Goal: Transaction & Acquisition: Book appointment/travel/reservation

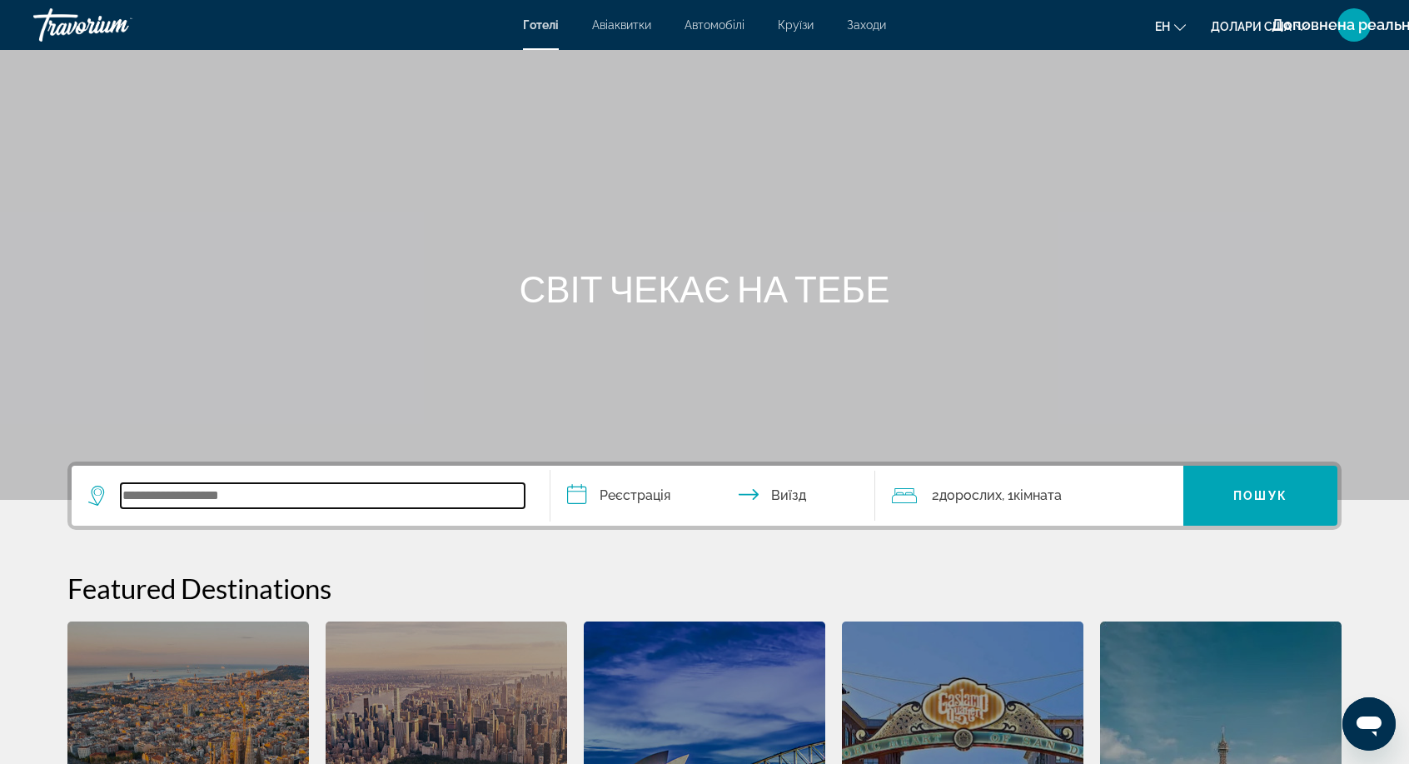
click at [153, 495] on input "Віджет пошуку" at bounding box center [323, 495] width 404 height 25
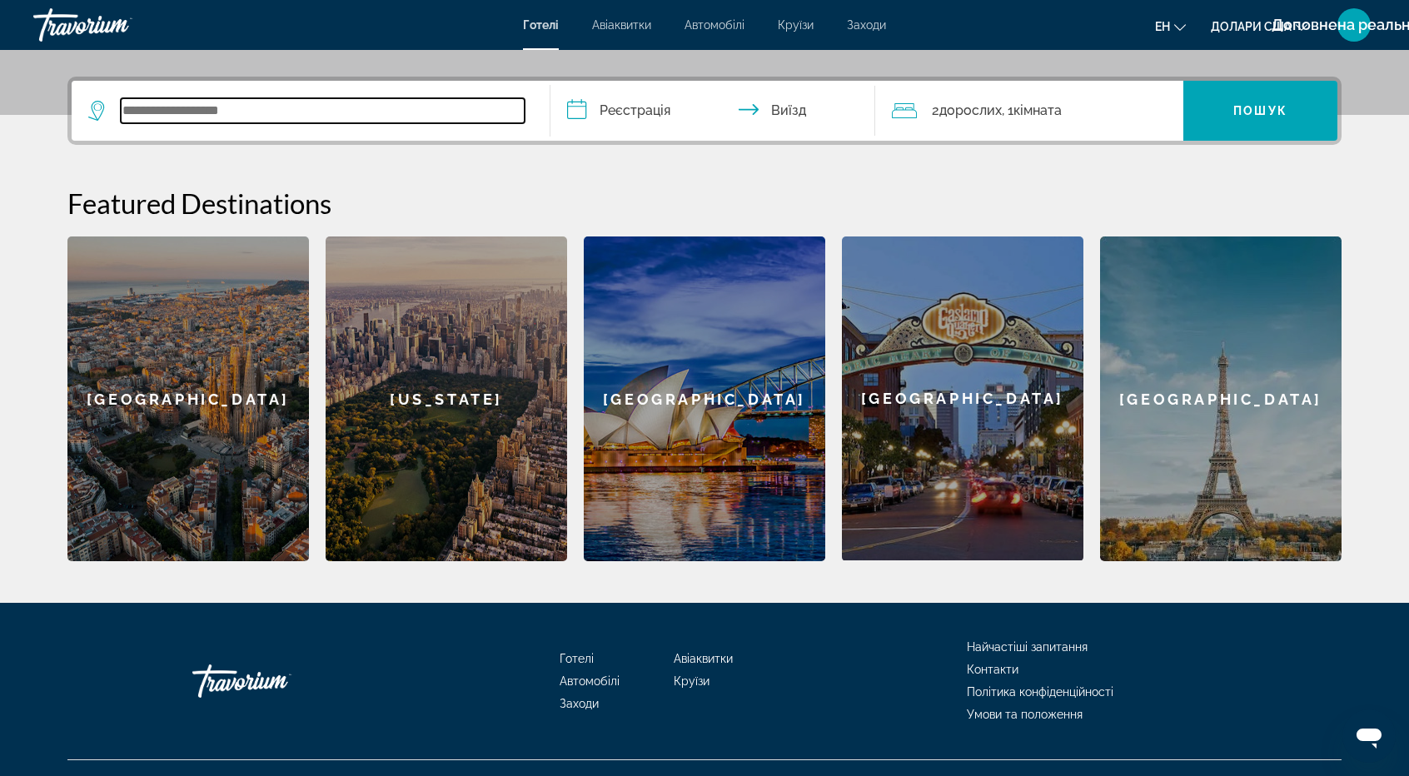
scroll to position [406, 0]
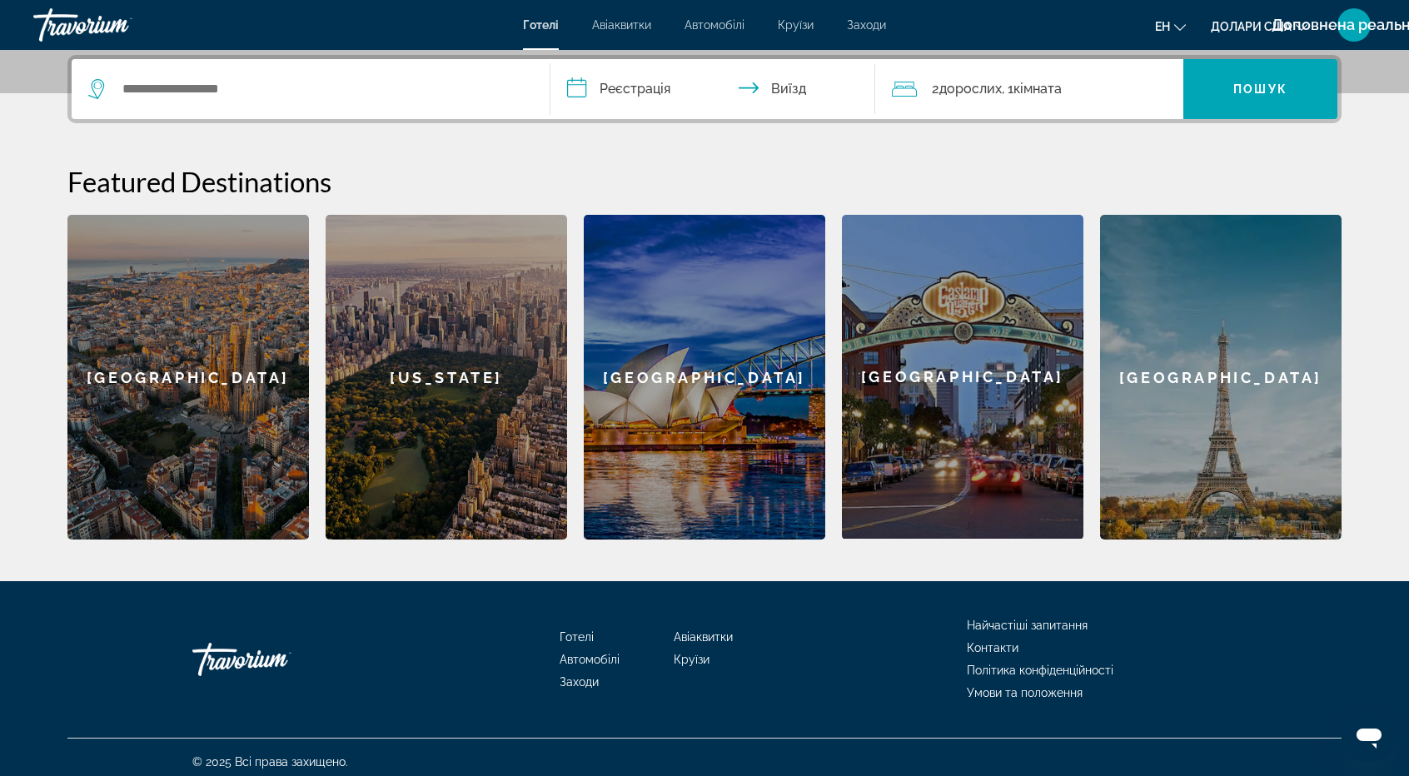
click at [456, 391] on div "[US_STATE]" at bounding box center [446, 377] width 241 height 325
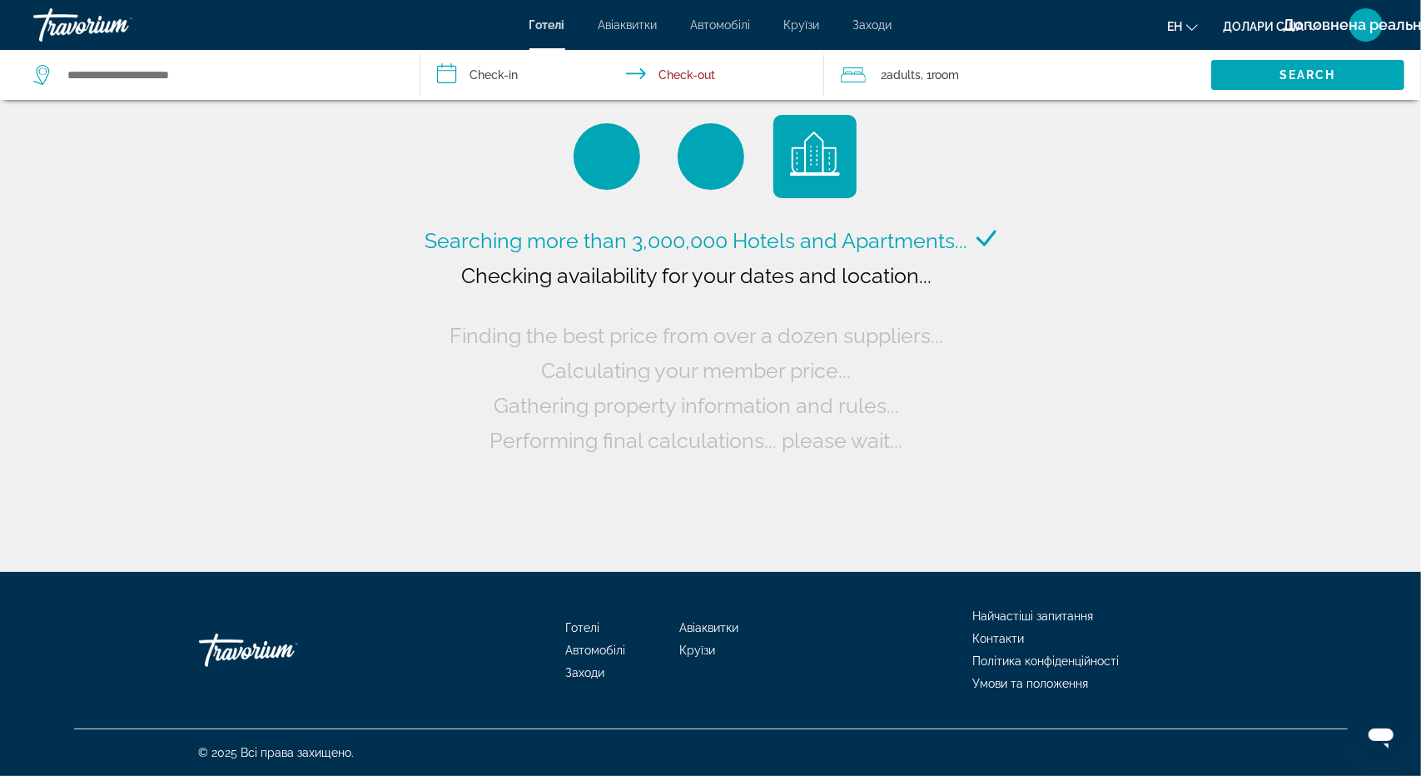
click at [486, 73] on input "**********" at bounding box center [626, 77] width 411 height 55
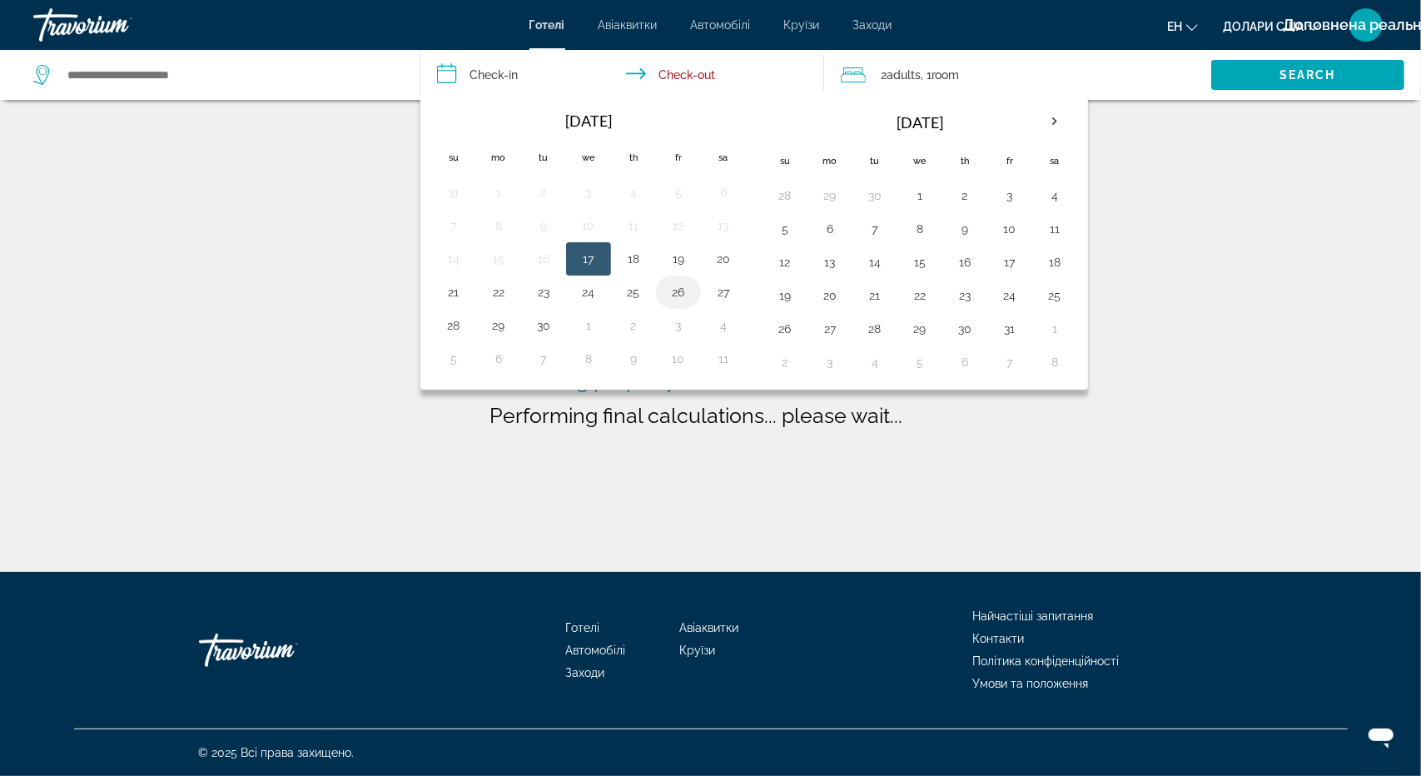
type input "**********"
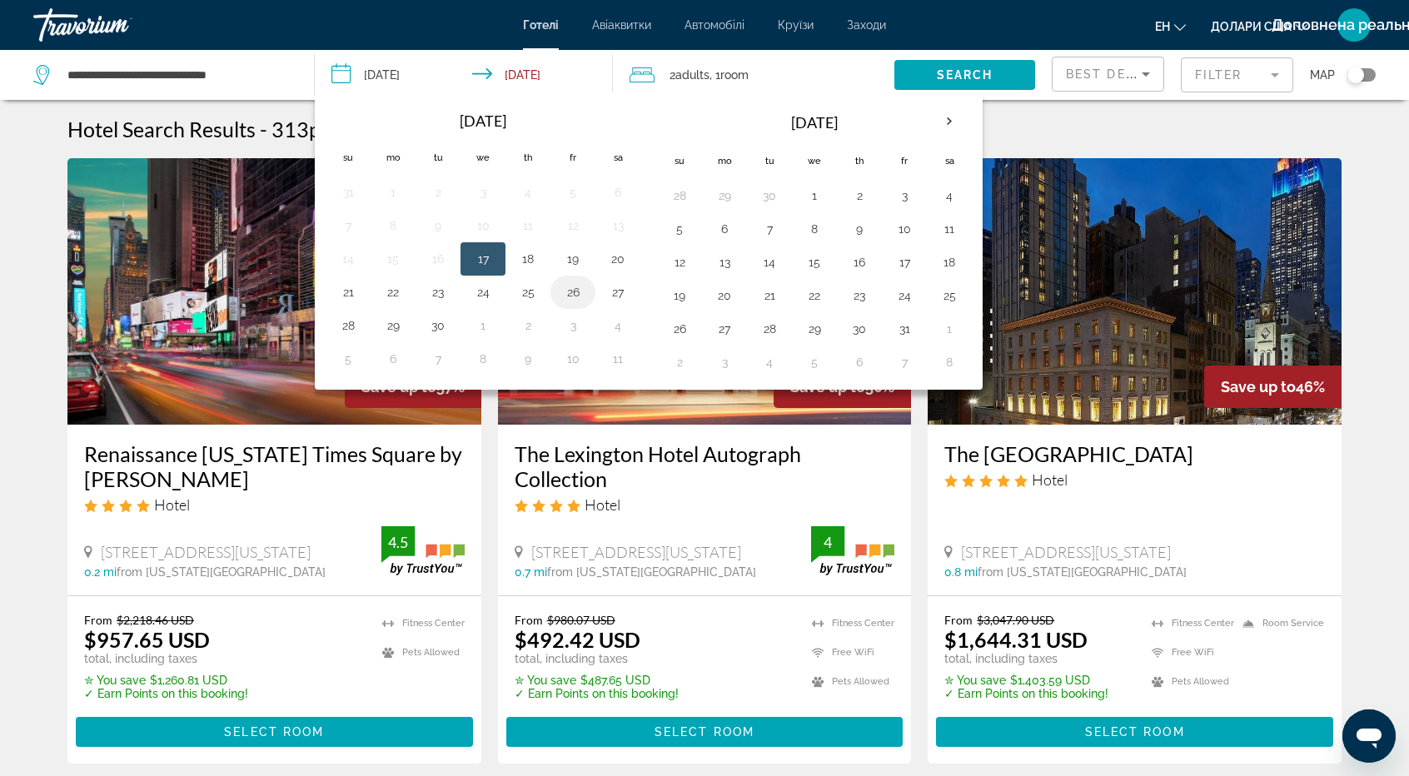
click at [573, 289] on button "26" at bounding box center [573, 292] width 27 height 23
click at [396, 321] on button "29" at bounding box center [393, 325] width 27 height 23
type input "**********"
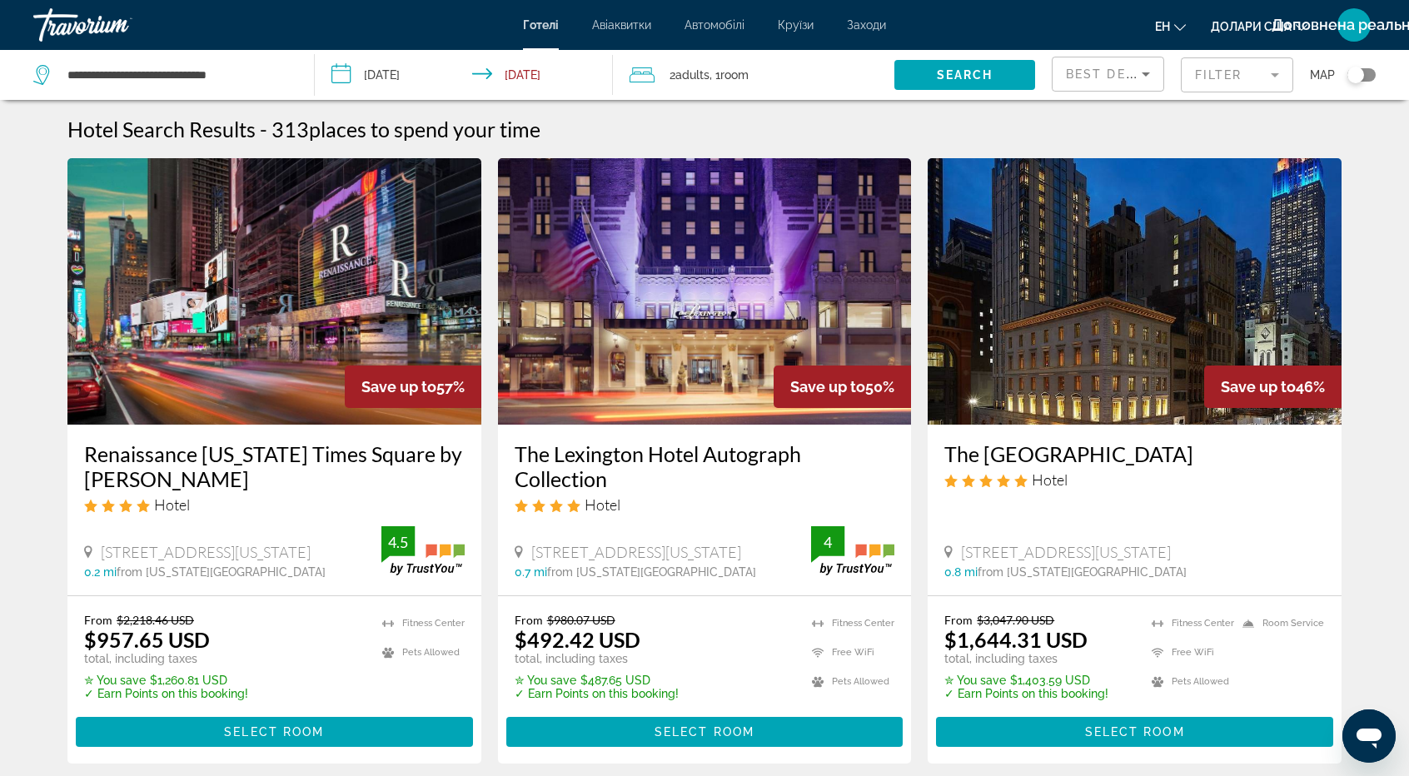
click at [700, 80] on span "Adults" at bounding box center [692, 74] width 34 height 13
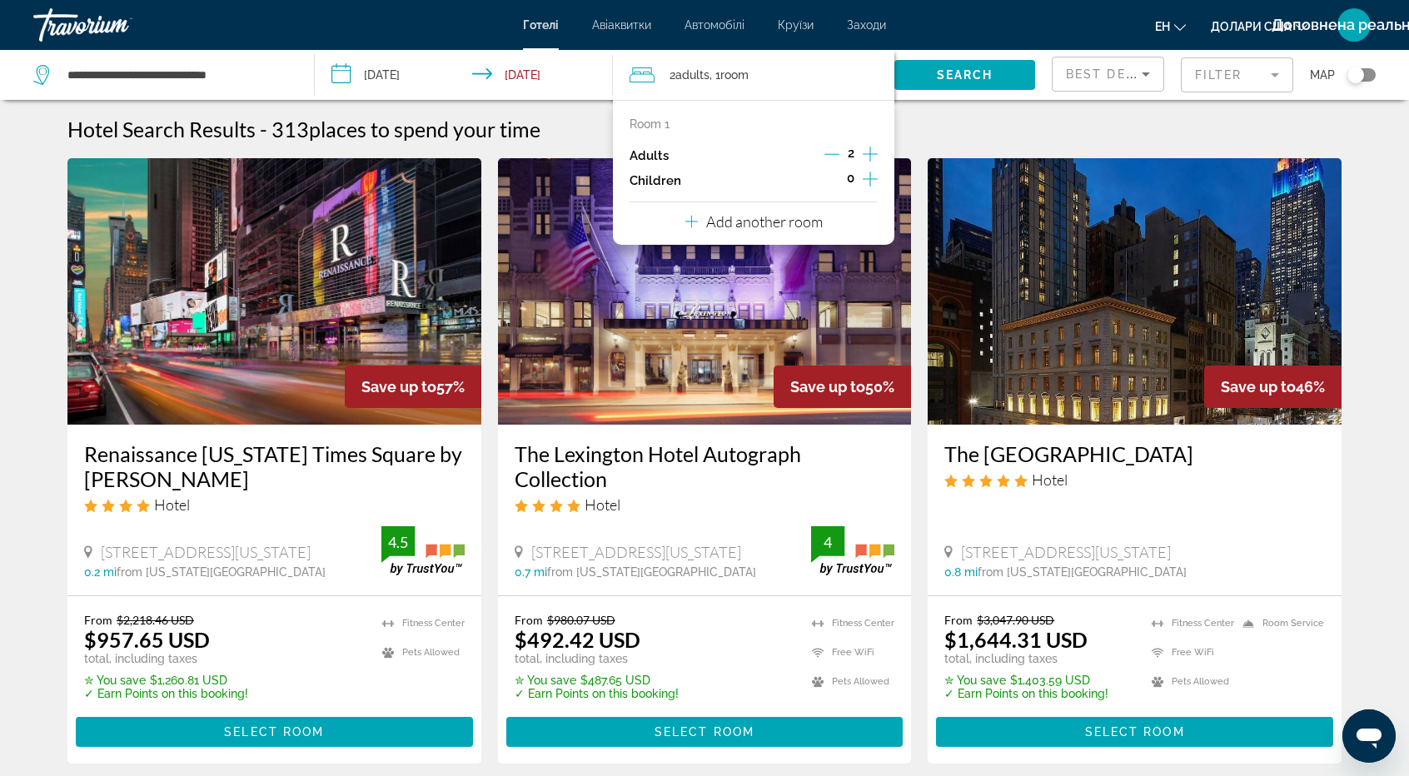
click at [870, 154] on icon "Increment adults" at bounding box center [870, 154] width 15 height 20
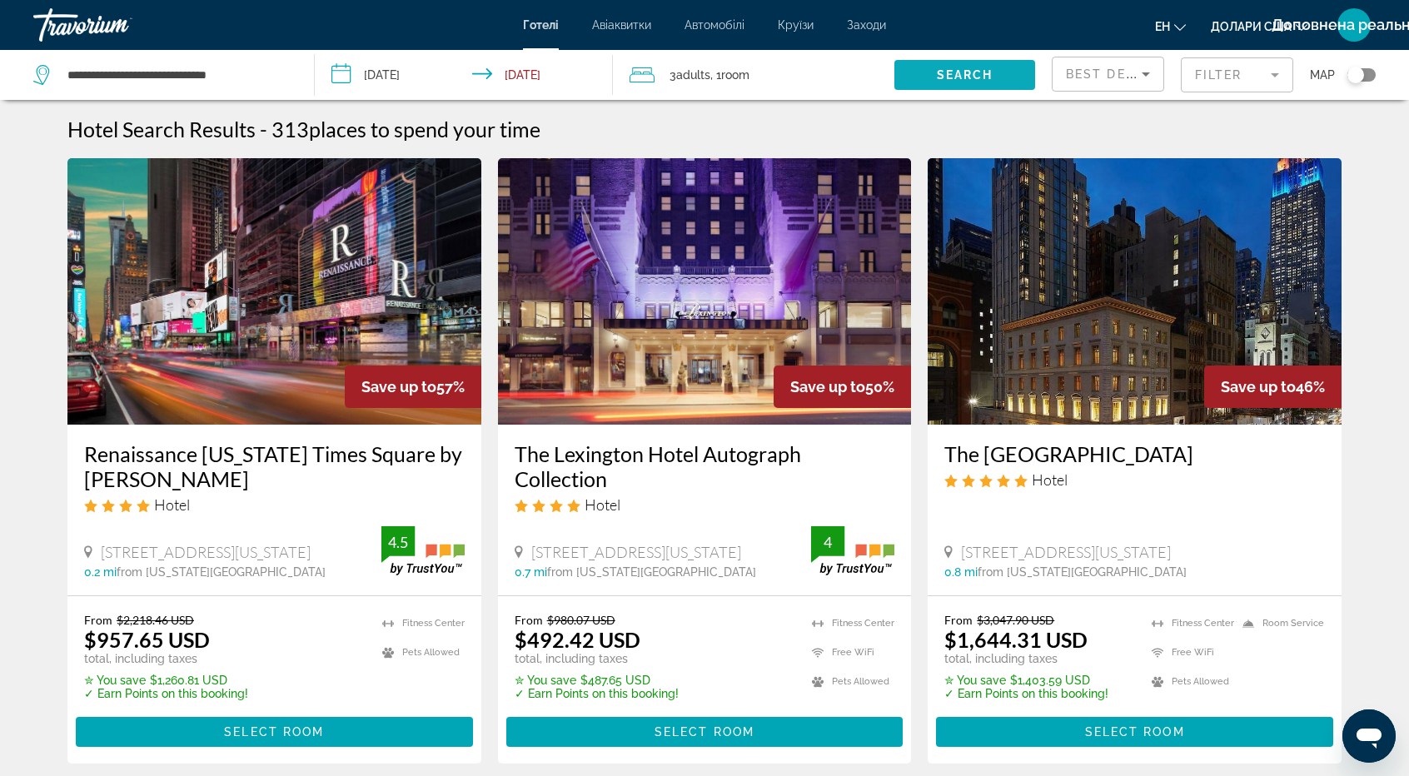
click at [969, 71] on span "Search" at bounding box center [965, 74] width 57 height 13
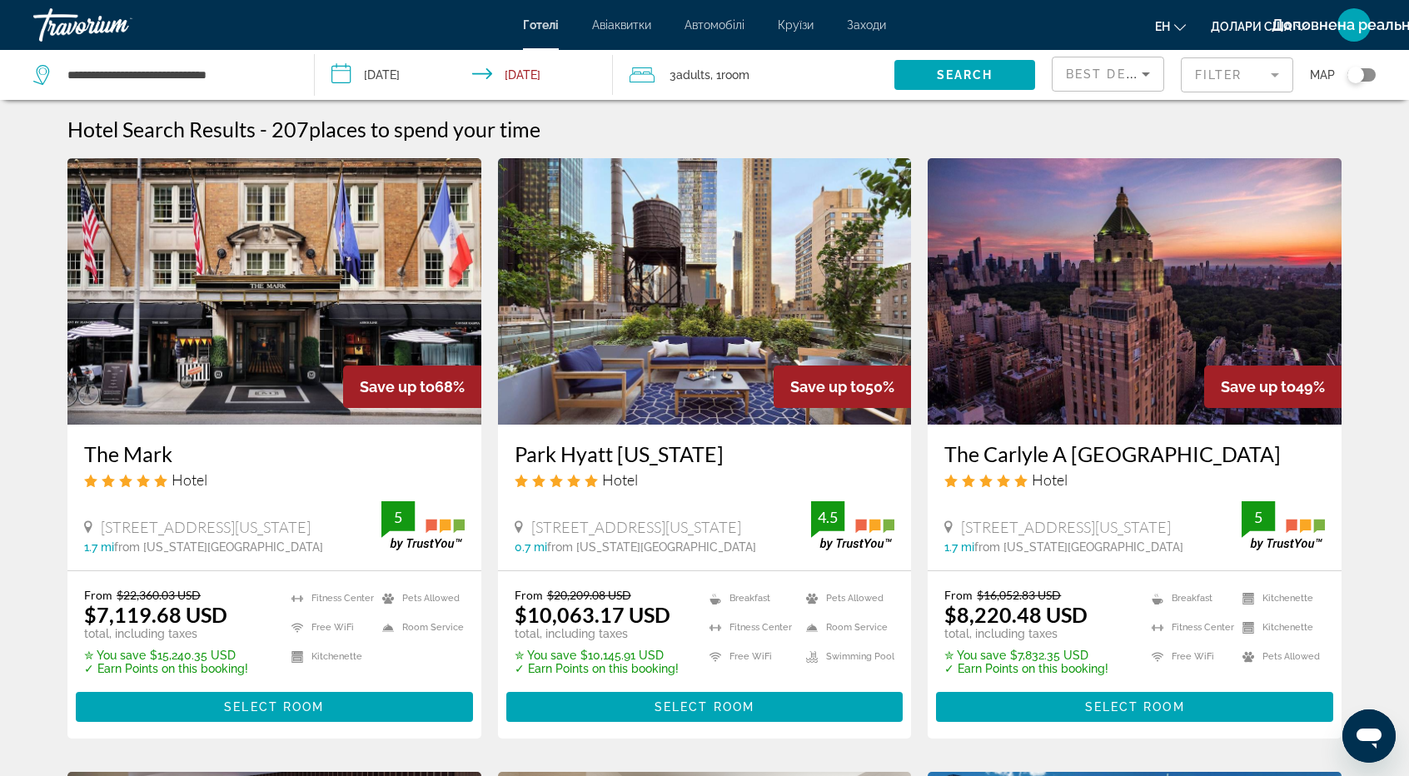
click at [501, 77] on input "**********" at bounding box center [467, 77] width 305 height 55
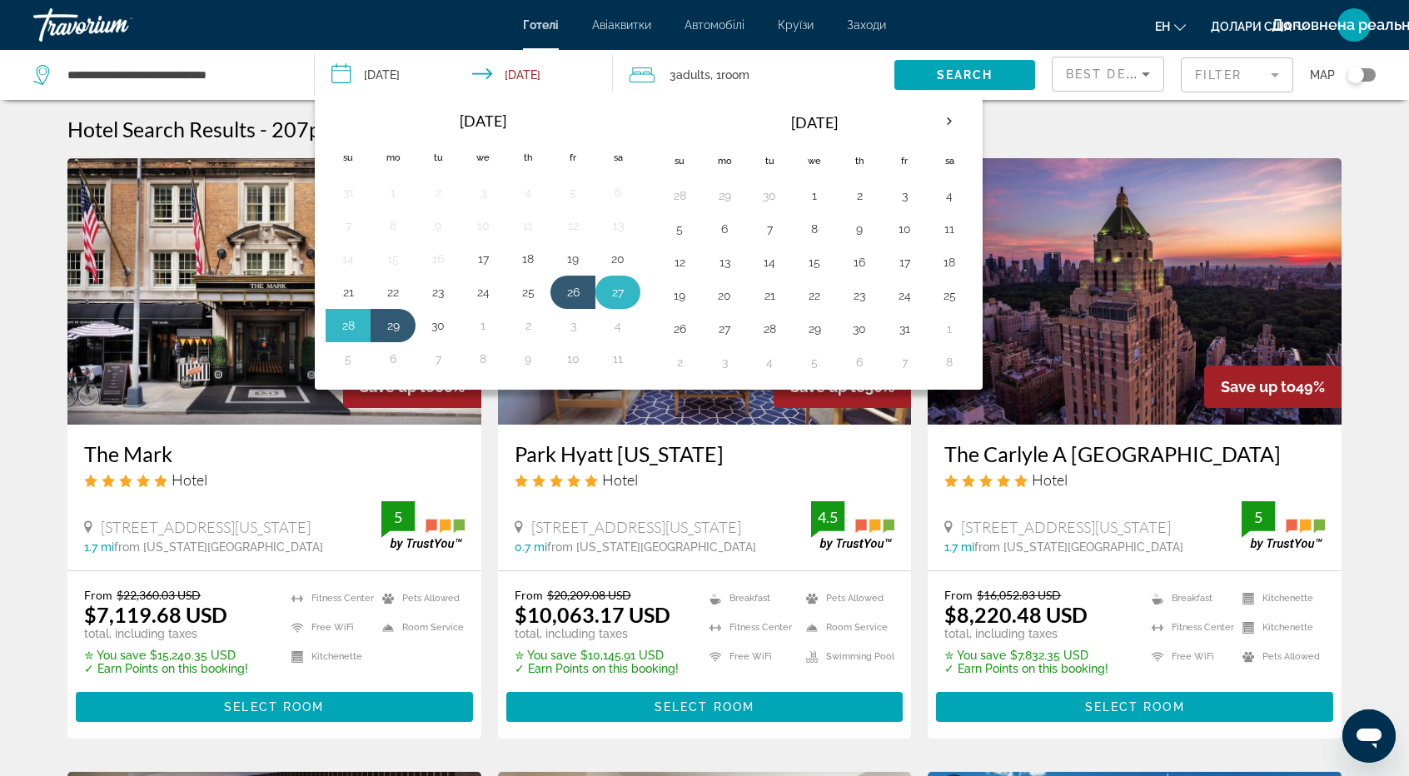
click at [616, 289] on button "27" at bounding box center [618, 292] width 27 height 23
click at [346, 322] on button "28" at bounding box center [348, 325] width 27 height 23
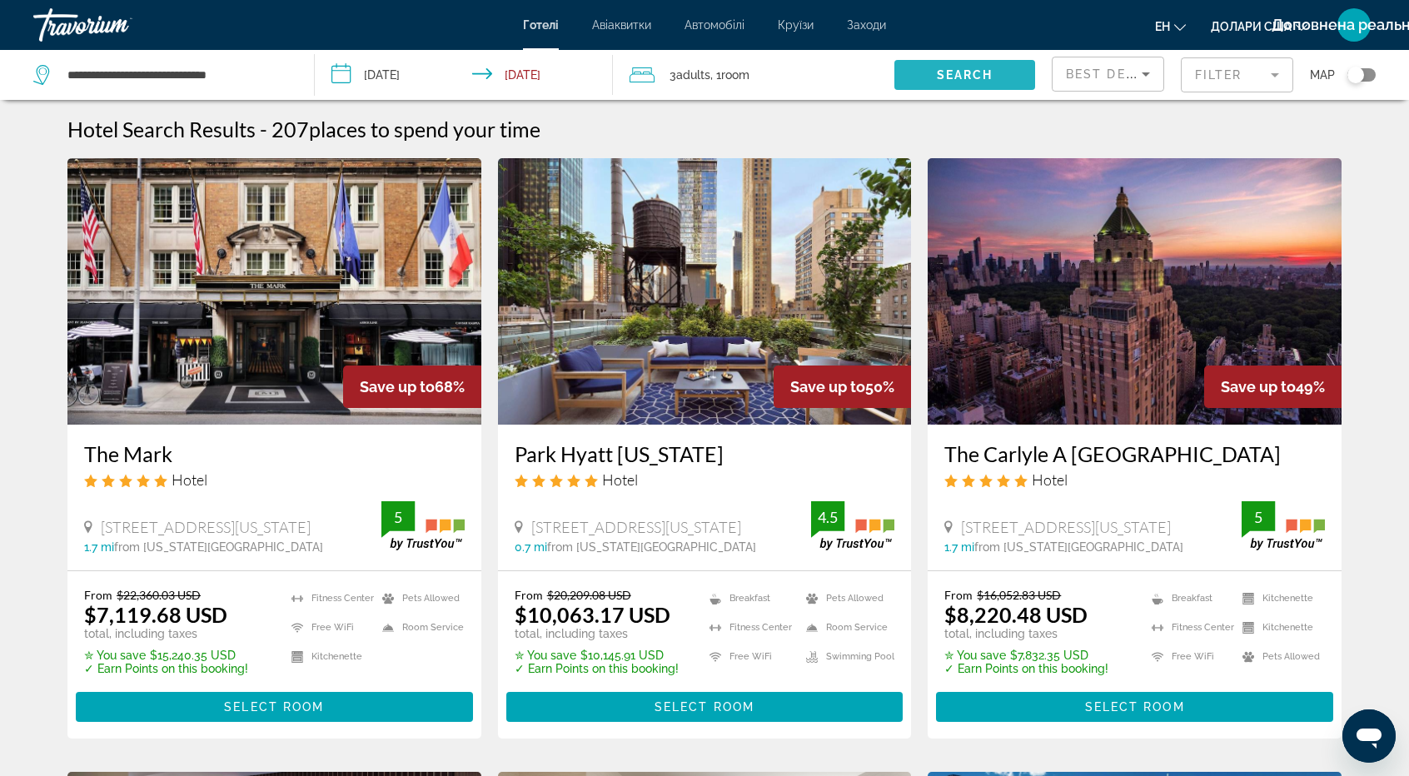
click at [959, 69] on span "Search" at bounding box center [965, 74] width 57 height 13
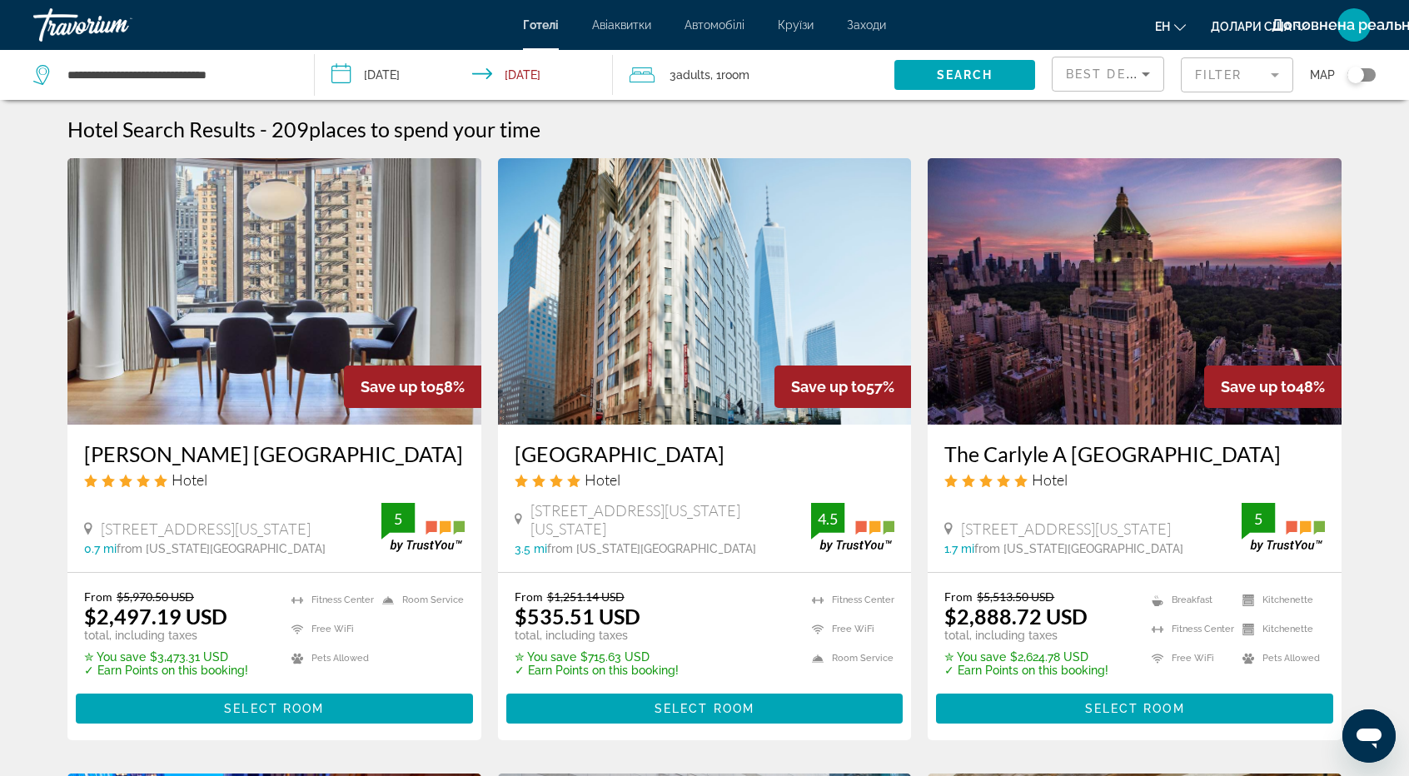
click at [385, 71] on input "**********" at bounding box center [467, 77] width 305 height 55
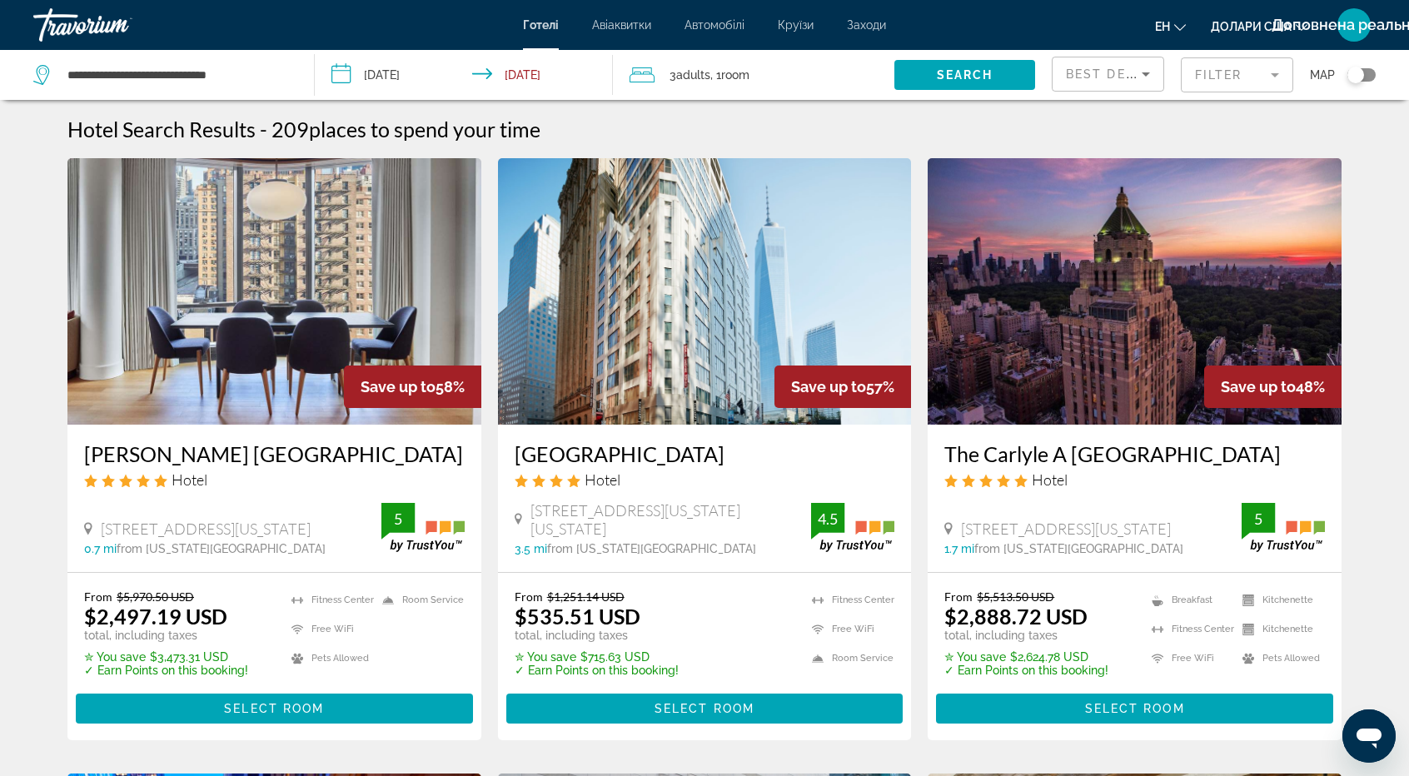
click at [38, 72] on icon "Search widget" at bounding box center [43, 75] width 20 height 20
click at [115, 76] on input "**********" at bounding box center [177, 74] width 223 height 25
click at [127, 76] on input "**********" at bounding box center [177, 74] width 223 height 25
click at [533, 74] on input "**********" at bounding box center [467, 77] width 305 height 55
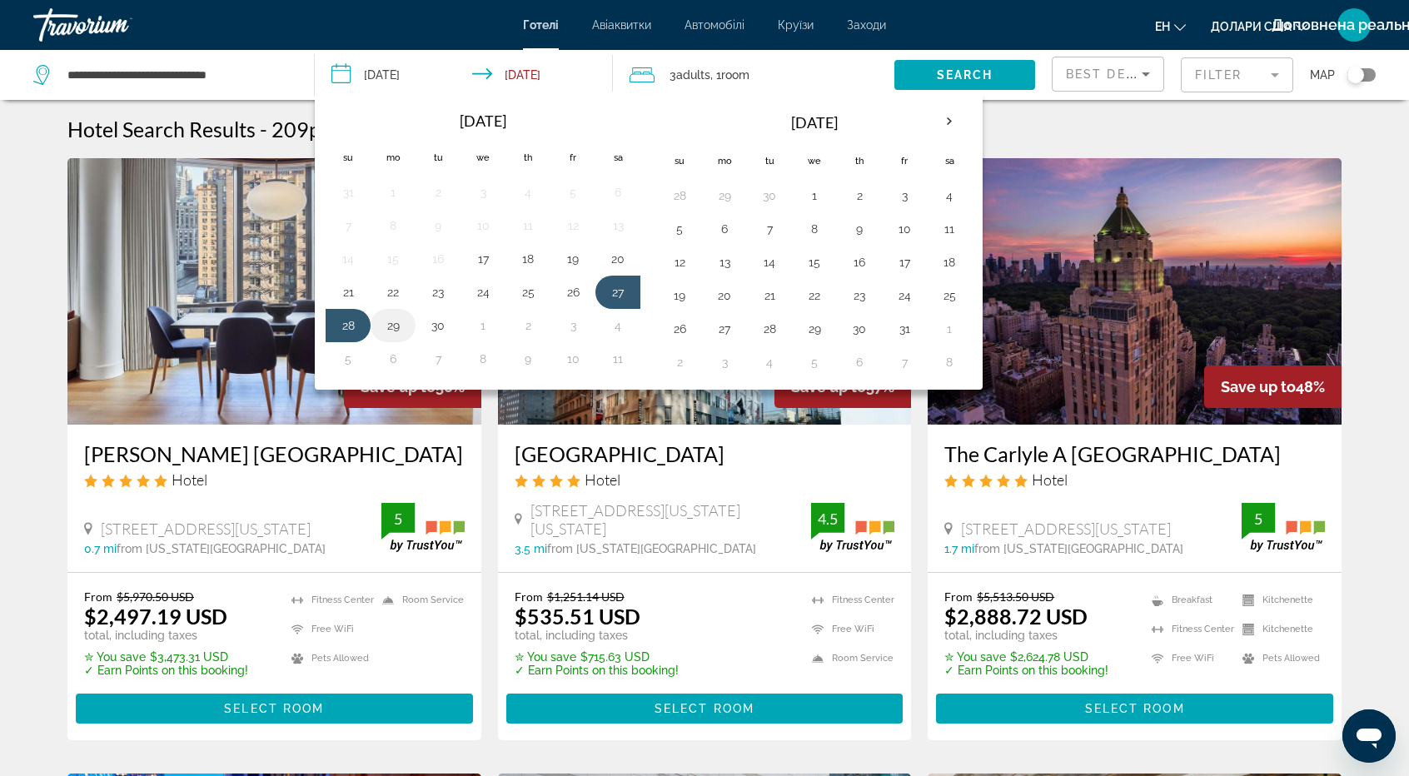
click at [386, 321] on button "29" at bounding box center [393, 325] width 27 height 23
click at [616, 286] on button "27" at bounding box center [618, 292] width 27 height 23
type input "**********"
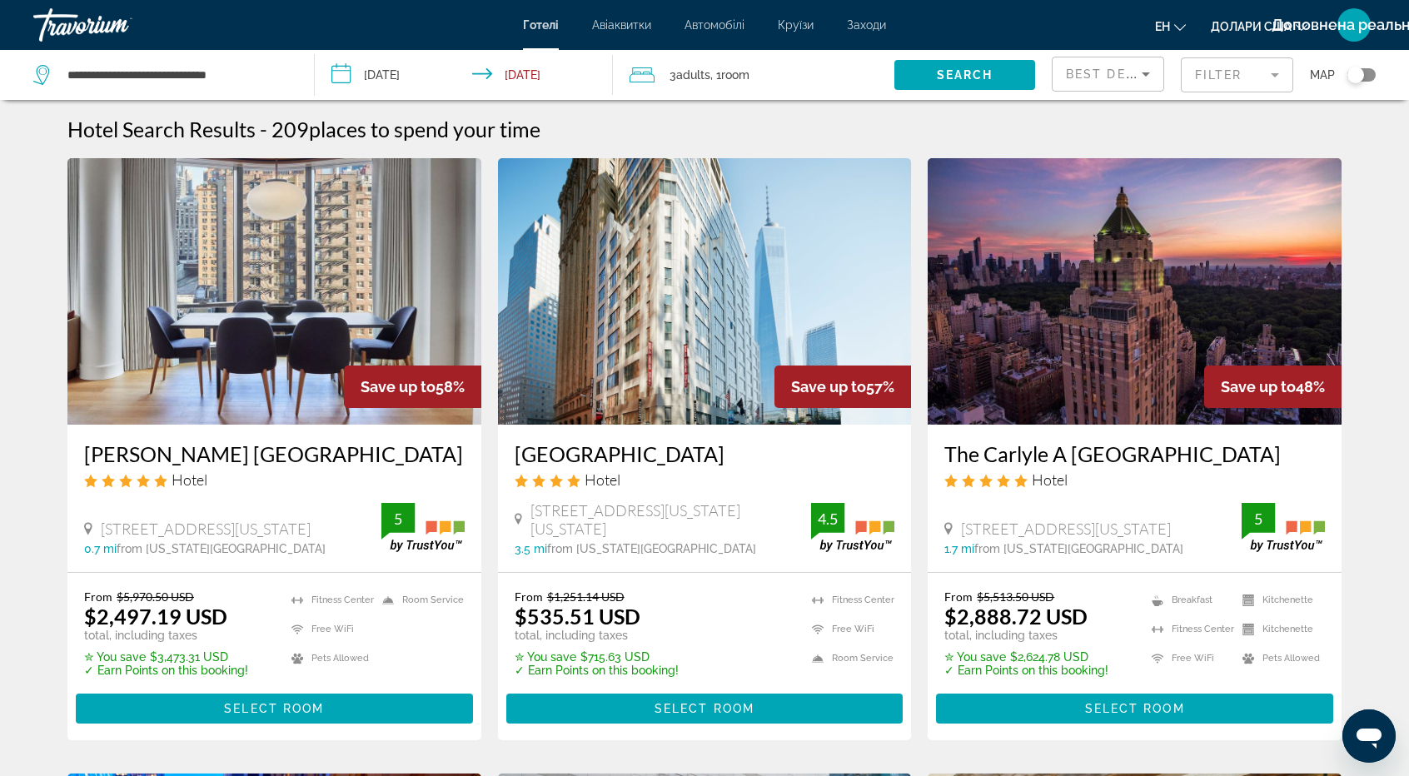
click at [406, 76] on input "**********" at bounding box center [467, 77] width 305 height 55
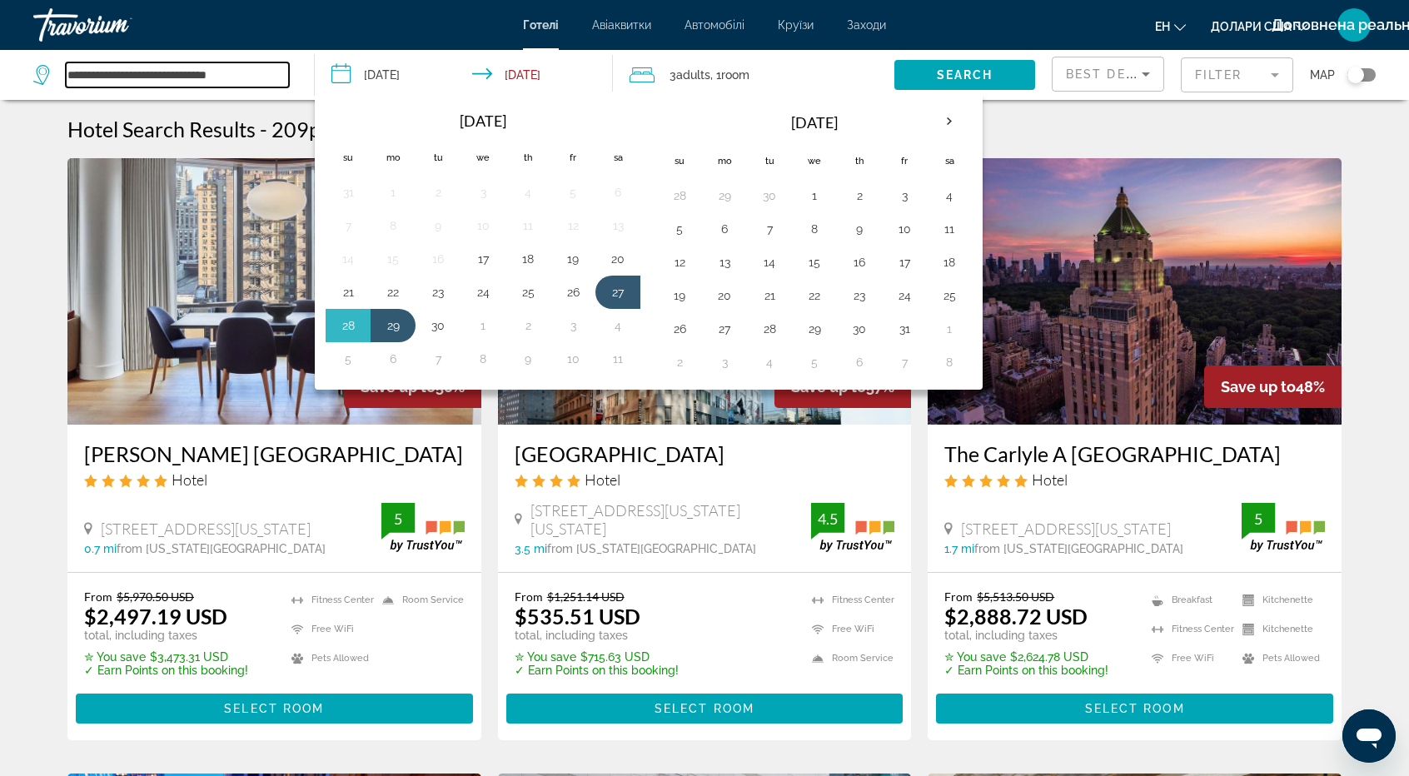
click at [190, 77] on input "**********" at bounding box center [177, 74] width 223 height 25
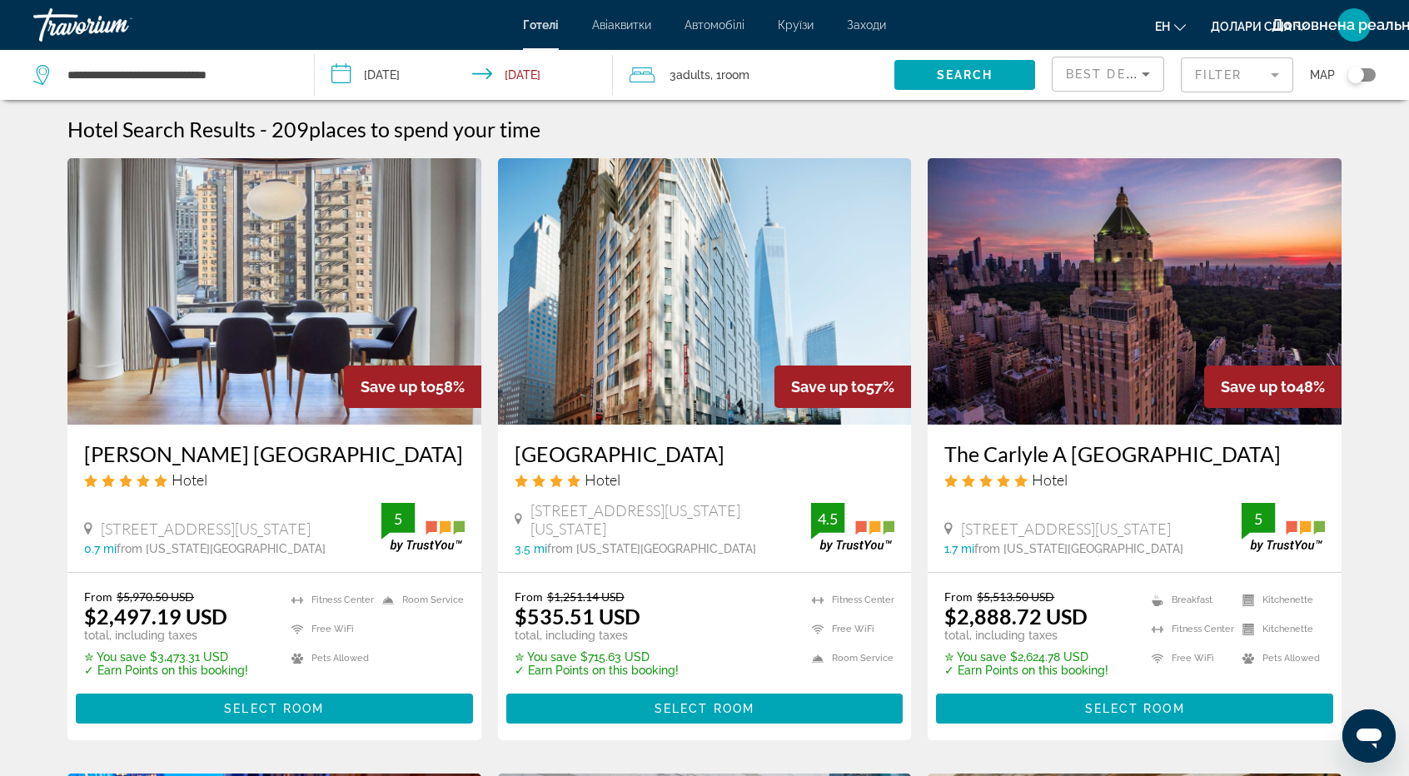
click at [39, 72] on icon "Search widget" at bounding box center [42, 70] width 8 height 7
click at [55, 79] on div "**********" at bounding box center [161, 74] width 256 height 25
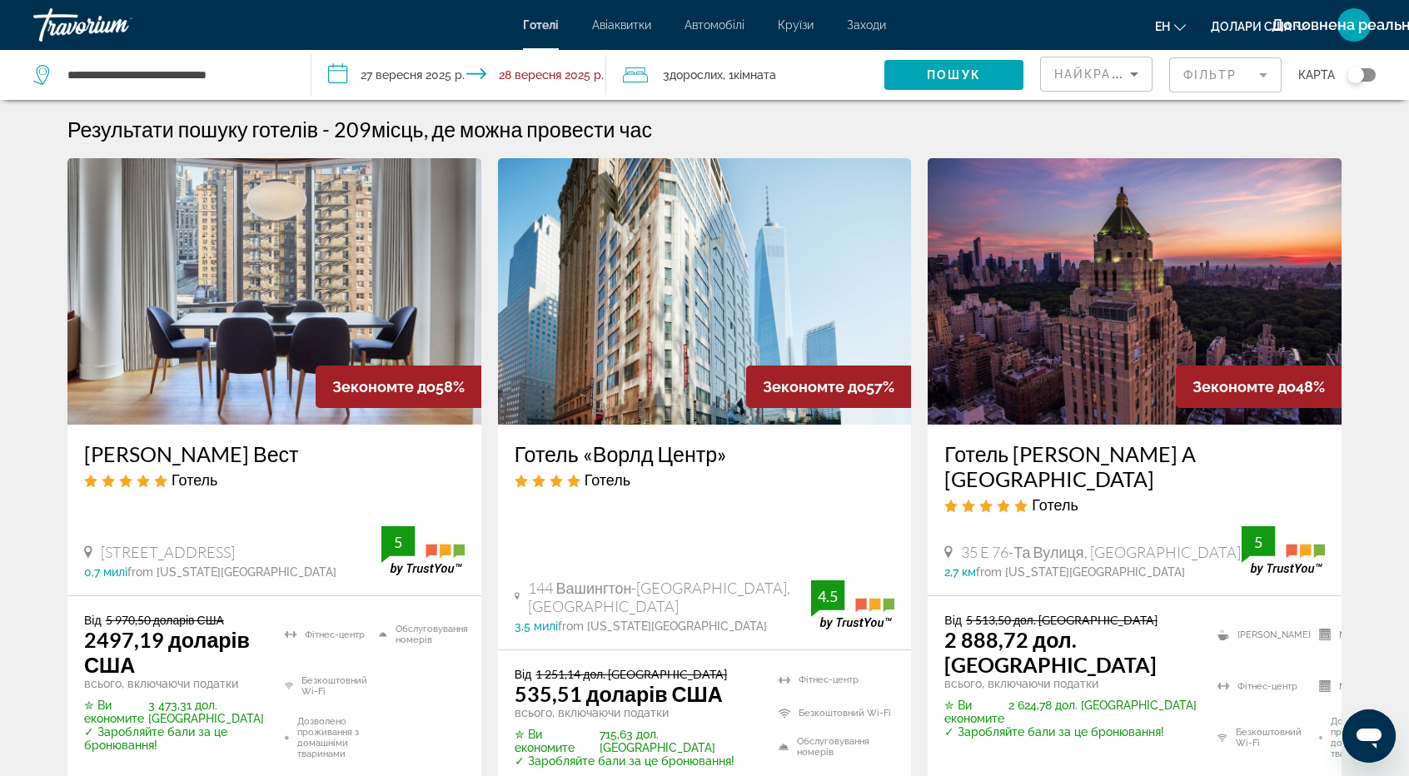
click at [43, 72] on icon "Віджет пошуку" at bounding box center [43, 75] width 20 height 20
click at [171, 76] on input "**********" at bounding box center [176, 74] width 220 height 25
click at [172, 76] on input "**********" at bounding box center [176, 74] width 220 height 25
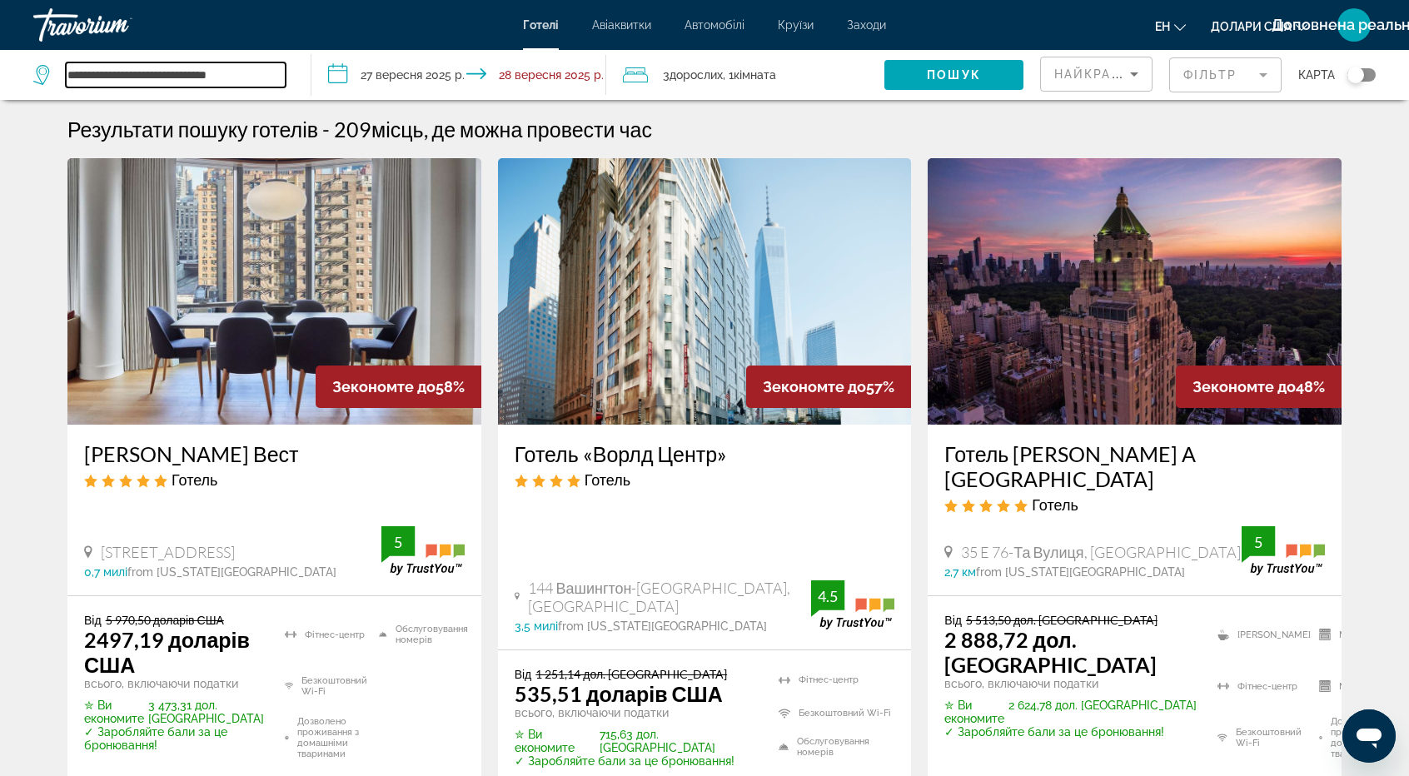
drag, startPoint x: 272, startPoint y: 76, endPoint x: 27, endPoint y: 68, distance: 245.8
click at [27, 68] on app-destination-search "**********" at bounding box center [155, 75] width 311 height 50
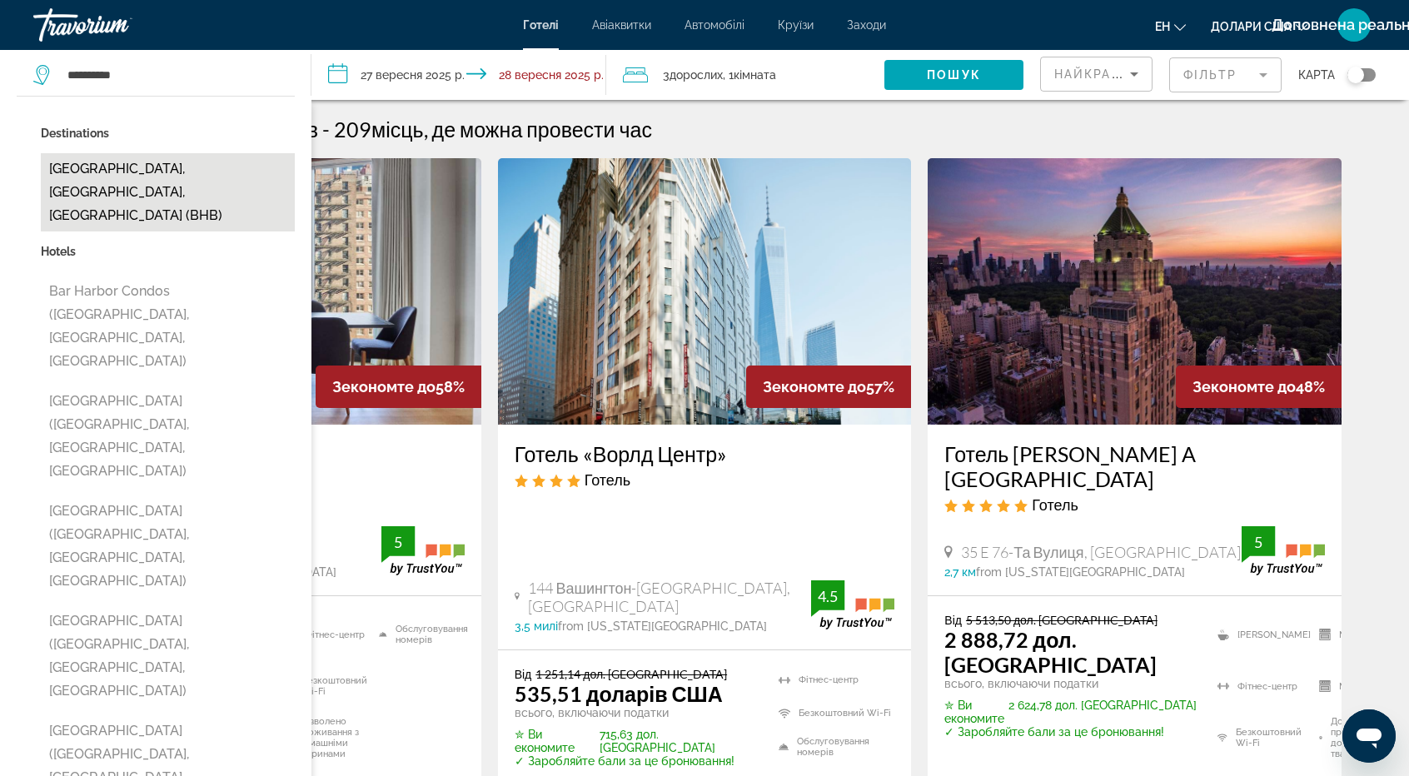
click at [128, 172] on button "[GEOGRAPHIC_DATA], [GEOGRAPHIC_DATA], [GEOGRAPHIC_DATA] (BHB)" at bounding box center [168, 192] width 254 height 78
type input "**********"
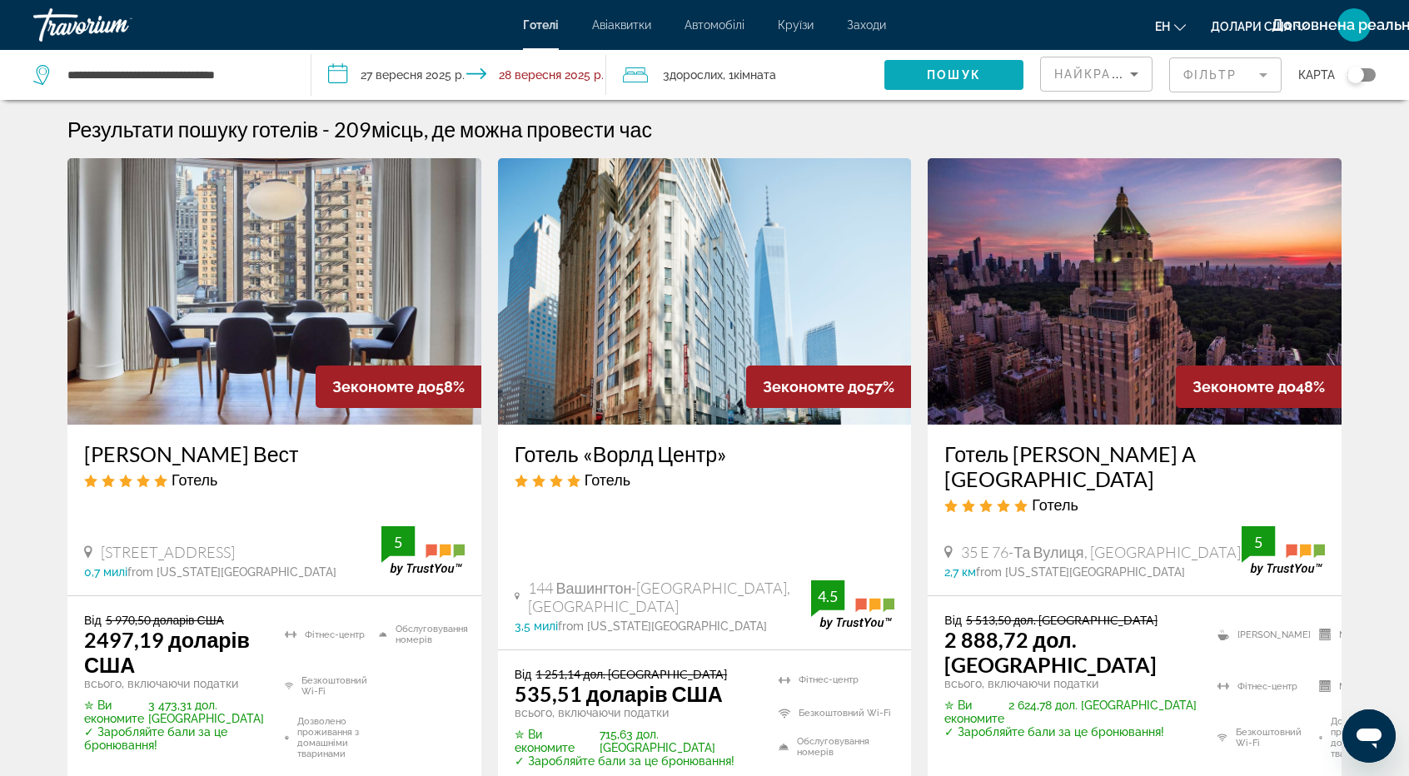
click at [955, 74] on font "Пошук" at bounding box center [954, 74] width 54 height 13
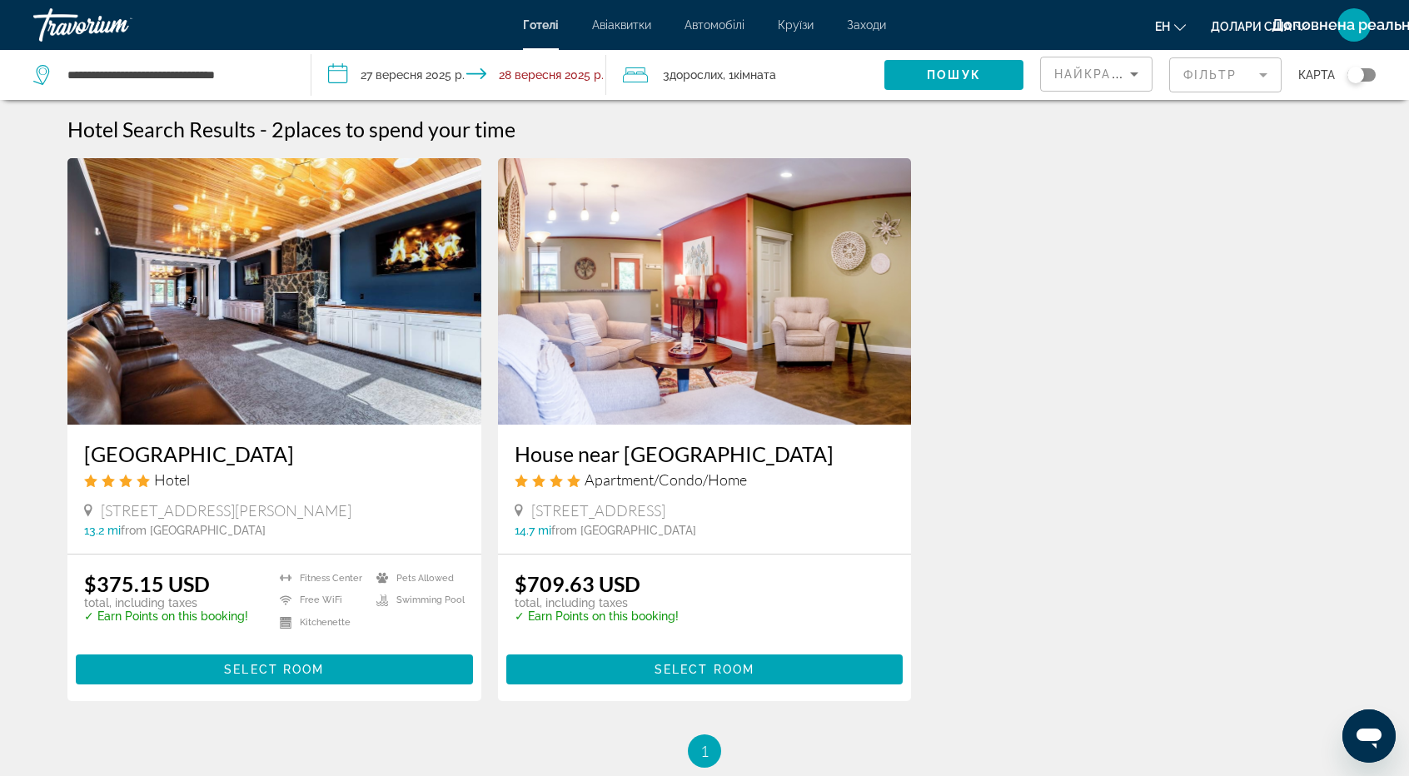
click at [565, 77] on input "**********" at bounding box center [461, 77] width 301 height 55
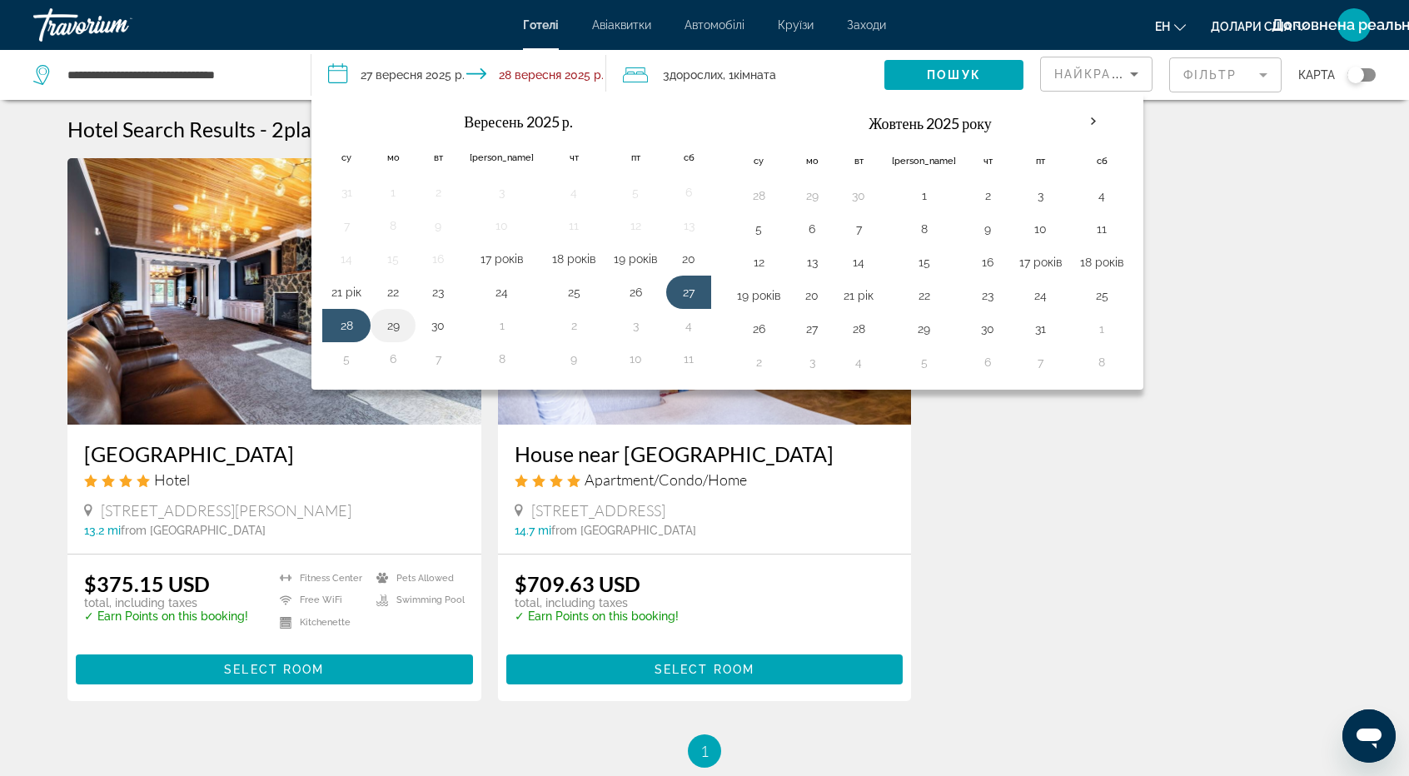
click at [395, 324] on button "29" at bounding box center [393, 325] width 27 height 23
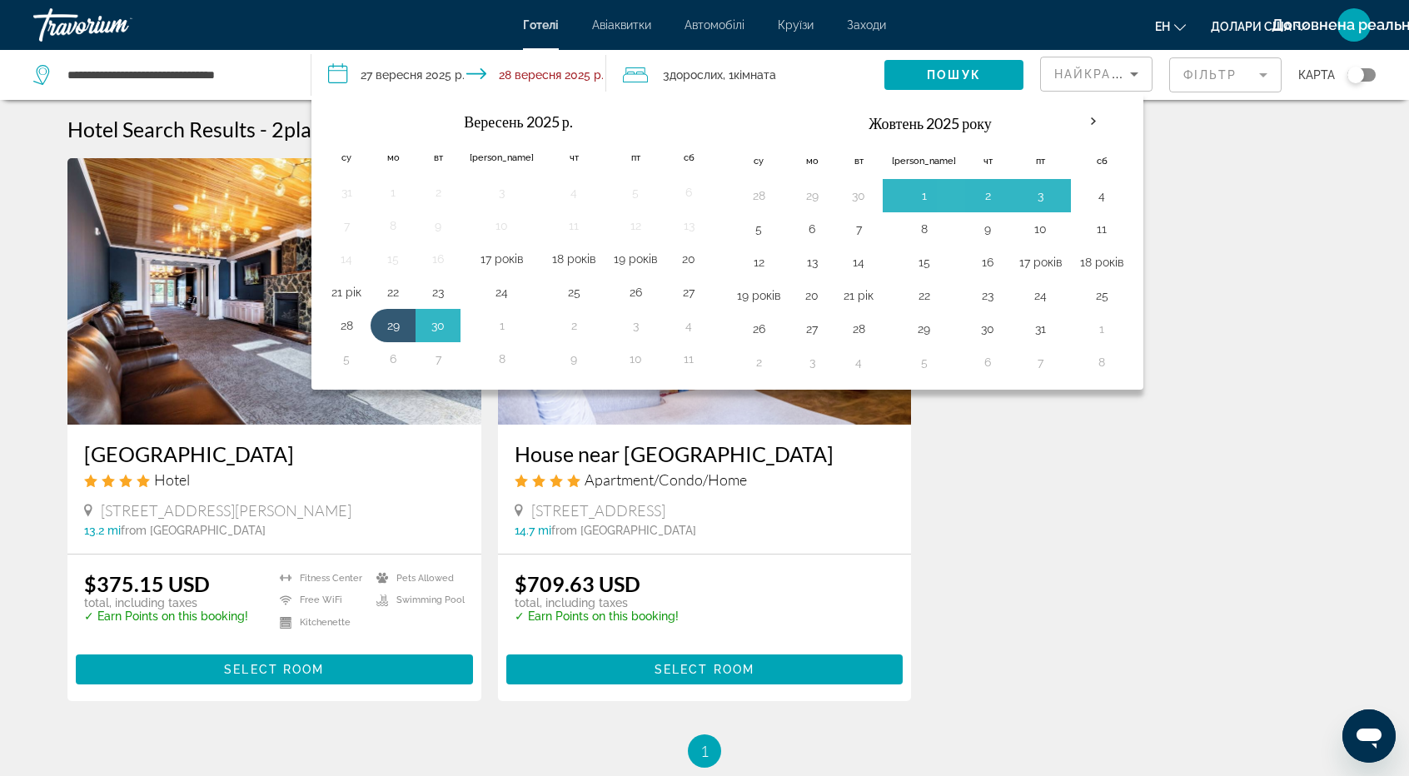
click at [956, 65] on span "Віджет пошуку" at bounding box center [953, 75] width 139 height 40
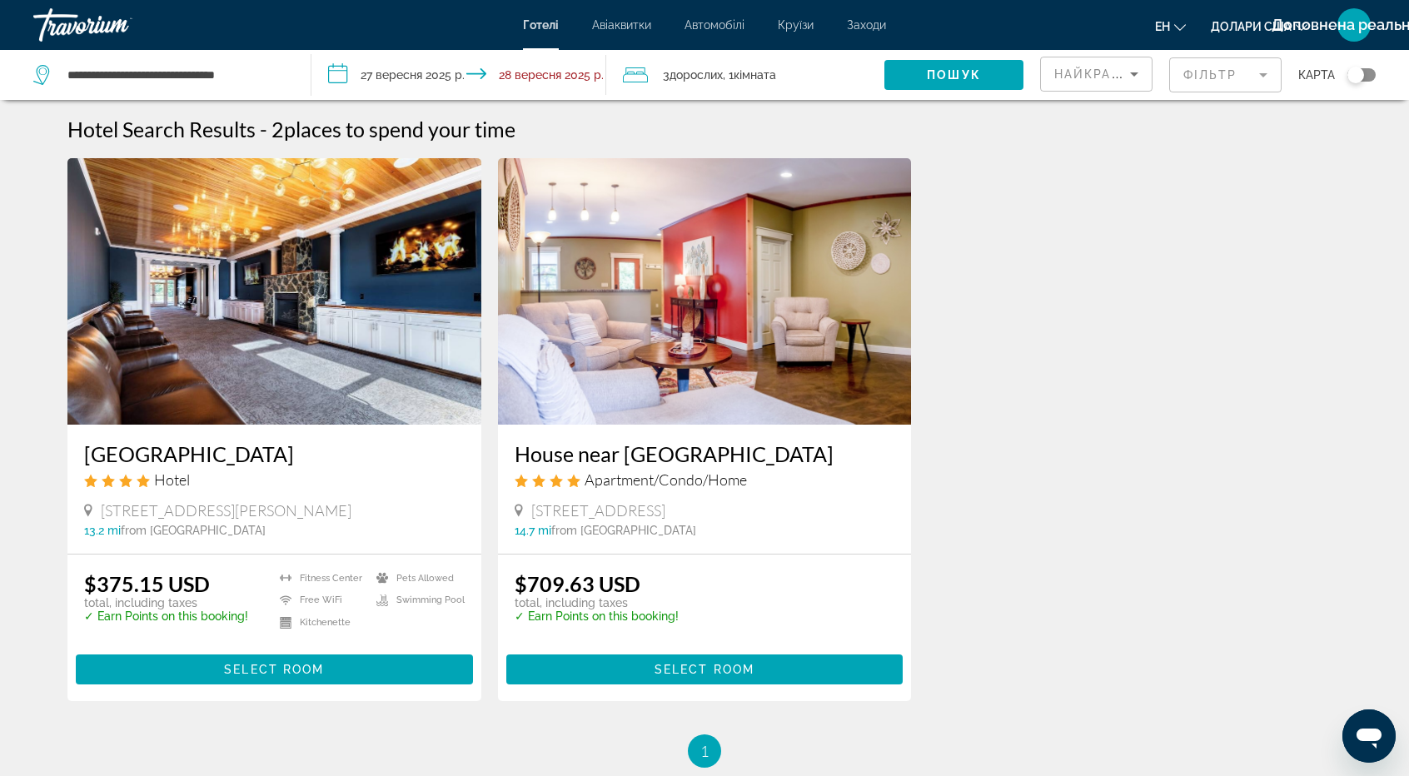
click at [291, 321] on img "Основний зміст" at bounding box center [274, 291] width 414 height 266
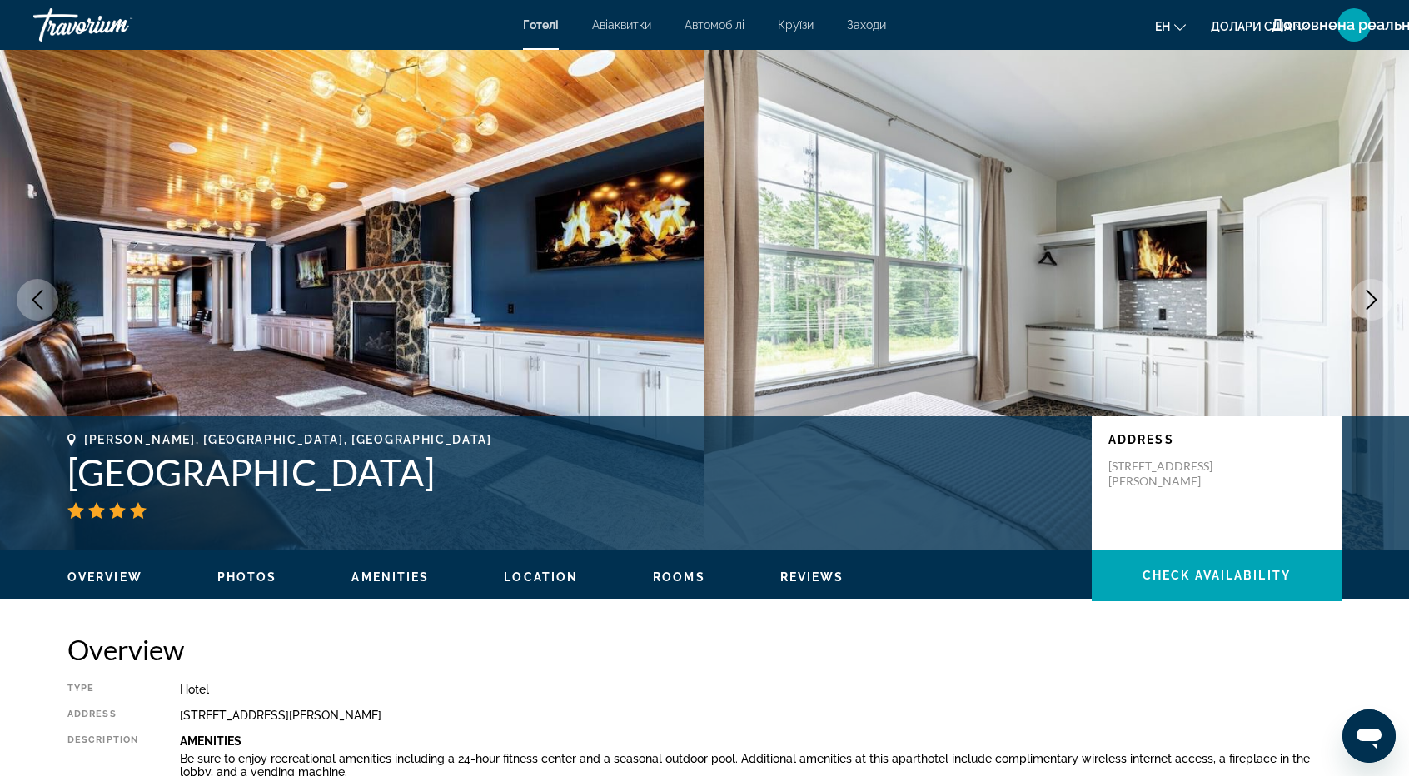
click at [1377, 301] on icon "Next image" at bounding box center [1372, 300] width 20 height 20
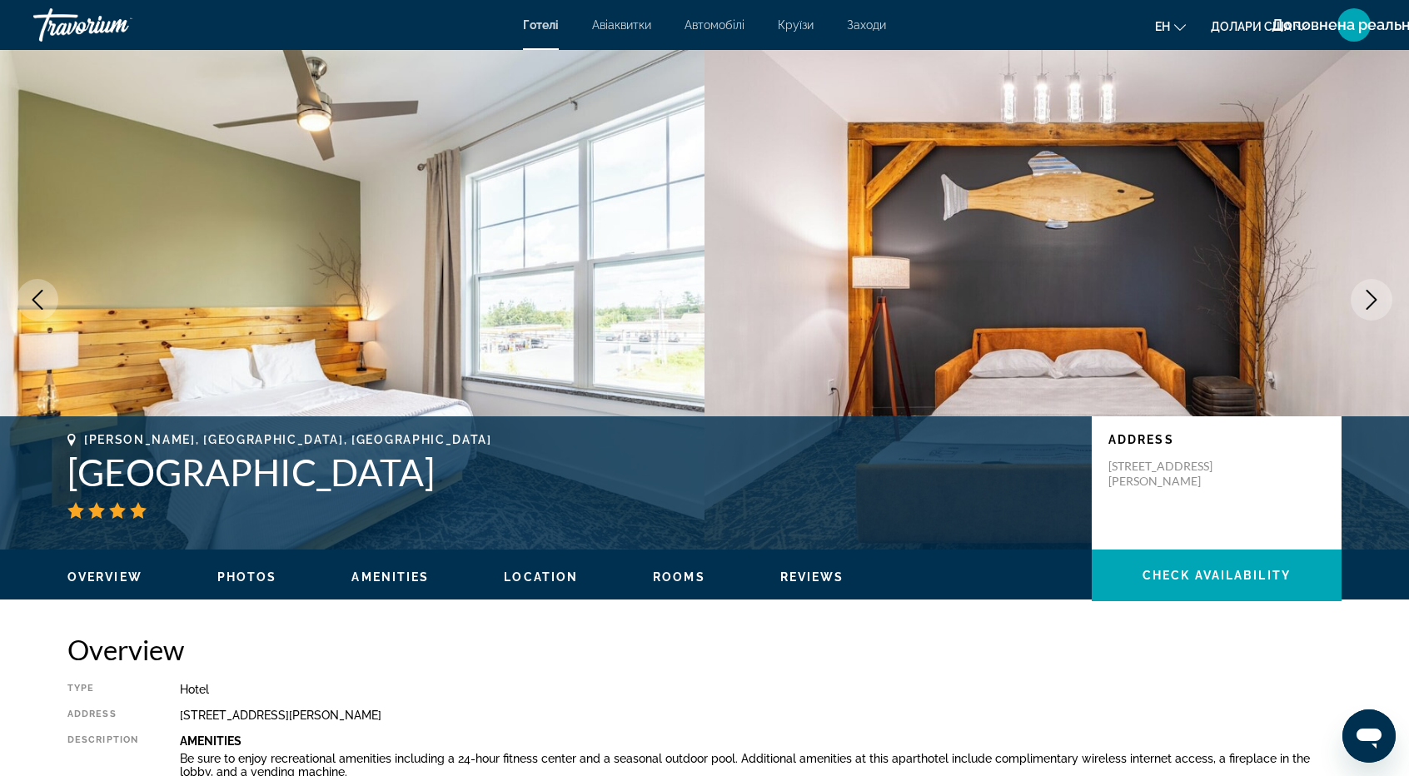
click at [764, 281] on img "Основний зміст" at bounding box center [1057, 300] width 705 height 500
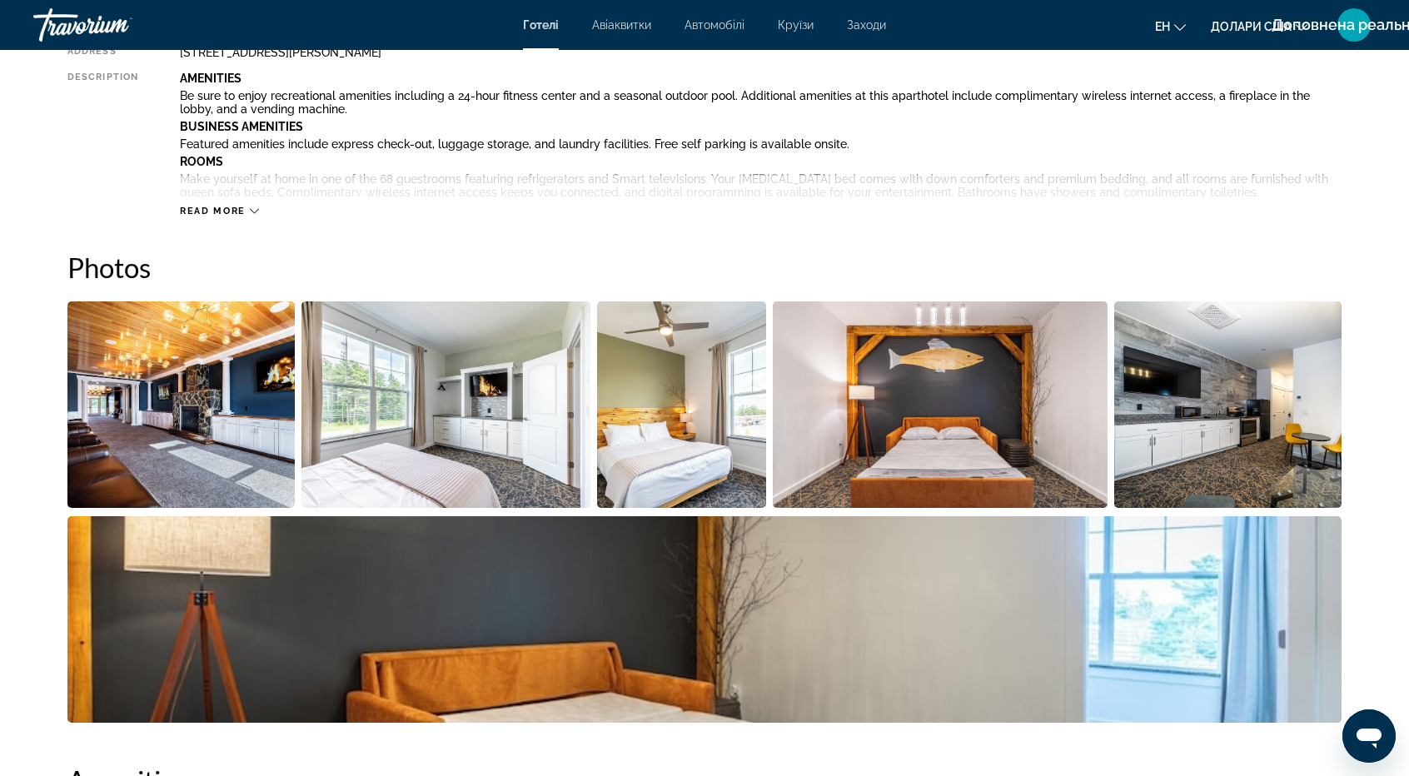
scroll to position [833, 0]
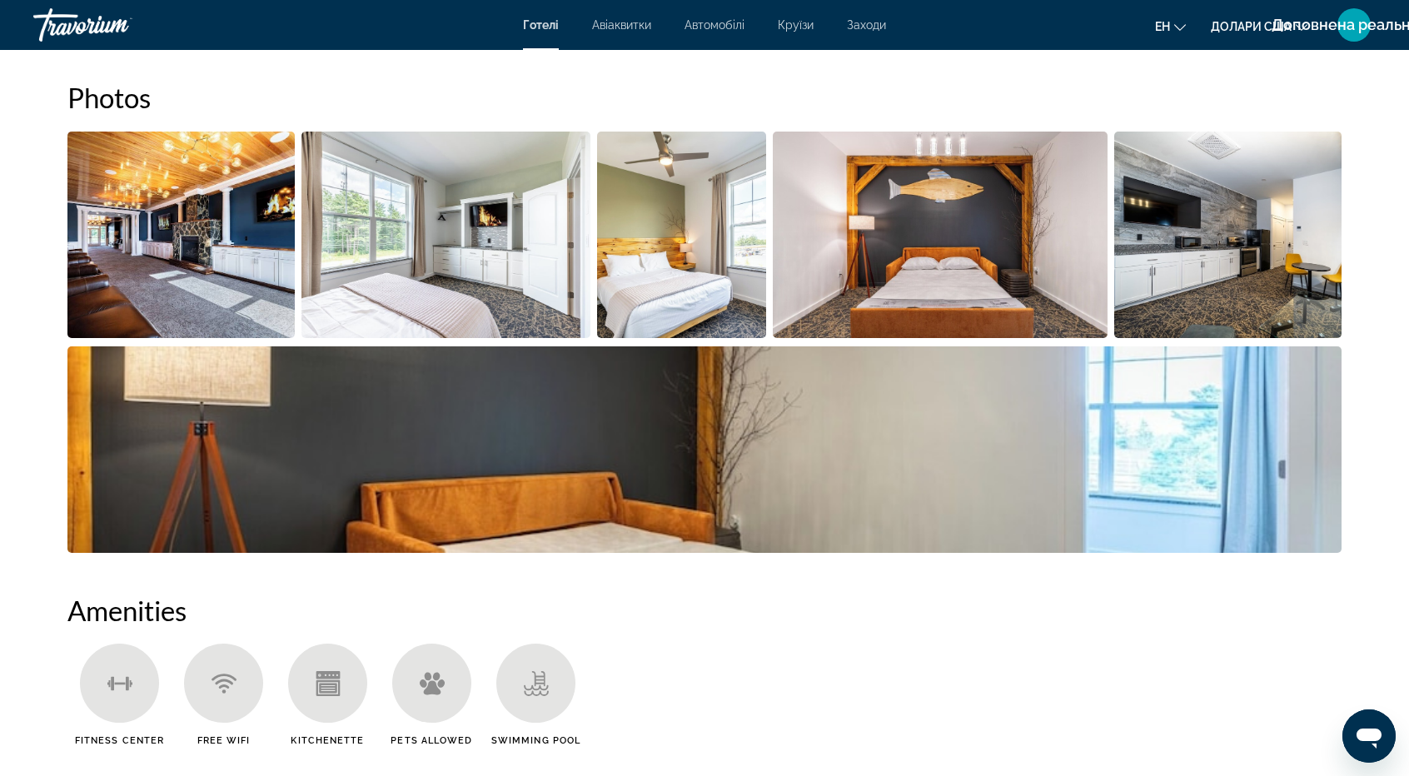
click at [198, 248] on img "Open full-screen image slider" at bounding box center [180, 235] width 227 height 207
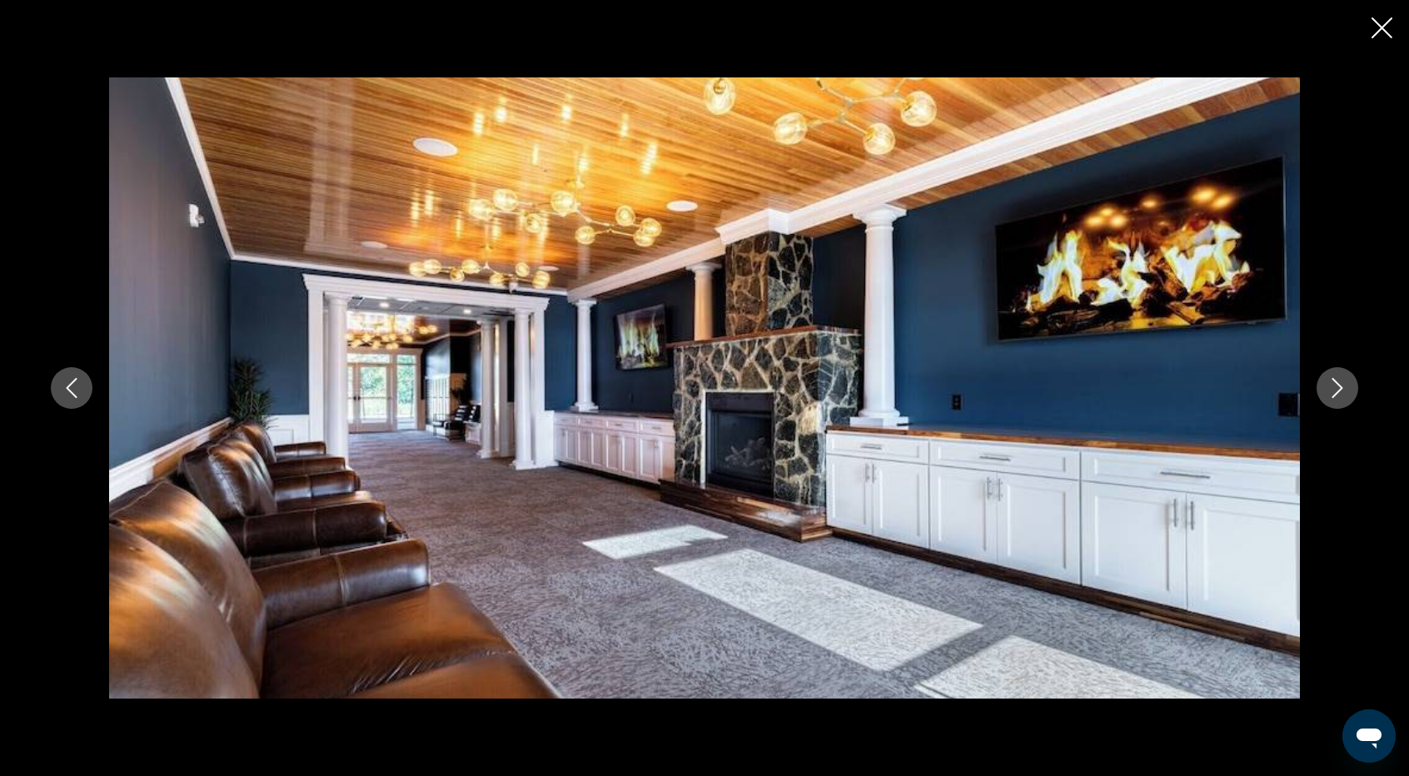
click at [1340, 391] on icon "Next image" at bounding box center [1337, 388] width 20 height 20
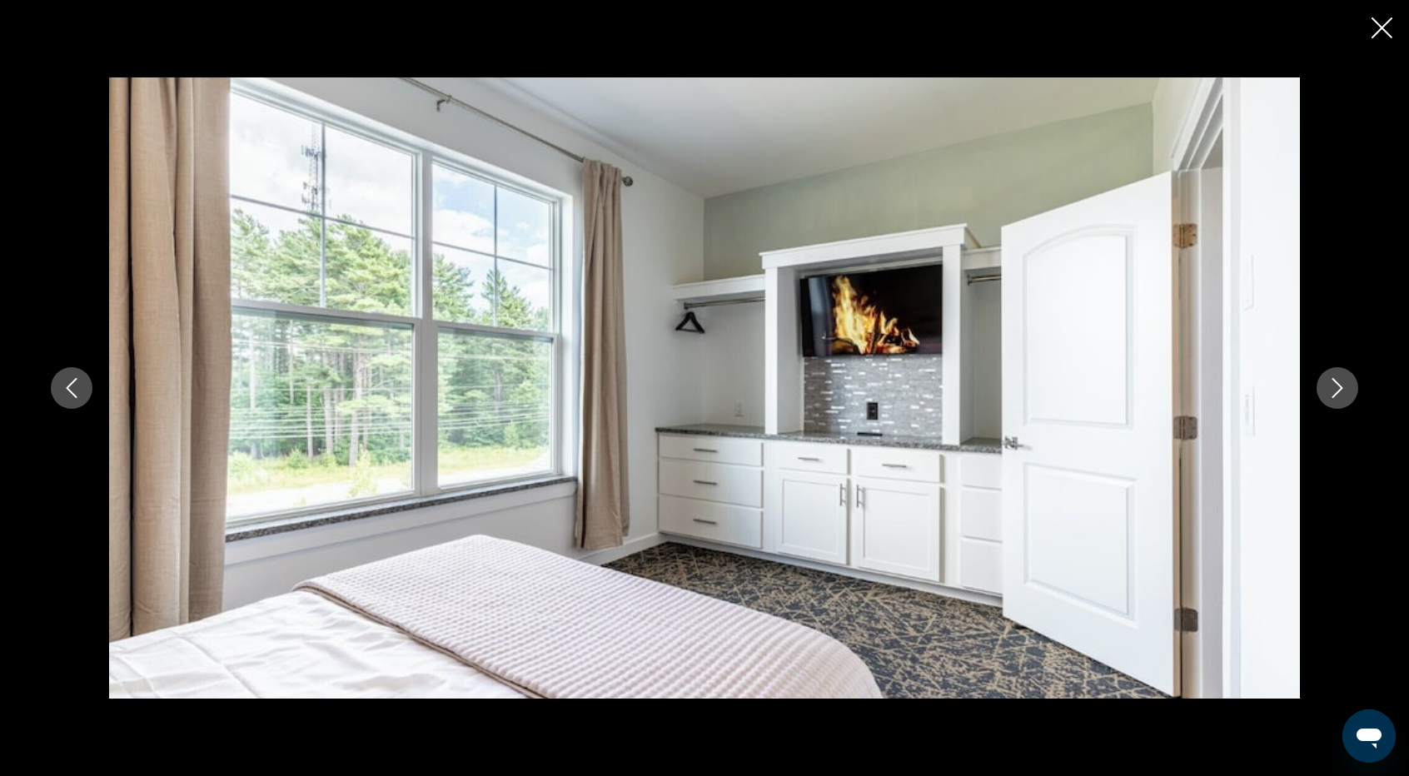
click at [1339, 391] on icon "Next image" at bounding box center [1337, 388] width 11 height 20
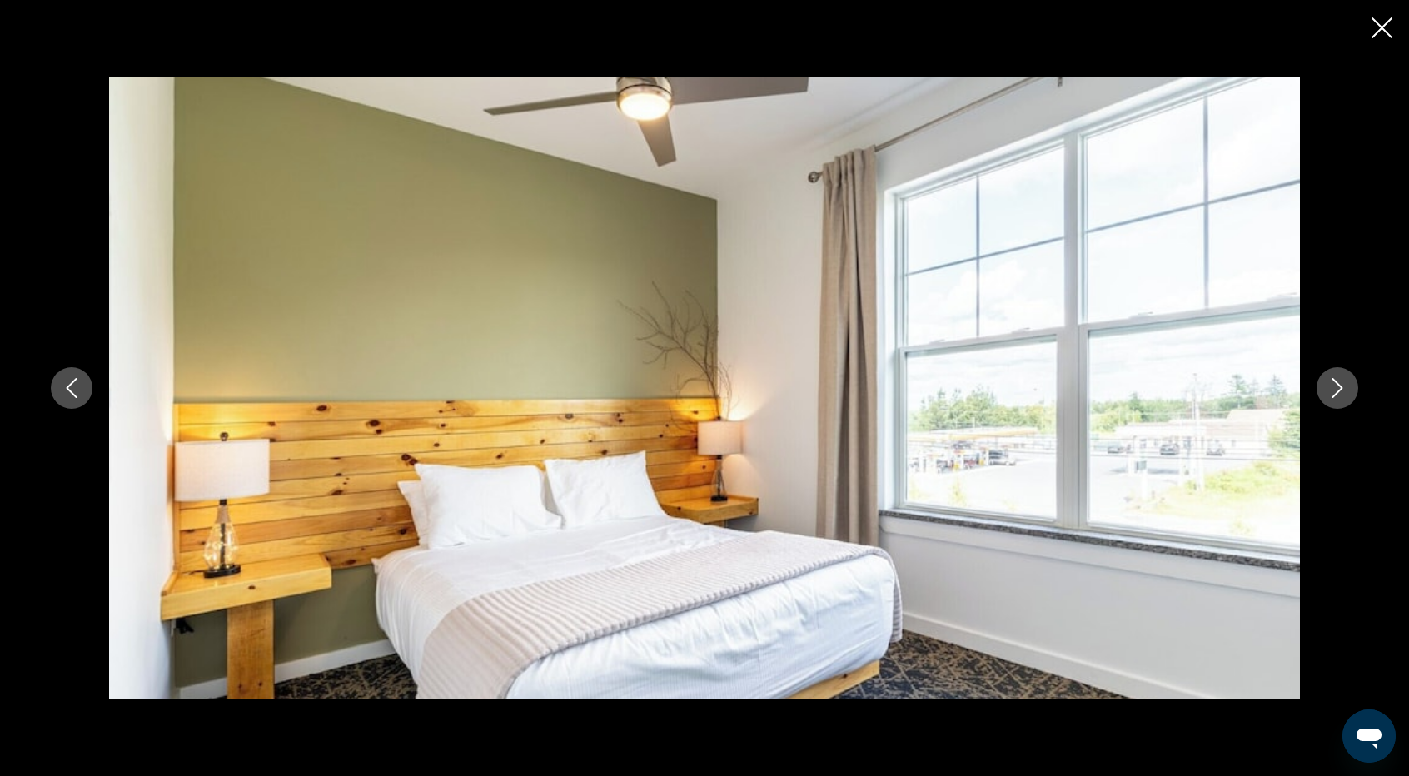
click at [1338, 391] on icon "Next image" at bounding box center [1337, 388] width 11 height 20
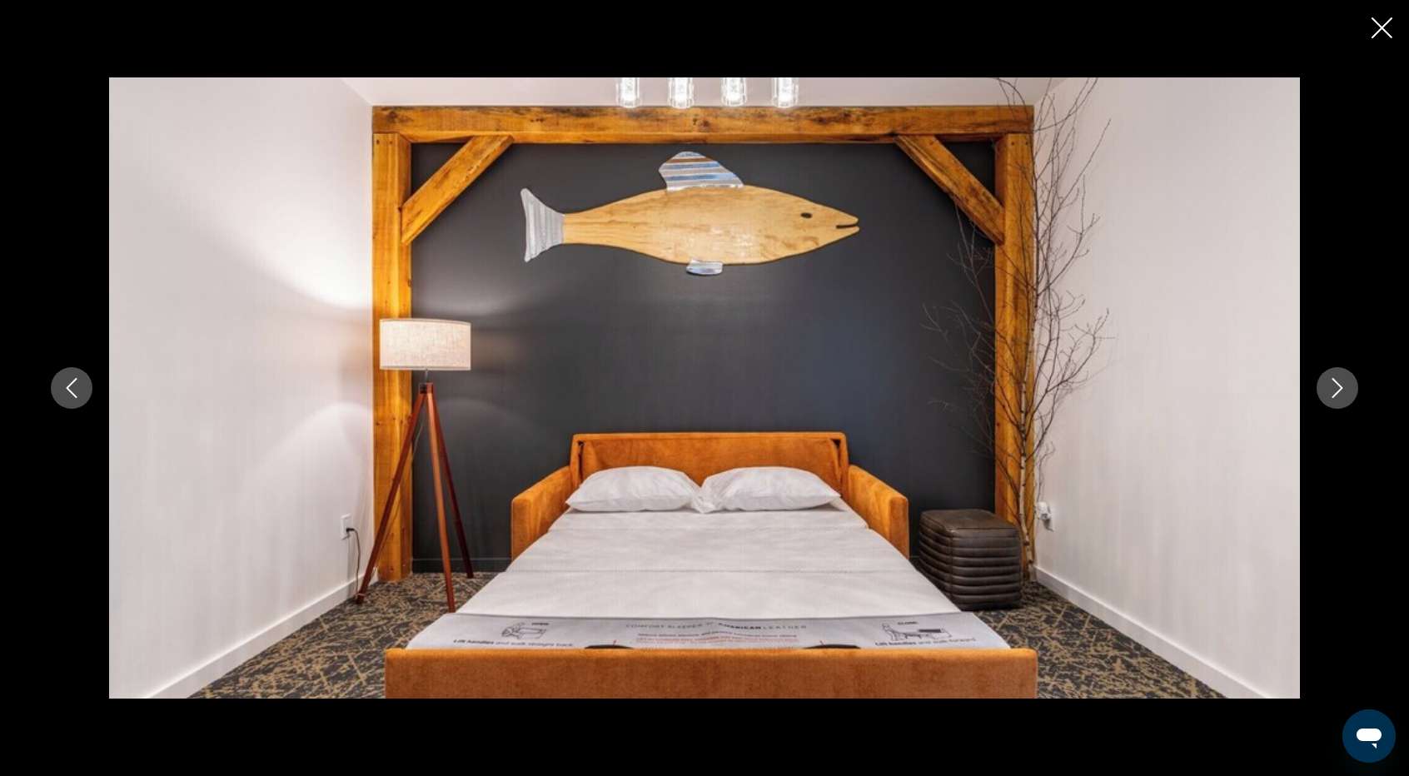
click at [1338, 391] on icon "Next image" at bounding box center [1337, 388] width 11 height 20
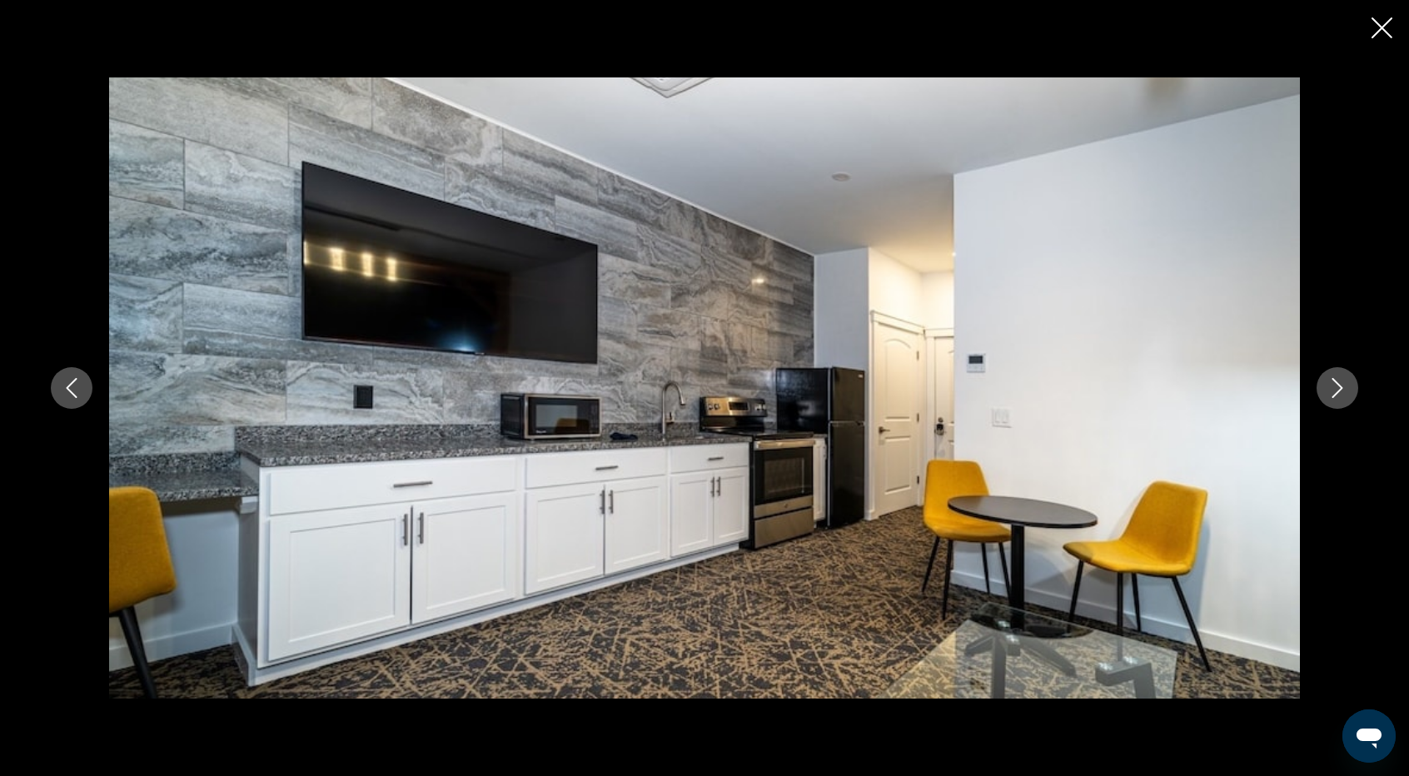
click at [1338, 391] on icon "Next image" at bounding box center [1337, 388] width 11 height 20
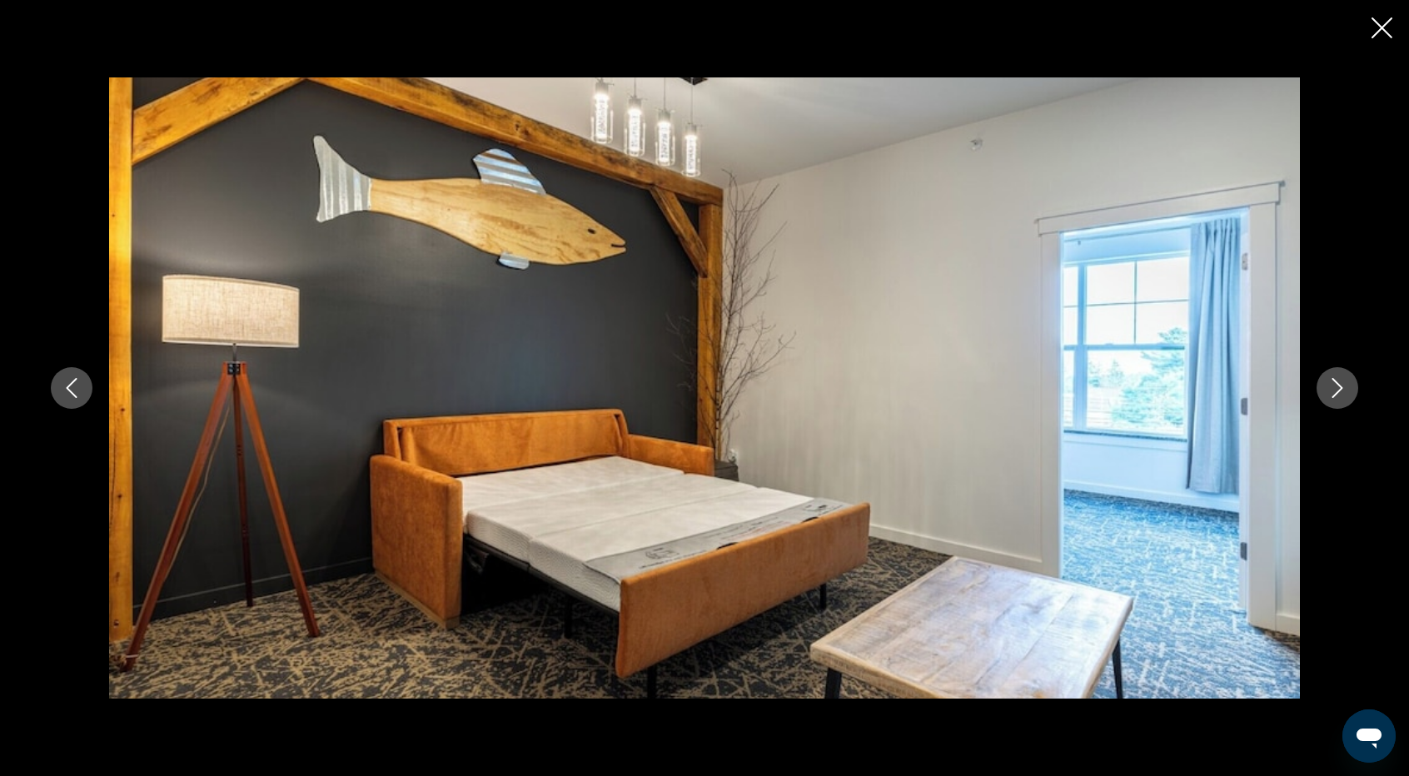
click at [1338, 391] on icon "Next image" at bounding box center [1337, 388] width 11 height 20
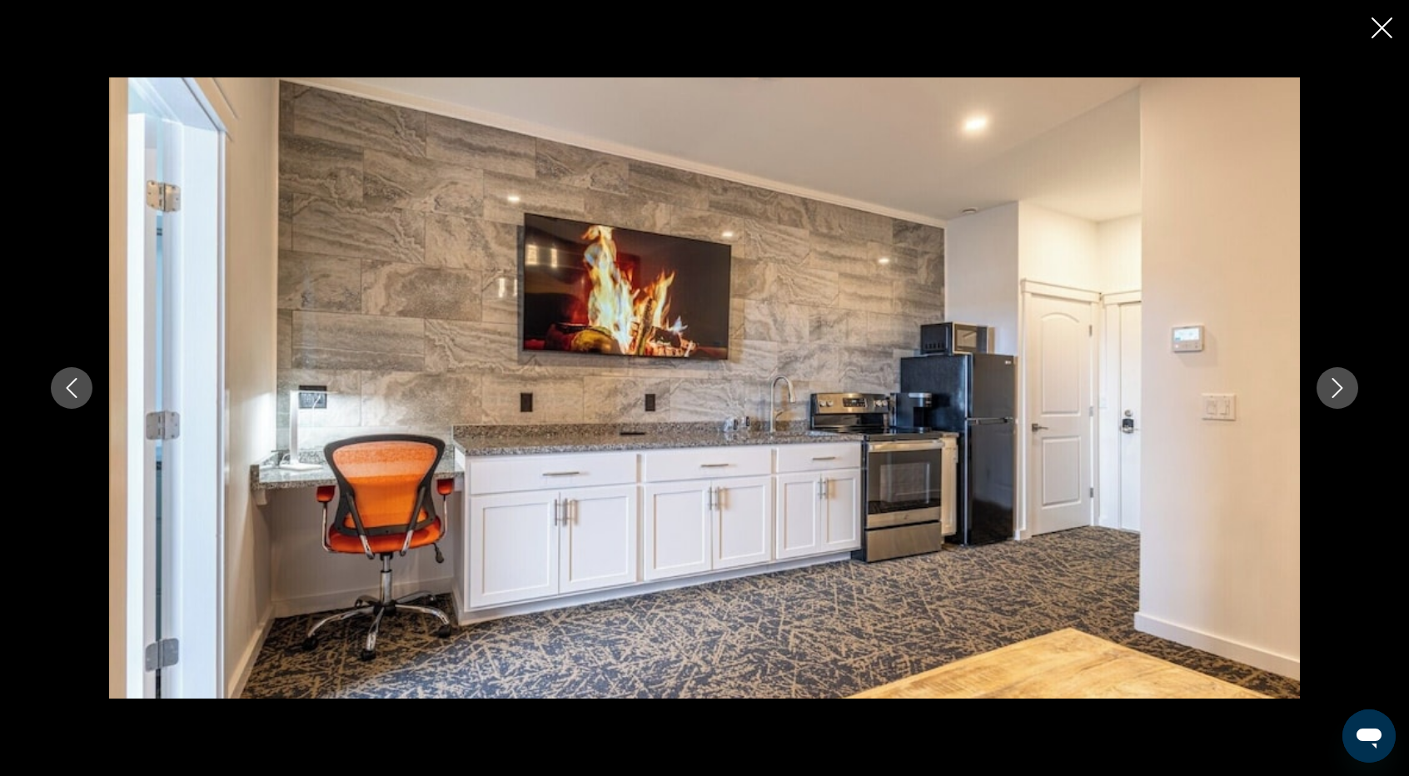
click at [1338, 391] on icon "Next image" at bounding box center [1337, 388] width 11 height 20
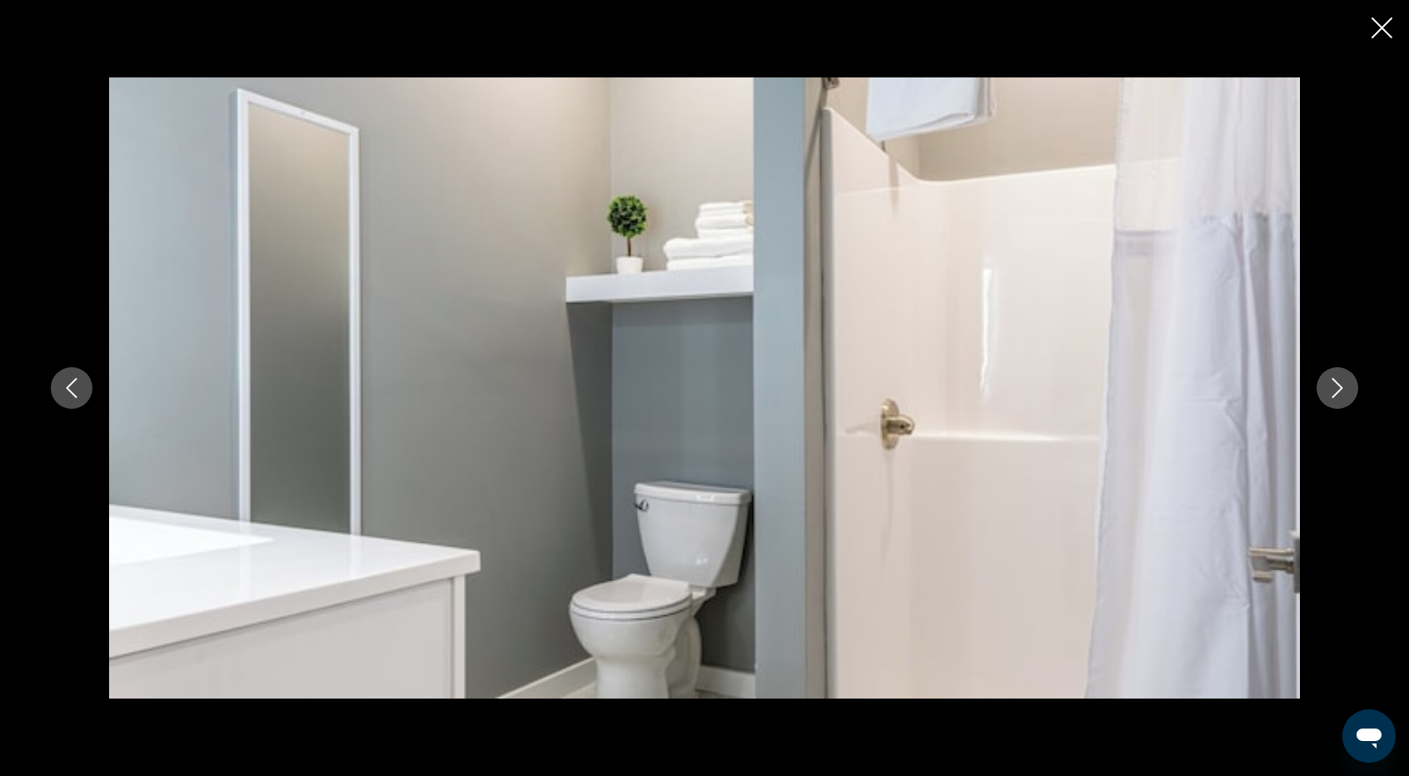
click at [1338, 391] on icon "Next image" at bounding box center [1337, 388] width 11 height 20
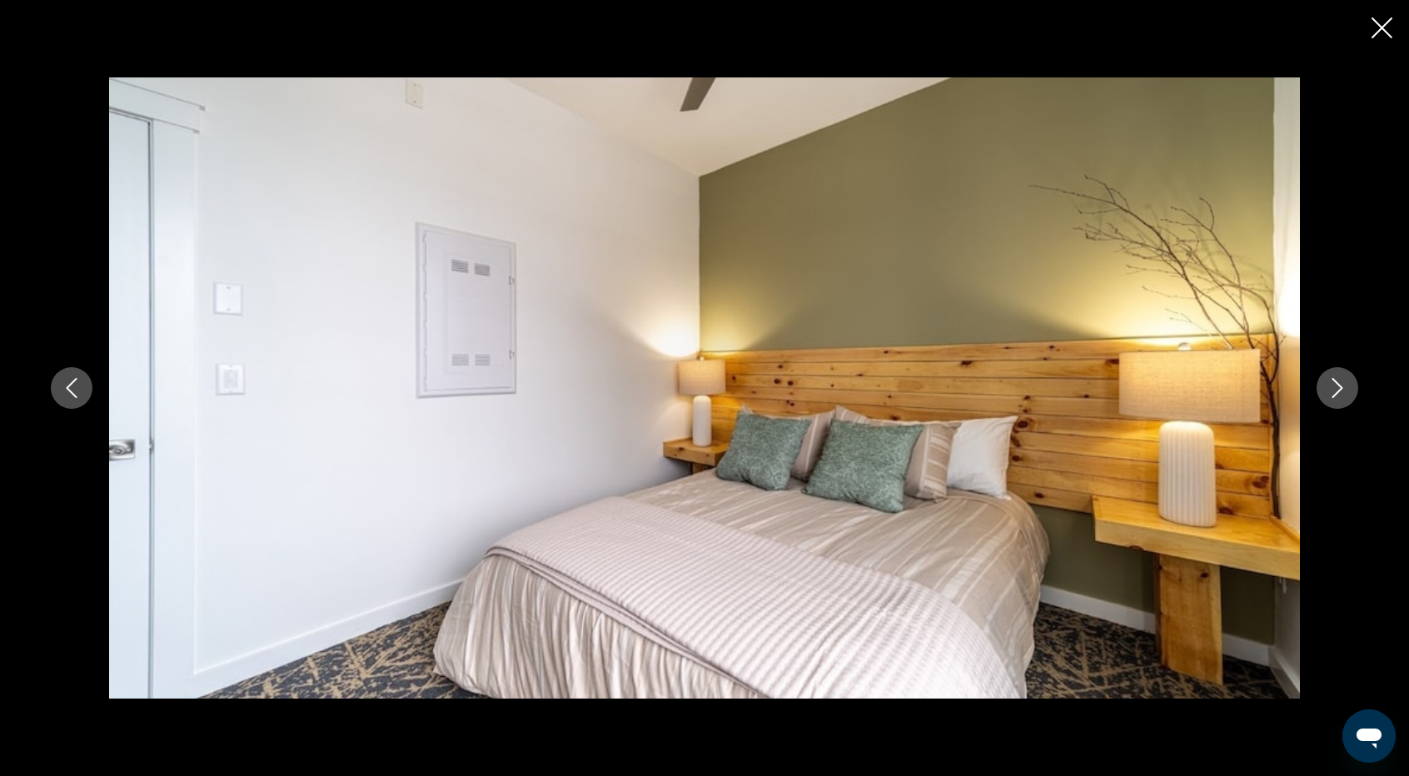
click at [71, 385] on icon "Previous image" at bounding box center [72, 388] width 11 height 20
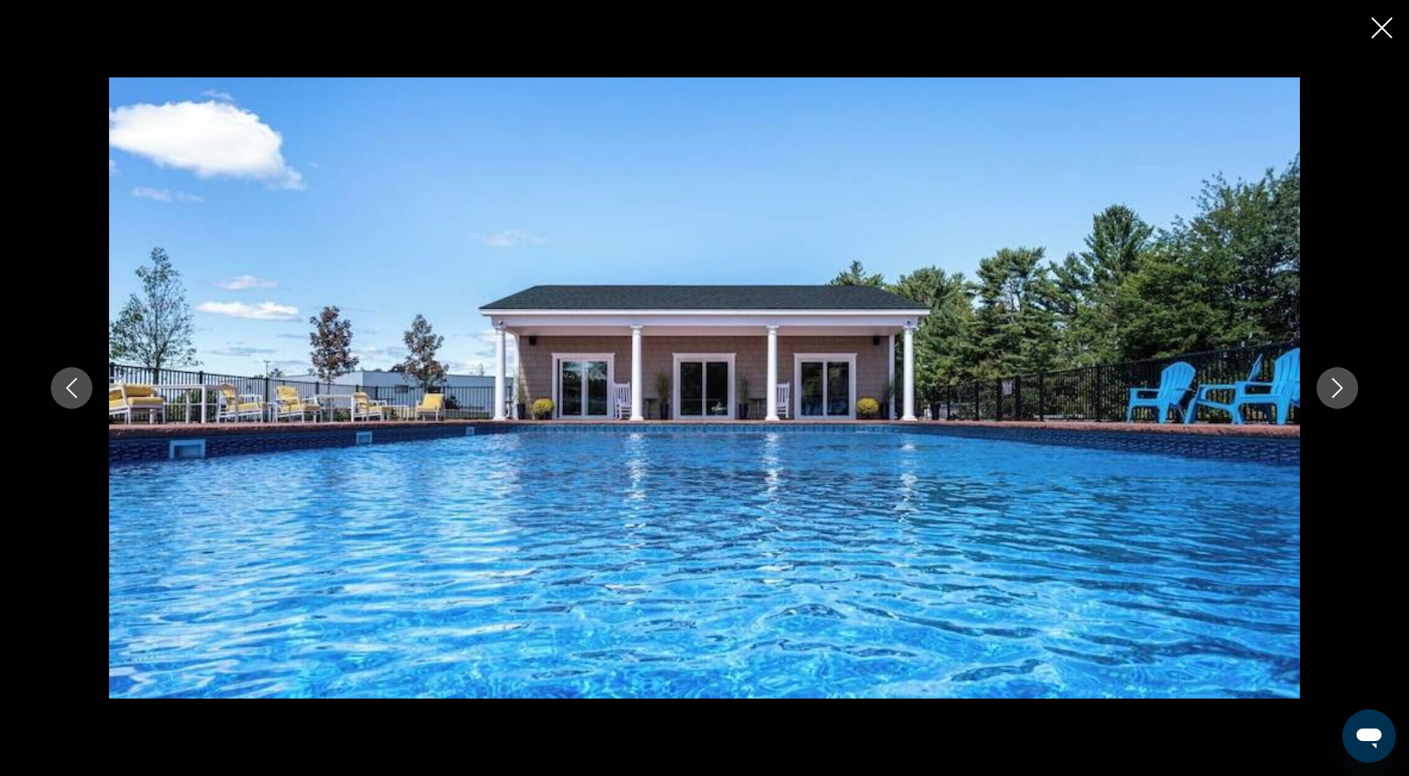
click at [1337, 388] on icon "Next image" at bounding box center [1337, 388] width 20 height 20
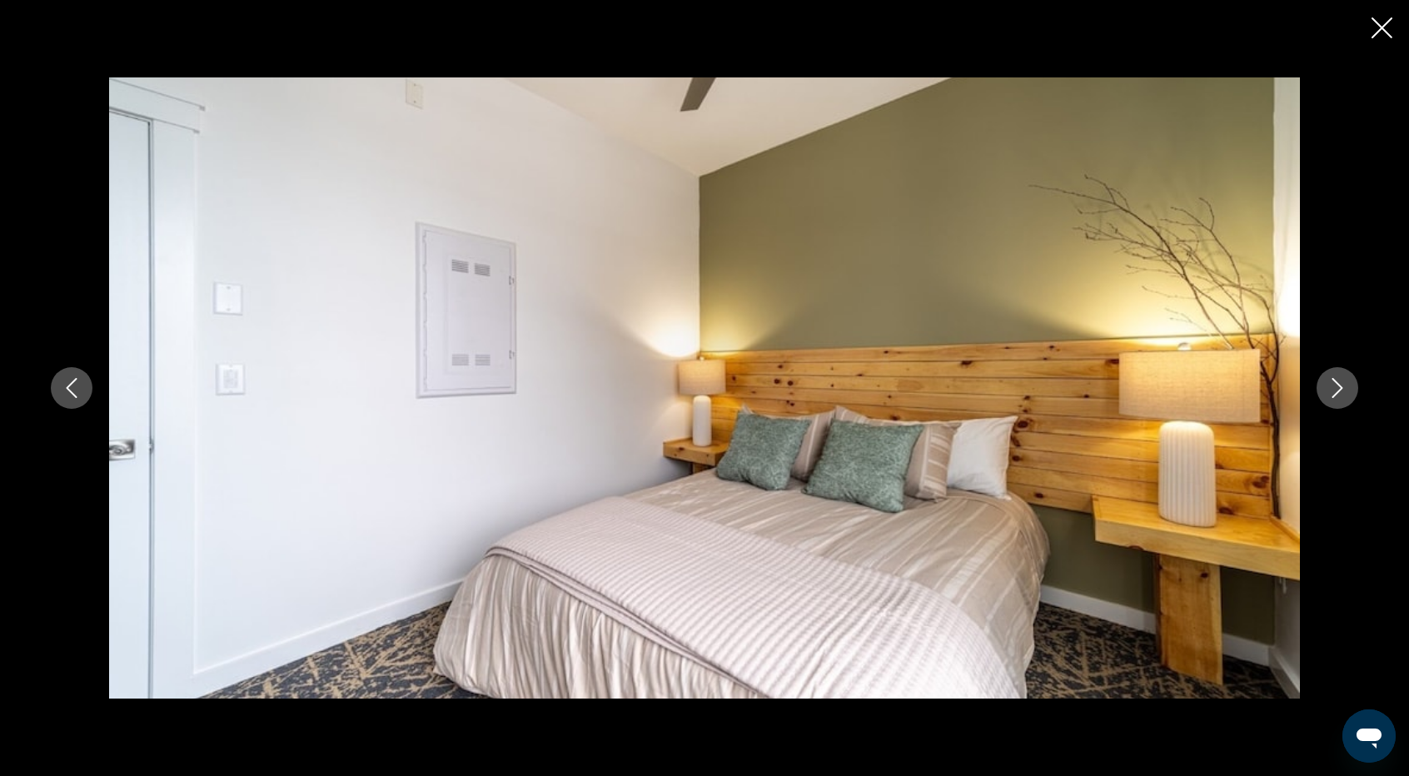
click at [1337, 388] on icon "Next image" at bounding box center [1337, 388] width 20 height 20
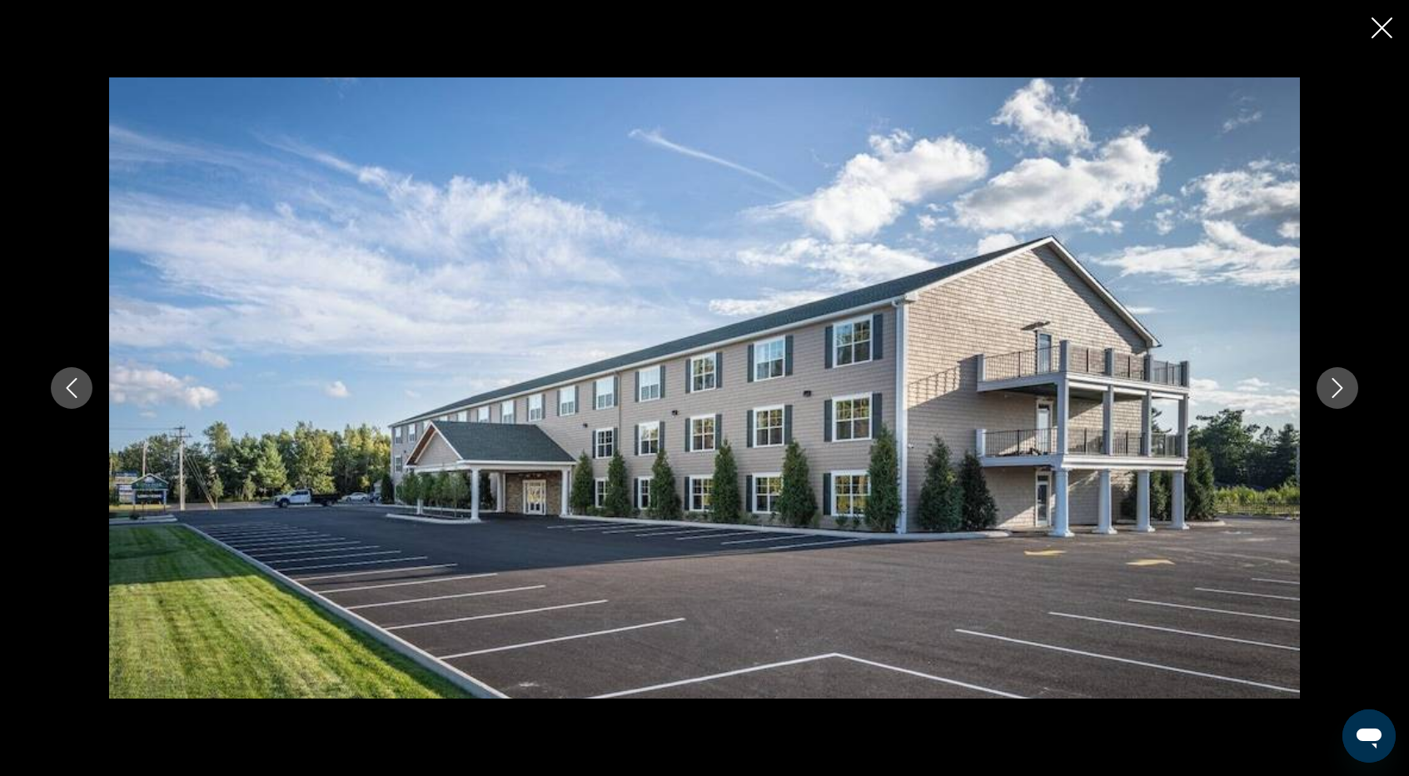
click at [1337, 388] on icon "Next image" at bounding box center [1337, 388] width 20 height 20
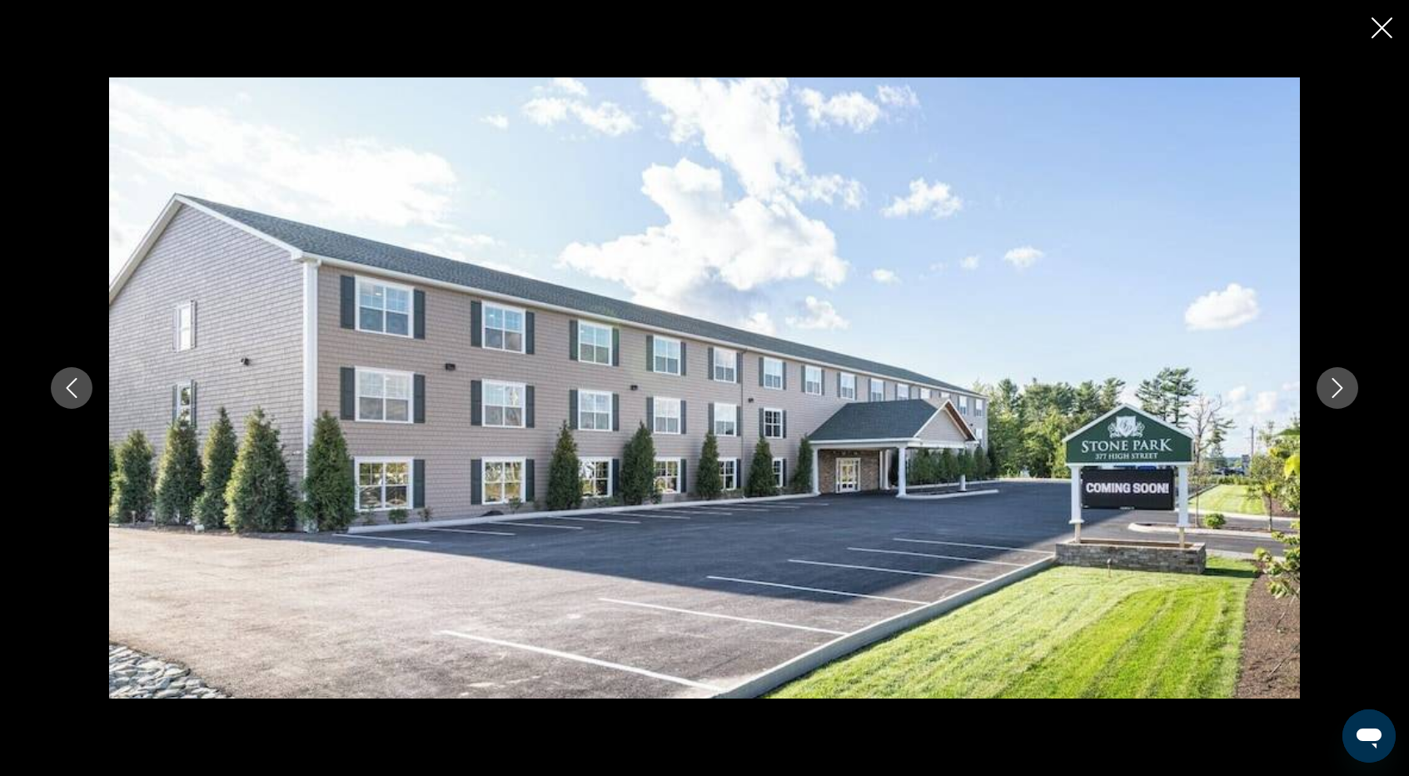
click at [1337, 388] on icon "Next image" at bounding box center [1337, 388] width 20 height 20
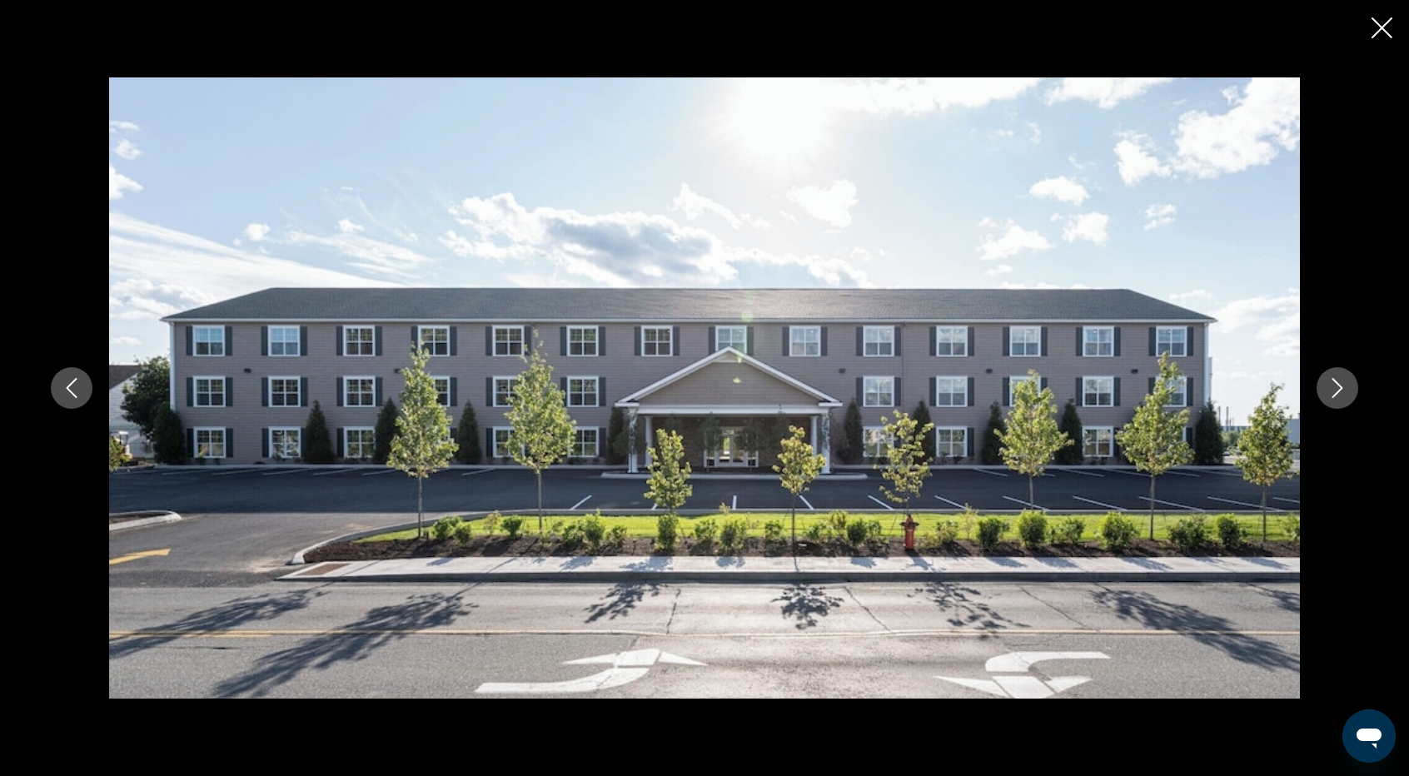
click at [1337, 388] on icon "Next image" at bounding box center [1337, 388] width 20 height 20
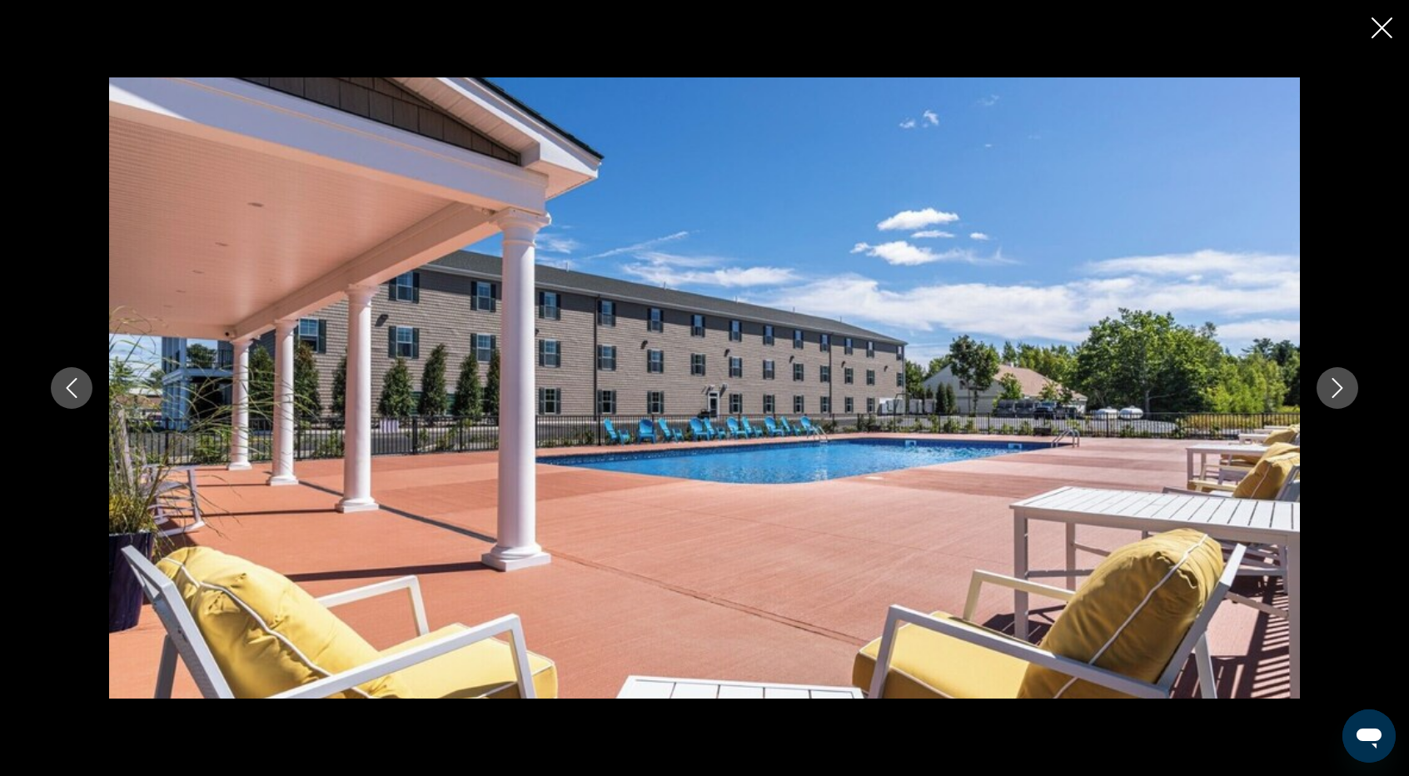
click at [1337, 388] on icon "Next image" at bounding box center [1337, 388] width 20 height 20
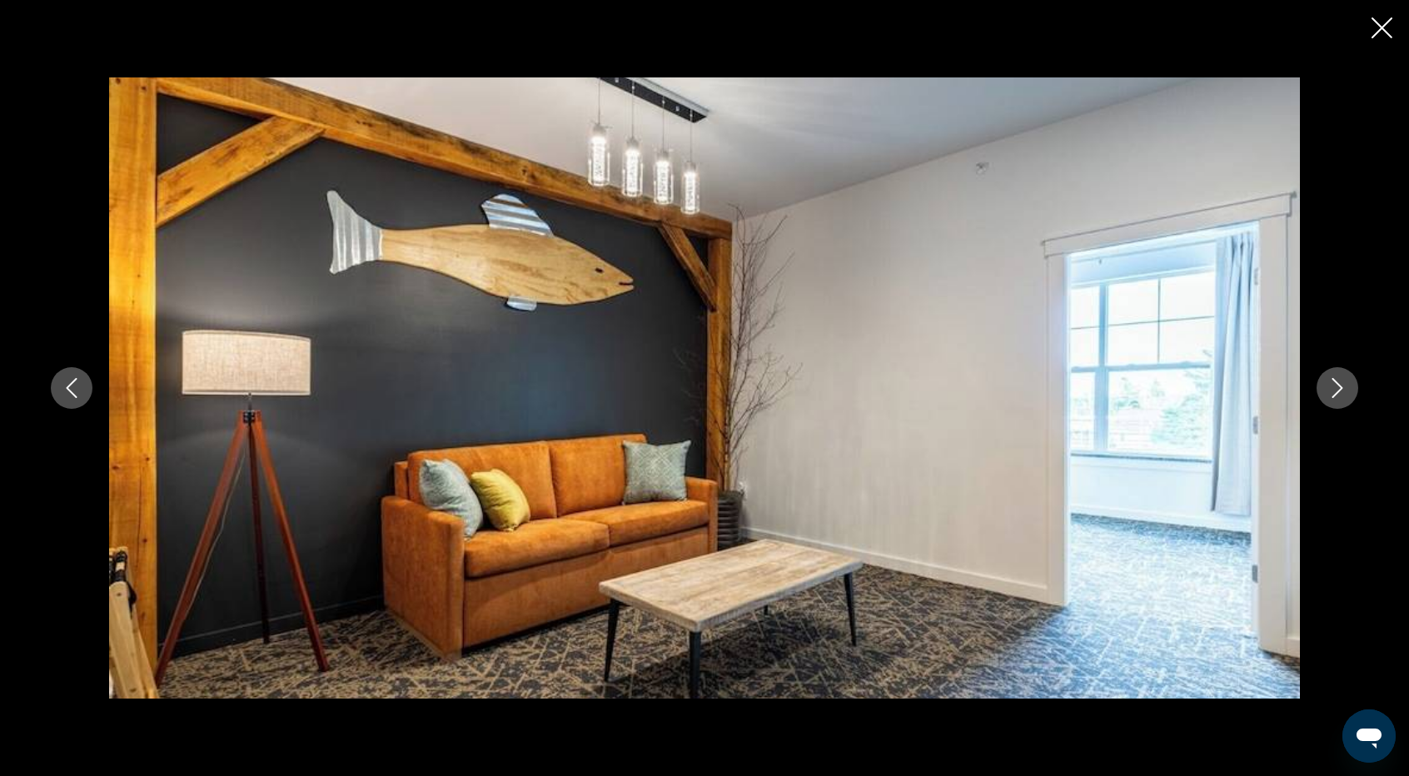
click at [1337, 388] on icon "Next image" at bounding box center [1337, 388] width 20 height 20
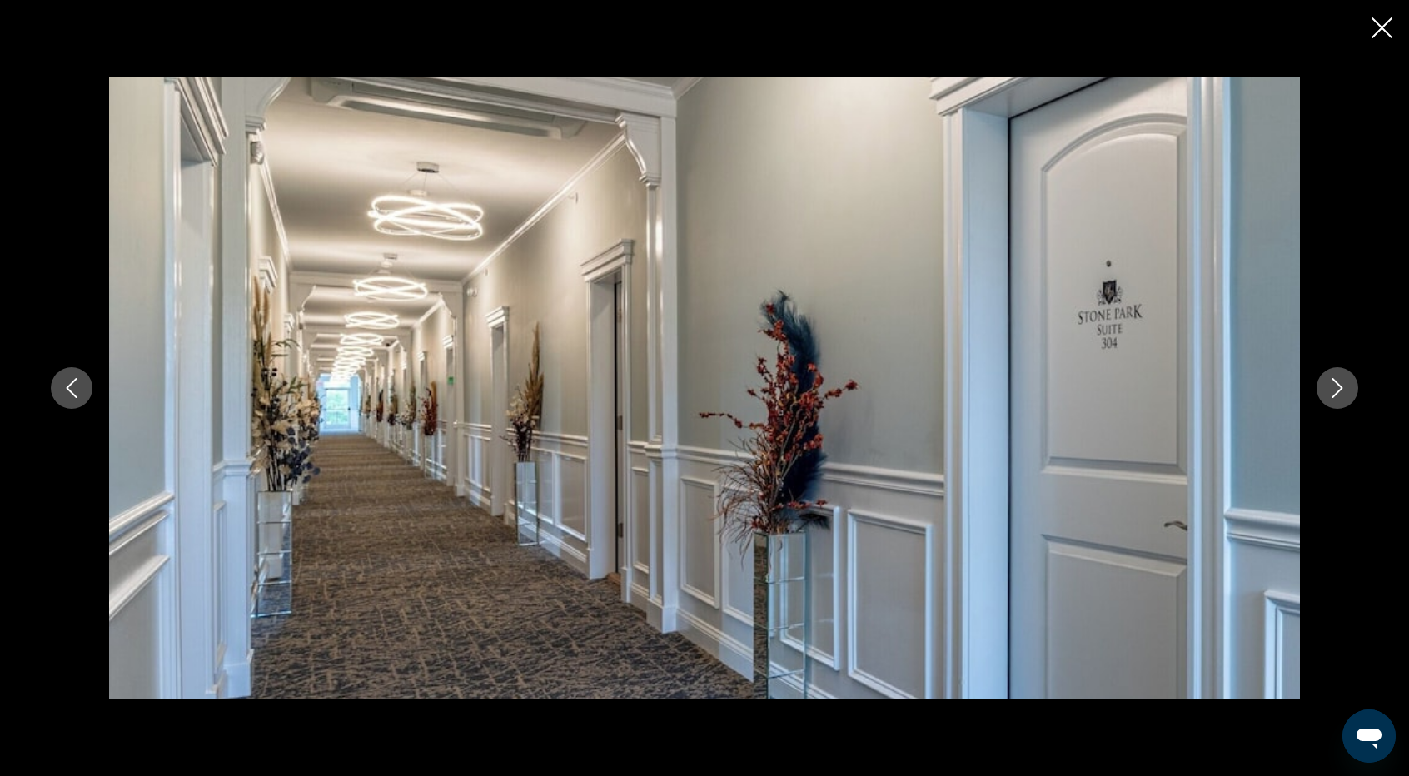
click at [1337, 388] on icon "Next image" at bounding box center [1337, 388] width 20 height 20
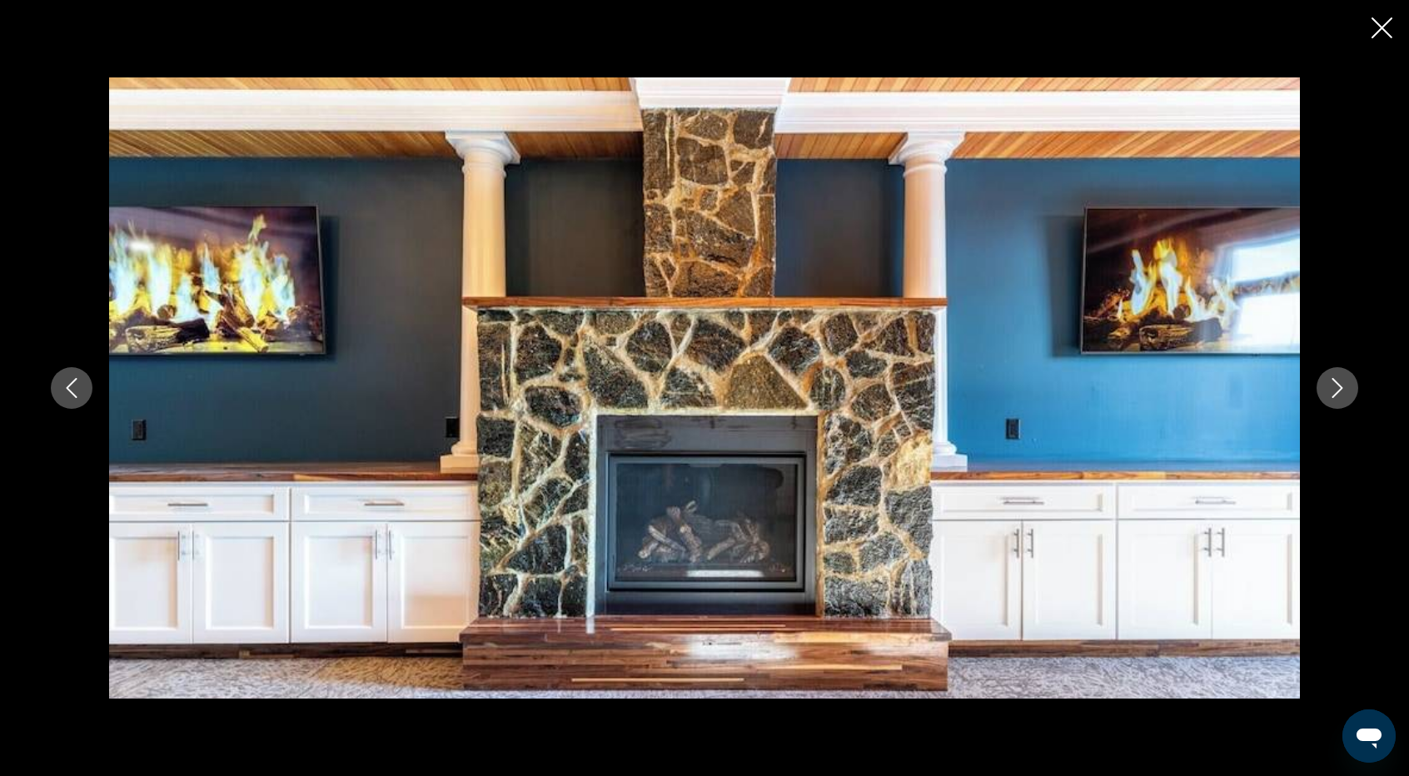
click at [1337, 388] on icon "Next image" at bounding box center [1337, 388] width 20 height 20
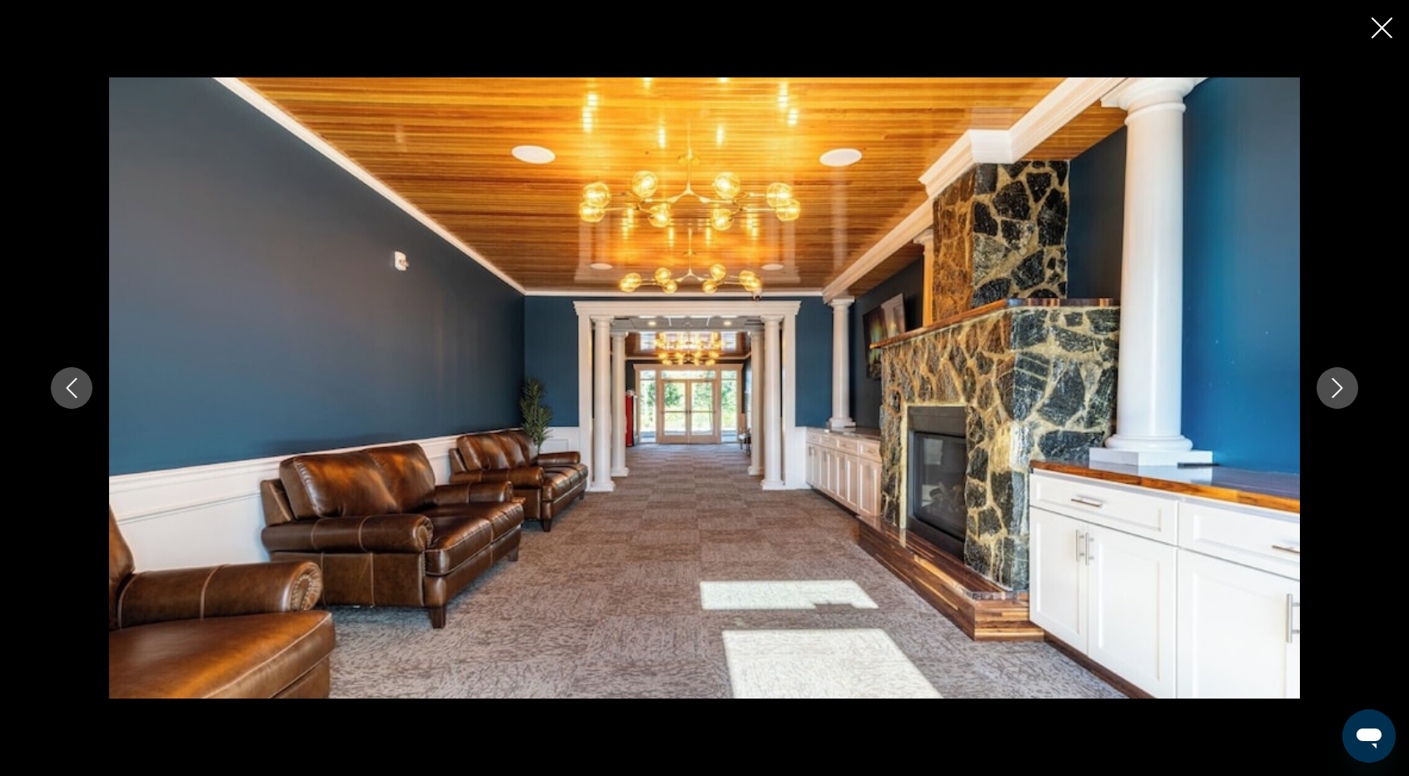
click at [1337, 388] on icon "Next image" at bounding box center [1337, 388] width 20 height 20
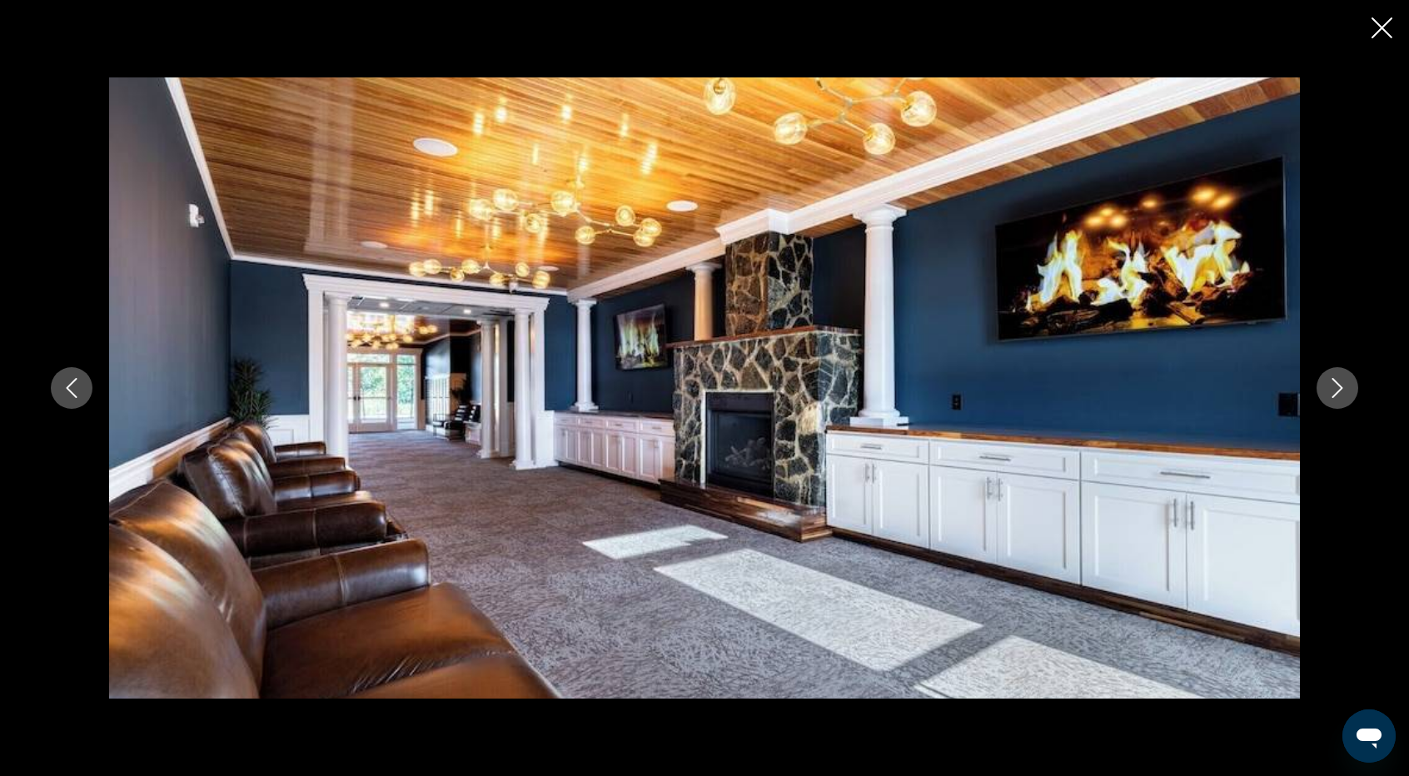
click at [1337, 388] on icon "Next image" at bounding box center [1337, 388] width 20 height 20
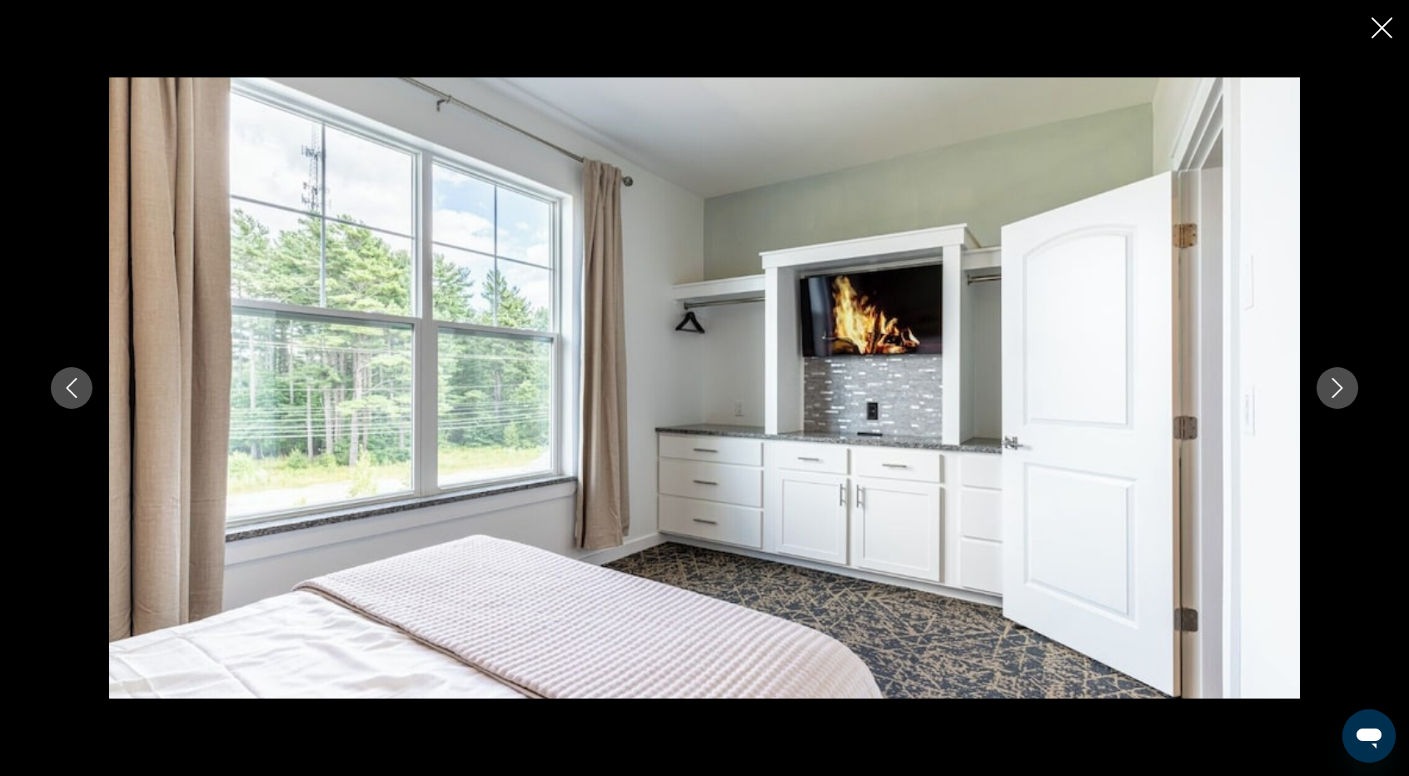
click at [1337, 388] on icon "Next image" at bounding box center [1337, 388] width 20 height 20
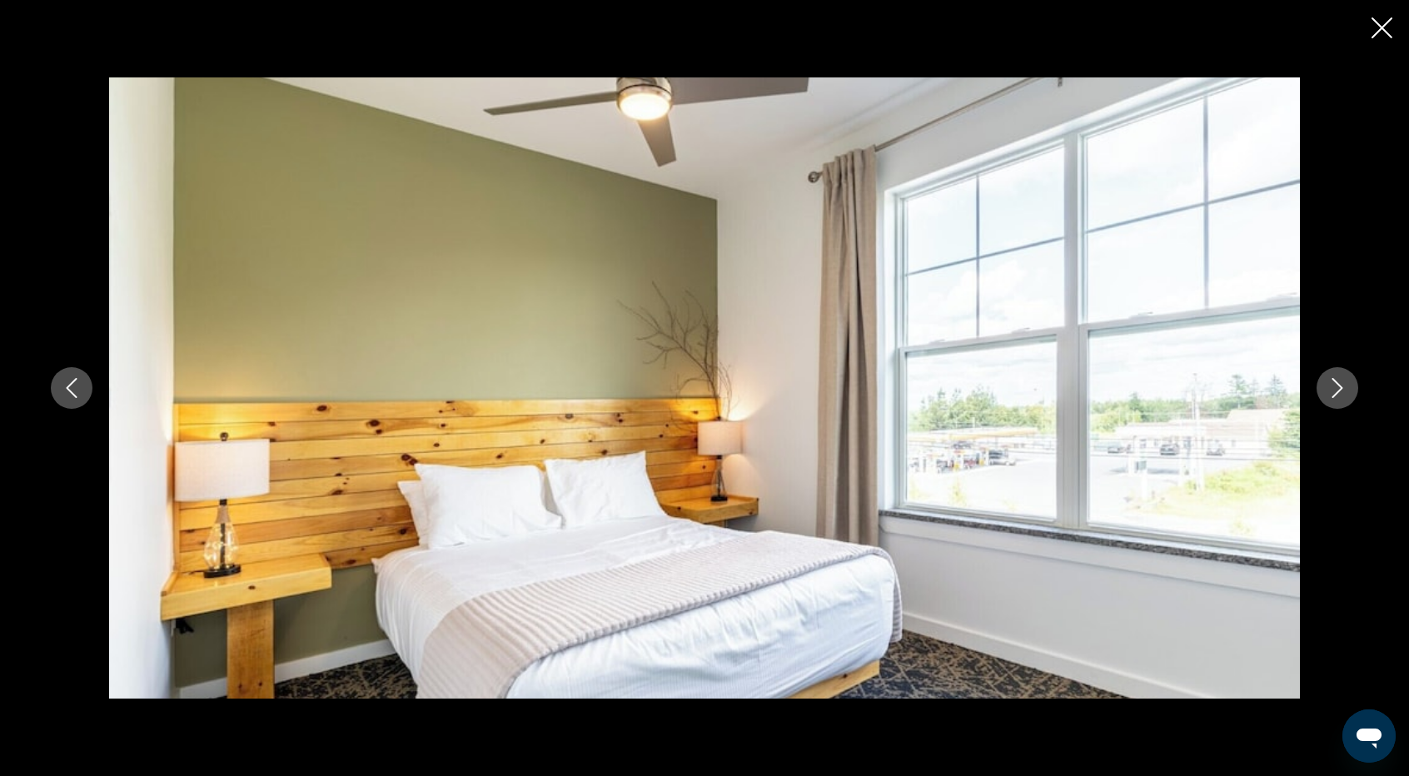
click at [1362, 30] on div "prev next" at bounding box center [704, 388] width 1409 height 776
click at [1382, 28] on icon "Close slideshow" at bounding box center [1382, 27] width 21 height 21
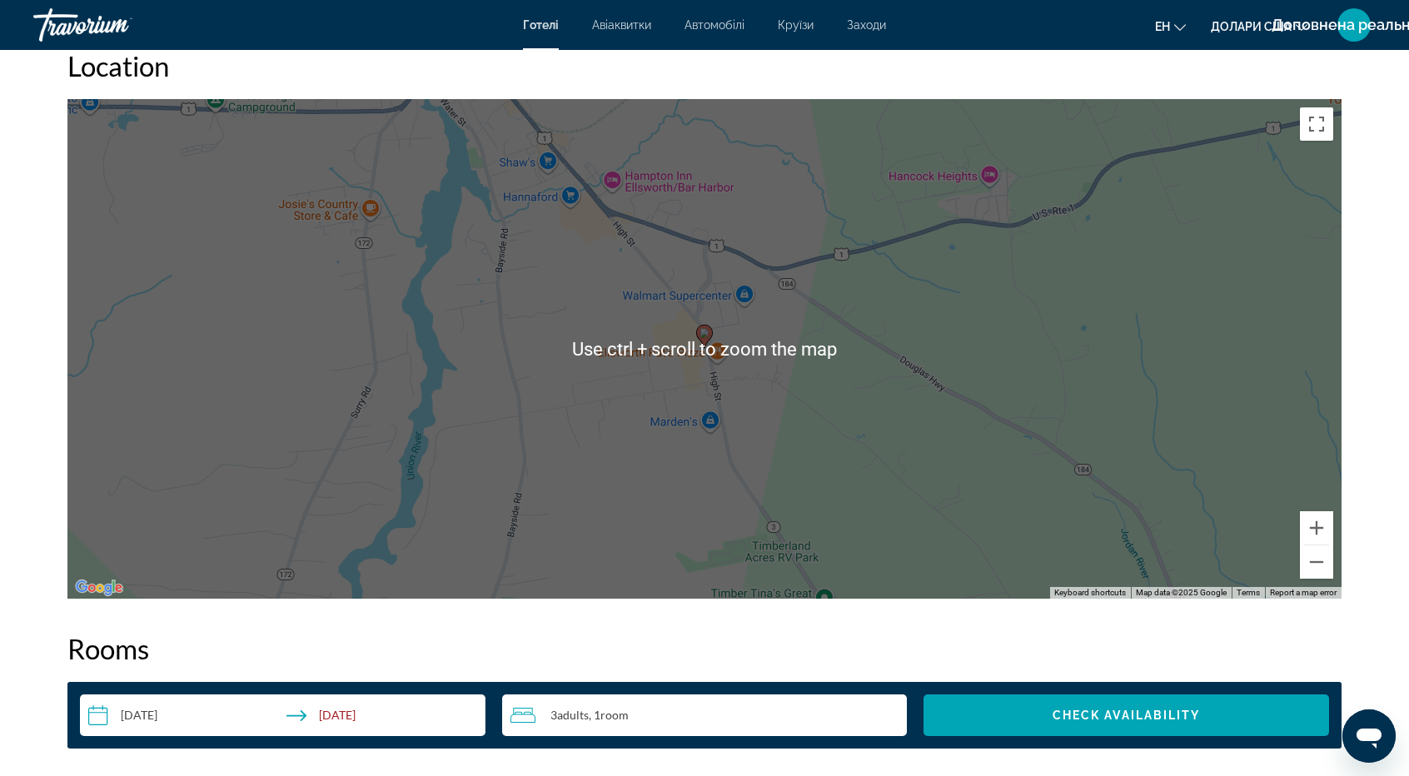
scroll to position [1582, 0]
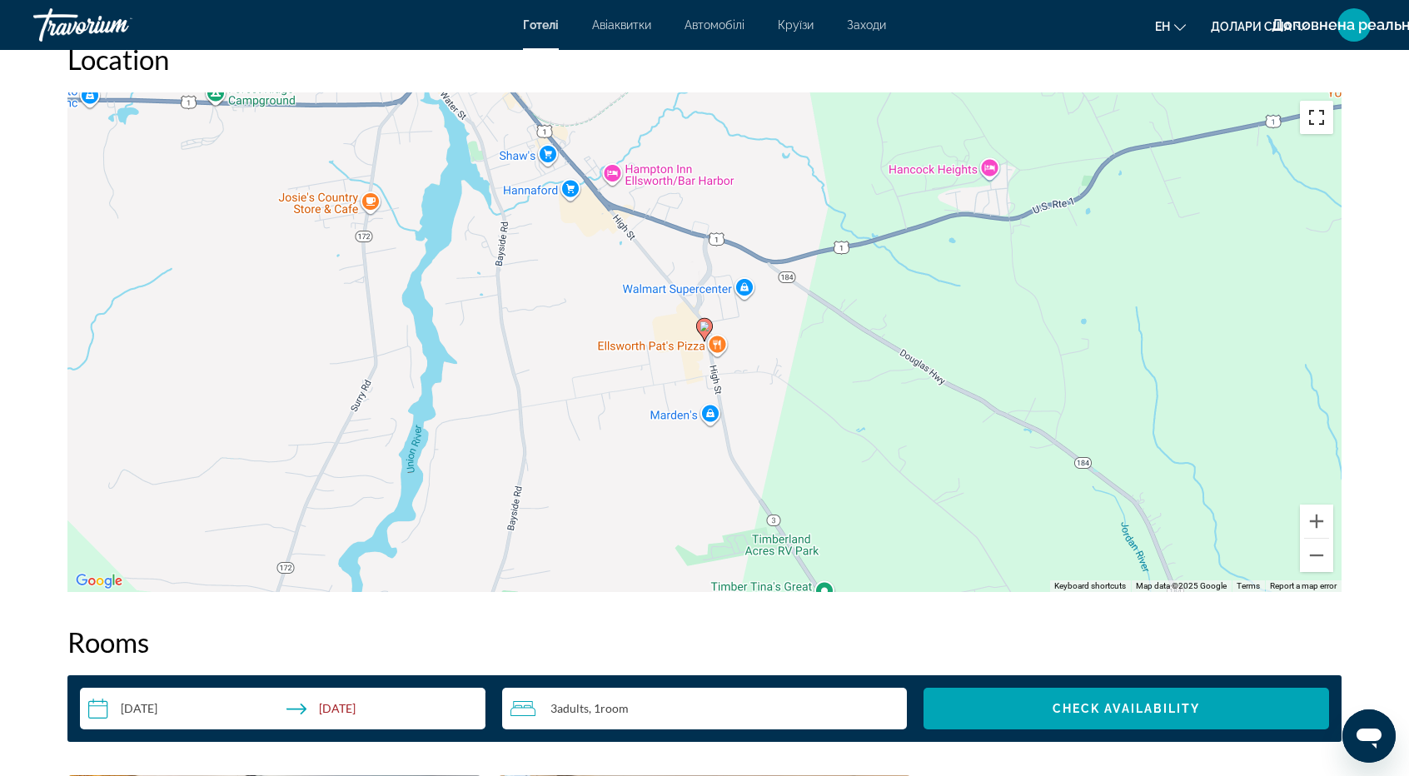
click at [1322, 117] on button "Toggle fullscreen view" at bounding box center [1316, 117] width 33 height 33
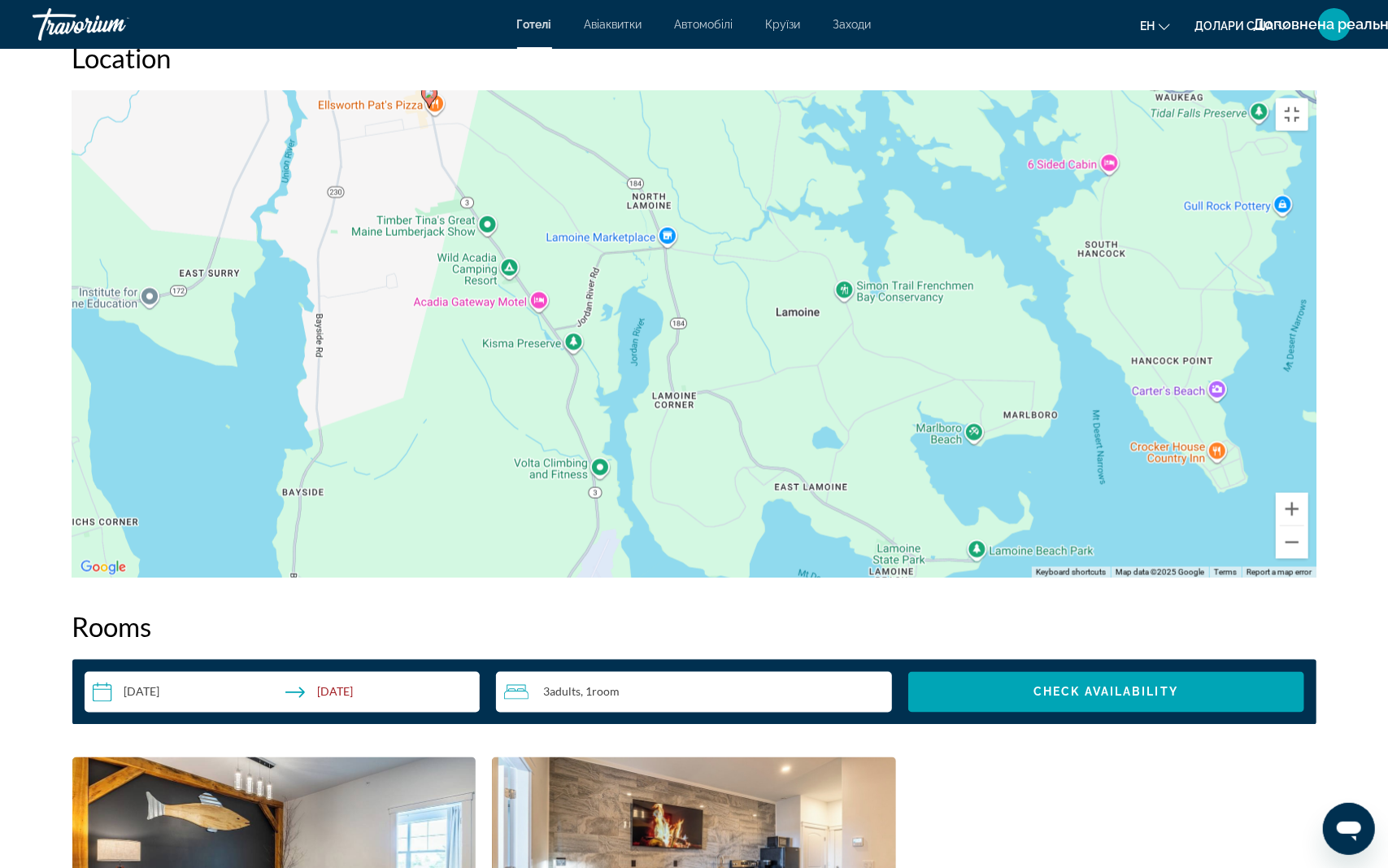
drag, startPoint x: 902, startPoint y: 615, endPoint x: 766, endPoint y: 305, distance: 338.5
click at [770, 337] on div "To activate drag with keyboard, press Alt + Enter. Once in keyboard drag state,…" at bounding box center [694, 334] width 1244 height 488
click at [758, 256] on div "To activate drag with keyboard, press Alt + Enter. Once in keyboard drag state,…" at bounding box center [694, 334] width 1244 height 488
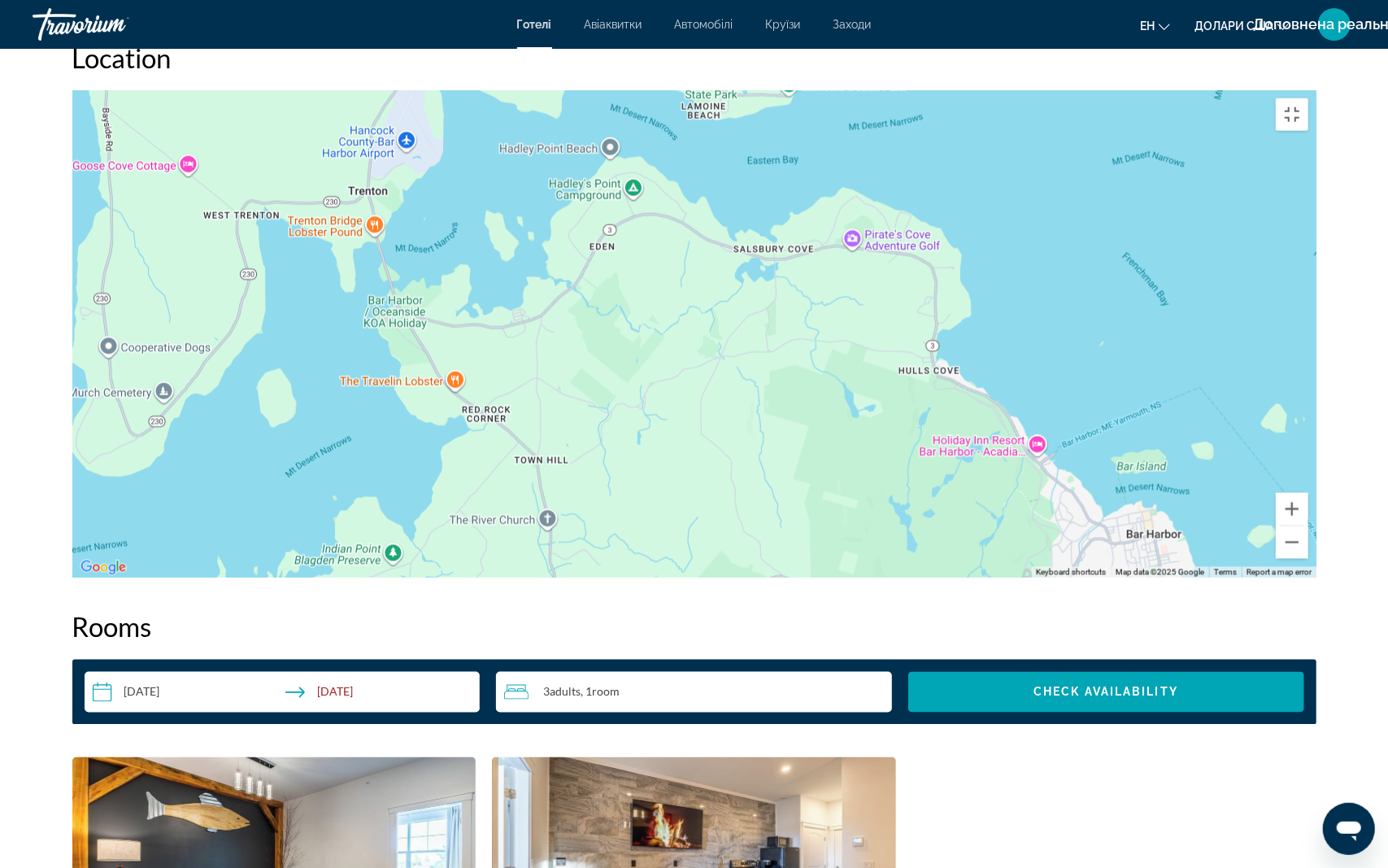
drag, startPoint x: 881, startPoint y: 537, endPoint x: 722, endPoint y: 178, distance: 392.6
click at [759, 290] on div "To activate drag with keyboard, press Alt + Enter. Once in keyboard drag state,…" at bounding box center [694, 334] width 1244 height 488
click at [732, 215] on div "To activate drag with keyboard, press Alt + Enter. Once in keyboard drag state,…" at bounding box center [694, 334] width 1244 height 488
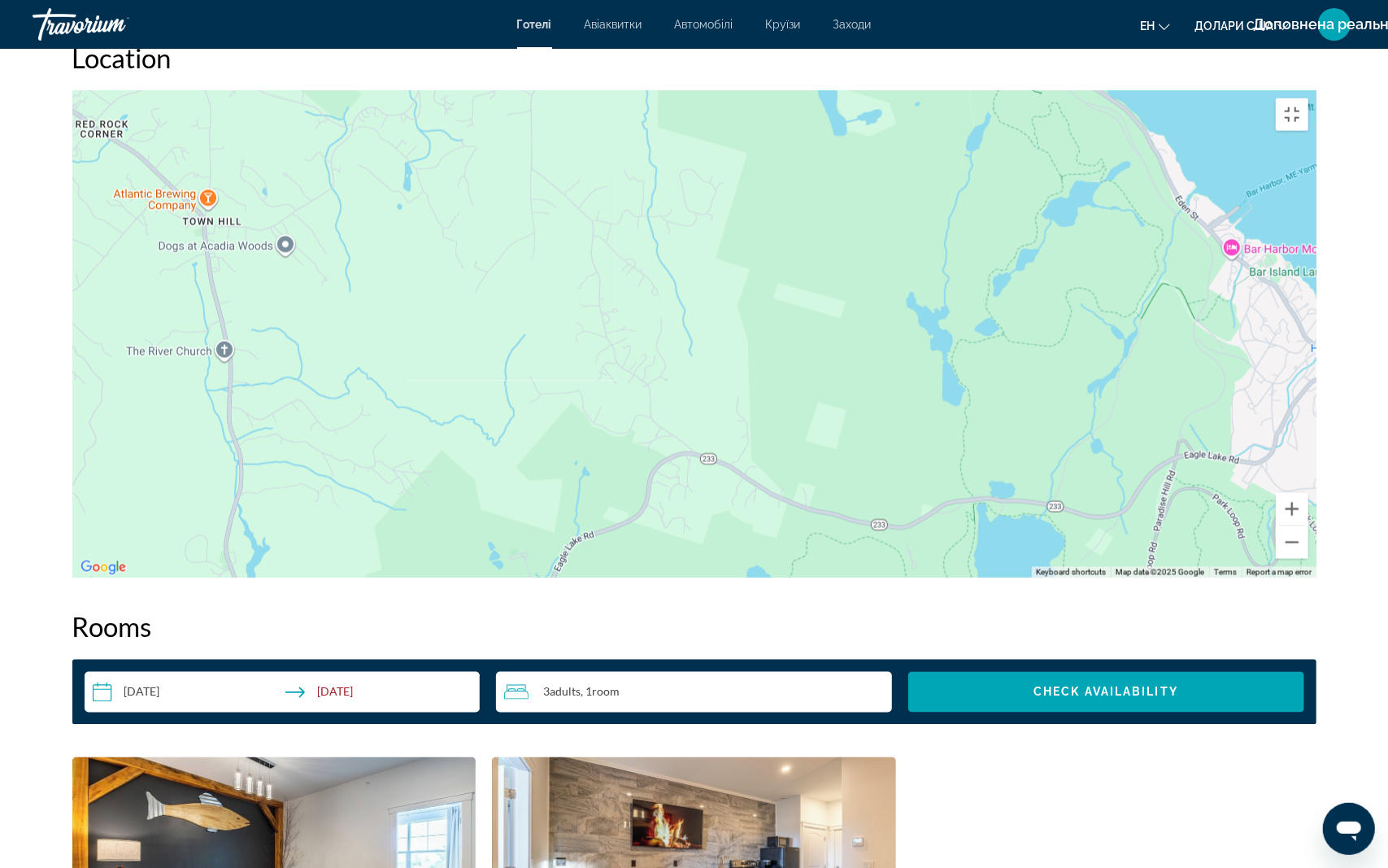
drag, startPoint x: 778, startPoint y: 700, endPoint x: 680, endPoint y: 197, distance: 512.5
click at [689, 269] on div "Основний зміст" at bounding box center [694, 334] width 1244 height 488
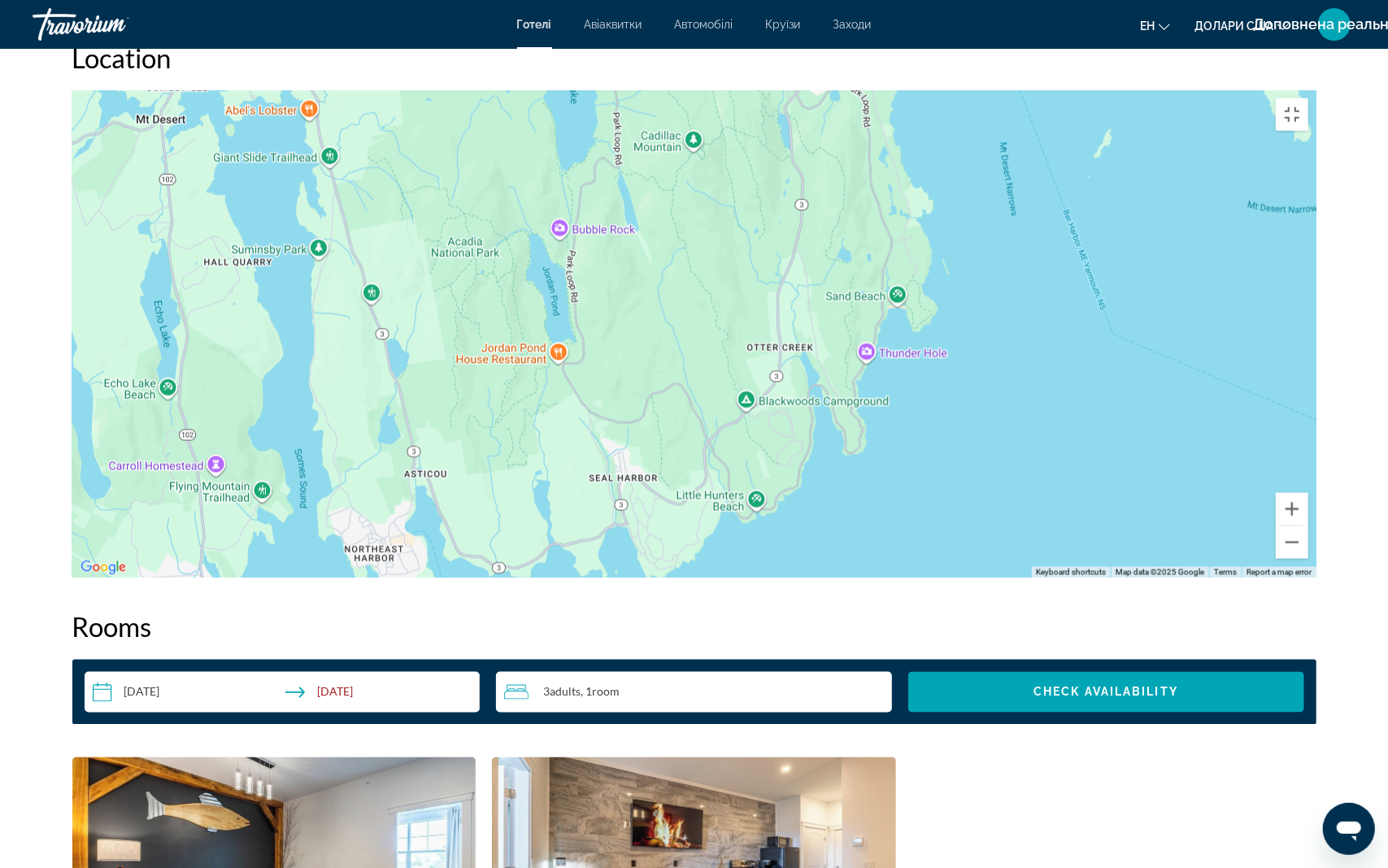
drag, startPoint x: 810, startPoint y: 132, endPoint x: 628, endPoint y: 450, distance: 366.4
click at [631, 444] on div "Основний зміст" at bounding box center [694, 334] width 1244 height 488
click at [626, 452] on div "Основний зміст" at bounding box center [694, 334] width 1244 height 488
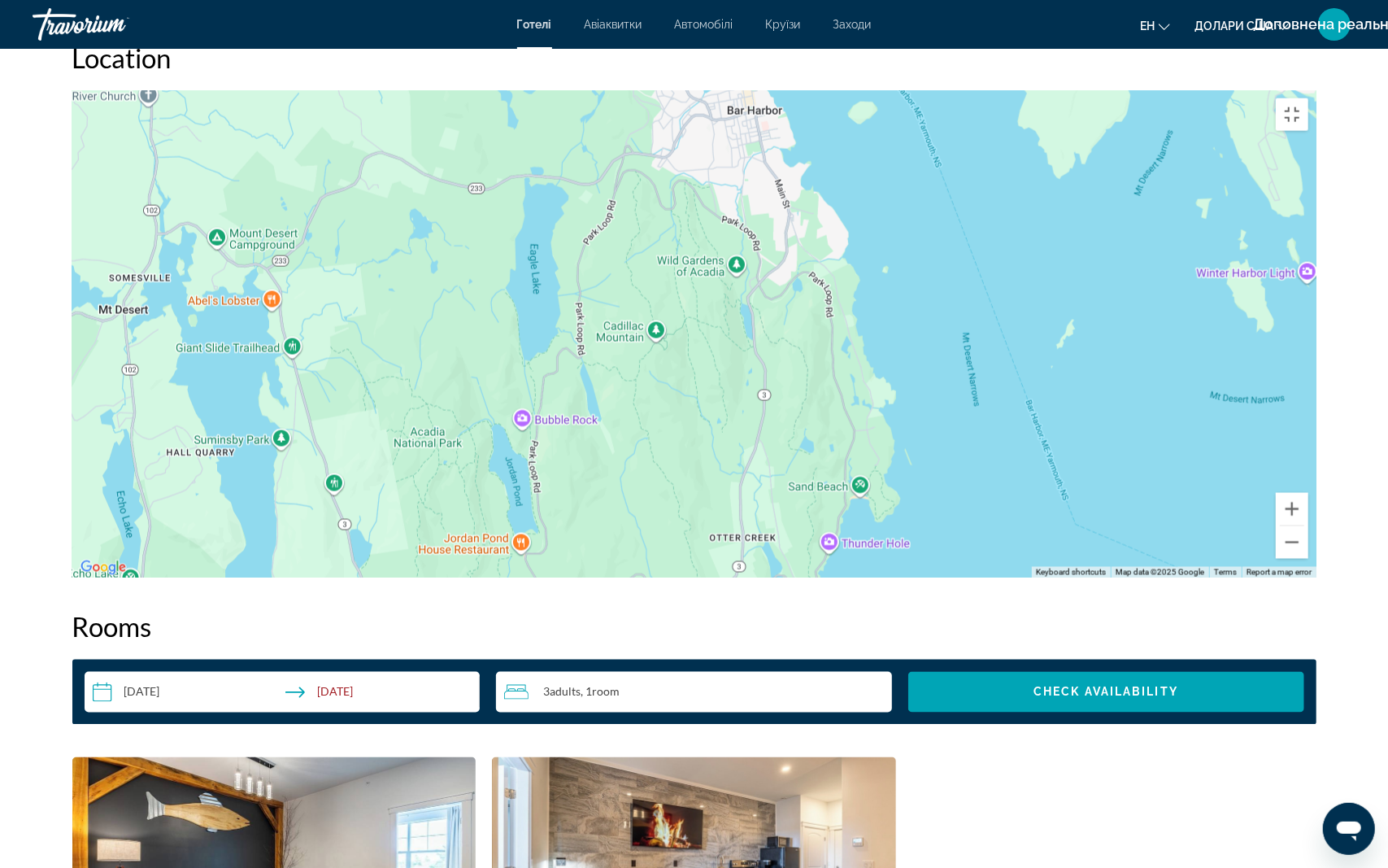
drag, startPoint x: 707, startPoint y: 161, endPoint x: 716, endPoint y: 315, distance: 154.3
click at [716, 315] on div "Основний зміст" at bounding box center [694, 334] width 1244 height 488
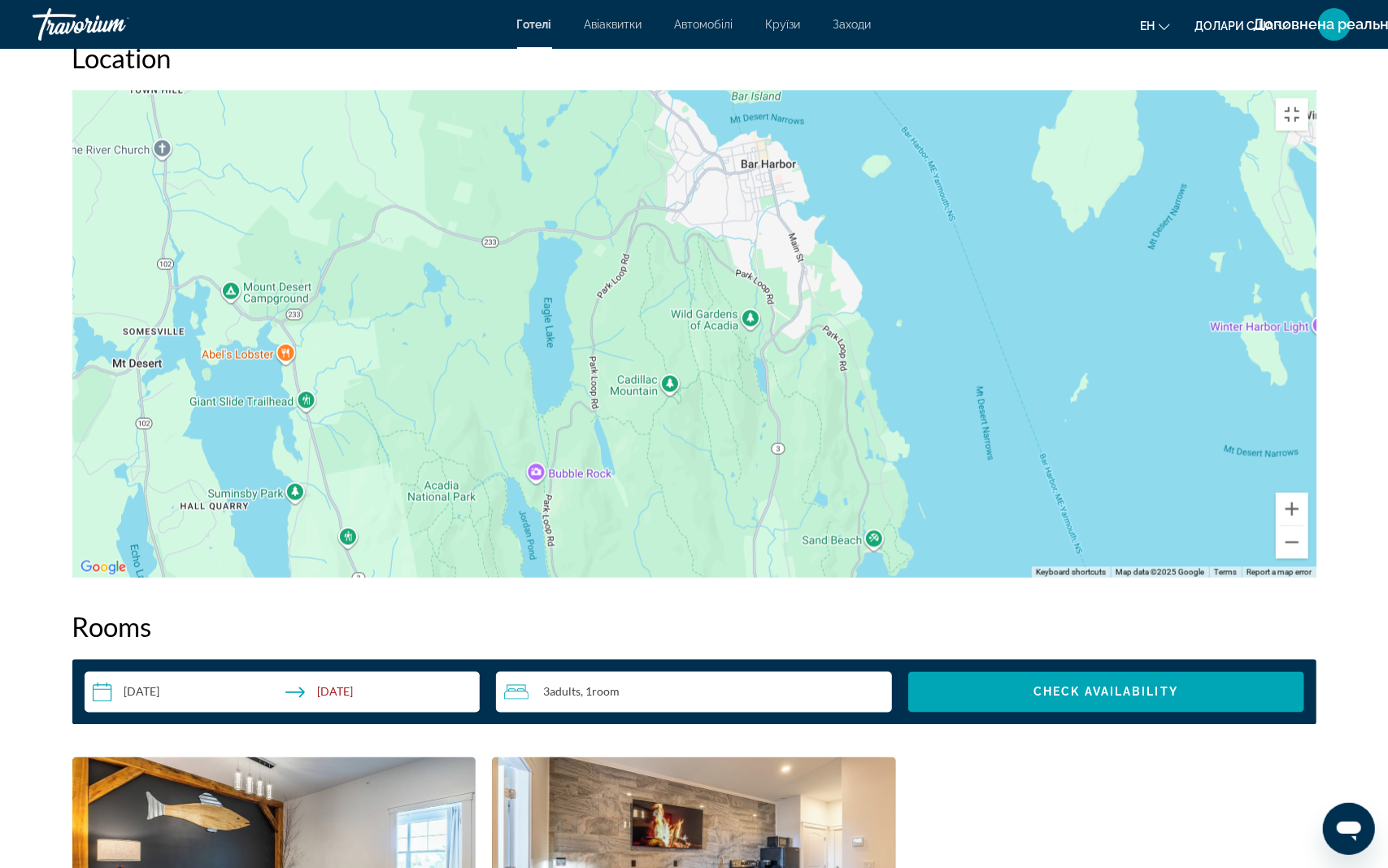
click at [653, 176] on div "Основний зміст" at bounding box center [694, 334] width 1244 height 488
click at [649, 173] on div "[GEOGRAPHIC_DATA] [GEOGRAPHIC_DATA] - [GEOGRAPHIC_DATA] by [GEOGRAPHIC_DATA] [G…" at bounding box center [694, 334] width 1244 height 488
click at [603, 27] on div "[STREET_ADDRESS]" at bounding box center [637, 21] width 147 height 12
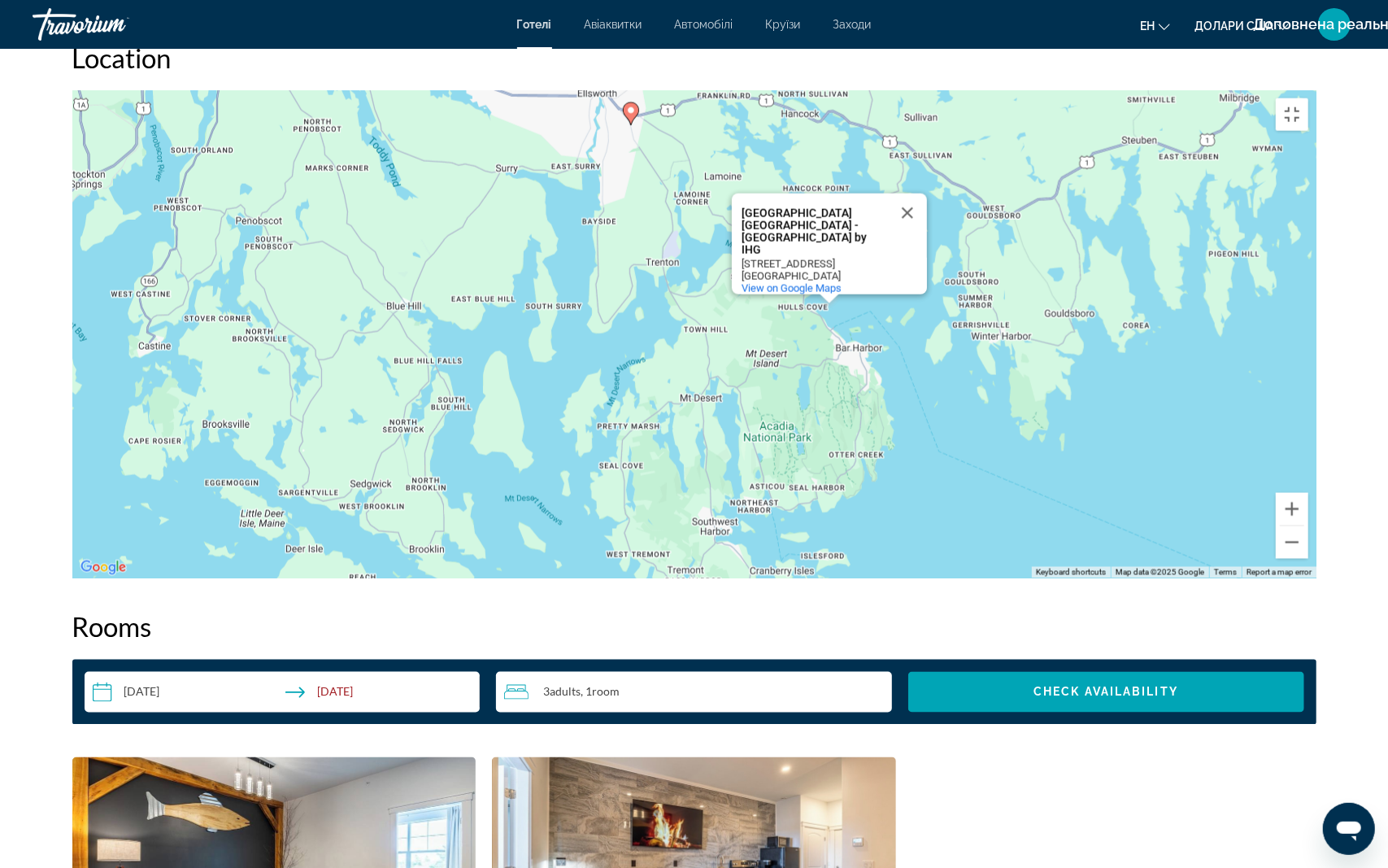
drag, startPoint x: 307, startPoint y: 312, endPoint x: 494, endPoint y: 481, distance: 252.1
click at [494, 481] on div "To activate drag with keyboard, press Alt + Enter. Once in keyboard drag state,…" at bounding box center [694, 334] width 1244 height 488
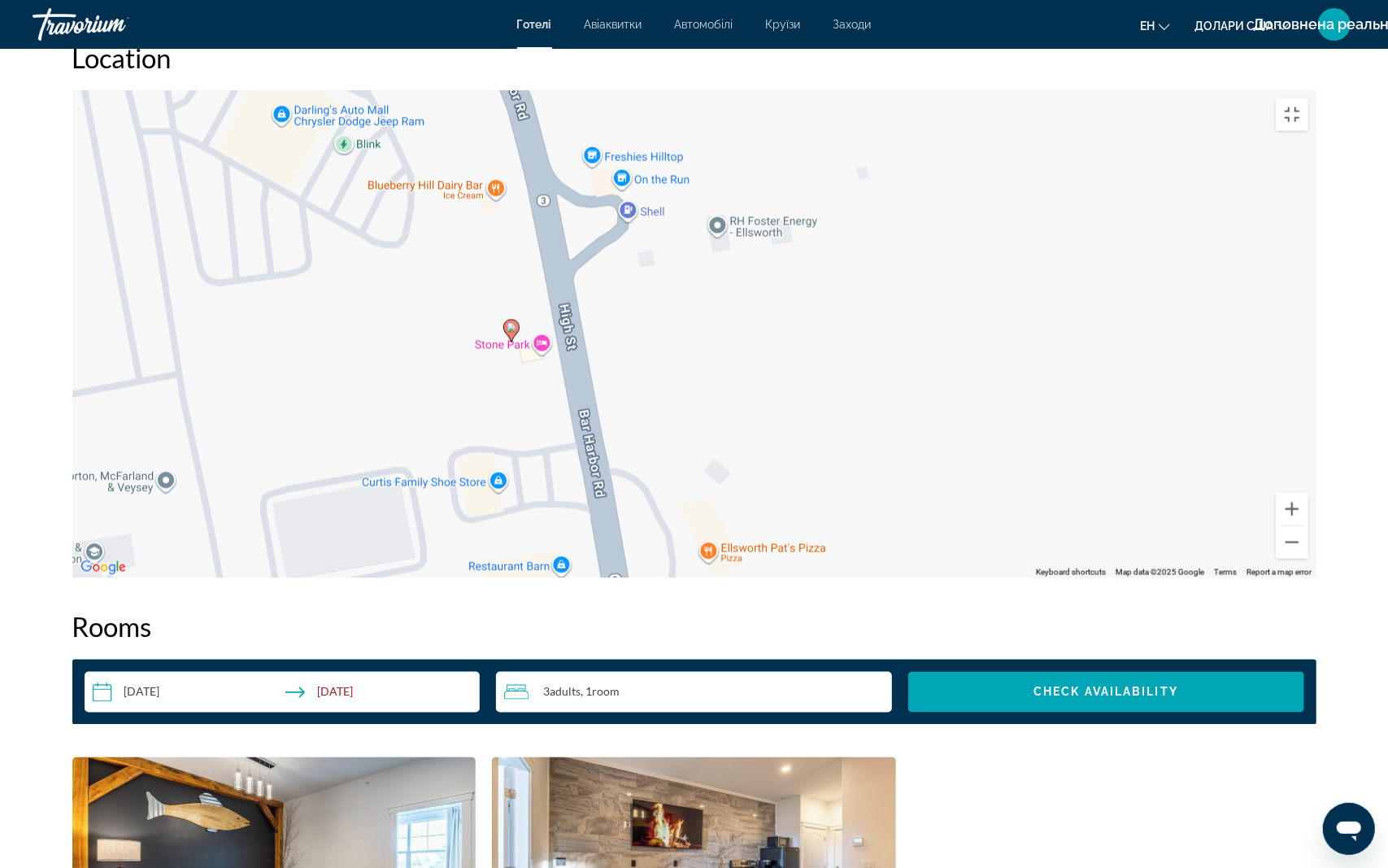
drag, startPoint x: 625, startPoint y: 547, endPoint x: 651, endPoint y: 398, distance: 151.3
click at [651, 398] on div "To activate drag with keyboard, press Alt + Enter. Once in keyboard drag state,…" at bounding box center [694, 334] width 1244 height 488
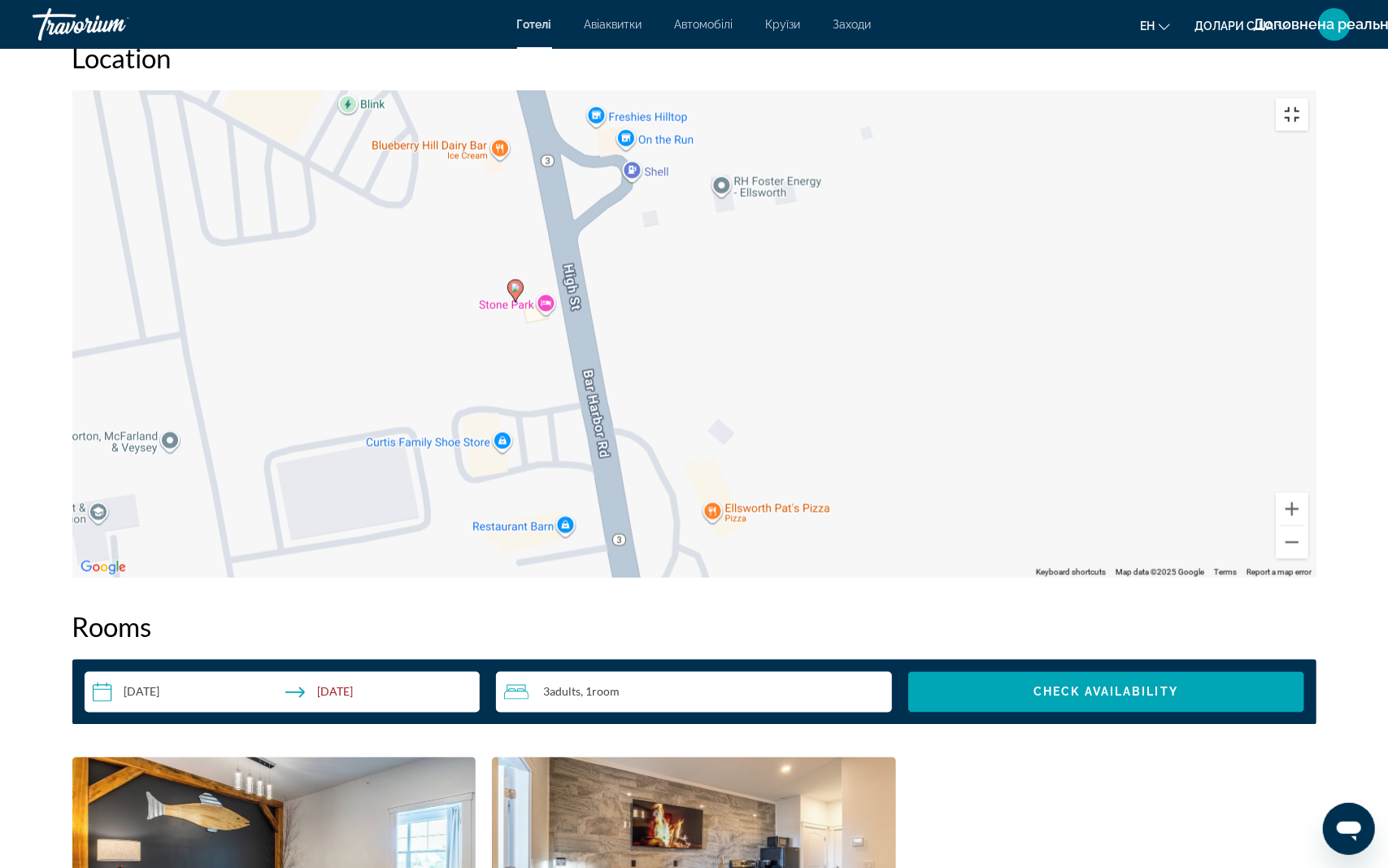
click at [1309, 99] on button "Toggle fullscreen view" at bounding box center [1292, 114] width 32 height 32
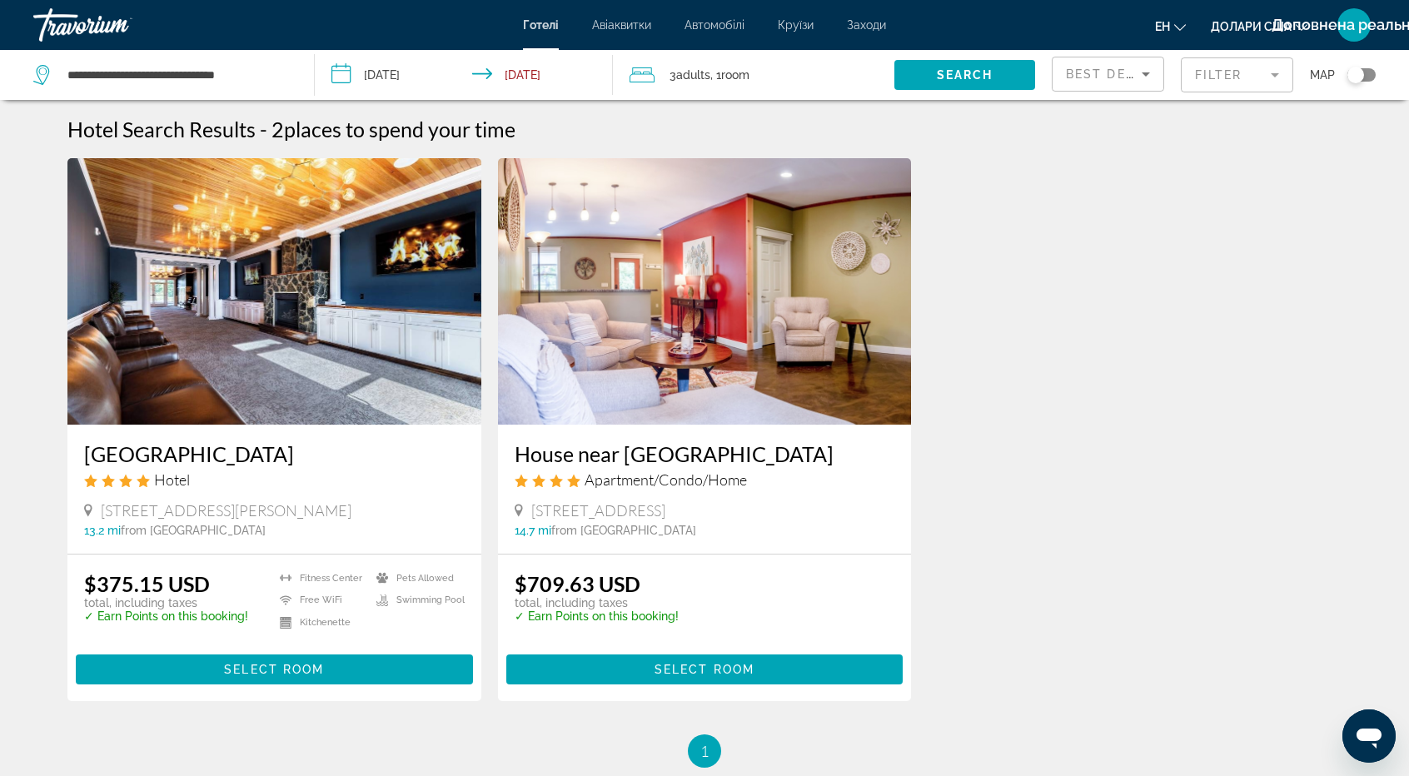
click at [688, 384] on img "Основний зміст" at bounding box center [705, 291] width 414 height 266
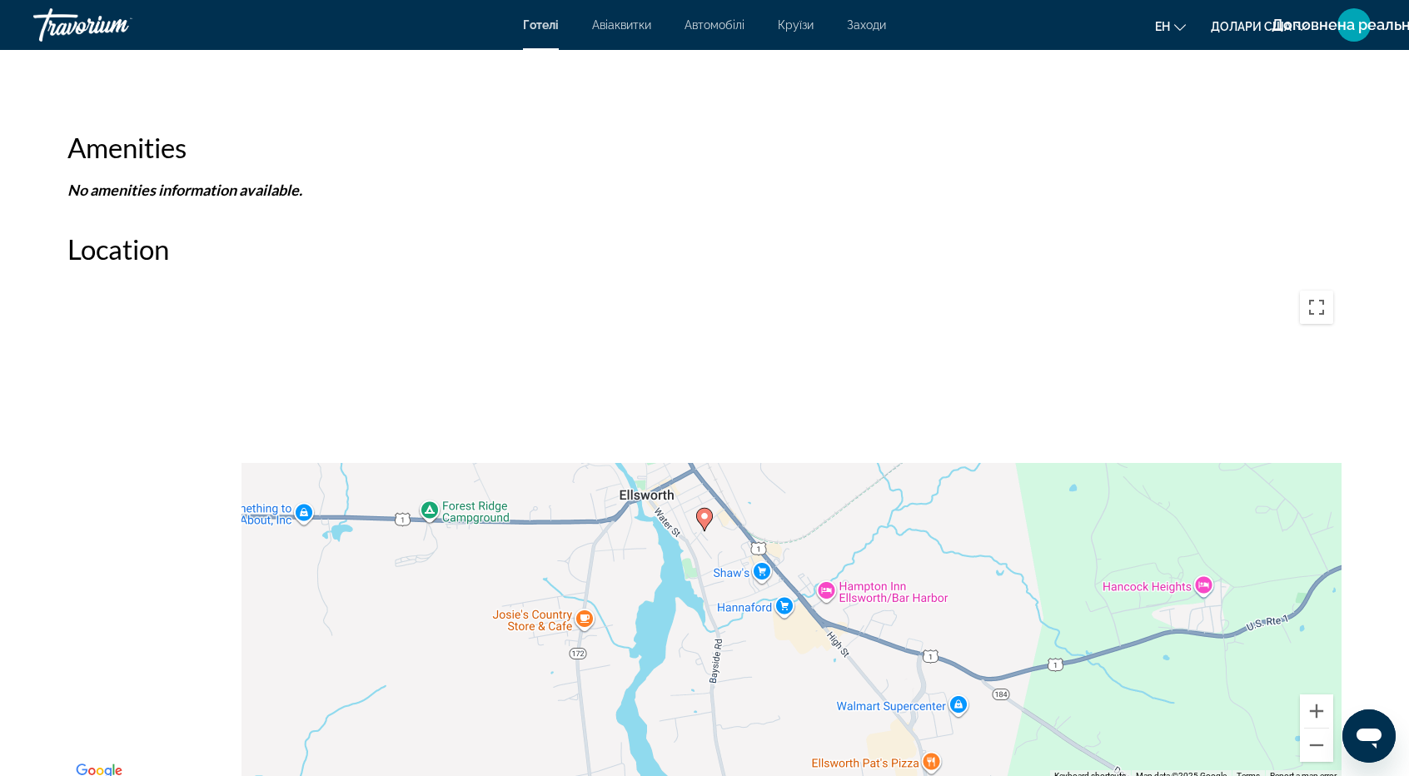
scroll to position [1332, 0]
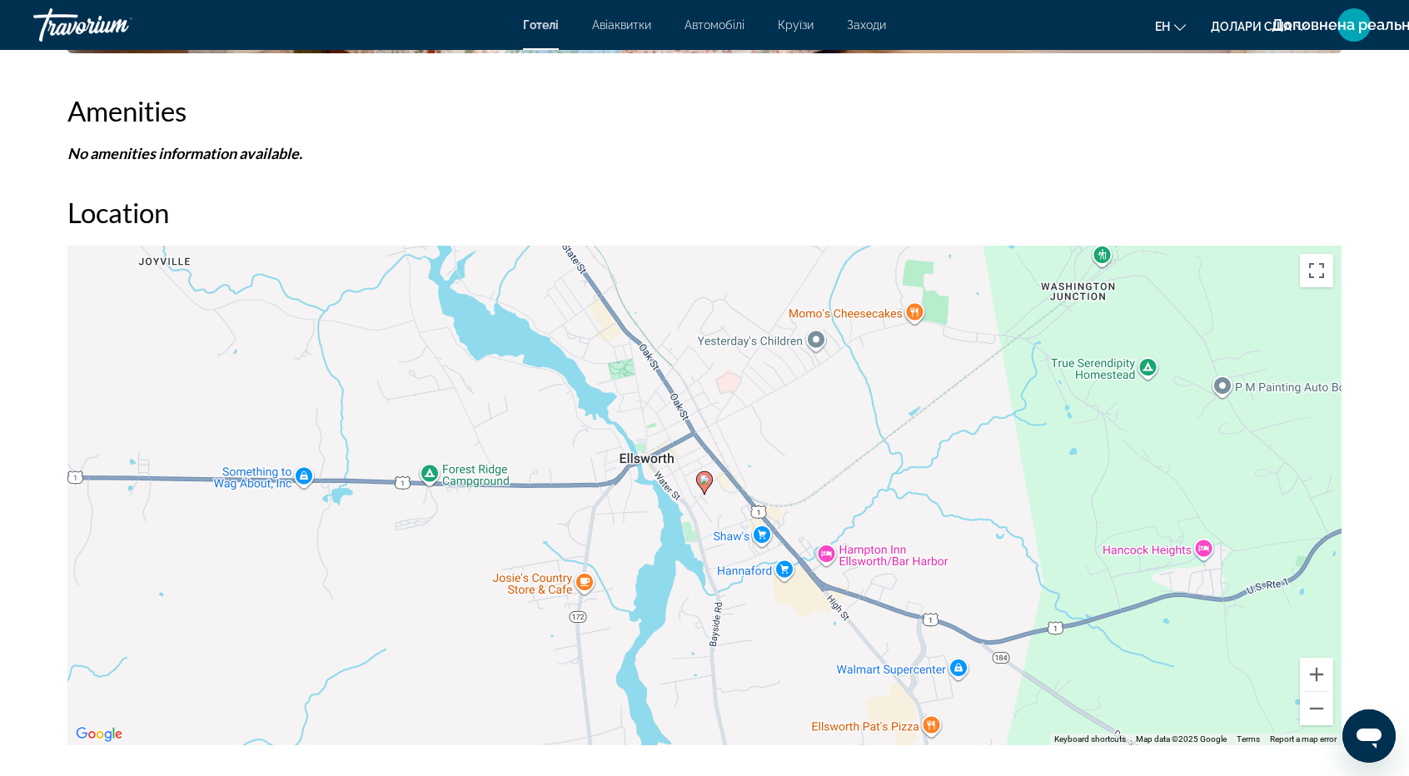
click at [774, 454] on div "To activate drag with keyboard, press Alt + Enter. Once in keyboard drag state,…" at bounding box center [704, 496] width 1274 height 500
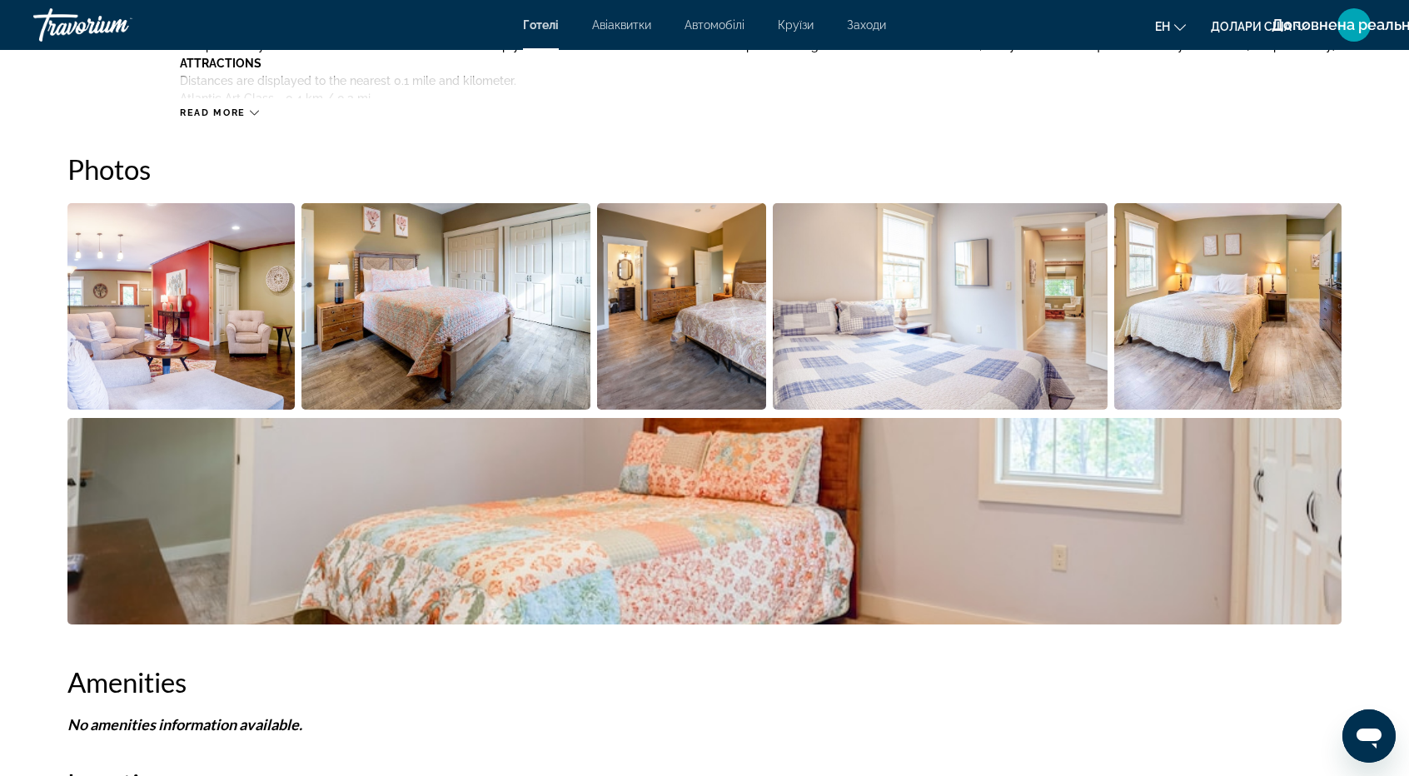
scroll to position [666, 0]
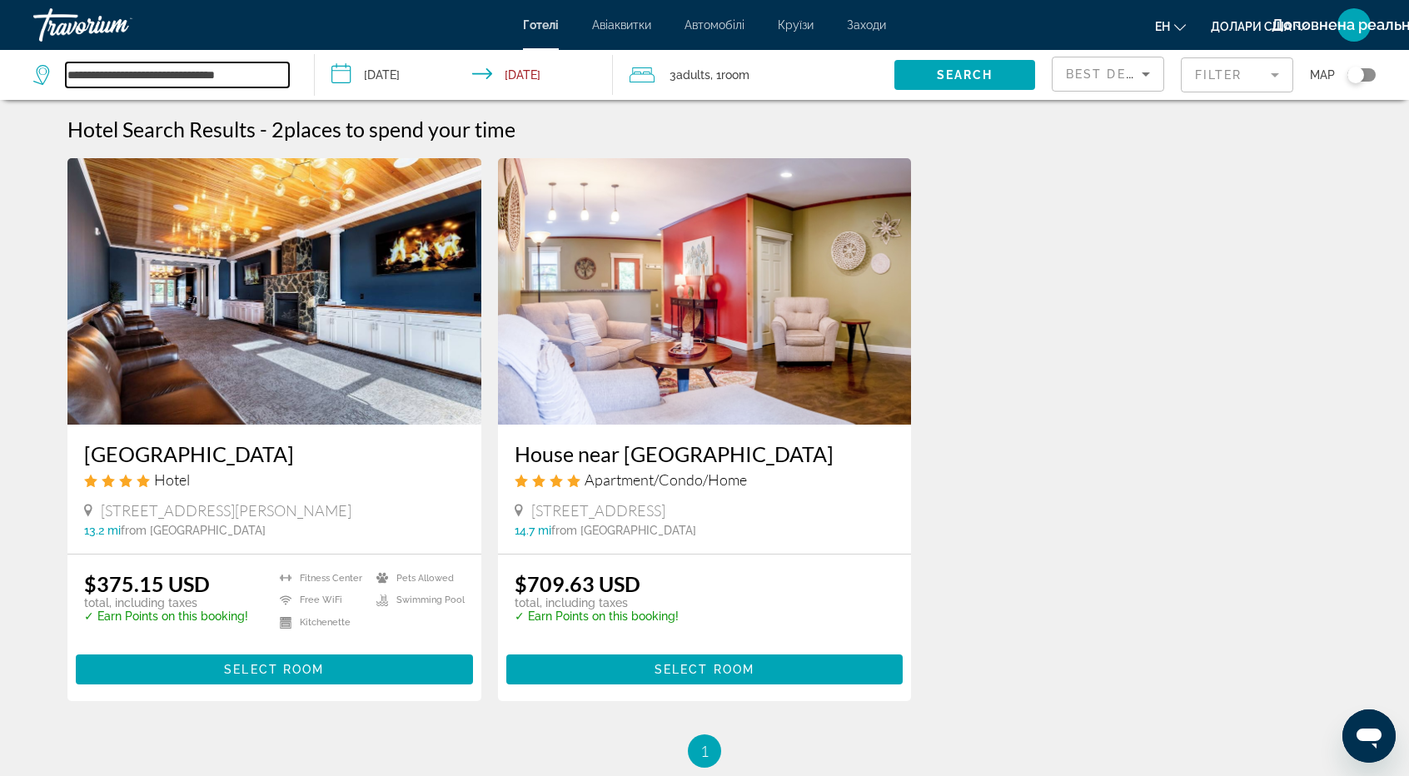
click at [126, 74] on input "**********" at bounding box center [177, 74] width 223 height 25
drag, startPoint x: 83, startPoint y: 72, endPoint x: 37, endPoint y: 72, distance: 46.6
click at [37, 72] on div "**********" at bounding box center [161, 74] width 256 height 25
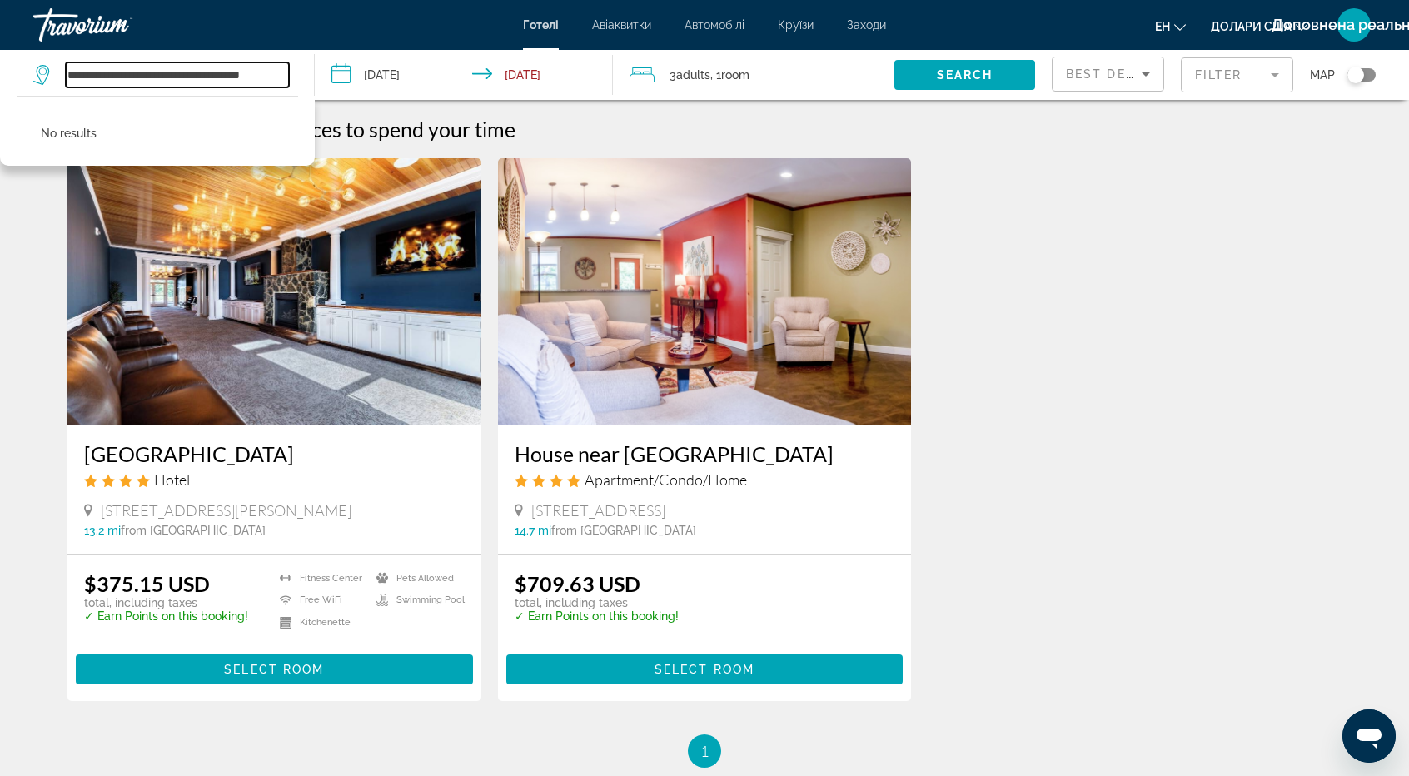
type input "**********"
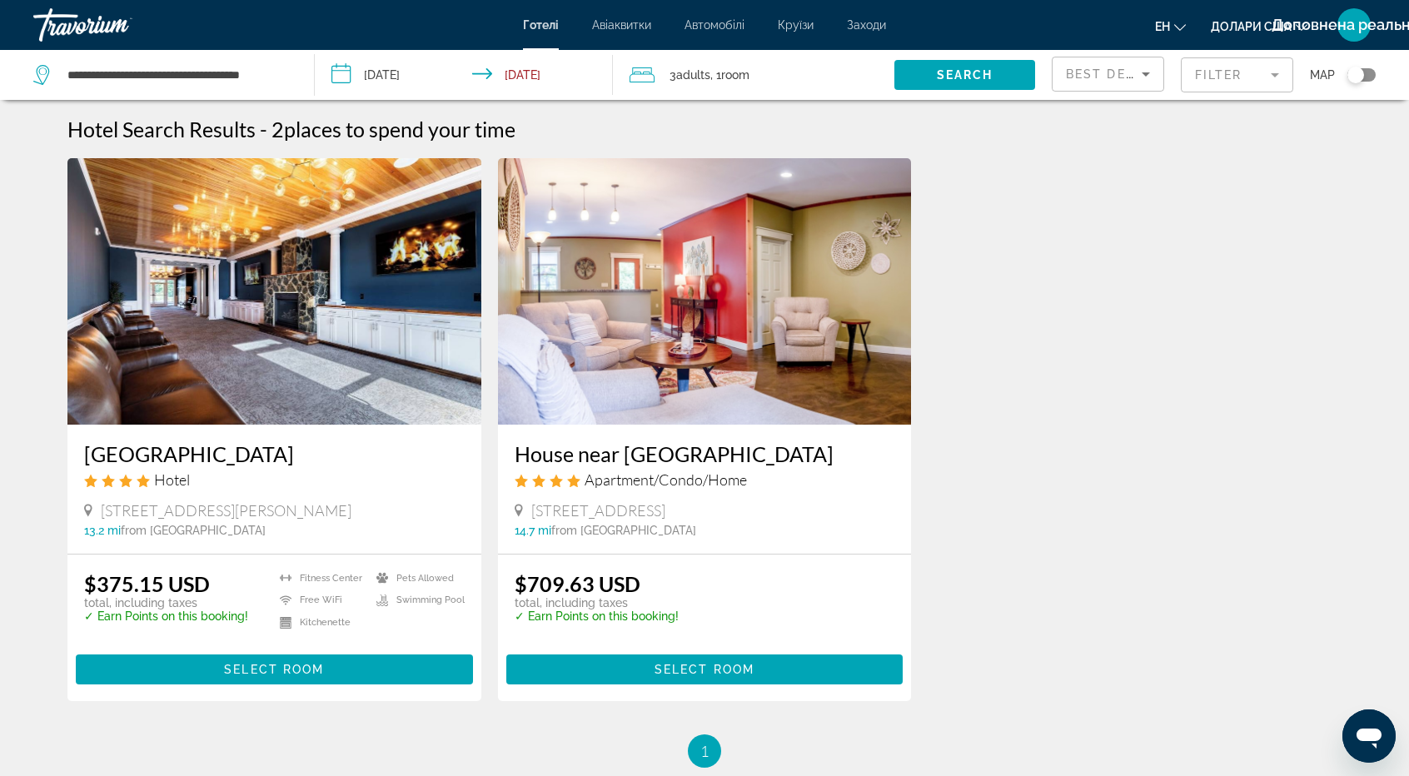
click at [540, 24] on font "Готелі" at bounding box center [541, 24] width 36 height 13
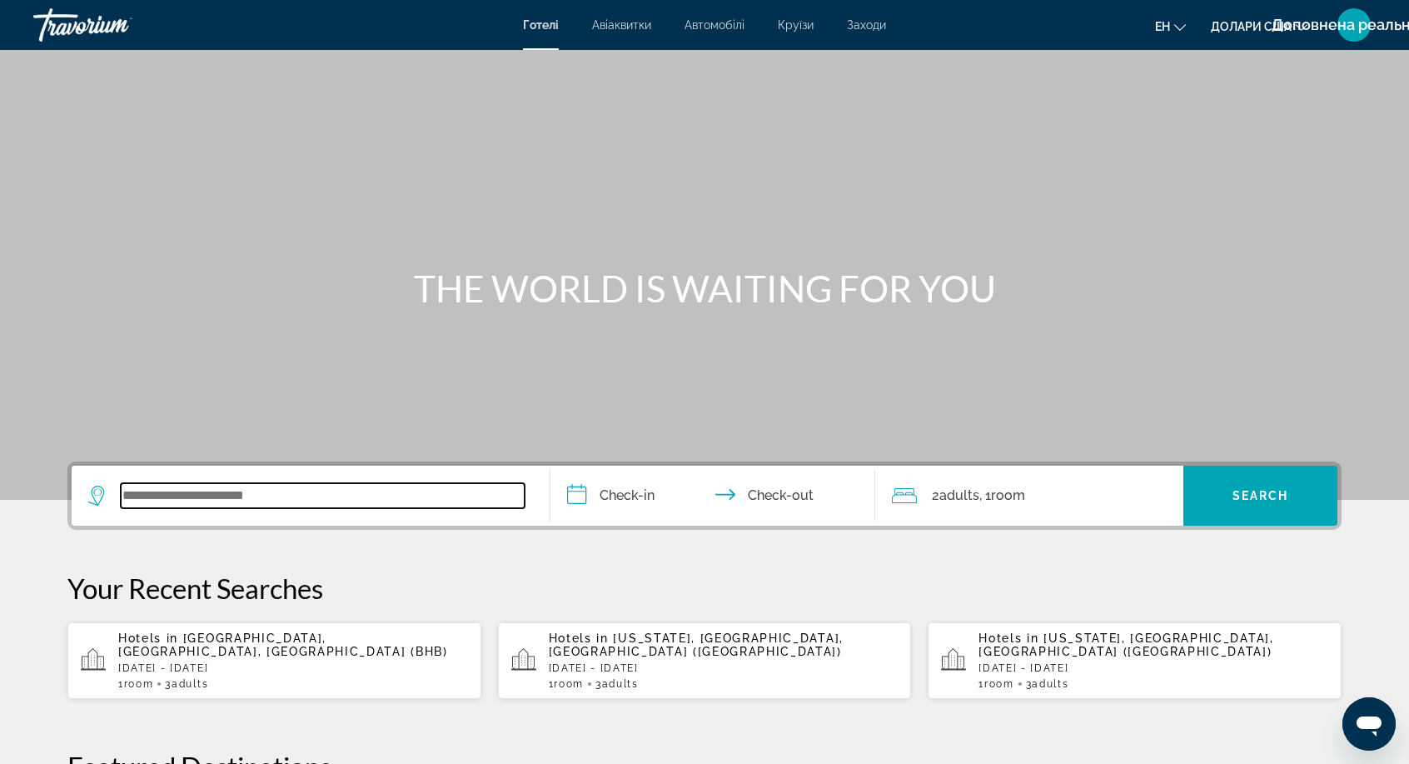
click at [151, 500] on input "Search widget" at bounding box center [323, 495] width 404 height 25
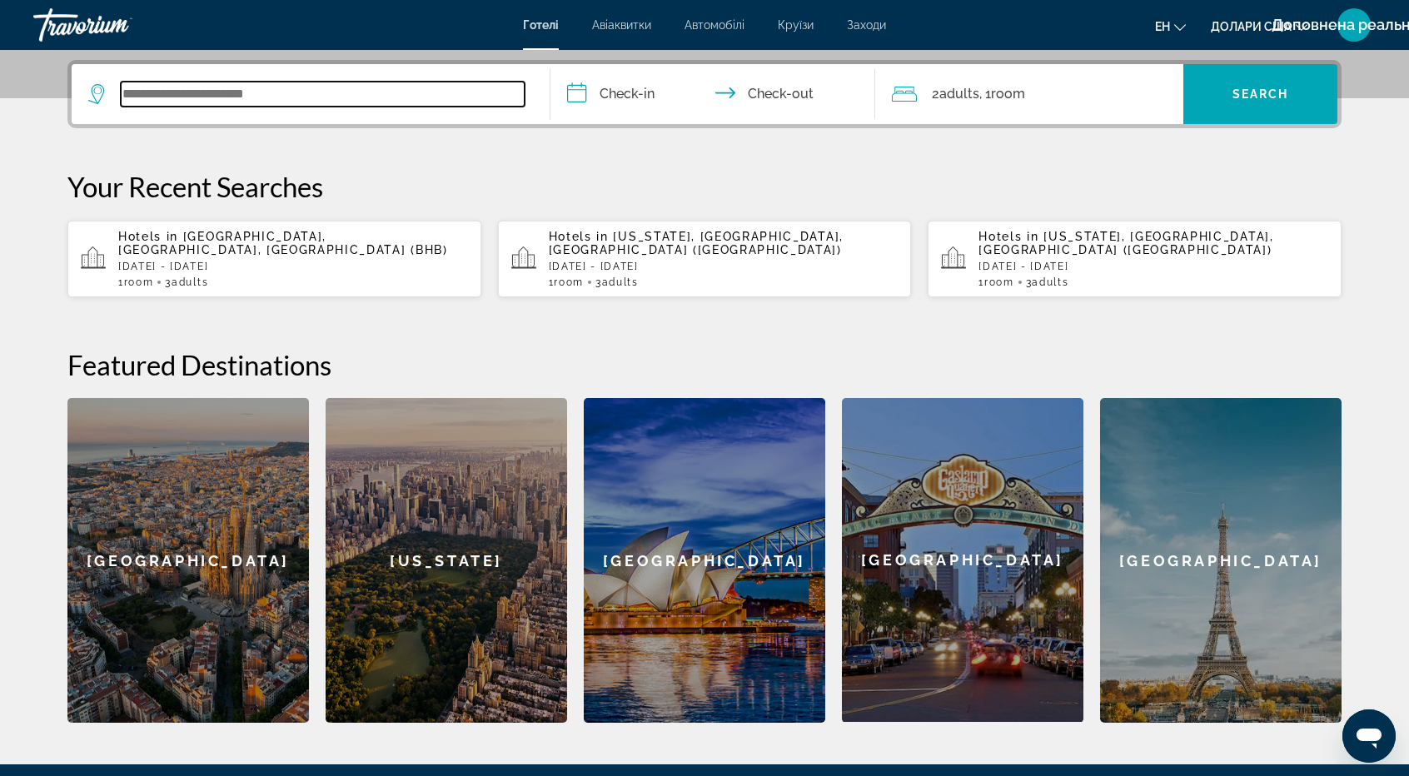
scroll to position [406, 0]
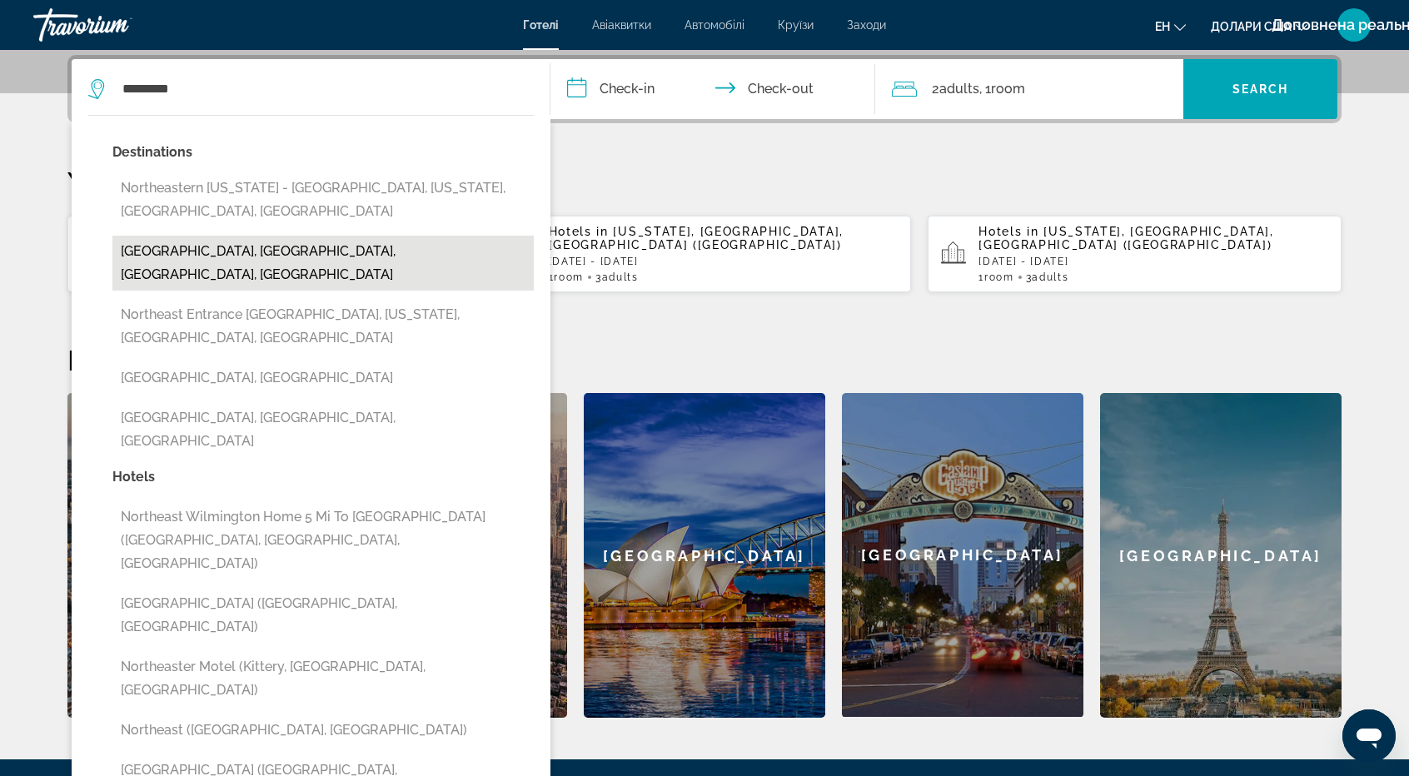
click at [296, 254] on button "[GEOGRAPHIC_DATA], [GEOGRAPHIC_DATA], [GEOGRAPHIC_DATA], [GEOGRAPHIC_DATA]" at bounding box center [322, 263] width 421 height 55
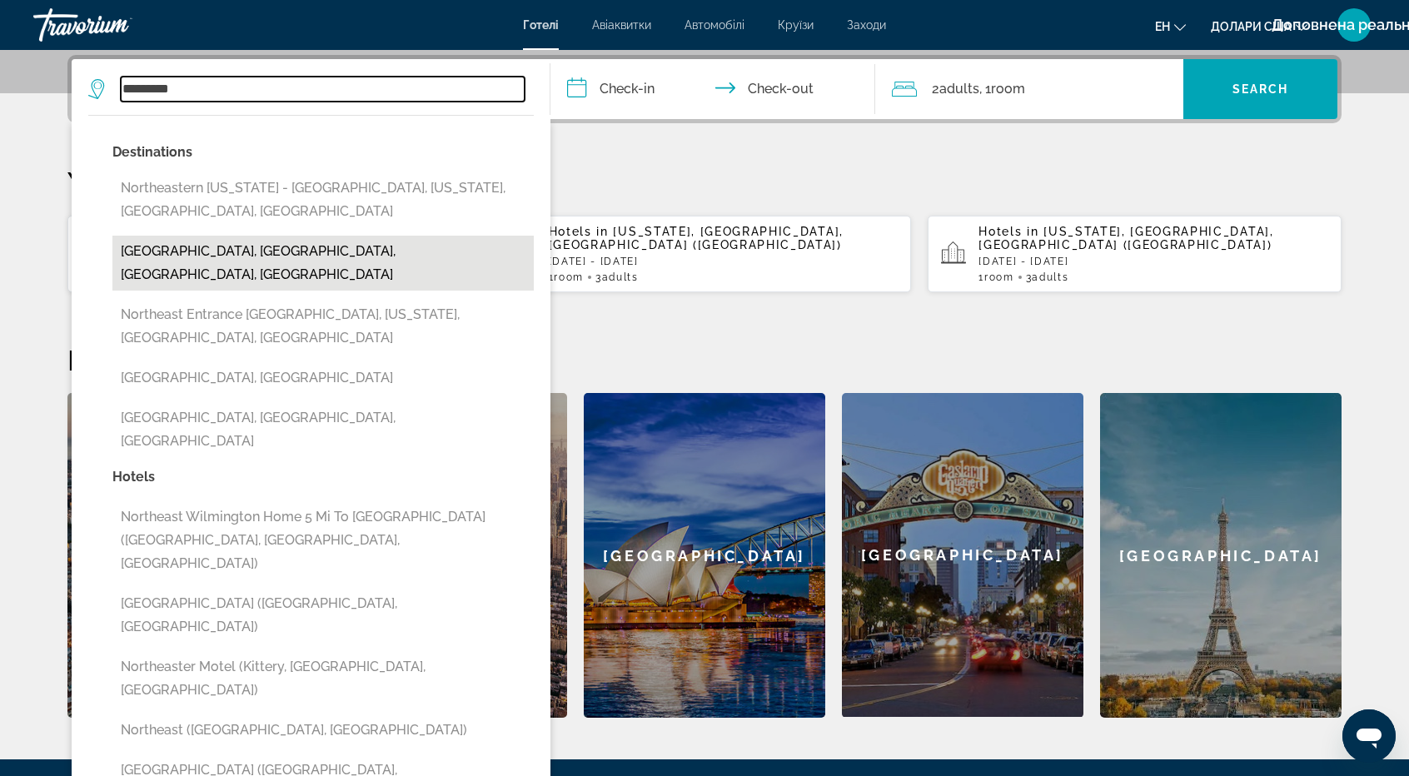
type input "**********"
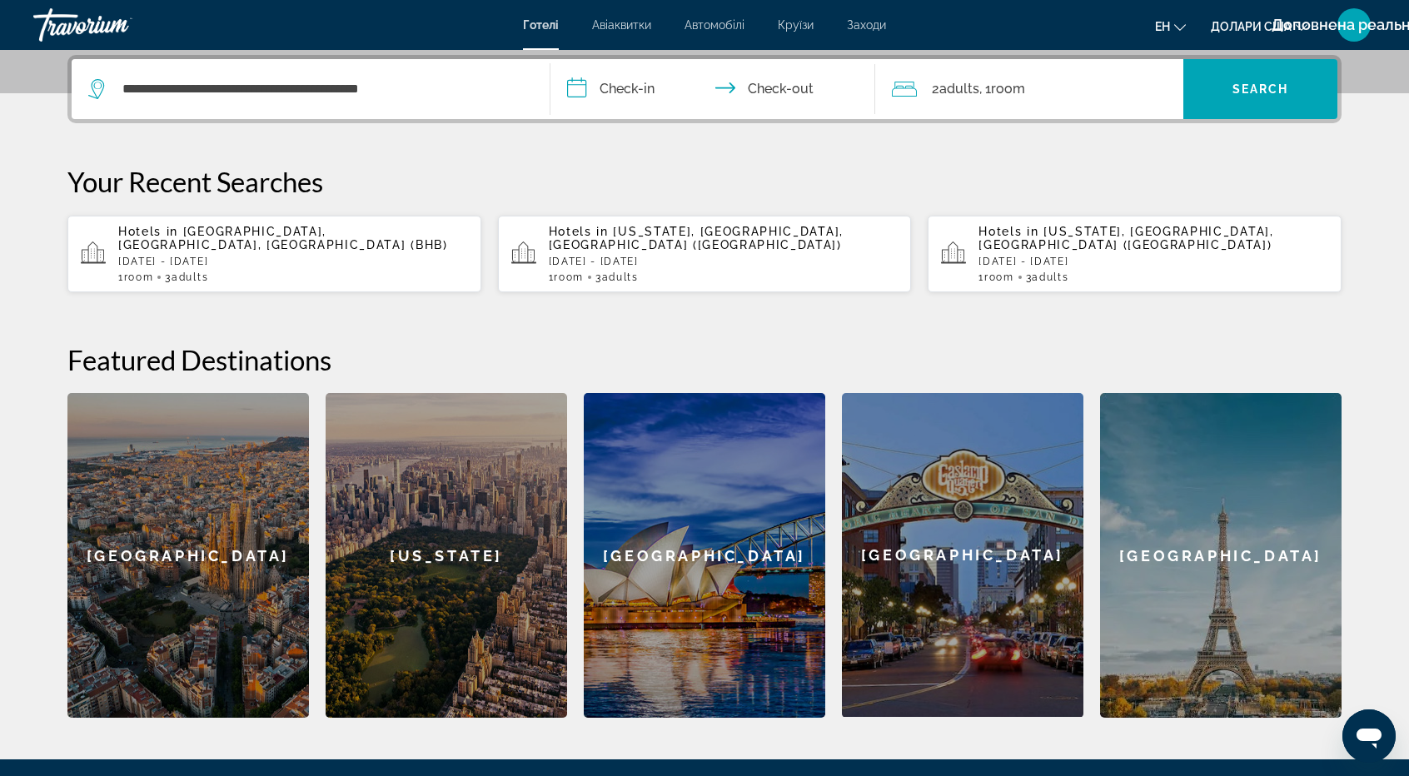
click at [633, 86] on input "**********" at bounding box center [715, 91] width 331 height 65
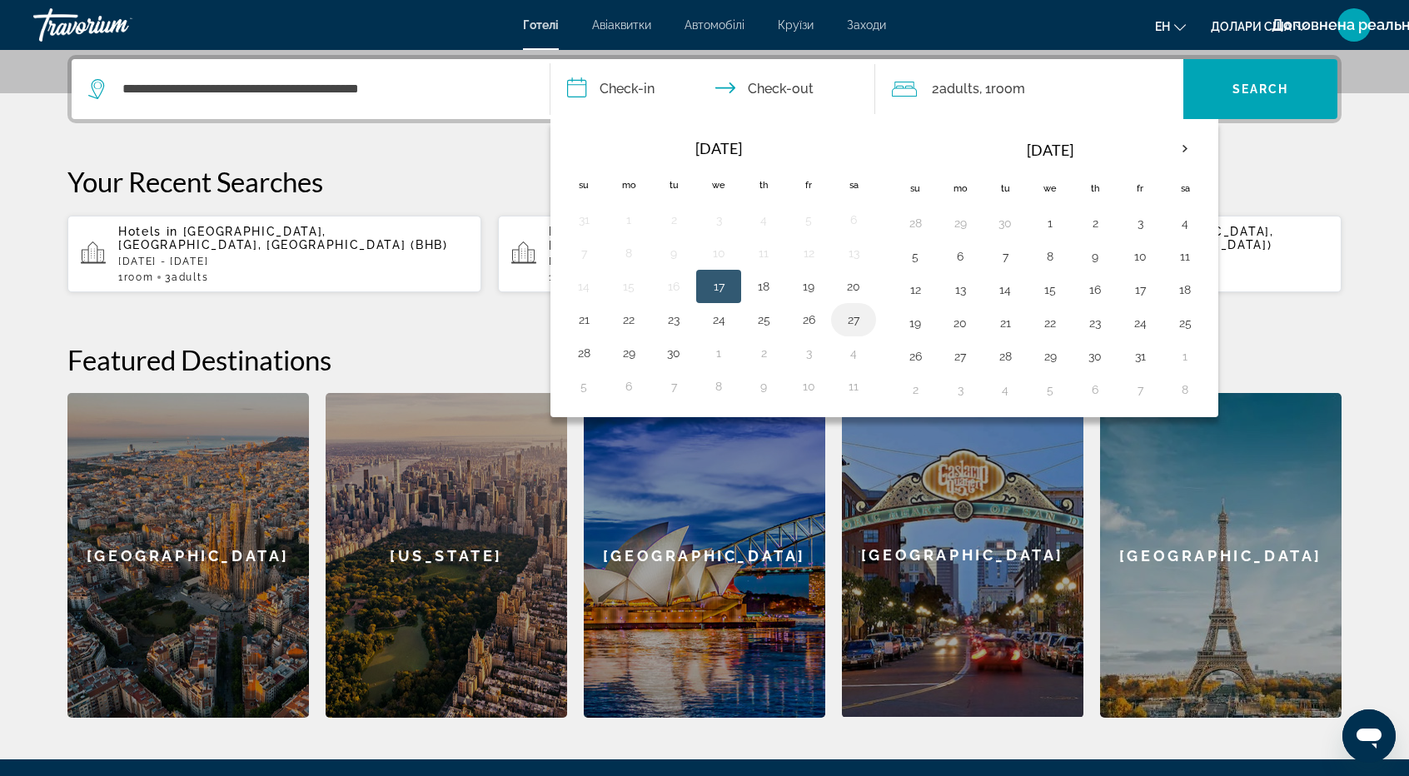
click at [849, 311] on button "27" at bounding box center [853, 319] width 27 height 23
click at [630, 347] on button "29" at bounding box center [628, 352] width 27 height 23
type input "**********"
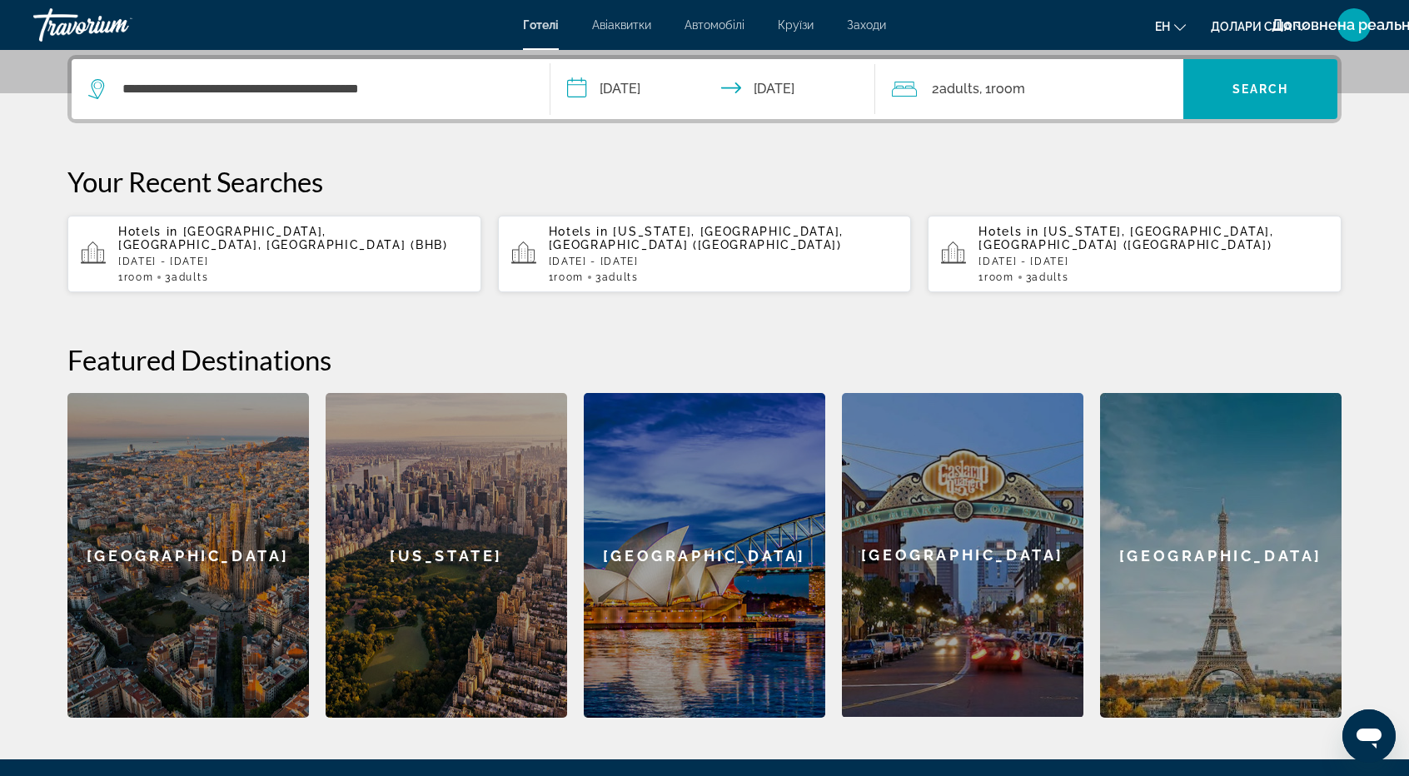
click at [963, 88] on span "Adults" at bounding box center [959, 89] width 40 height 16
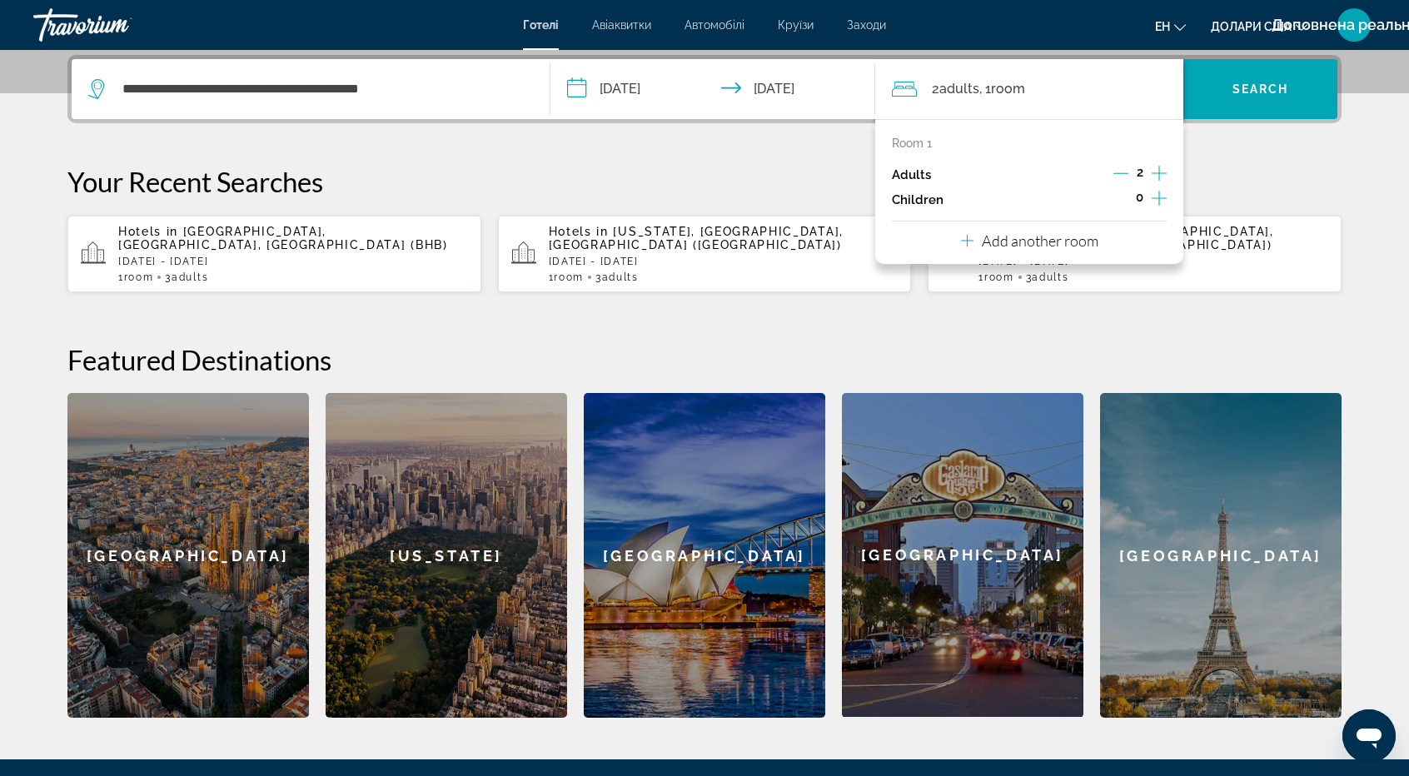
click at [1165, 170] on icon "Increment adults" at bounding box center [1159, 173] width 15 height 20
click at [1254, 90] on span "Search" at bounding box center [1260, 88] width 57 height 13
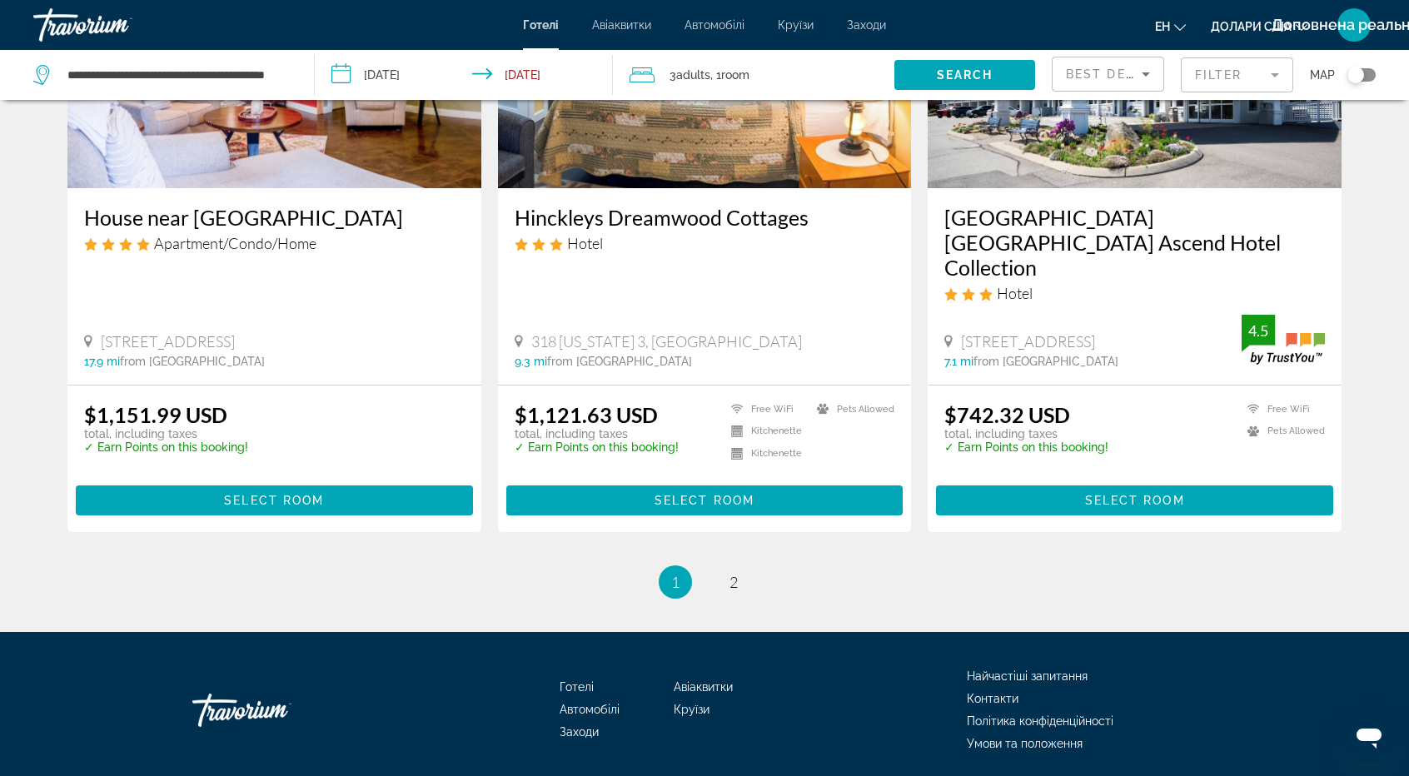
scroll to position [2107, 0]
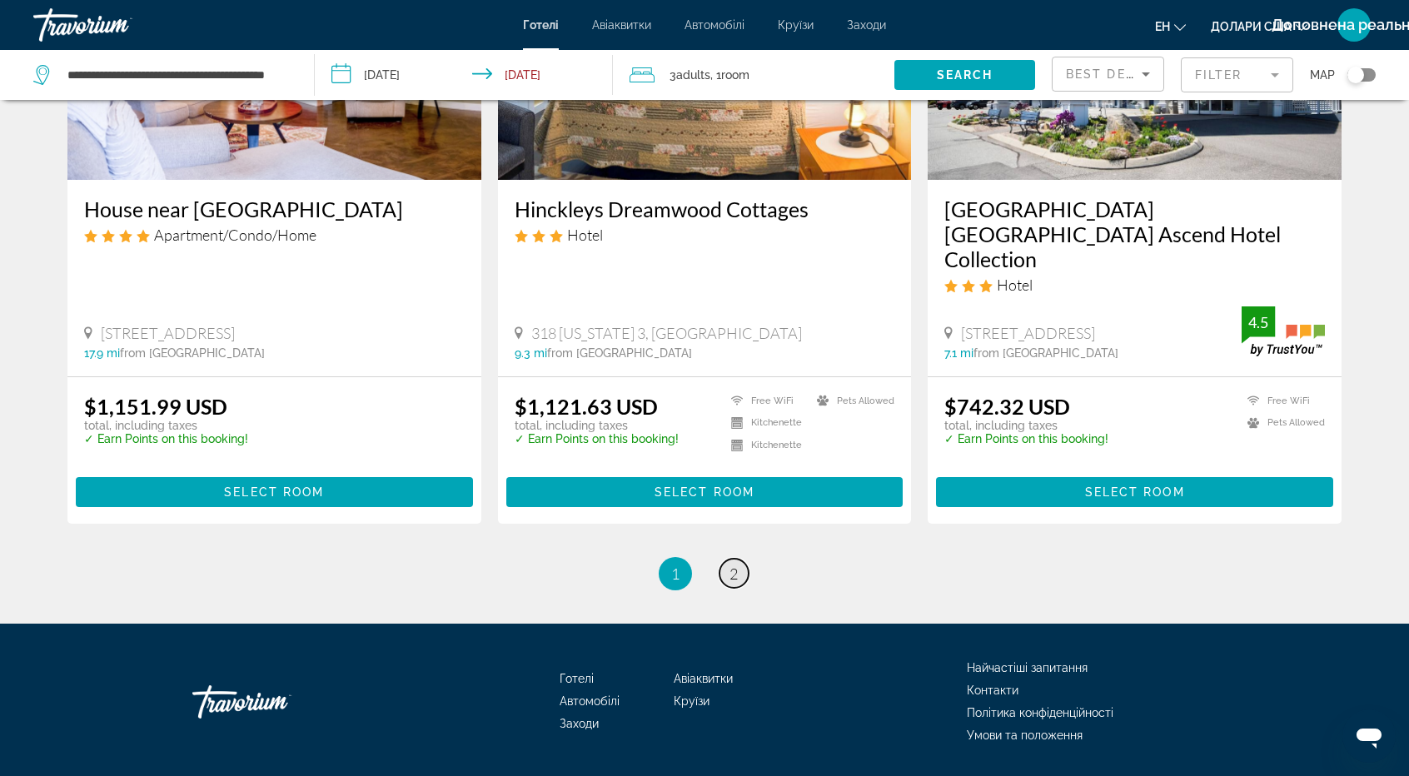
click at [738, 565] on span "2" at bounding box center [733, 574] width 8 height 18
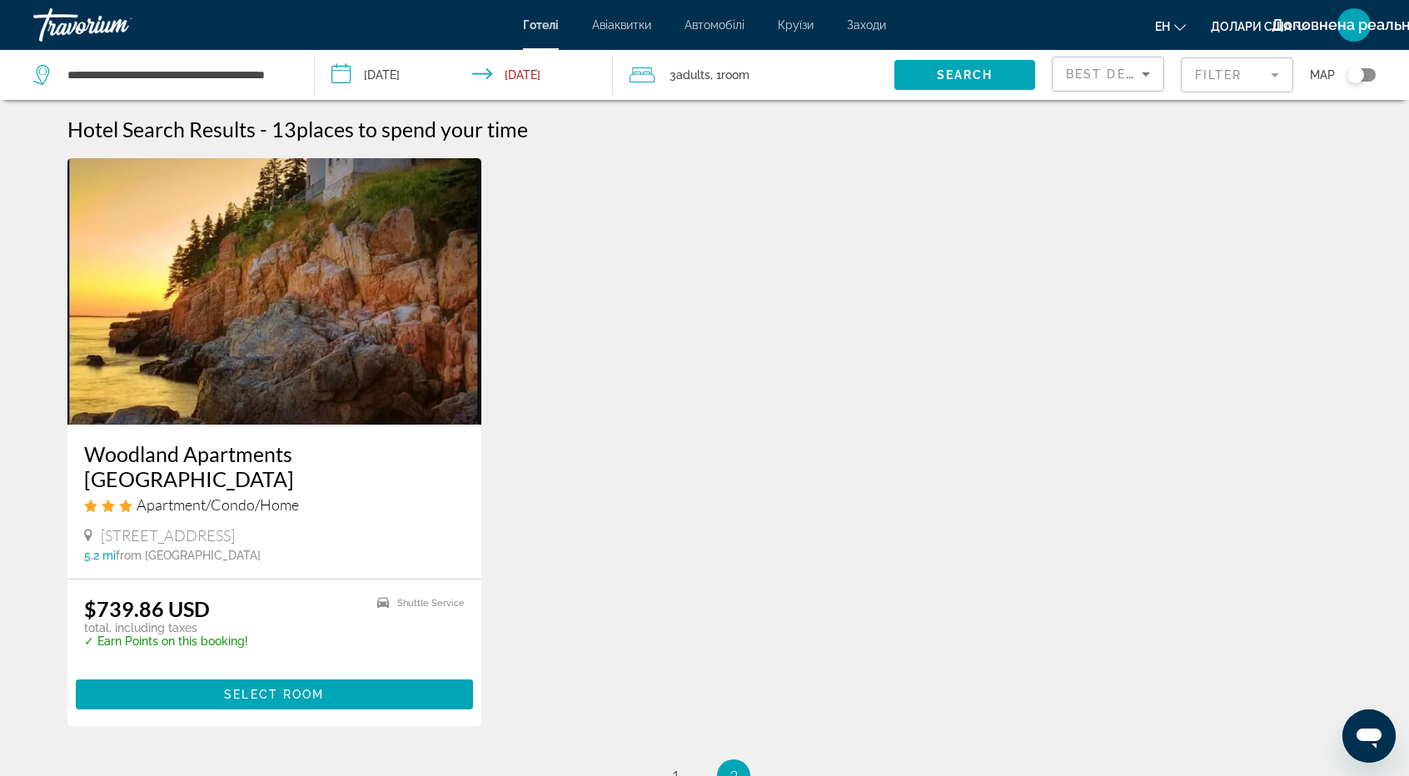
click at [283, 307] on img "Основний зміст" at bounding box center [274, 291] width 414 height 266
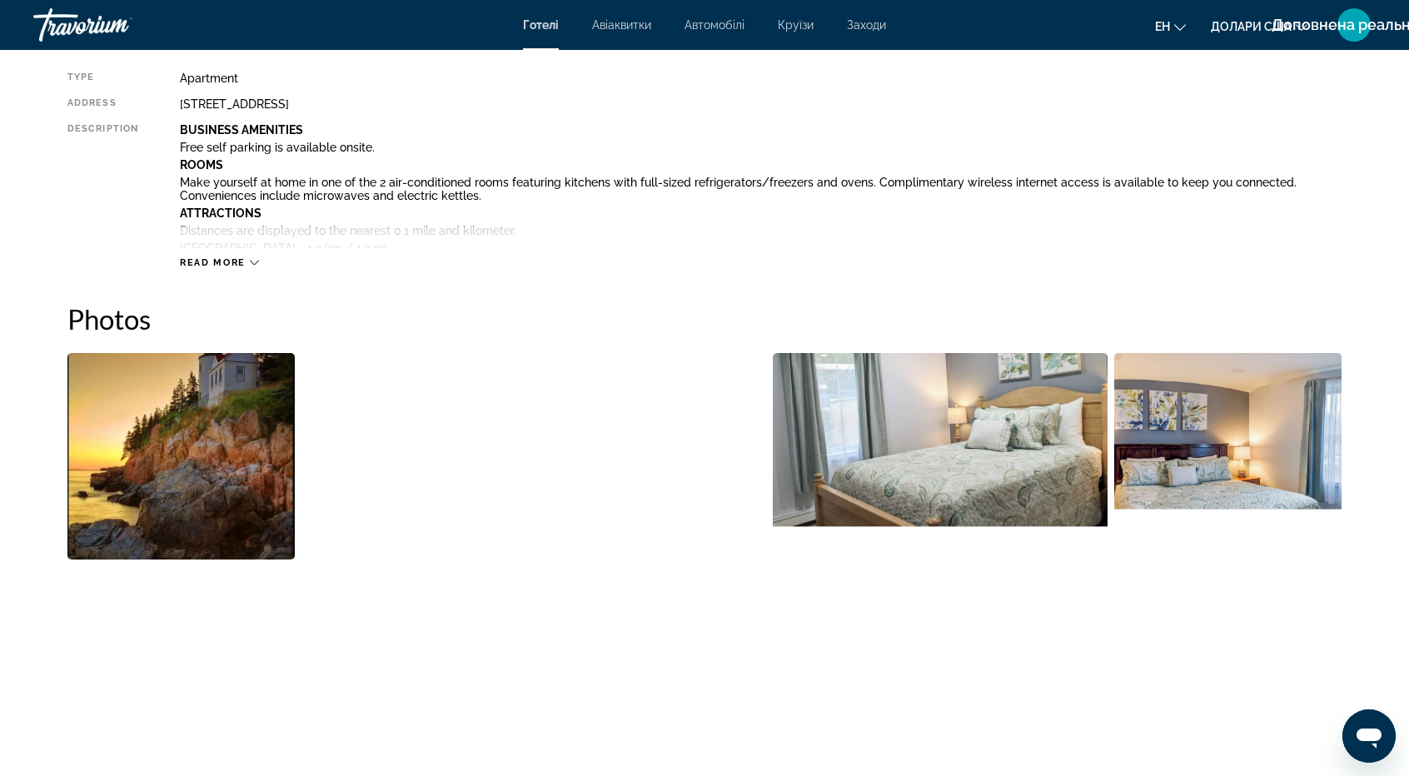
scroll to position [666, 0]
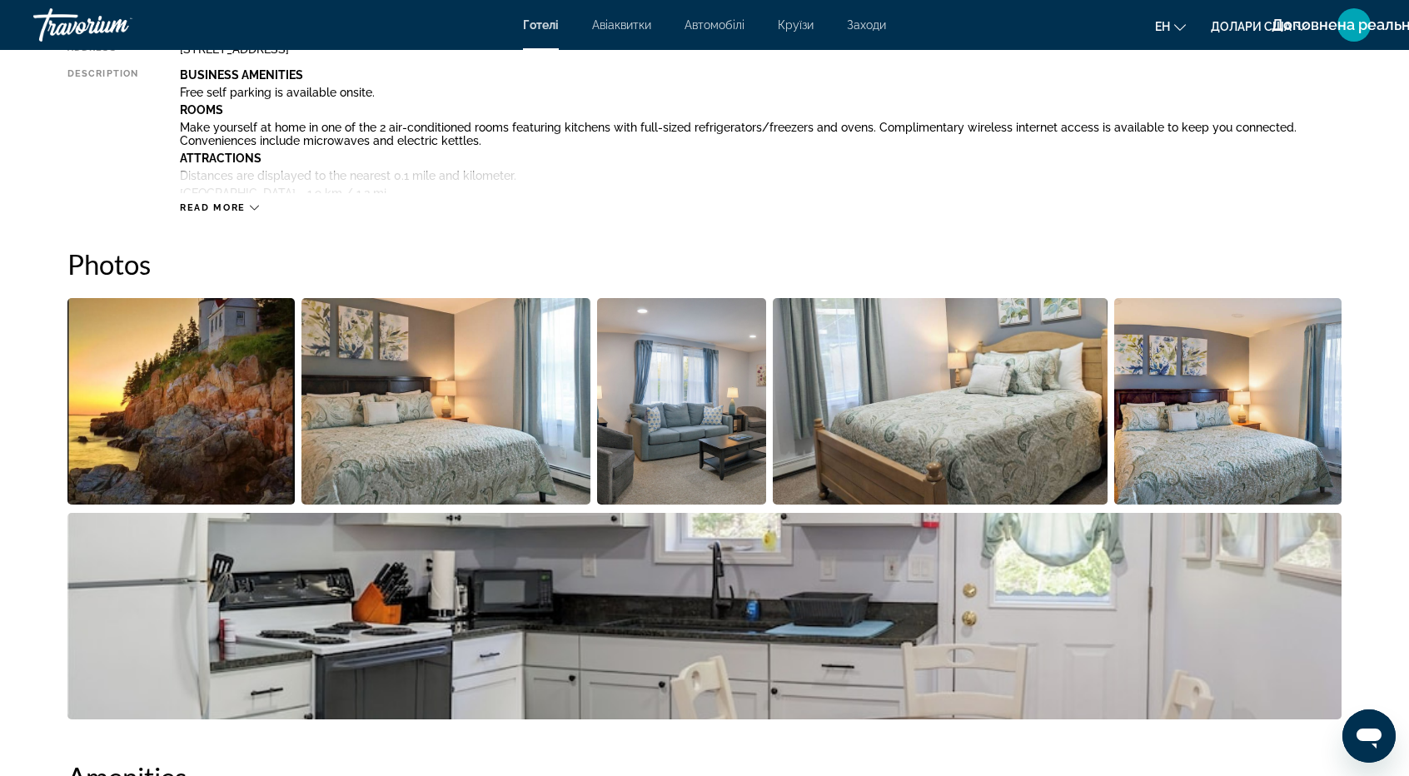
click at [193, 402] on img "Open full-screen image slider" at bounding box center [180, 401] width 227 height 207
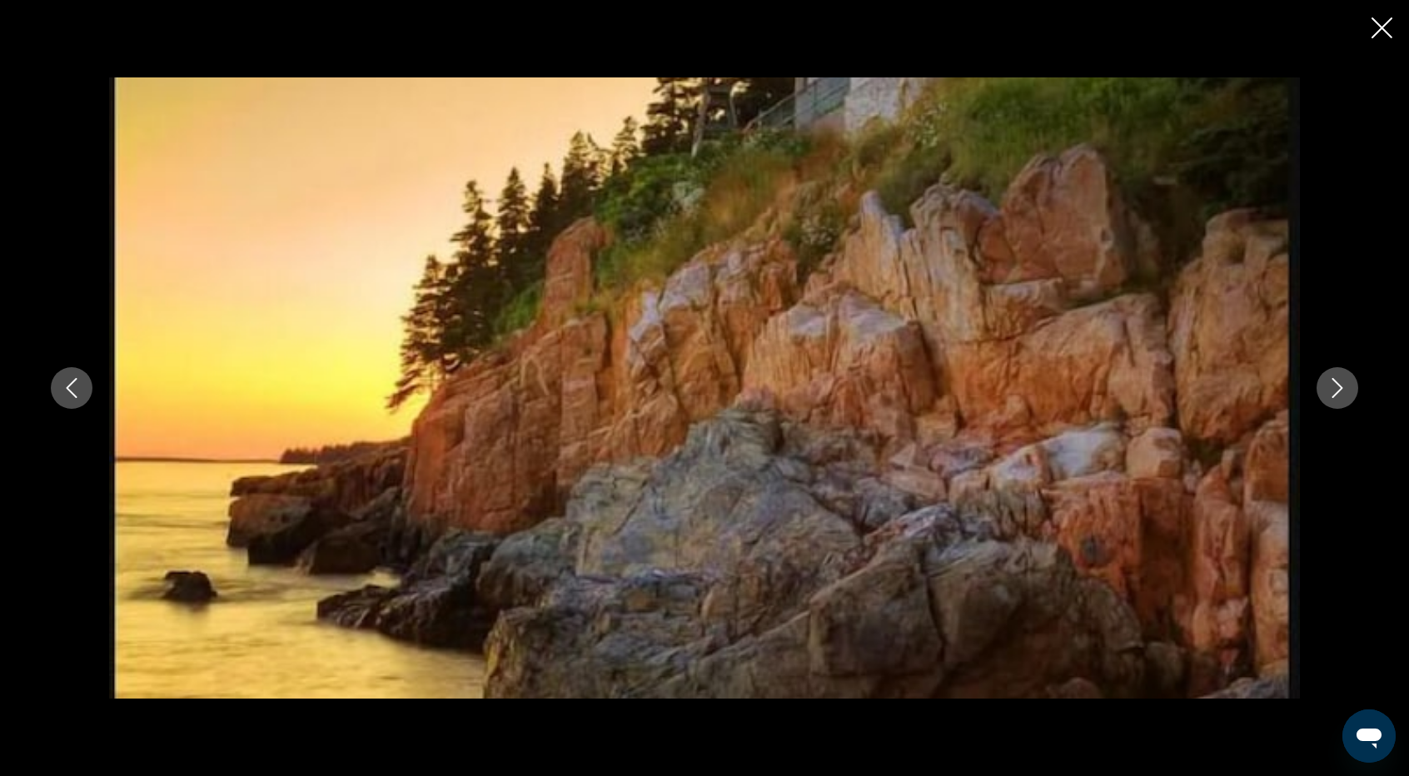
click at [1336, 390] on icon "Next image" at bounding box center [1337, 388] width 20 height 20
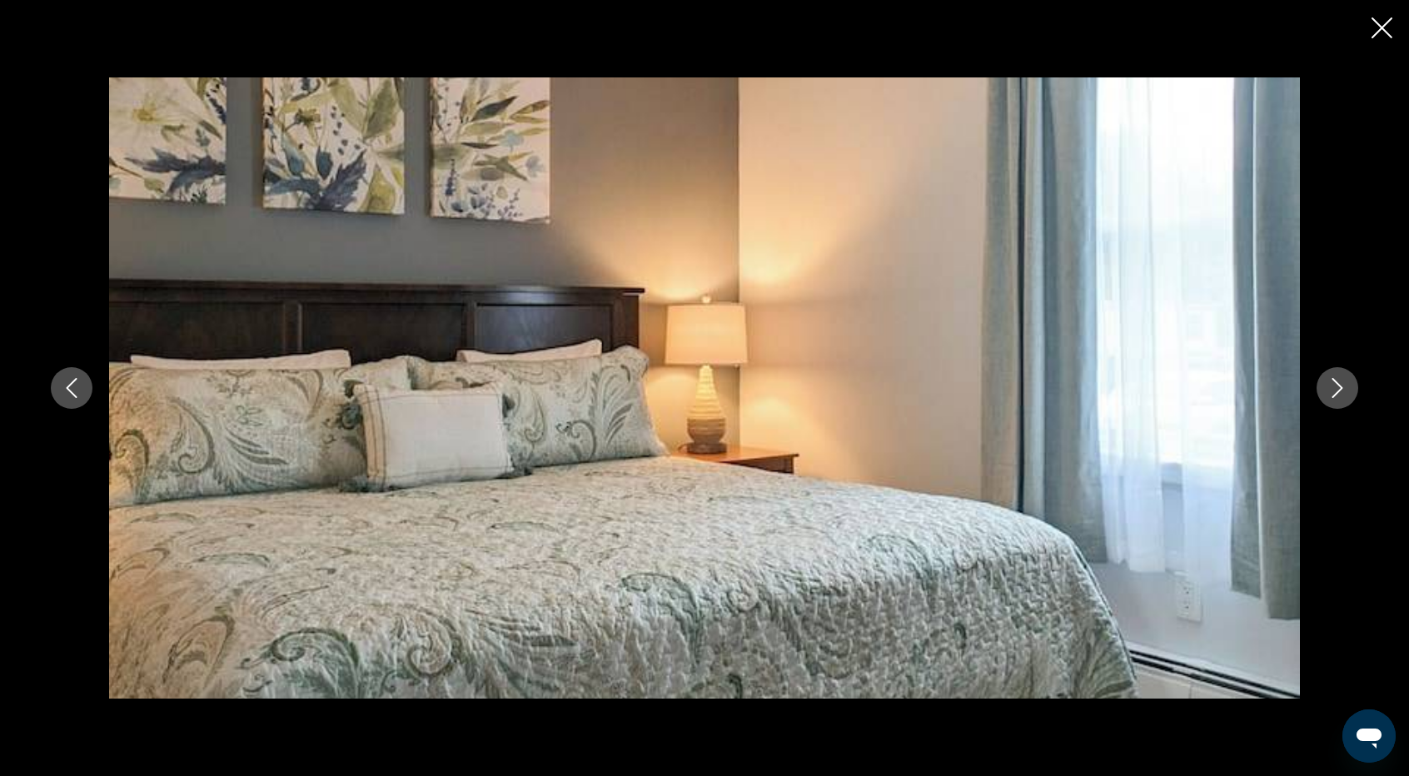
click at [1336, 390] on icon "Next image" at bounding box center [1337, 388] width 20 height 20
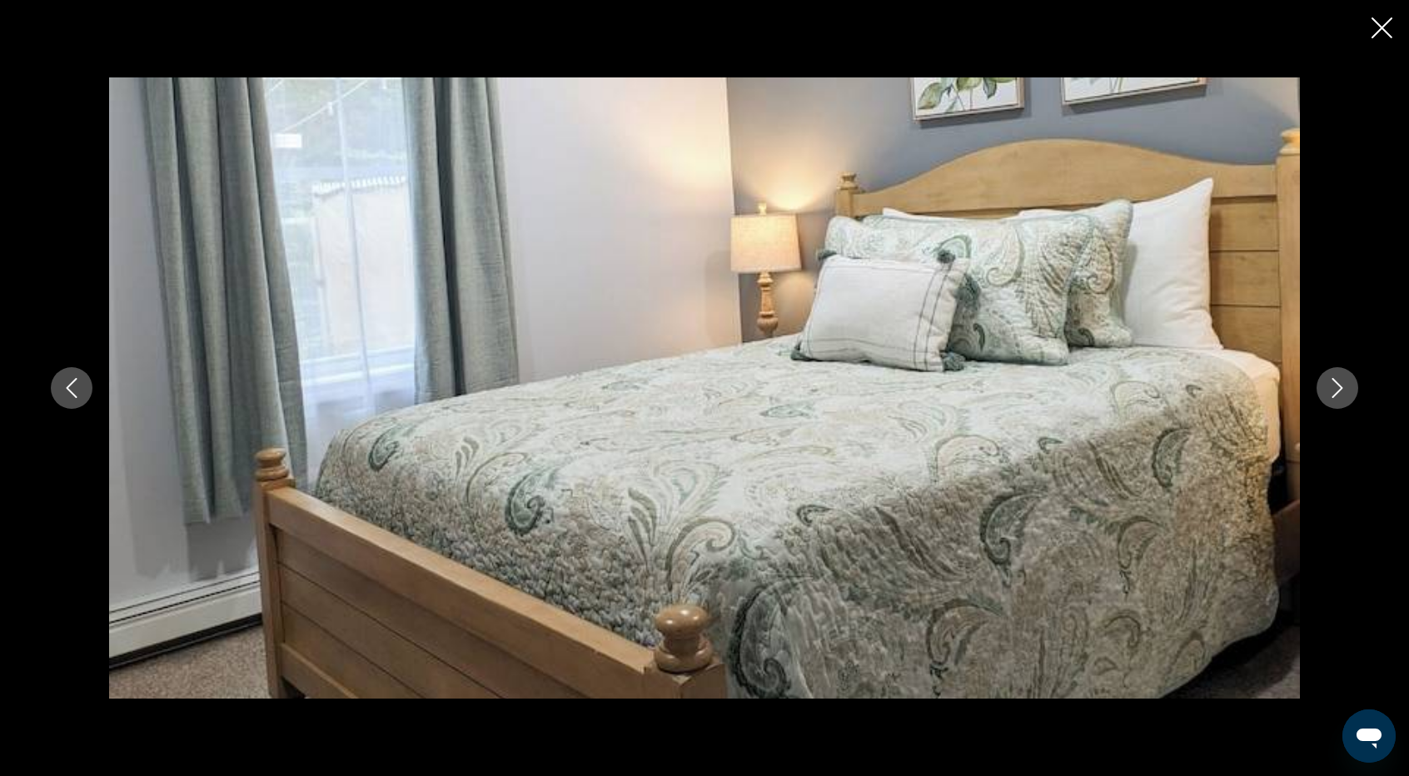
click at [70, 390] on icon "Previous image" at bounding box center [72, 388] width 20 height 20
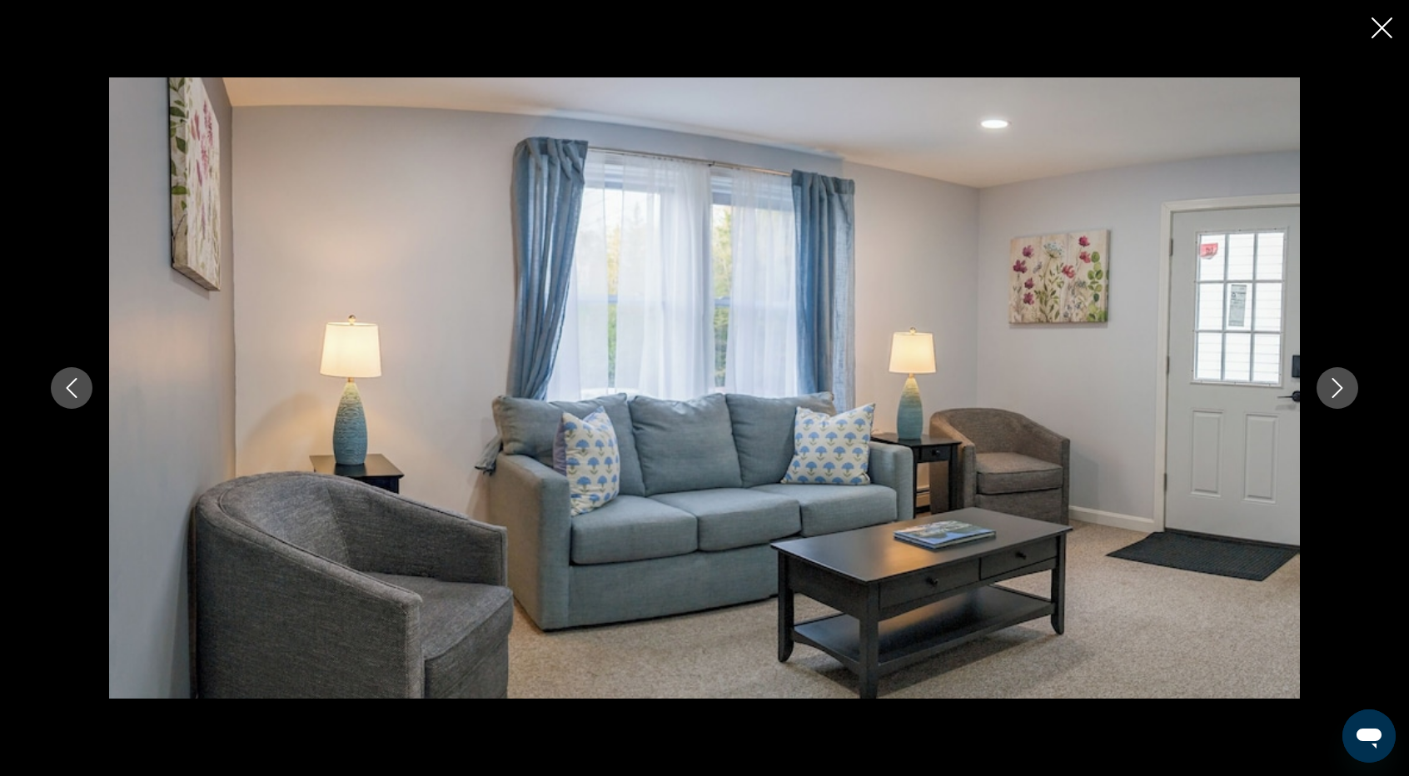
click at [1338, 387] on icon "Next image" at bounding box center [1337, 388] width 20 height 20
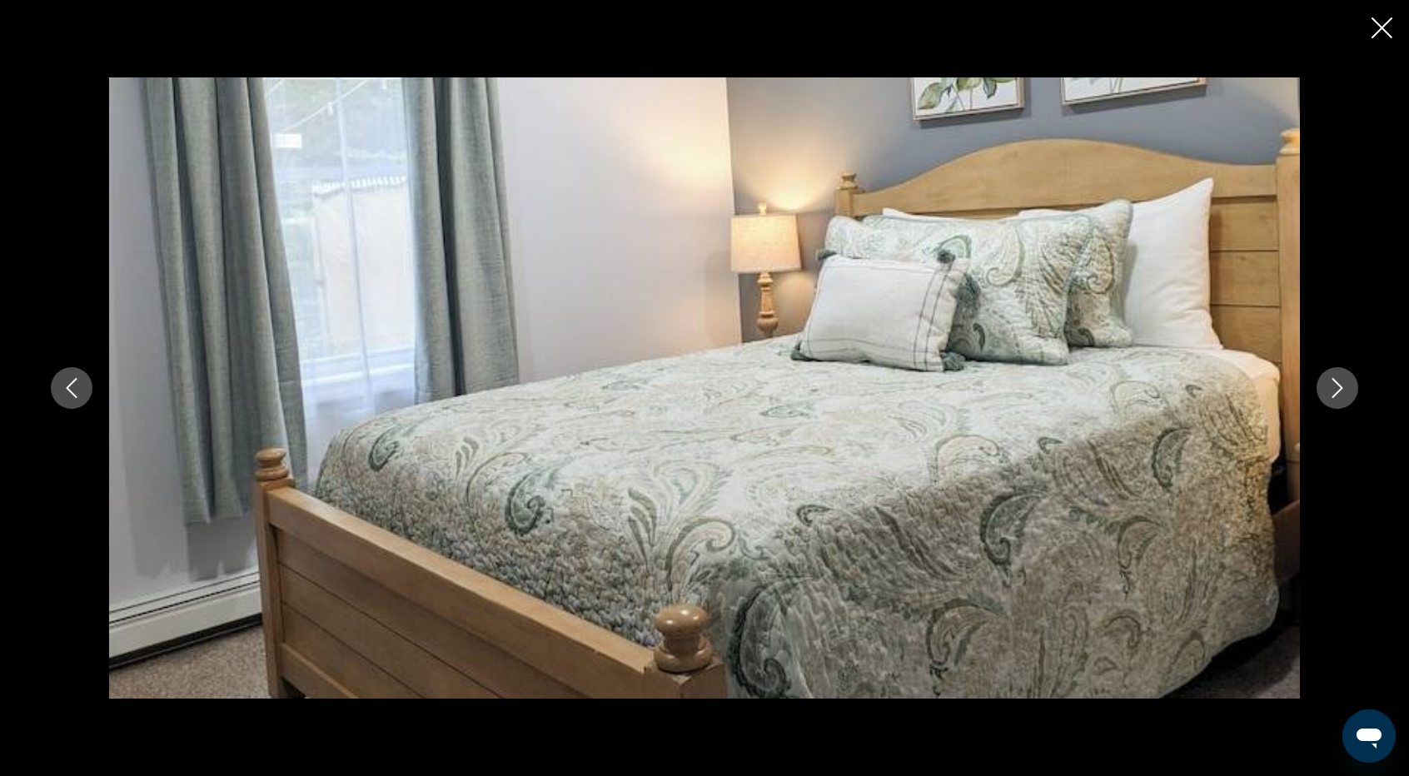
click at [1338, 387] on icon "Next image" at bounding box center [1337, 388] width 20 height 20
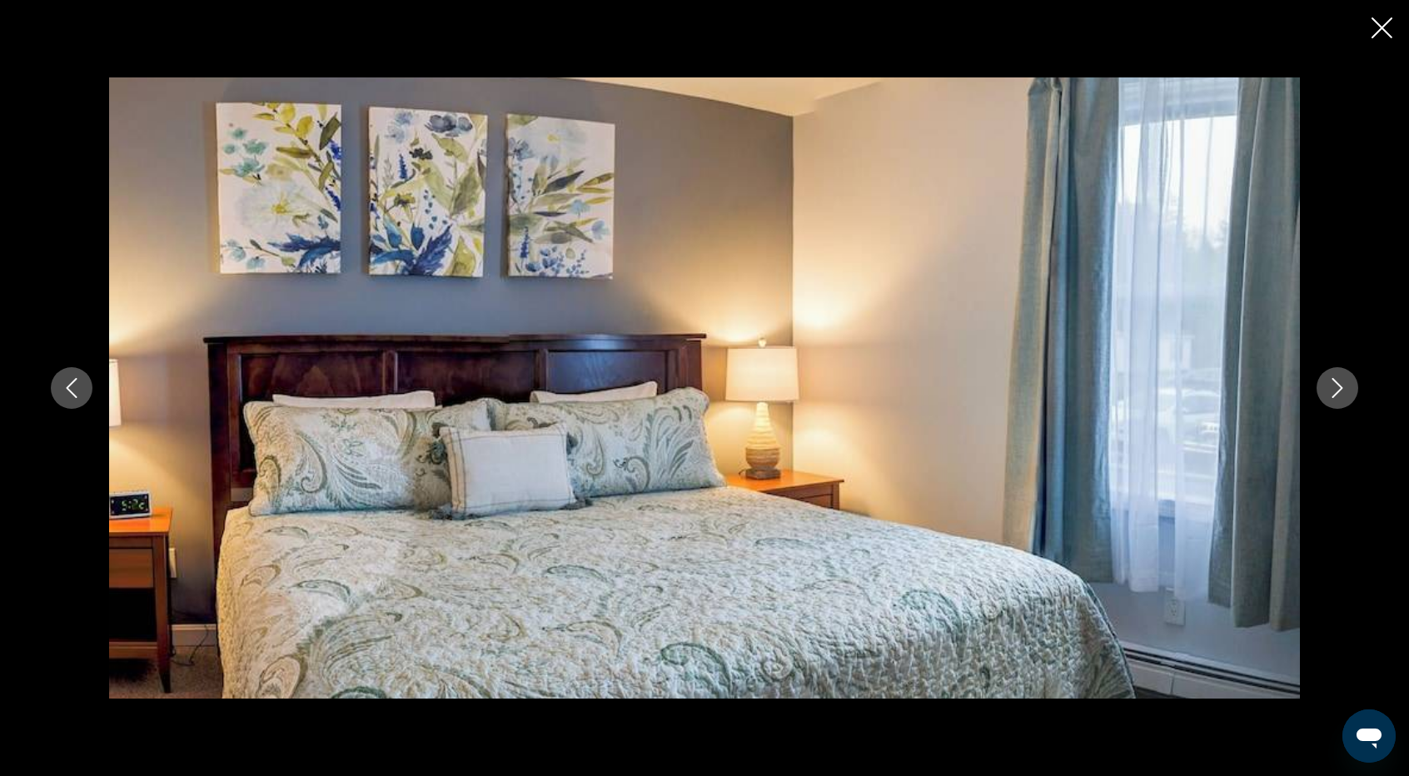
click at [1338, 387] on icon "Next image" at bounding box center [1337, 388] width 20 height 20
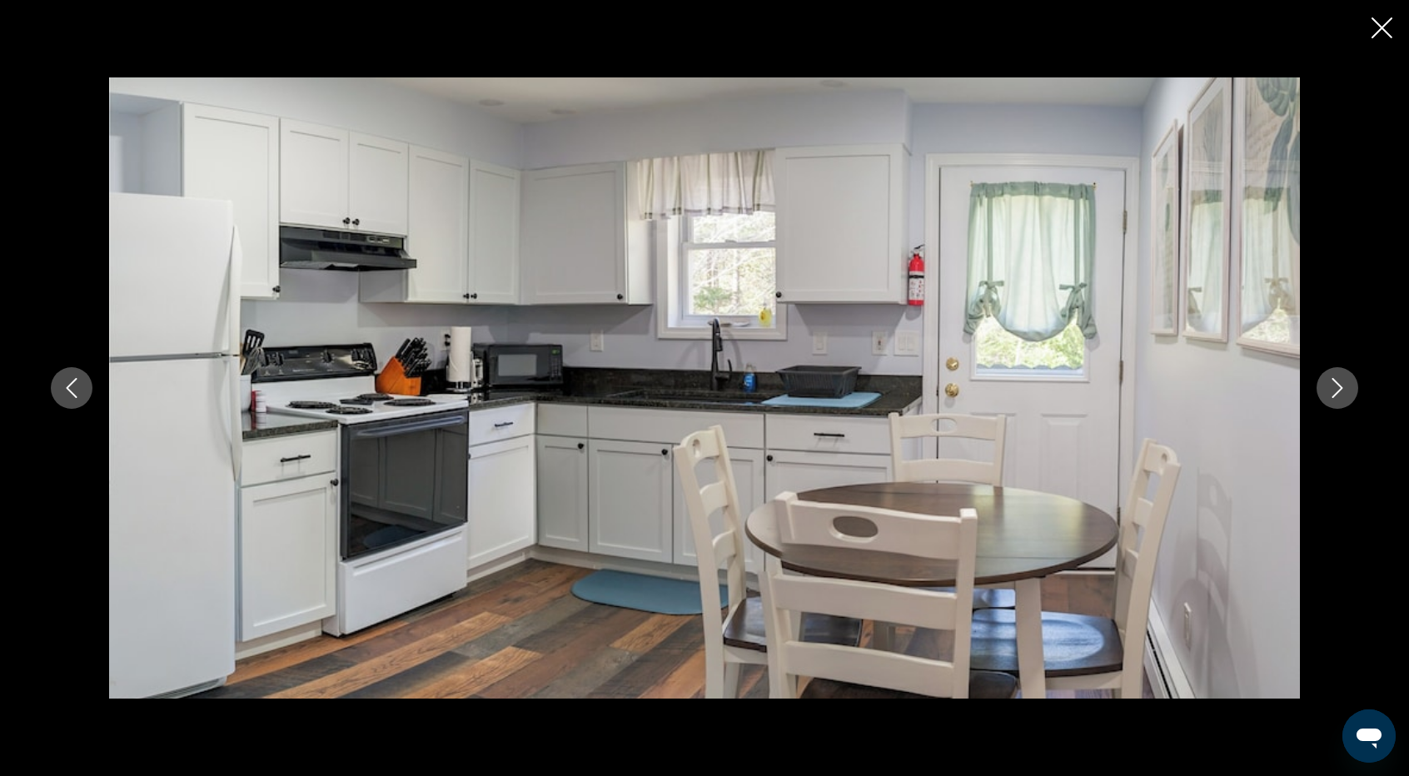
click at [1338, 387] on icon "Next image" at bounding box center [1337, 388] width 20 height 20
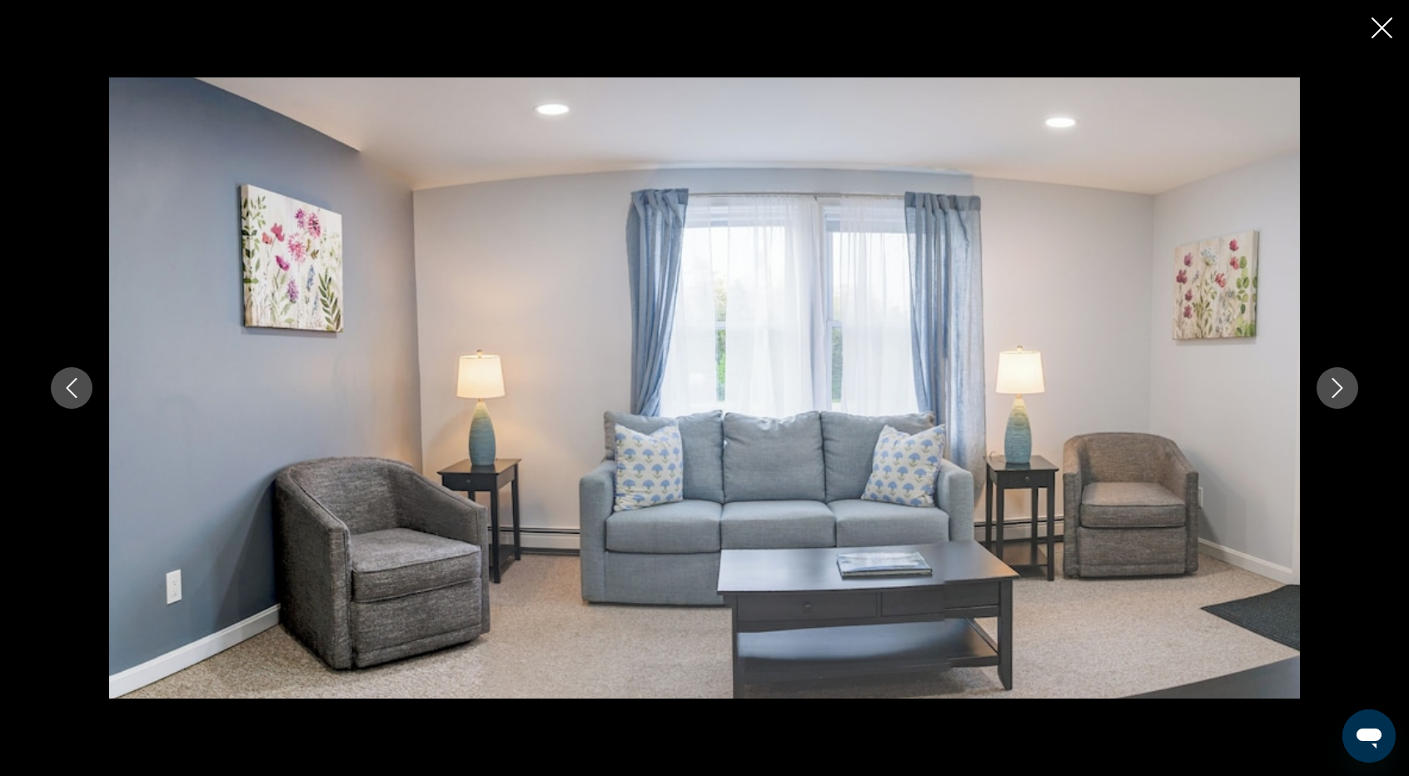
click at [1338, 387] on icon "Next image" at bounding box center [1337, 388] width 20 height 20
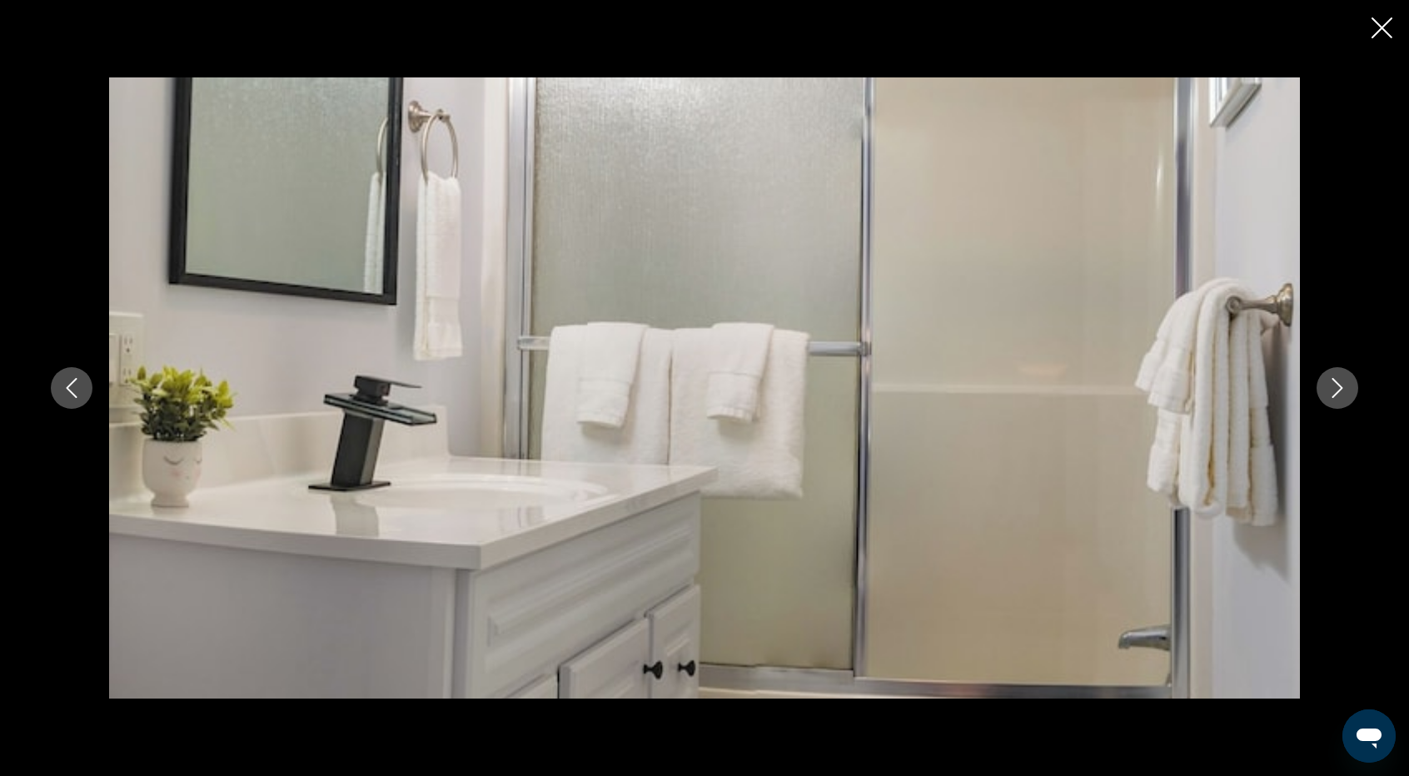
click at [1338, 387] on icon "Next image" at bounding box center [1337, 388] width 20 height 20
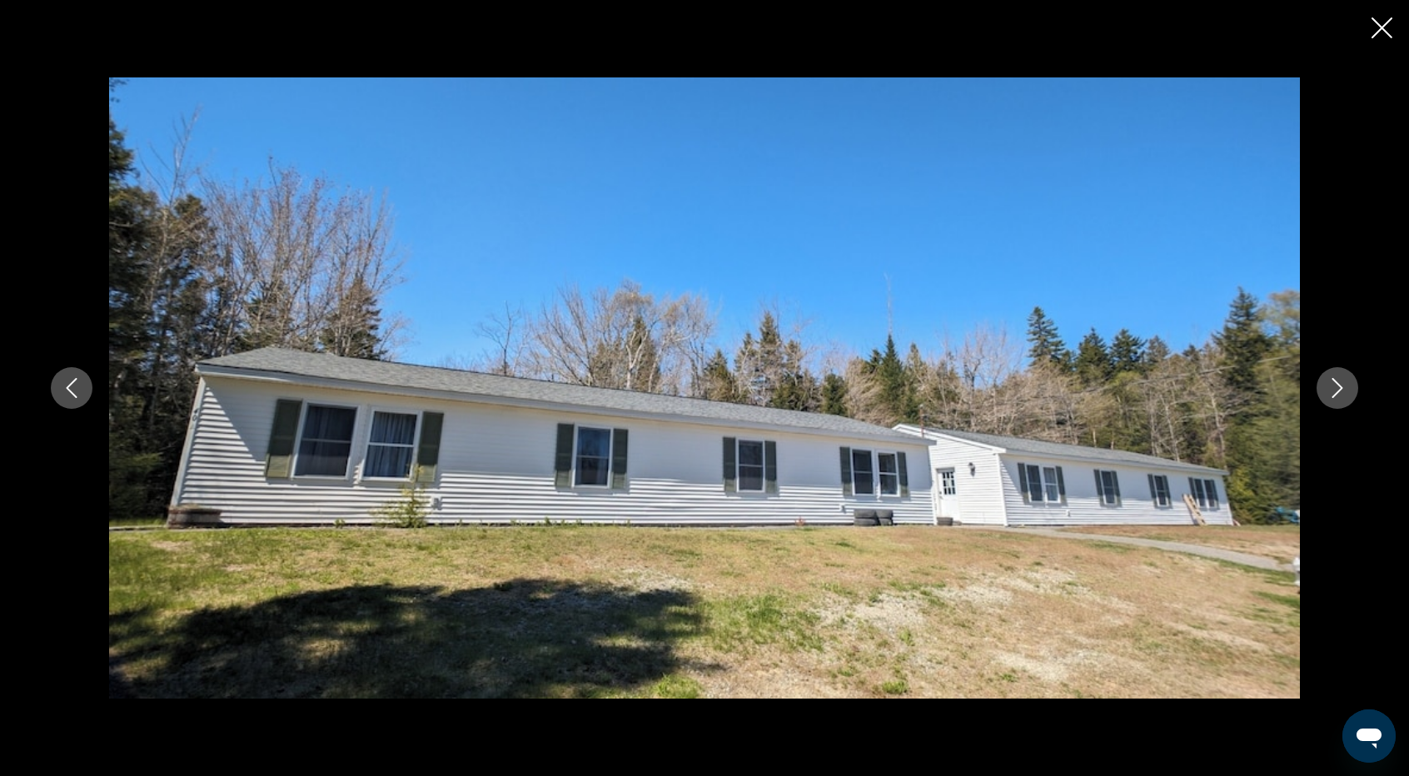
click at [1338, 387] on icon "Next image" at bounding box center [1337, 388] width 20 height 20
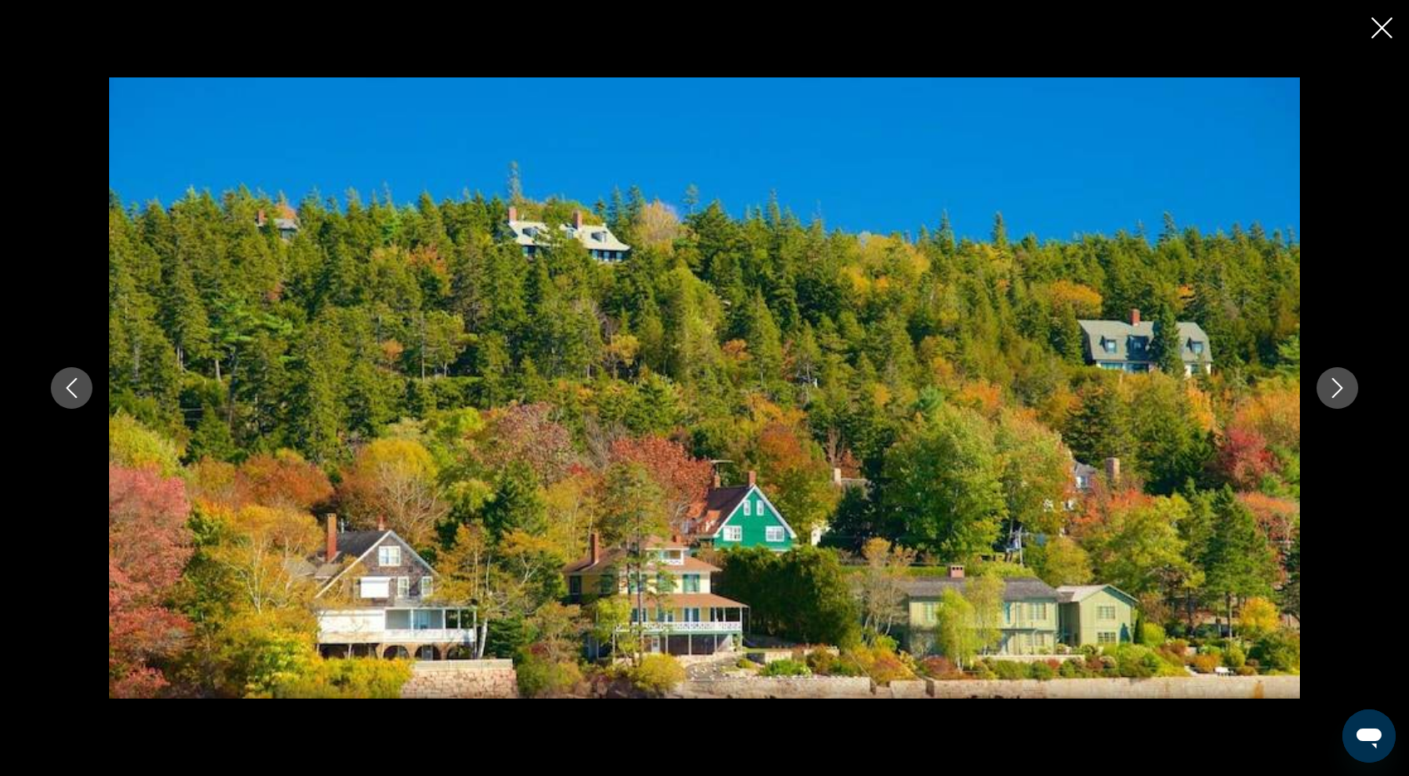
click at [1338, 387] on icon "Next image" at bounding box center [1337, 388] width 20 height 20
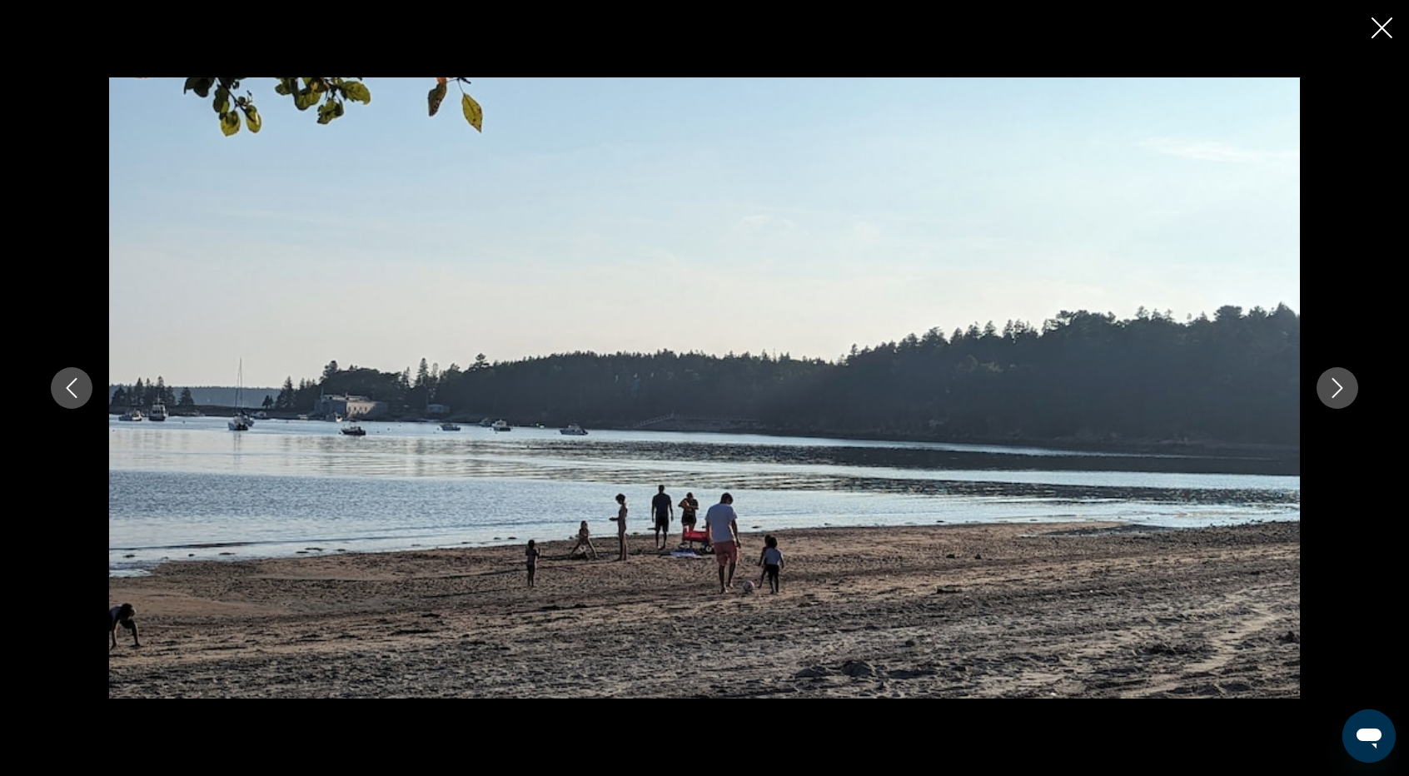
click at [1338, 387] on icon "Next image" at bounding box center [1337, 388] width 20 height 20
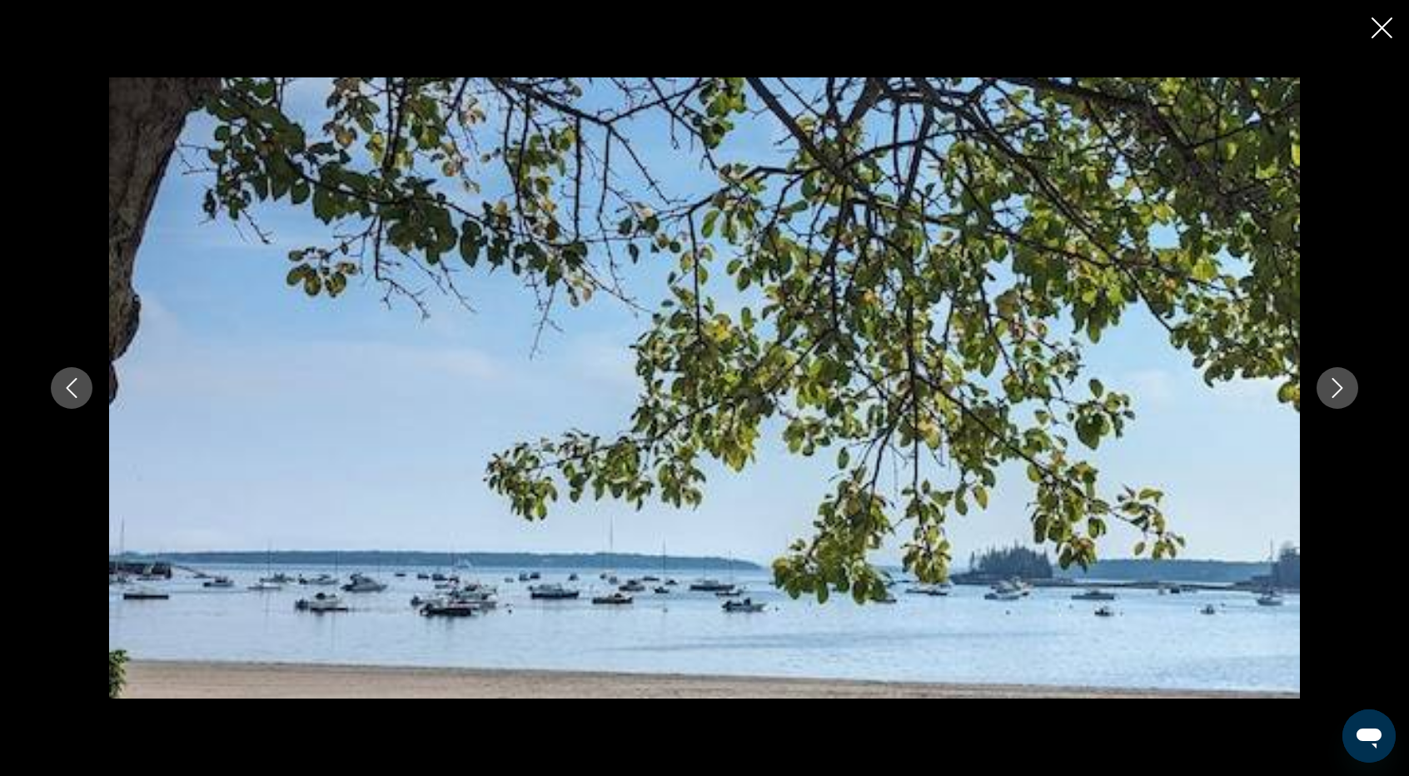
click at [1338, 387] on icon "Next image" at bounding box center [1337, 388] width 20 height 20
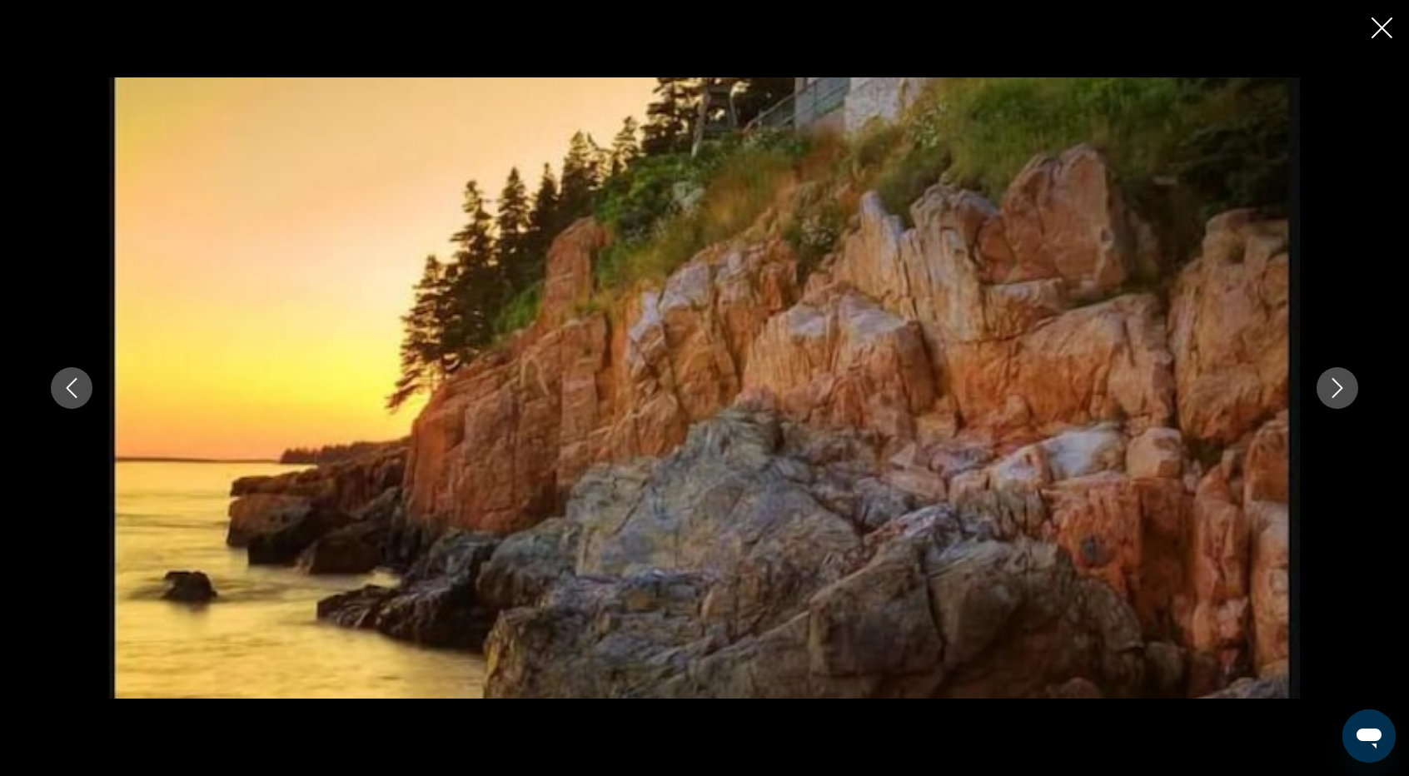
click at [1338, 387] on icon "Next image" at bounding box center [1337, 388] width 20 height 20
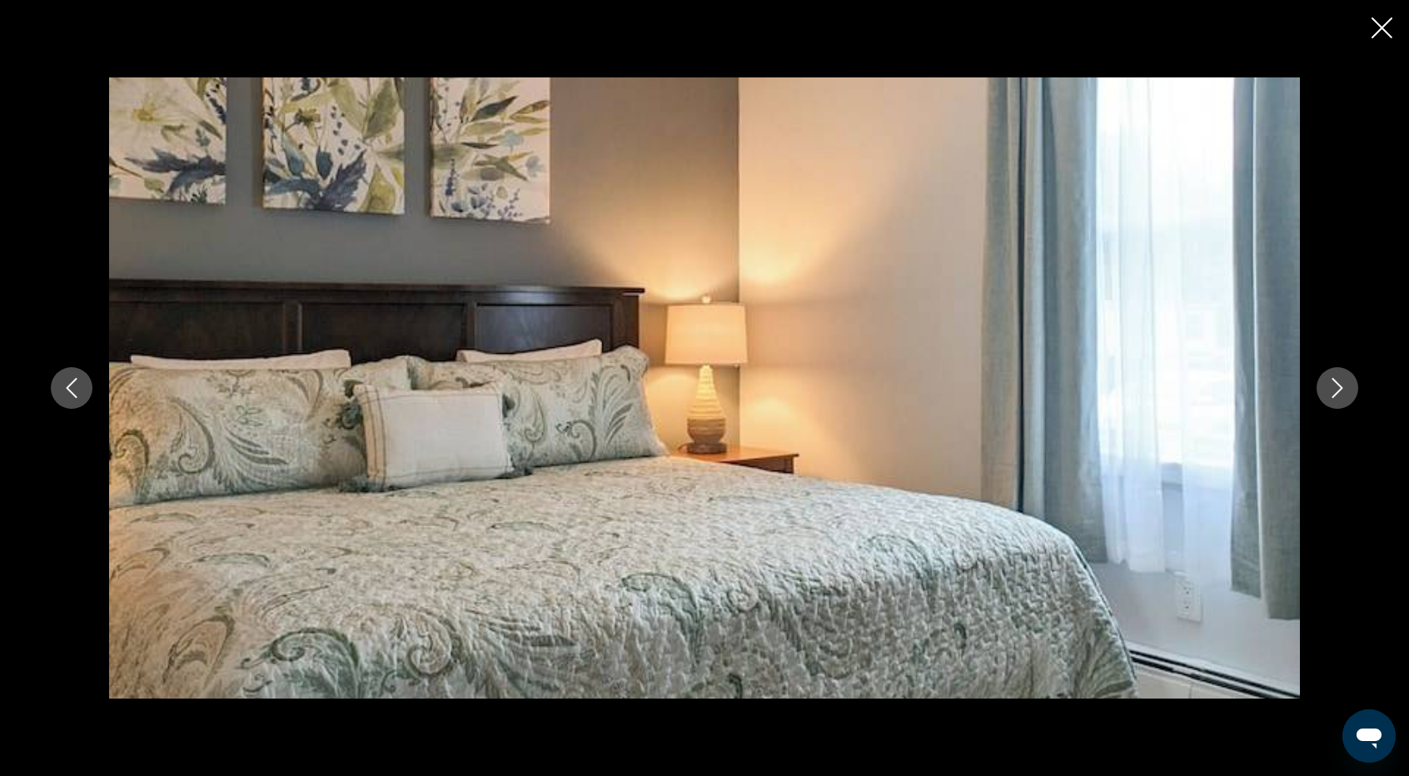
click at [1379, 37] on icon "Close slideshow" at bounding box center [1382, 27] width 21 height 21
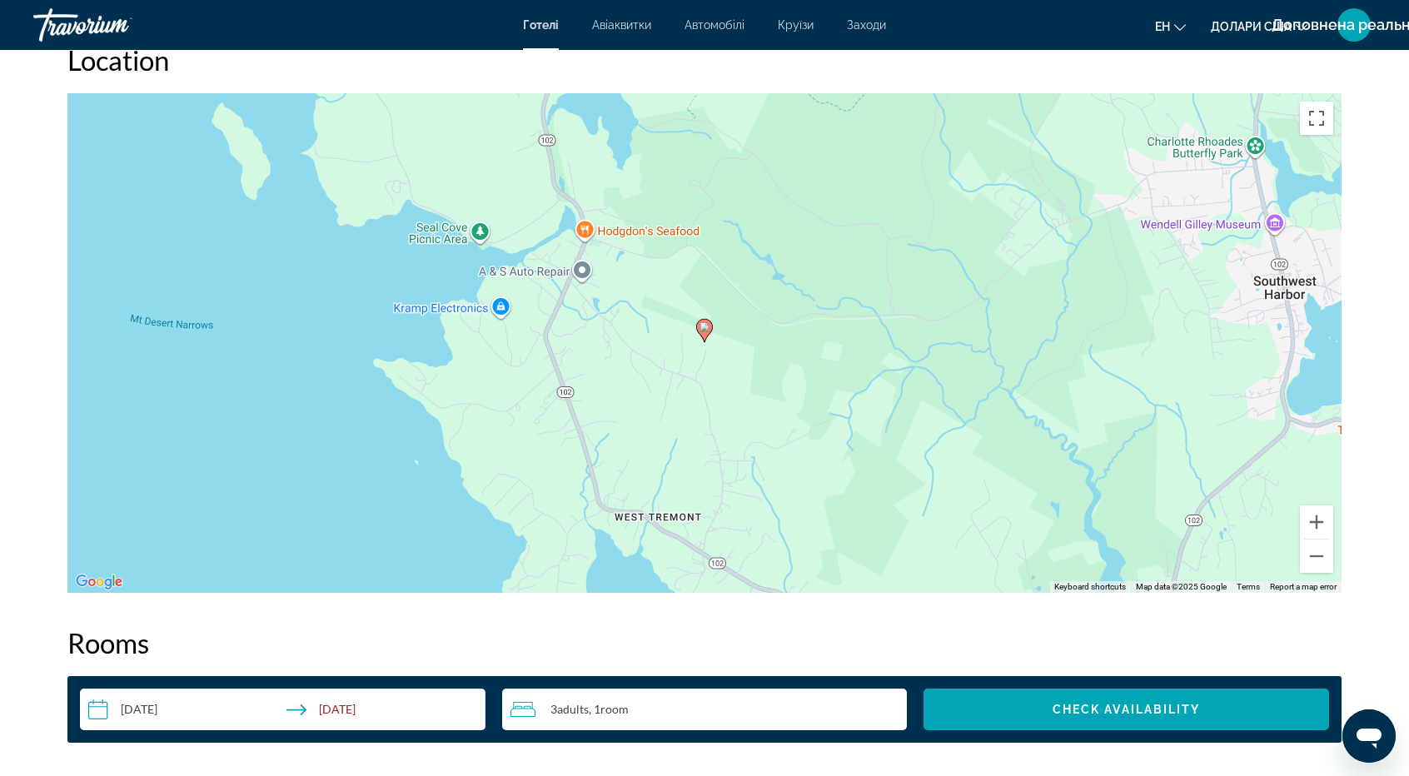
scroll to position [1582, 0]
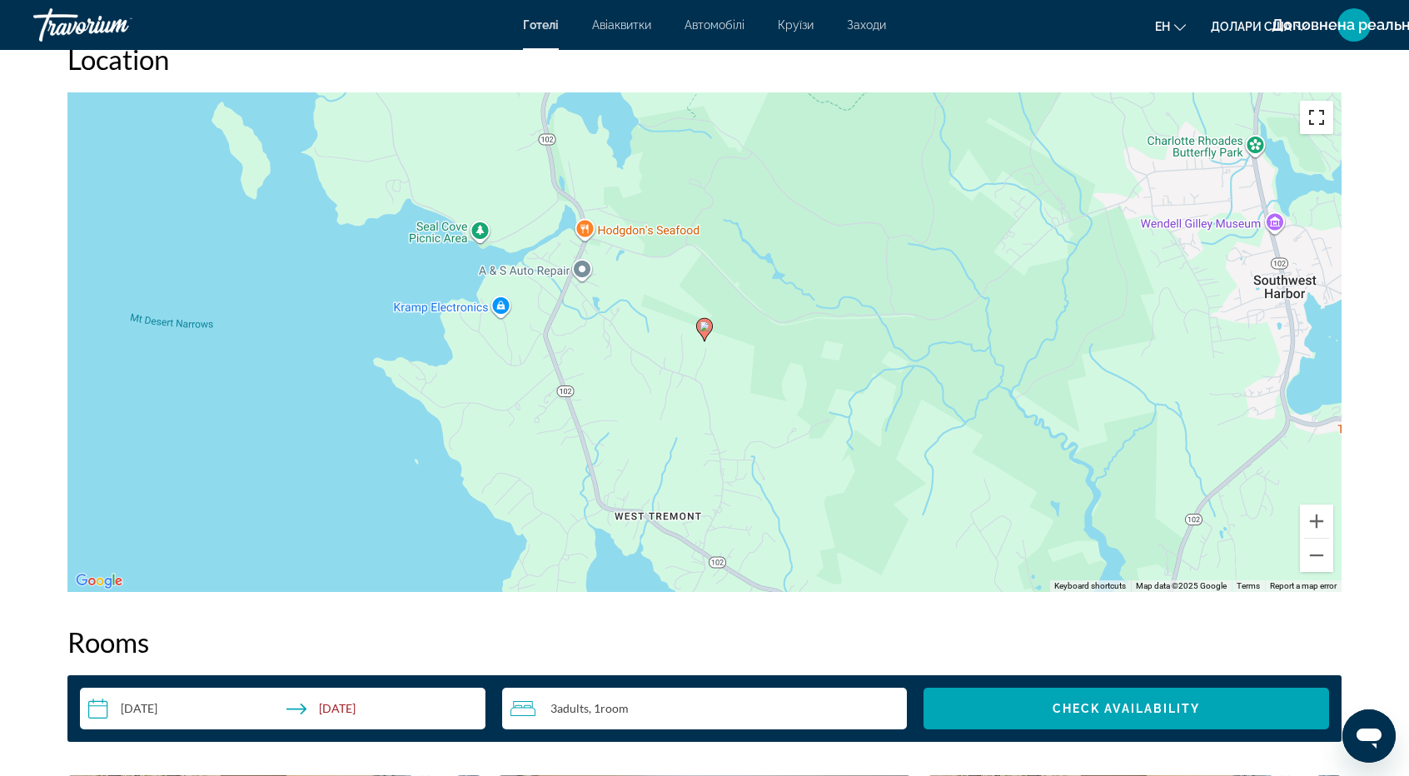
click at [1319, 129] on button "Toggle fullscreen view" at bounding box center [1316, 117] width 33 height 33
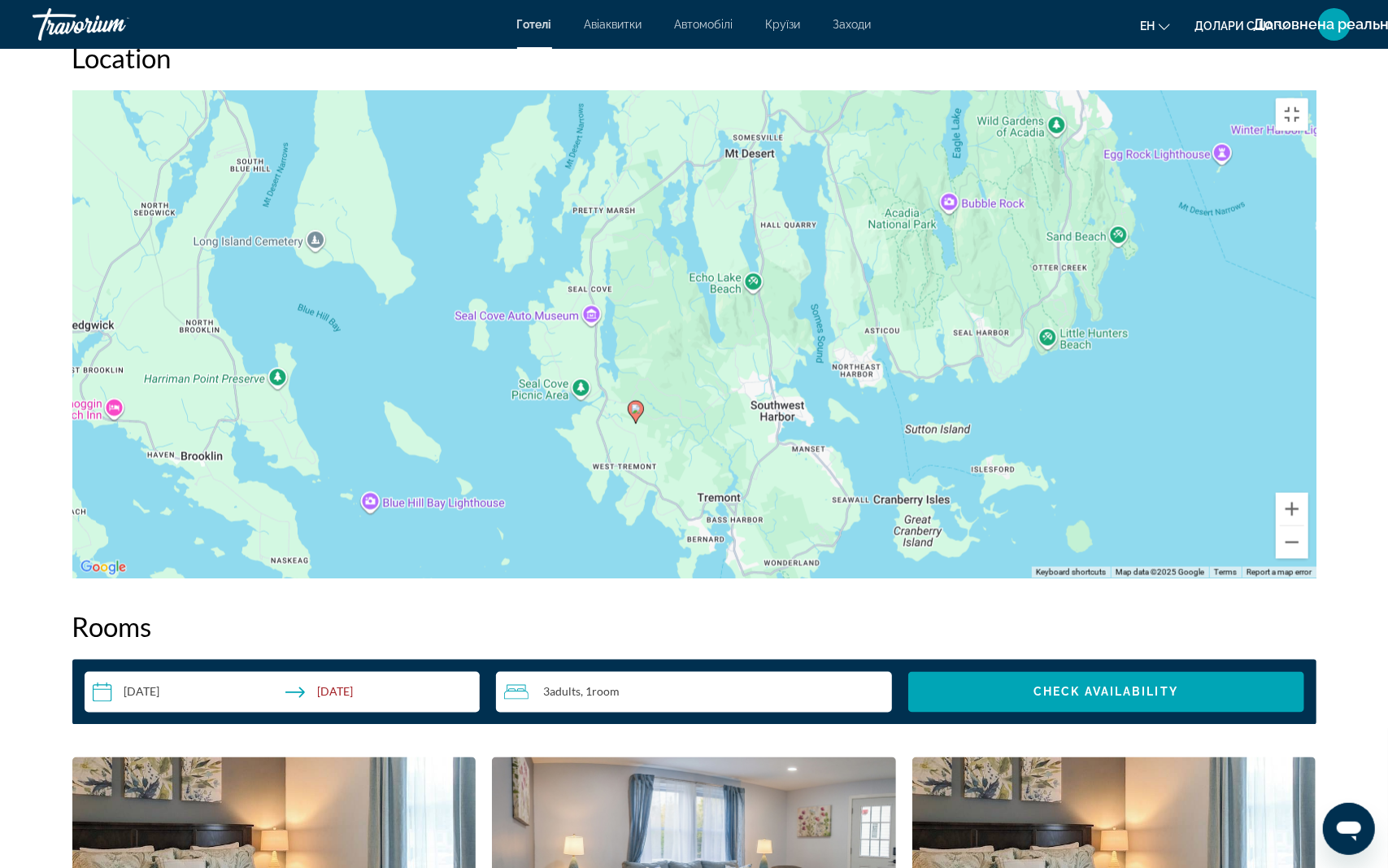
drag, startPoint x: 1009, startPoint y: 203, endPoint x: 783, endPoint y: 428, distance: 318.9
click at [783, 428] on div "To activate drag with keyboard, press Alt + Enter. Once in keyboard drag state,…" at bounding box center [694, 334] width 1244 height 488
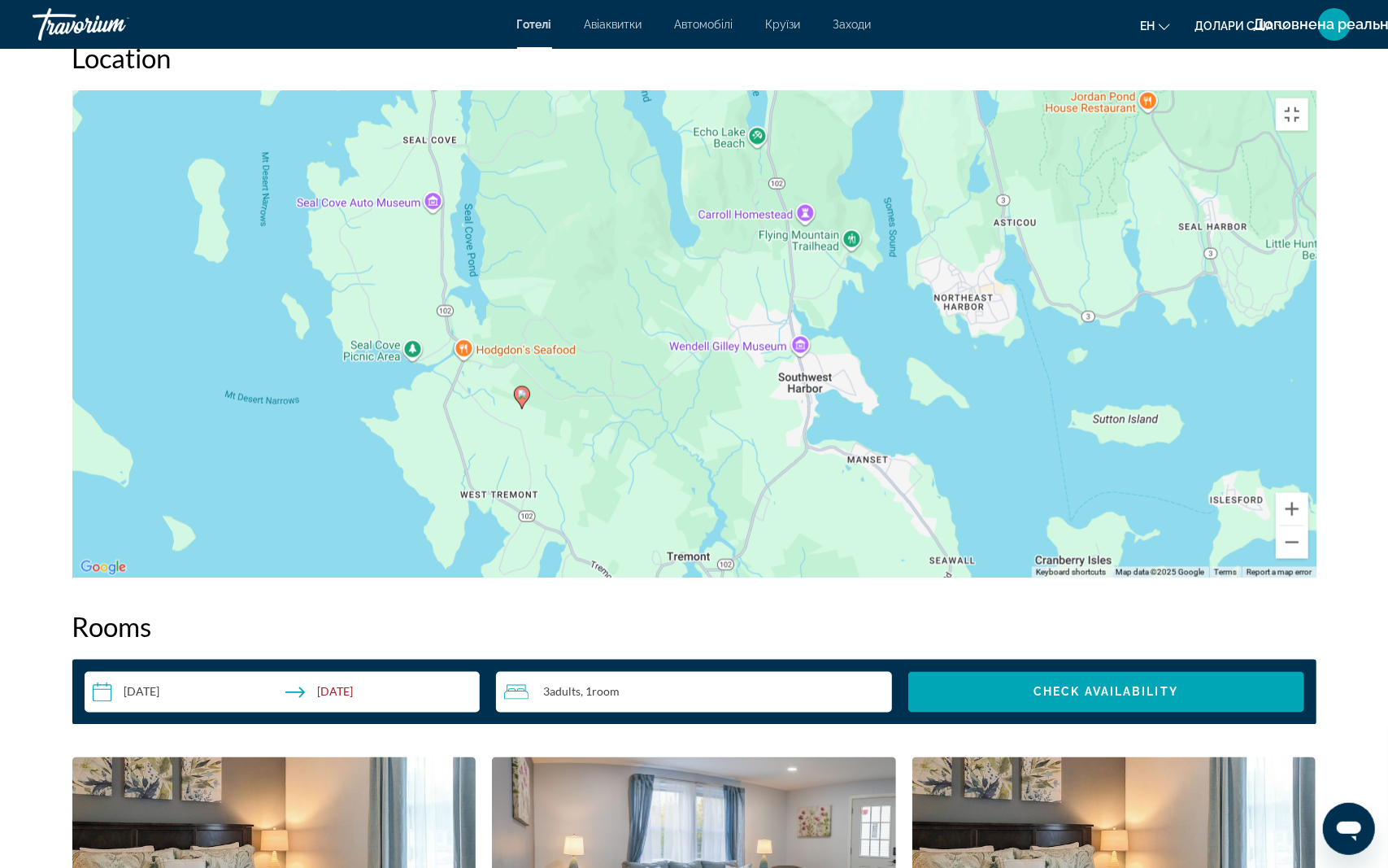
drag, startPoint x: 706, startPoint y: 552, endPoint x: 750, endPoint y: 361, distance: 196.0
click at [748, 369] on div "To activate drag with keyboard, press Alt + Enter. Once in keyboard drag state,…" at bounding box center [694, 334] width 1244 height 488
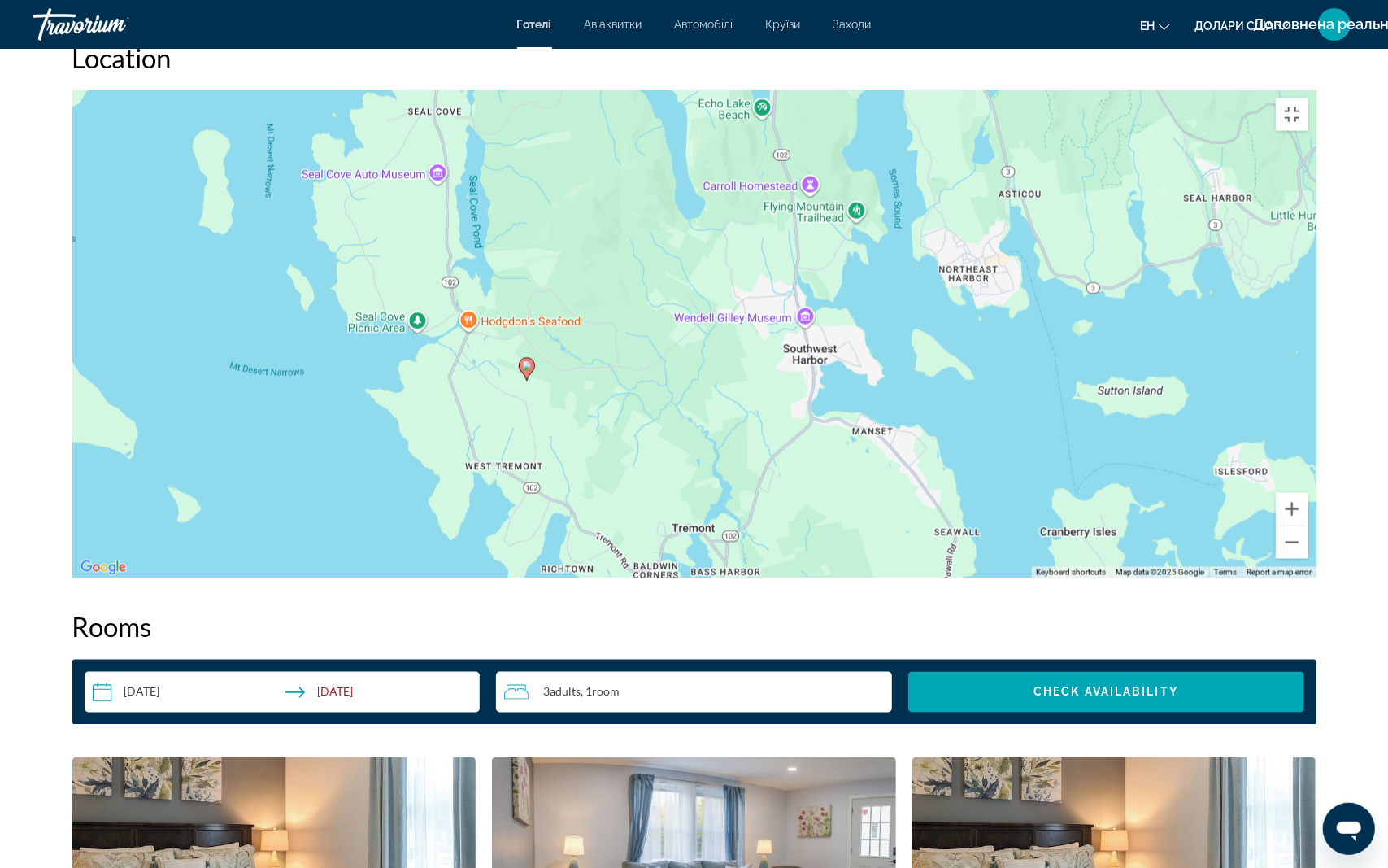
click at [752, 316] on div "To activate drag with keyboard, press Alt + Enter. Once in keyboard drag state,…" at bounding box center [694, 334] width 1244 height 488
click at [752, 315] on div "To activate drag with keyboard, press Alt + Enter. Once in keyboard drag state,…" at bounding box center [694, 334] width 1244 height 488
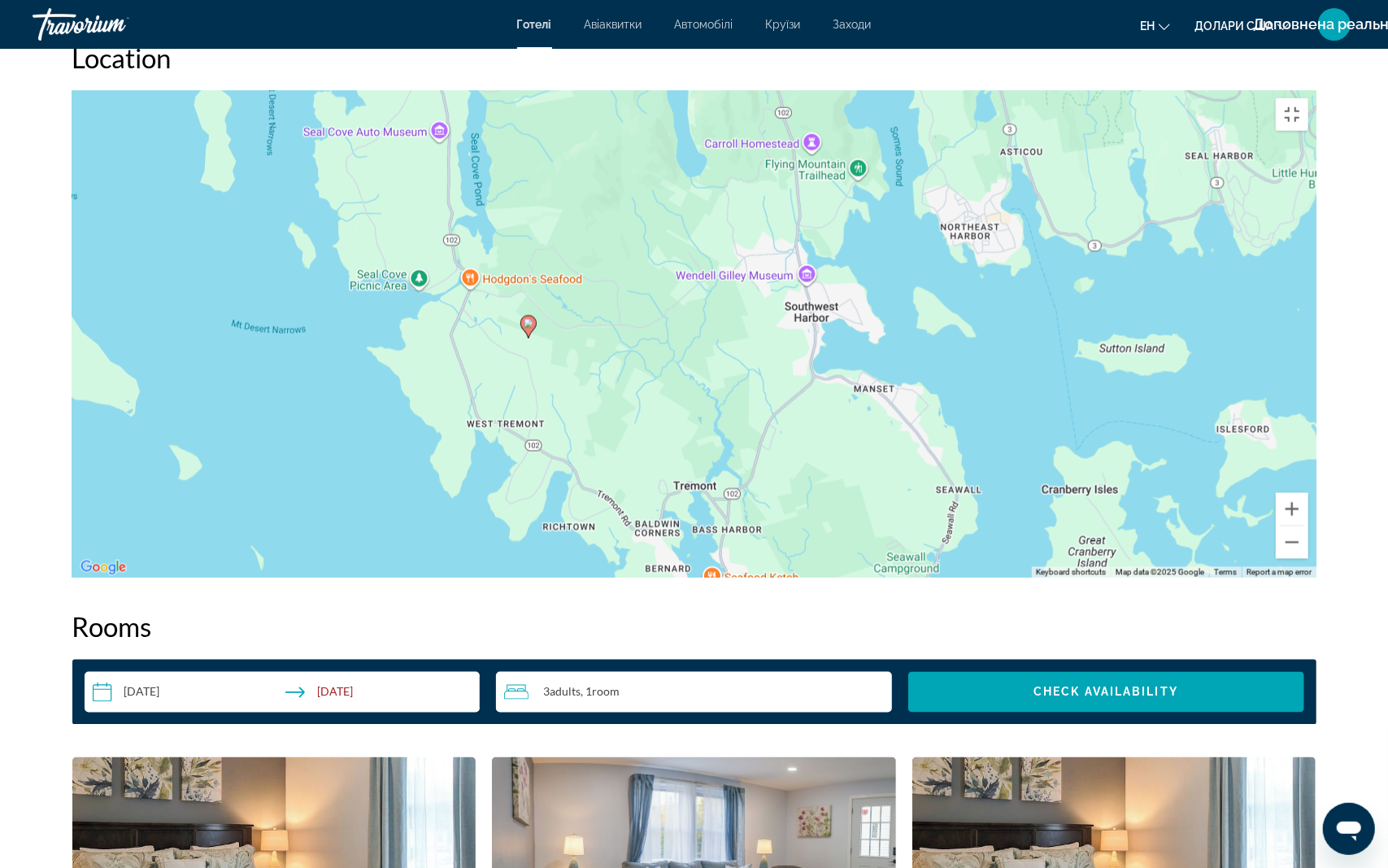
drag, startPoint x: 712, startPoint y: 343, endPoint x: 720, endPoint y: 304, distance: 39.8
click at [719, 308] on div "To activate drag with keyboard, press Alt + Enter. Once in keyboard drag state,…" at bounding box center [694, 334] width 1244 height 488
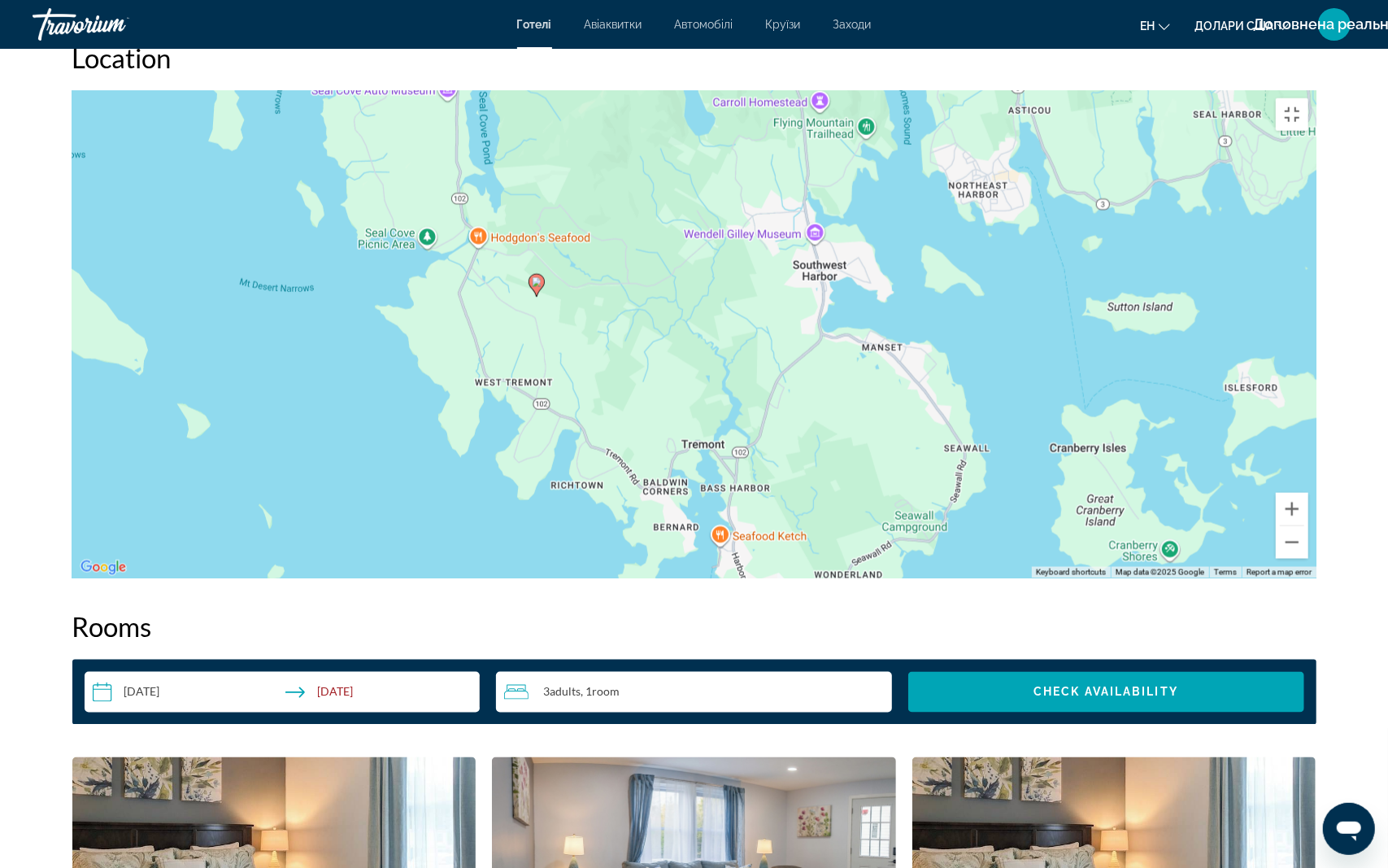
click at [721, 301] on div "To activate drag with keyboard, press Alt + Enter. Once in keyboard drag state,…" at bounding box center [694, 334] width 1244 height 488
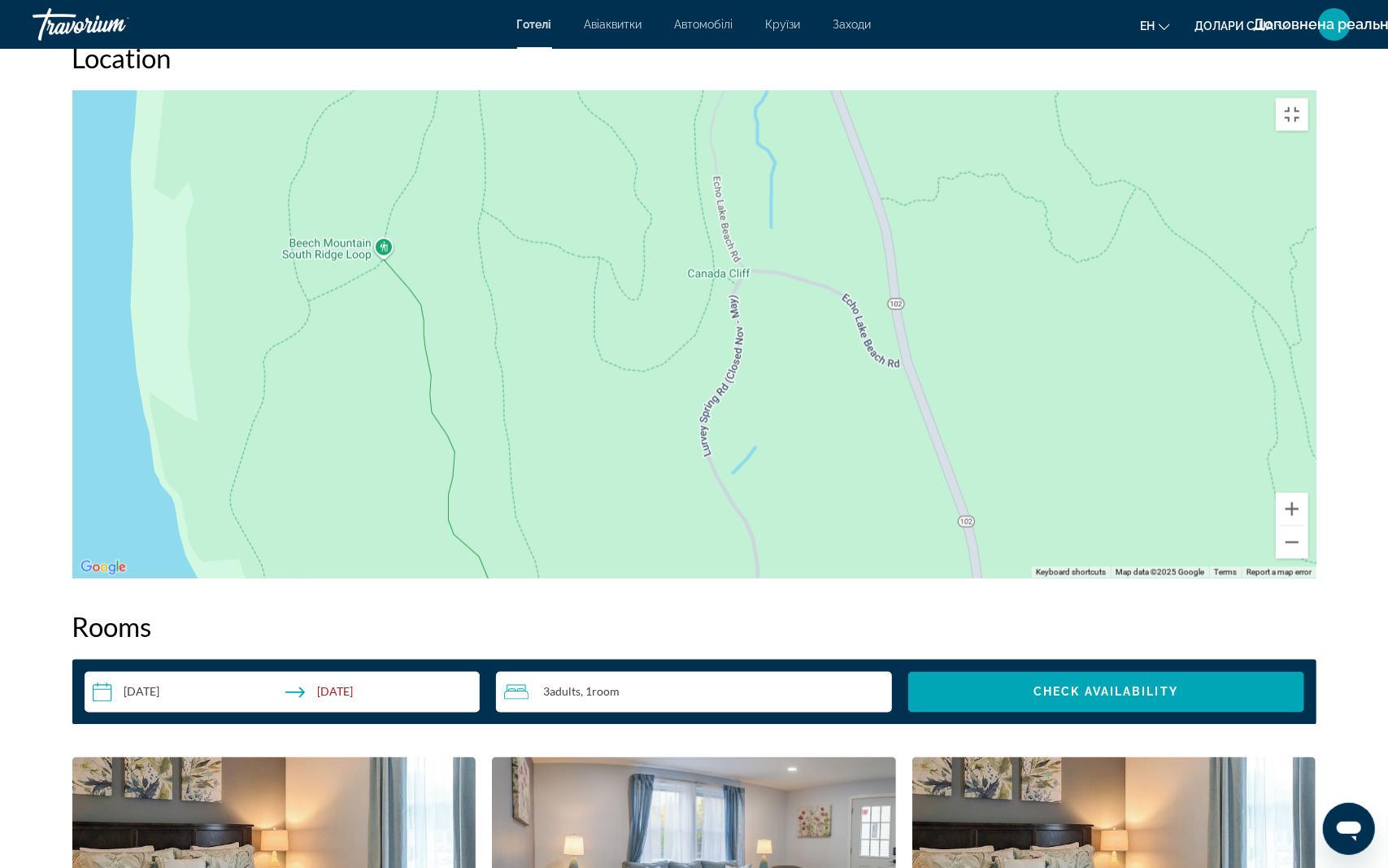
drag, startPoint x: 748, startPoint y: 223, endPoint x: 683, endPoint y: 489, distance: 273.8
click at [683, 489] on div "Основний зміст" at bounding box center [694, 334] width 1244 height 488
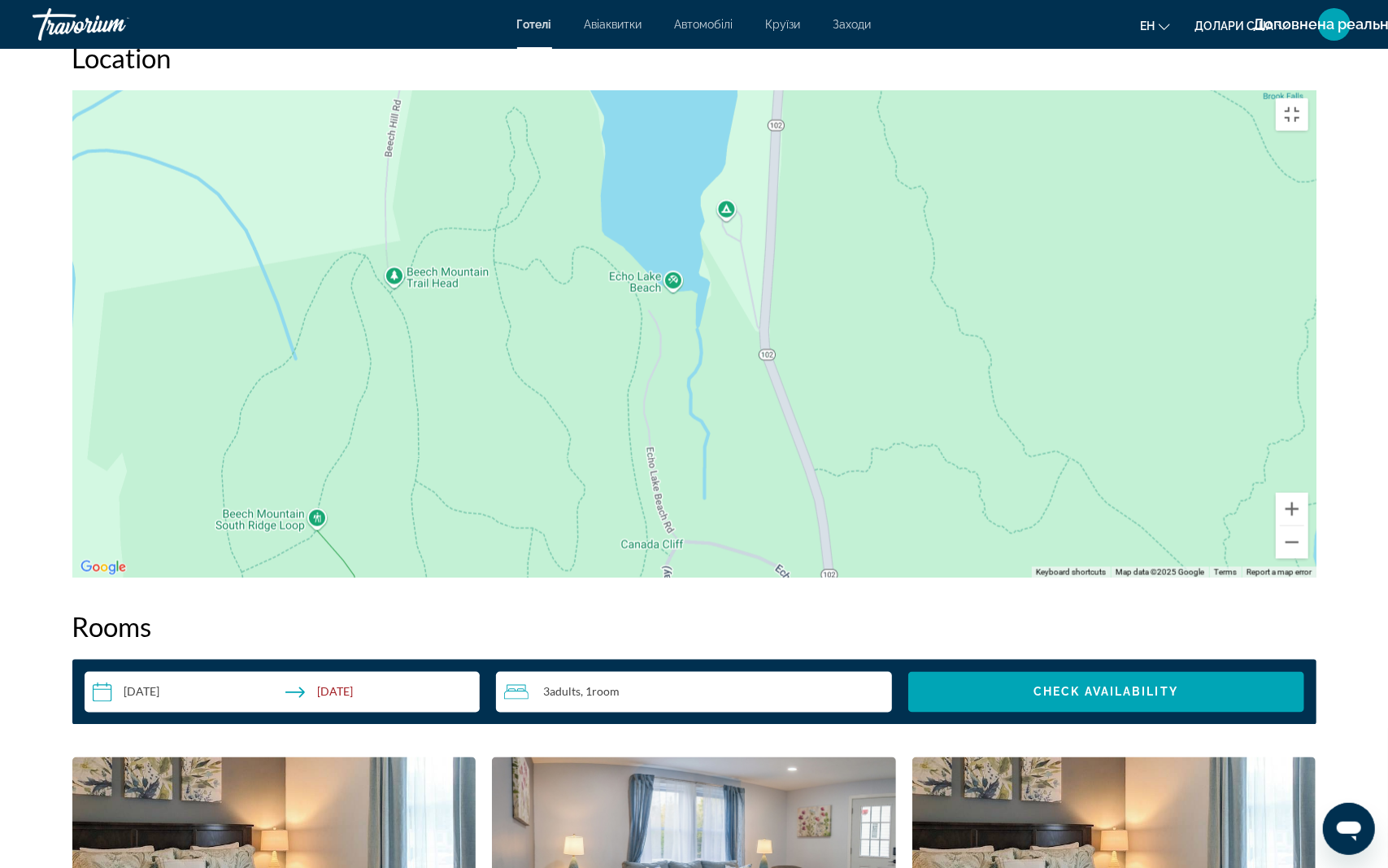
click at [683, 489] on div "Основний зміст" at bounding box center [694, 334] width 1244 height 488
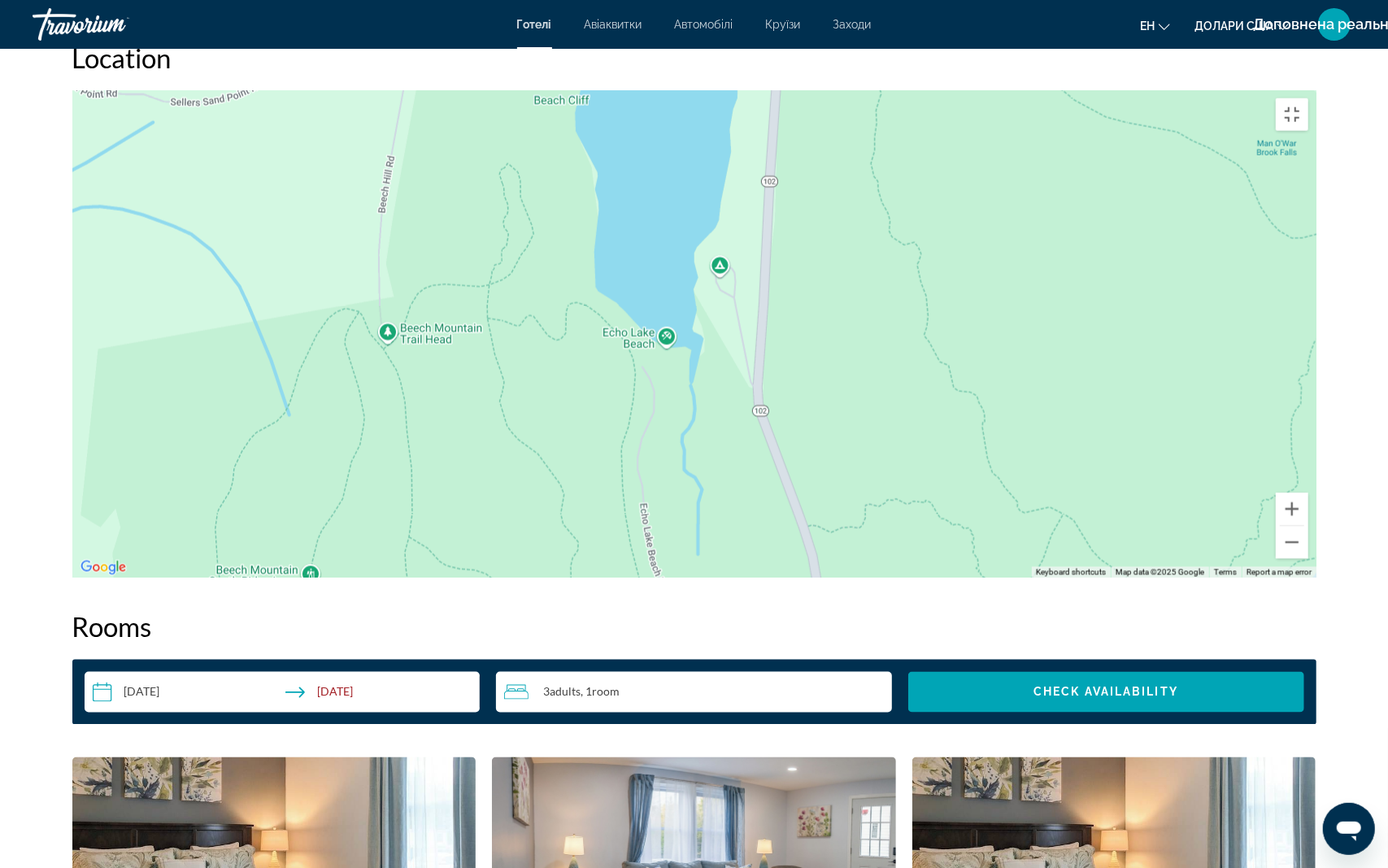
click at [666, 438] on div "Основний зміст" at bounding box center [694, 334] width 1244 height 488
click at [640, 314] on span "View on Google Maps" at bounding box center [629, 309] width 100 height 12
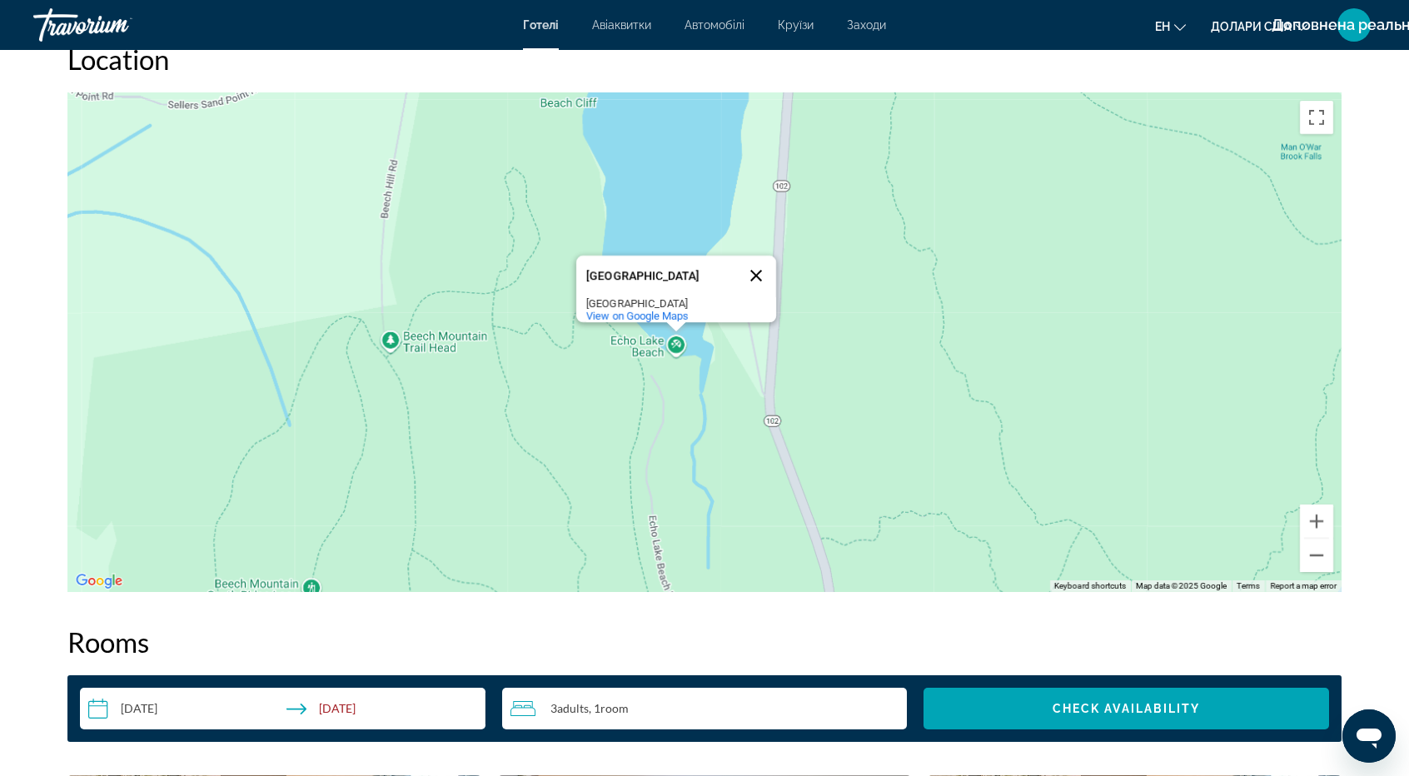
click at [767, 262] on button "Close" at bounding box center [756, 276] width 40 height 40
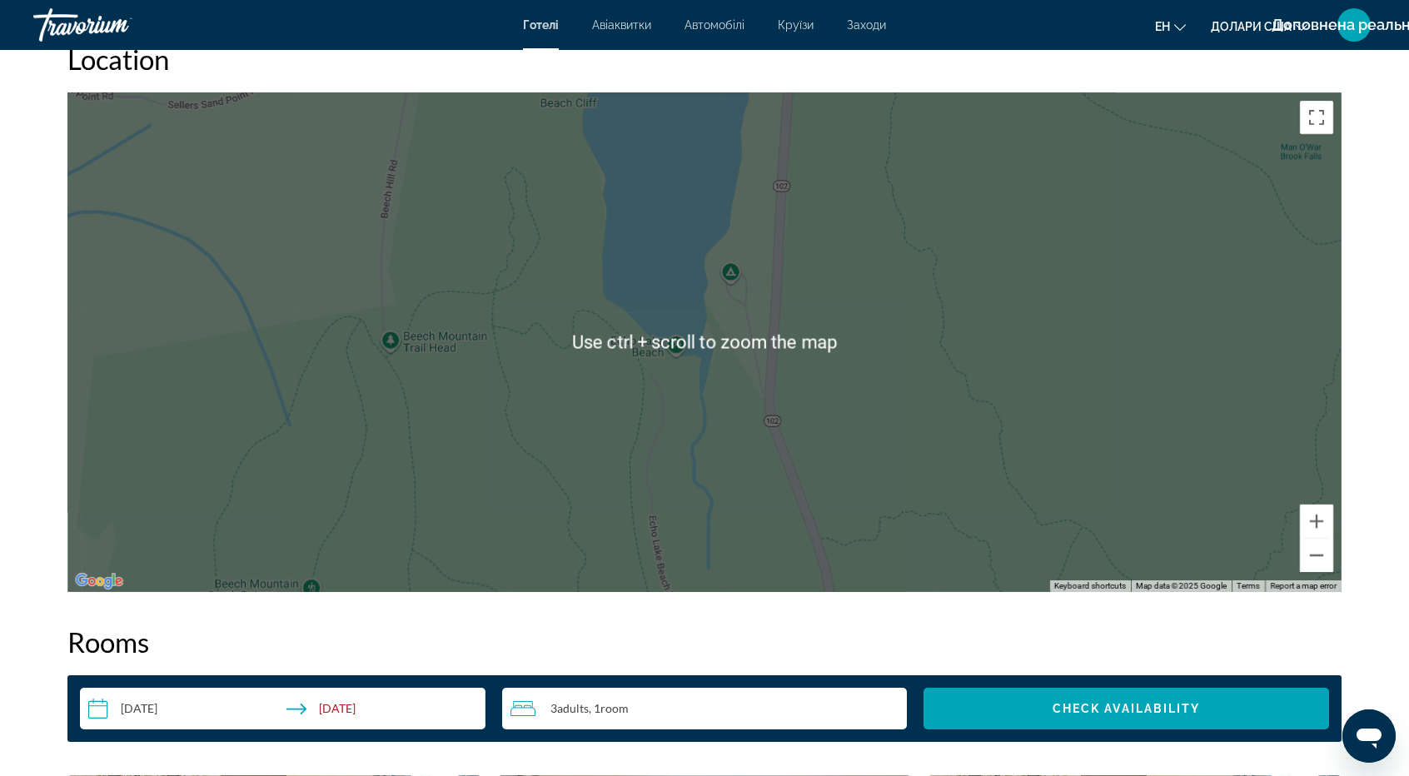
click at [508, 331] on div "Основний зміст" at bounding box center [704, 342] width 1274 height 500
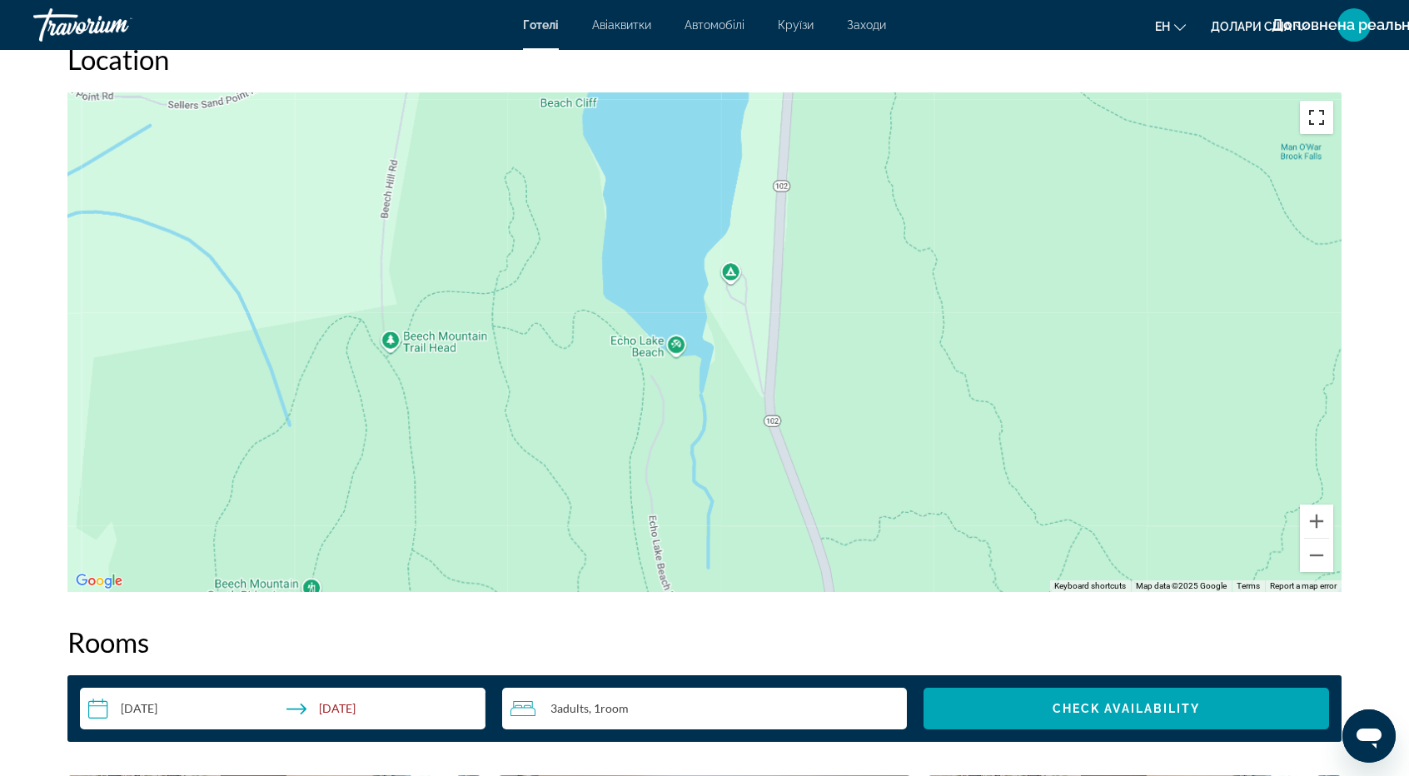
click at [1322, 127] on button "Toggle fullscreen view" at bounding box center [1316, 117] width 33 height 33
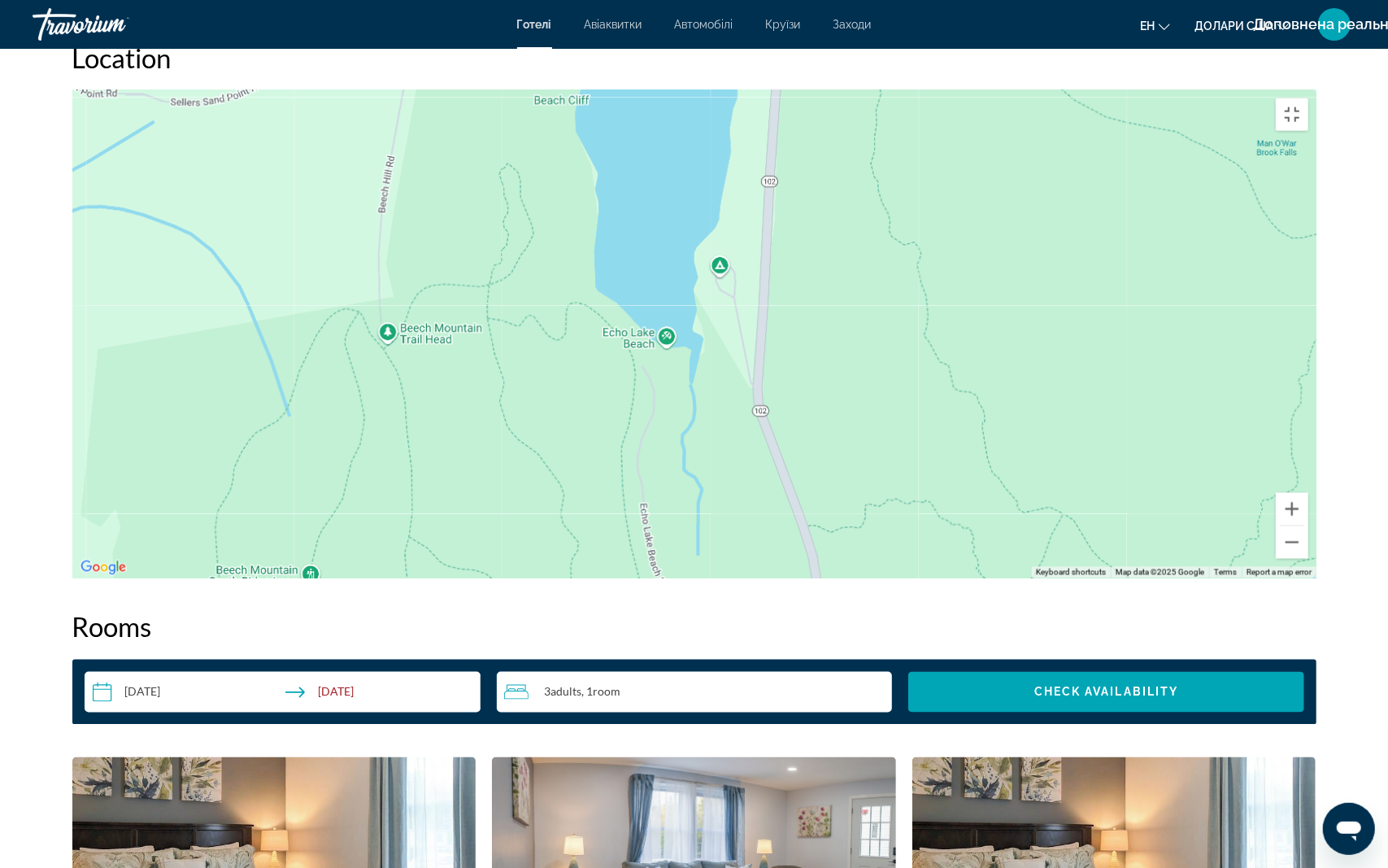
drag, startPoint x: 423, startPoint y: 513, endPoint x: 734, endPoint y: 163, distance: 468.2
click at [664, 235] on div "Основний зміст" at bounding box center [694, 334] width 1244 height 488
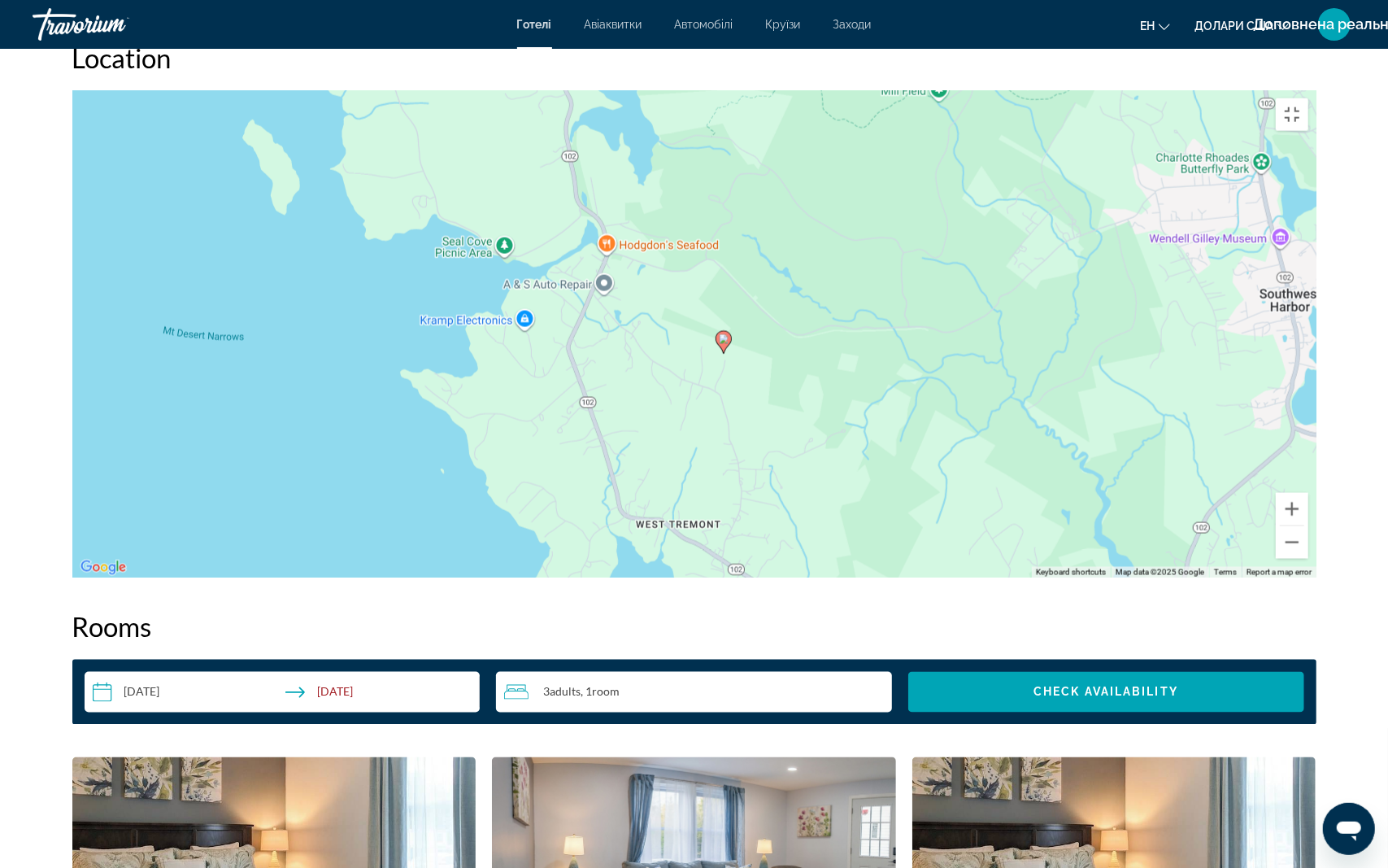
drag, startPoint x: 488, startPoint y: 475, endPoint x: 791, endPoint y: 304, distance: 347.9
click at [790, 313] on div "To activate drag with keyboard, press Alt + Enter. Once in keyboard drag state,…" at bounding box center [694, 334] width 1244 height 488
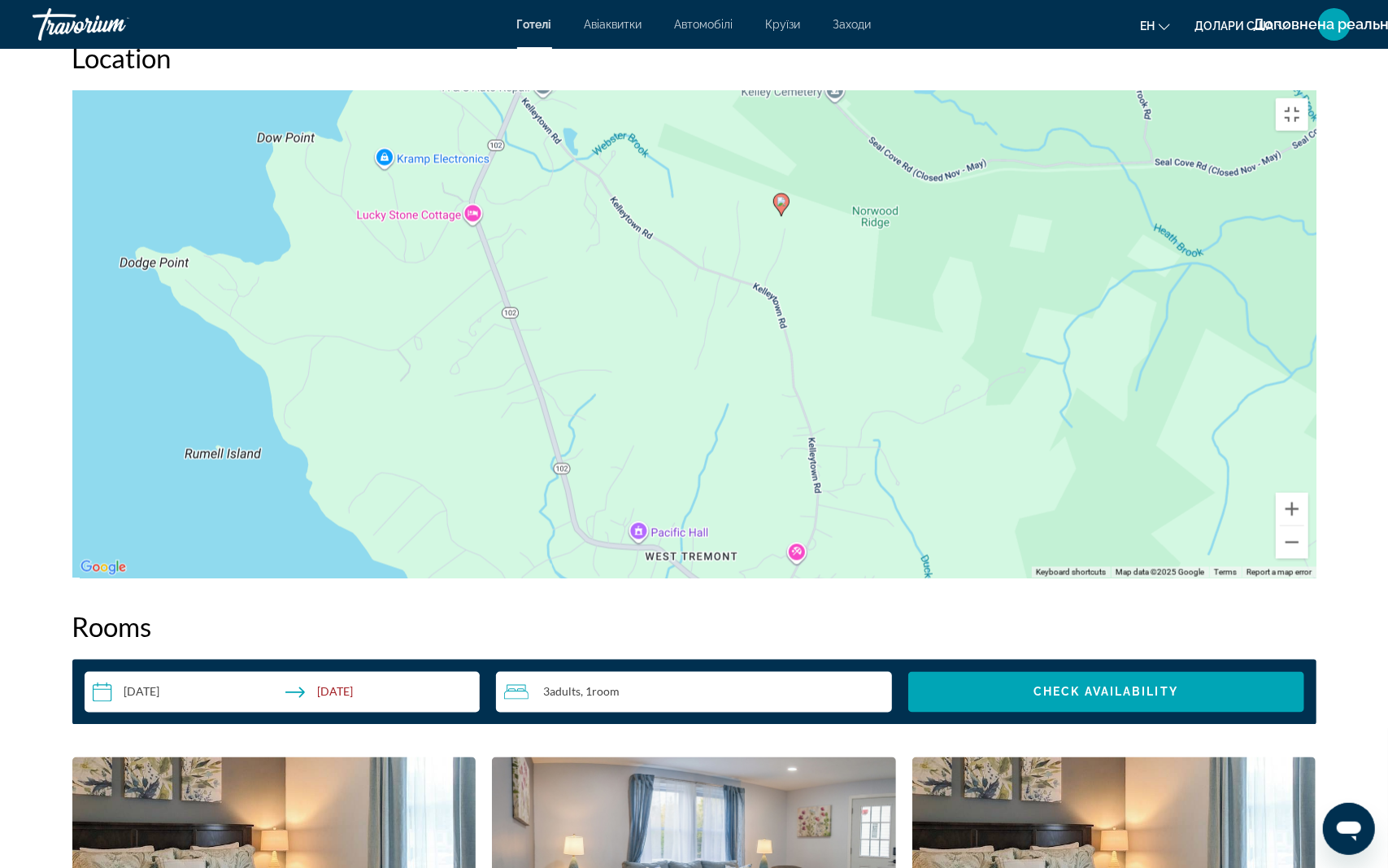
drag, startPoint x: 897, startPoint y: 415, endPoint x: 567, endPoint y: 380, distance: 331.9
click at [567, 380] on div "To activate drag with keyboard, press Alt + Enter. Once in keyboard drag state,…" at bounding box center [694, 334] width 1244 height 488
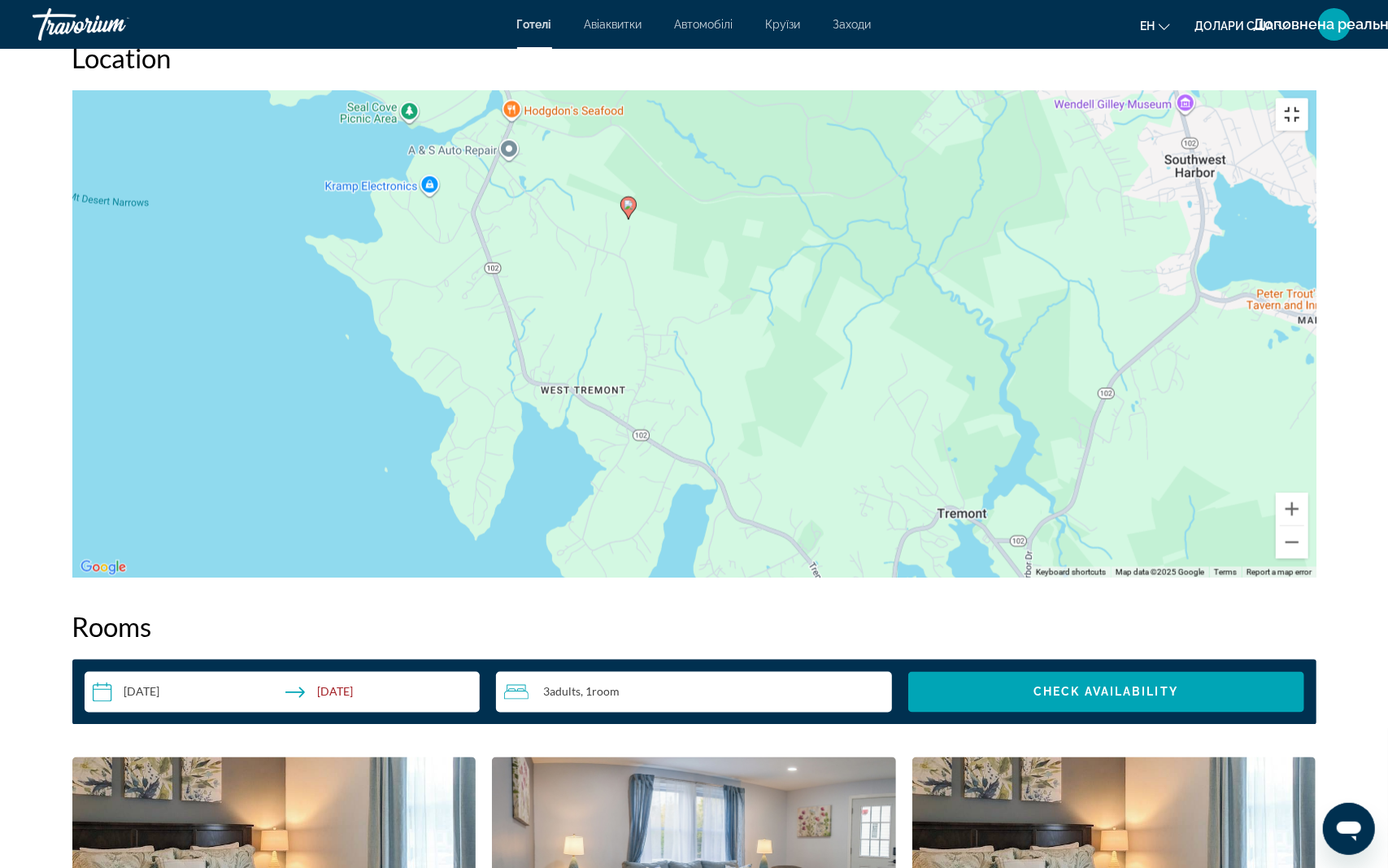
click at [1309, 99] on button "Toggle fullscreen view" at bounding box center [1292, 114] width 32 height 32
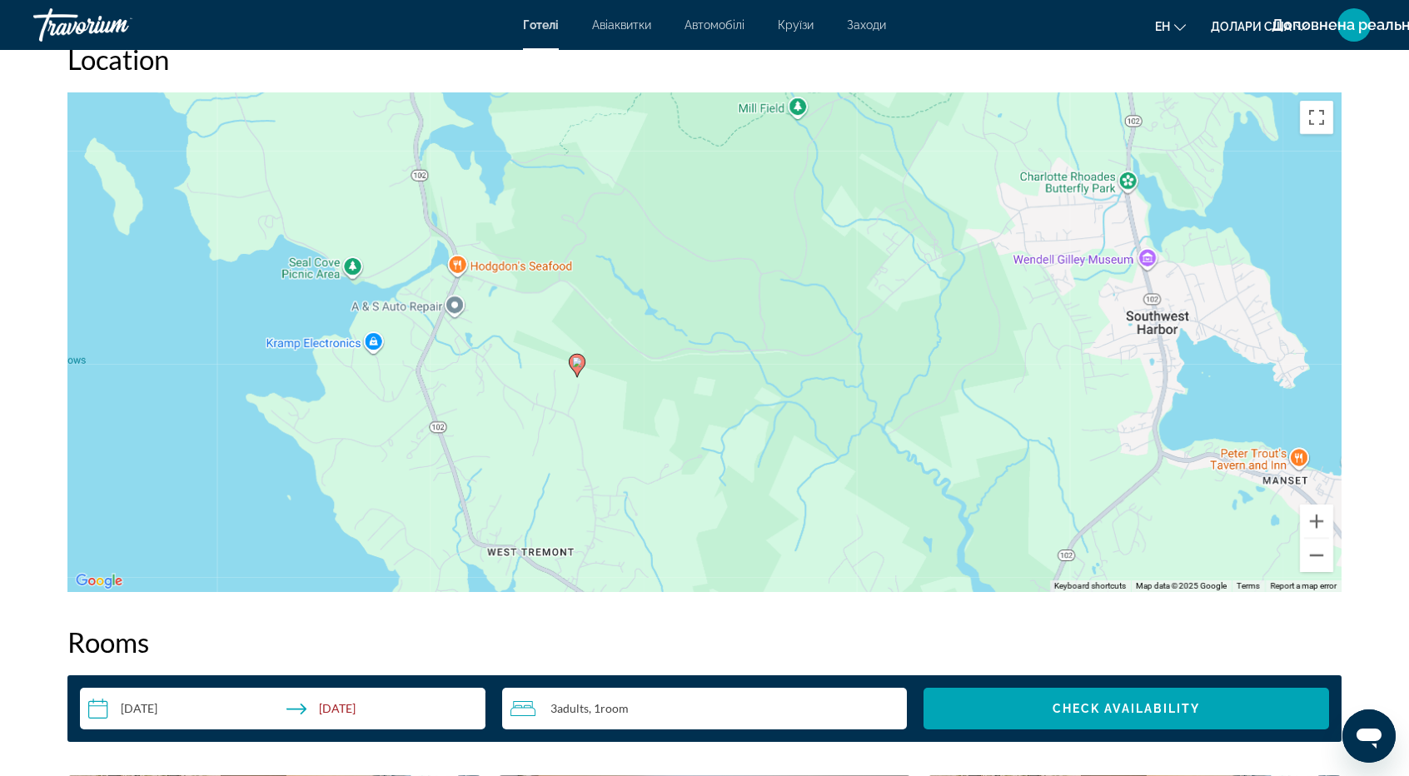
drag, startPoint x: 786, startPoint y: 224, endPoint x: 723, endPoint y: 397, distance: 184.4
click at [723, 397] on div "To activate drag with keyboard, press Alt + Enter. Once in keyboard drag state,…" at bounding box center [704, 342] width 1274 height 500
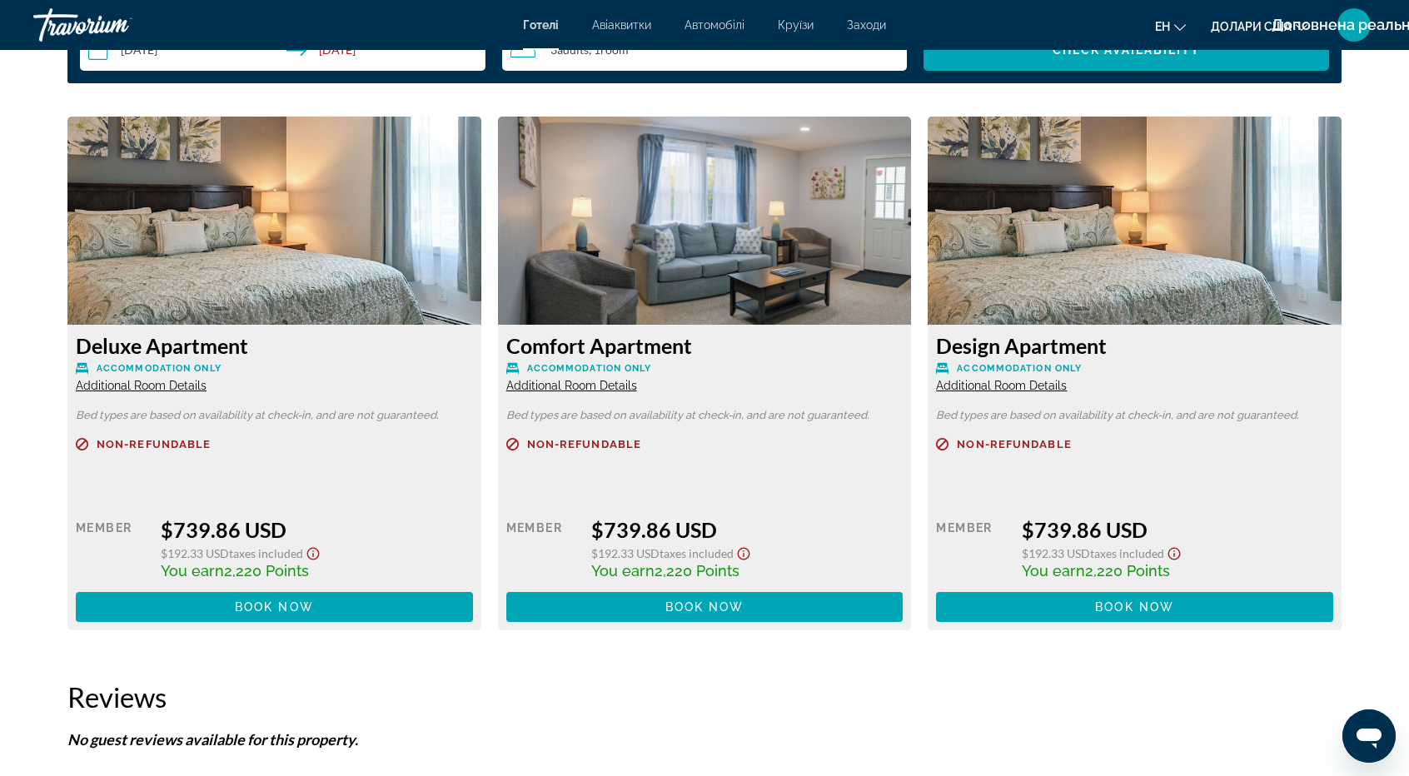
scroll to position [2248, 0]
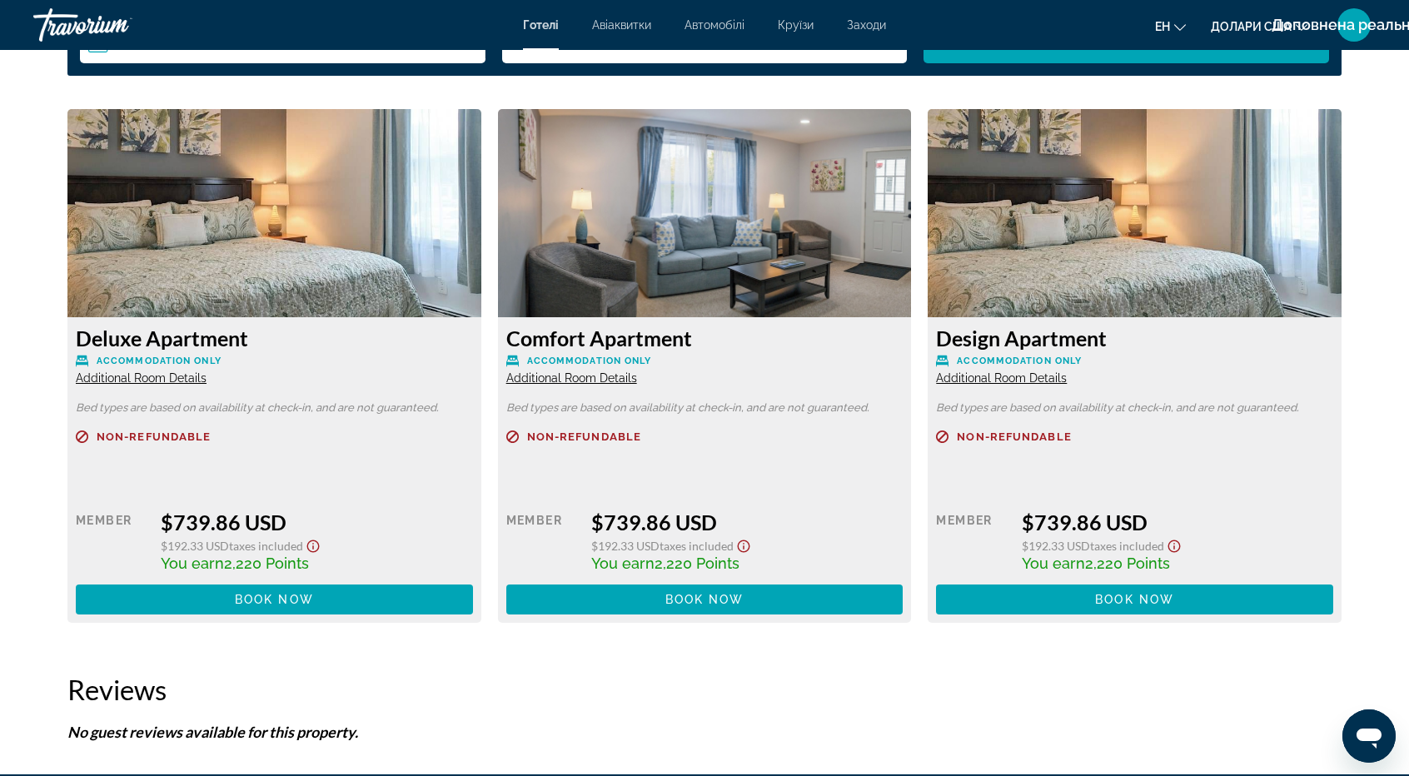
click at [910, 694] on h2 "Reviews" at bounding box center [704, 689] width 1274 height 33
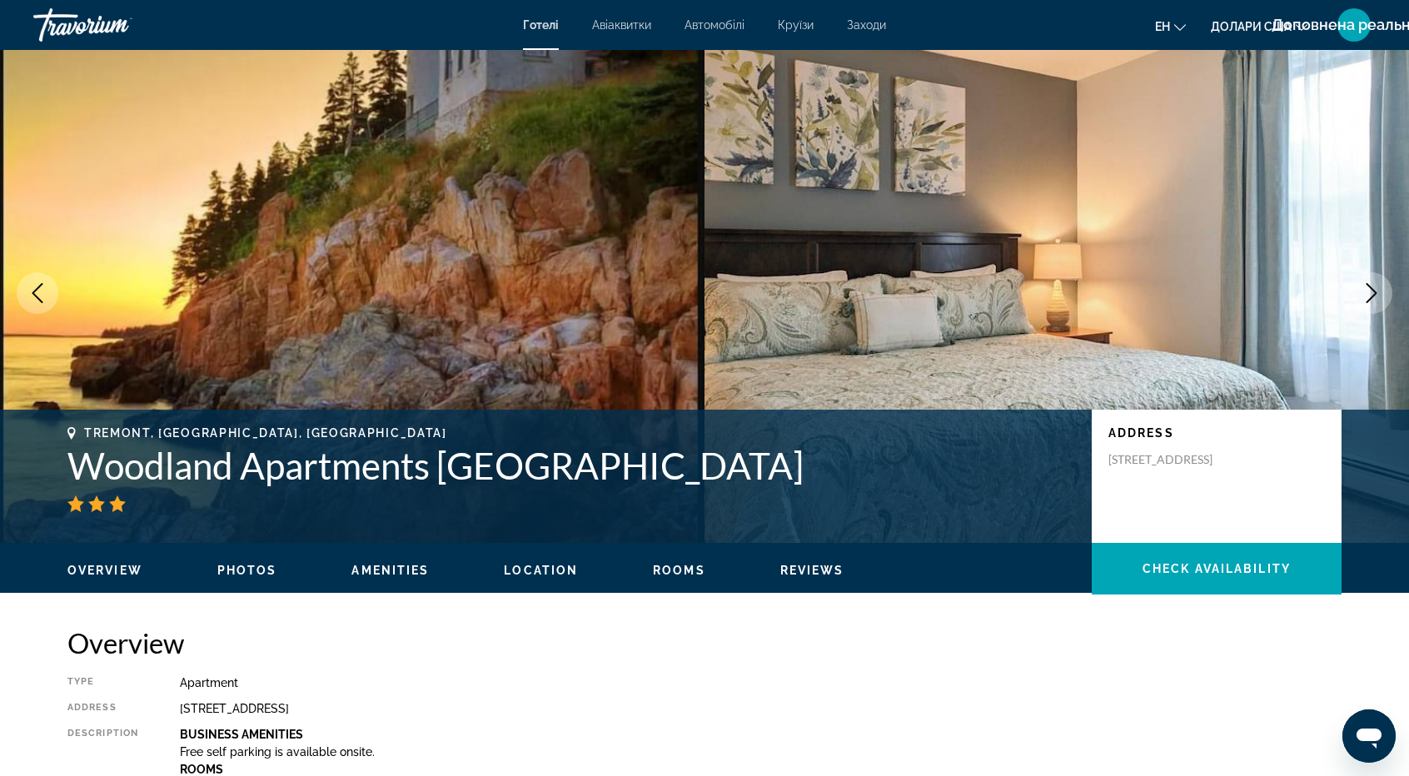
scroll to position [0, 0]
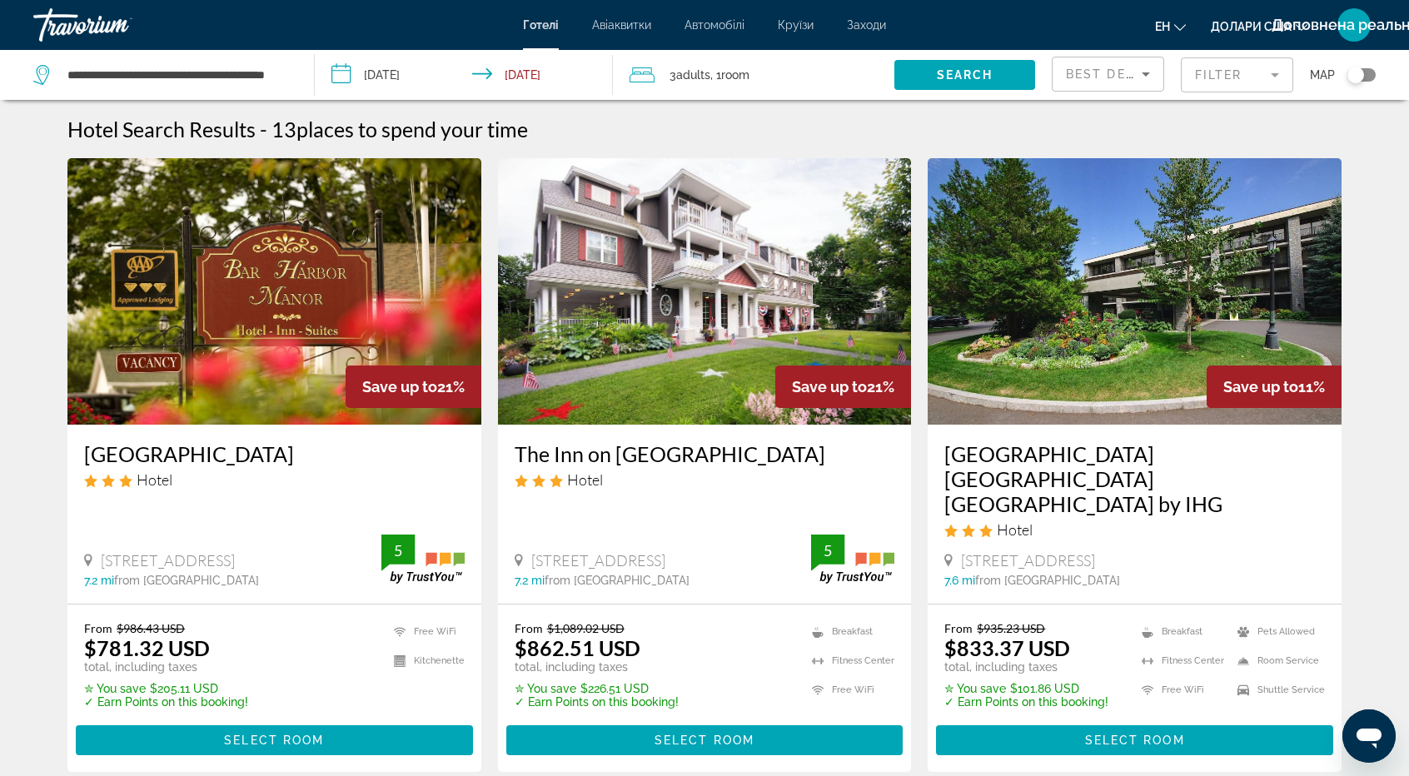
click at [632, 330] on img "Основний зміст" at bounding box center [705, 291] width 414 height 266
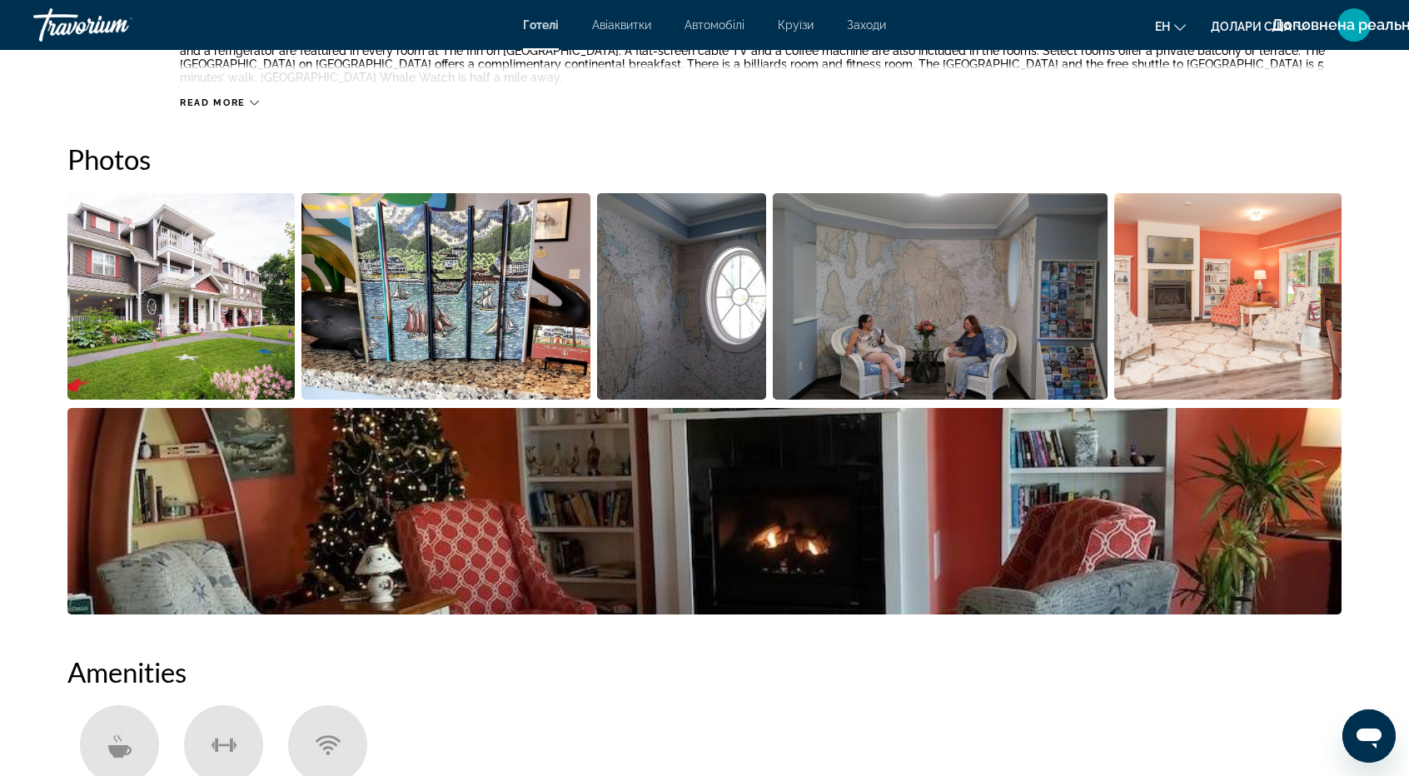
scroll to position [666, 0]
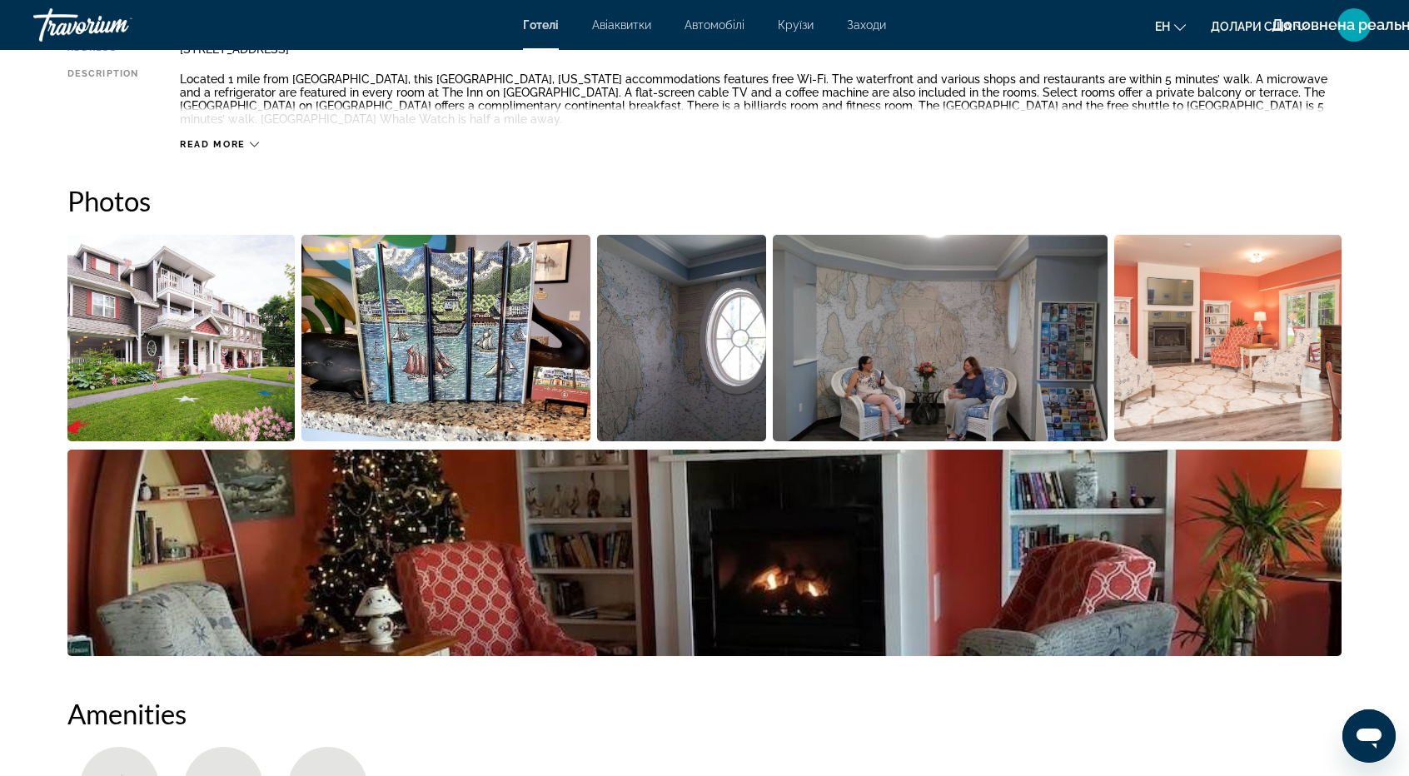
click at [178, 336] on img "Open full-screen image slider" at bounding box center [180, 338] width 227 height 207
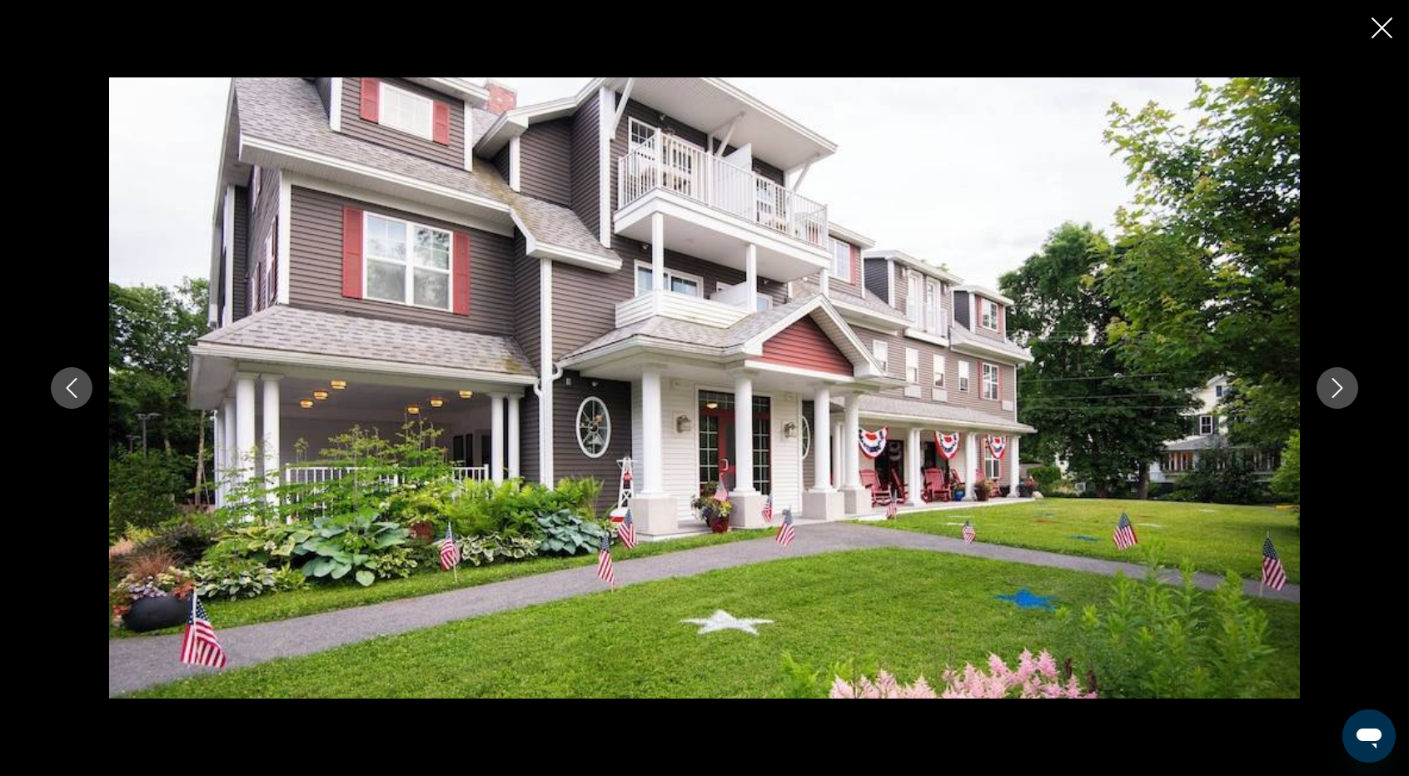
click at [1337, 385] on icon "Next image" at bounding box center [1337, 388] width 11 height 20
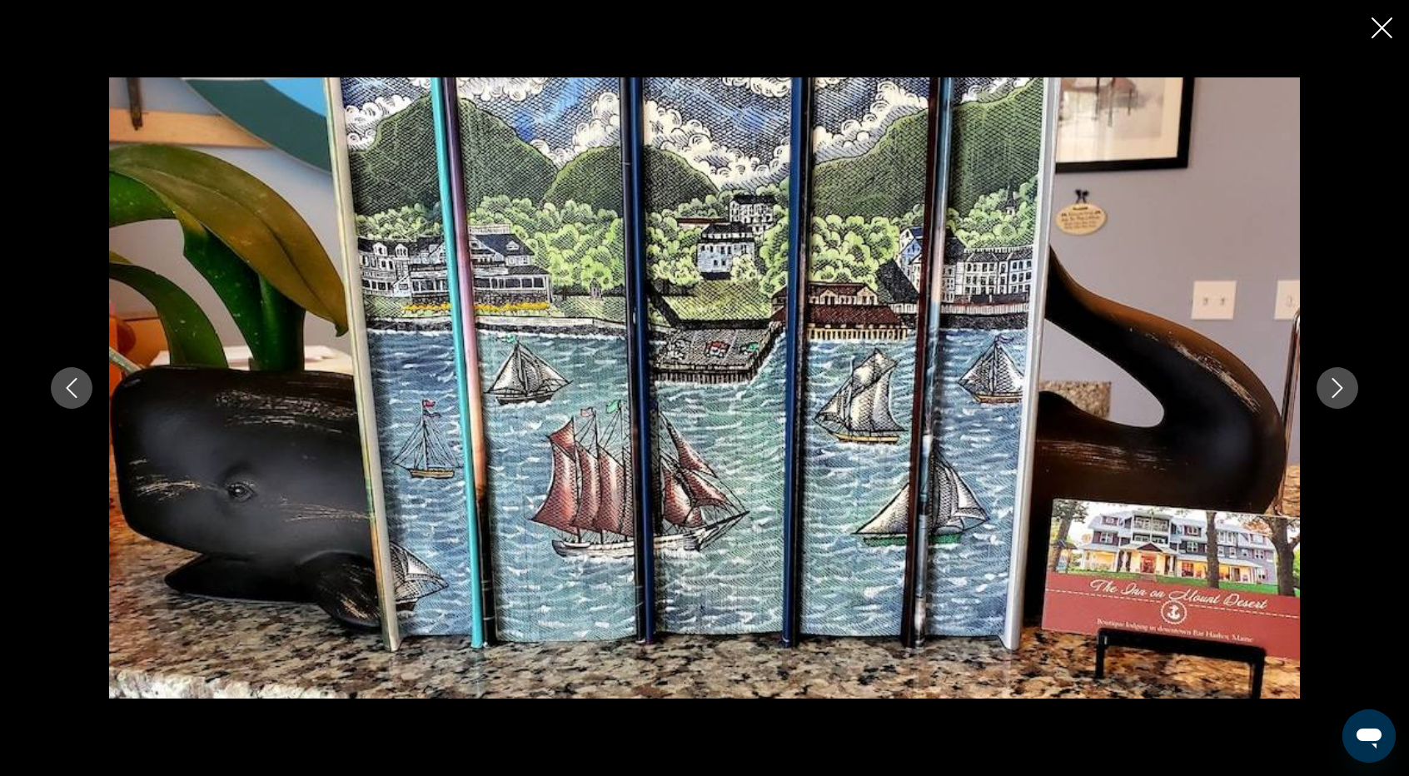
click at [1340, 389] on icon "Next image" at bounding box center [1337, 388] width 11 height 20
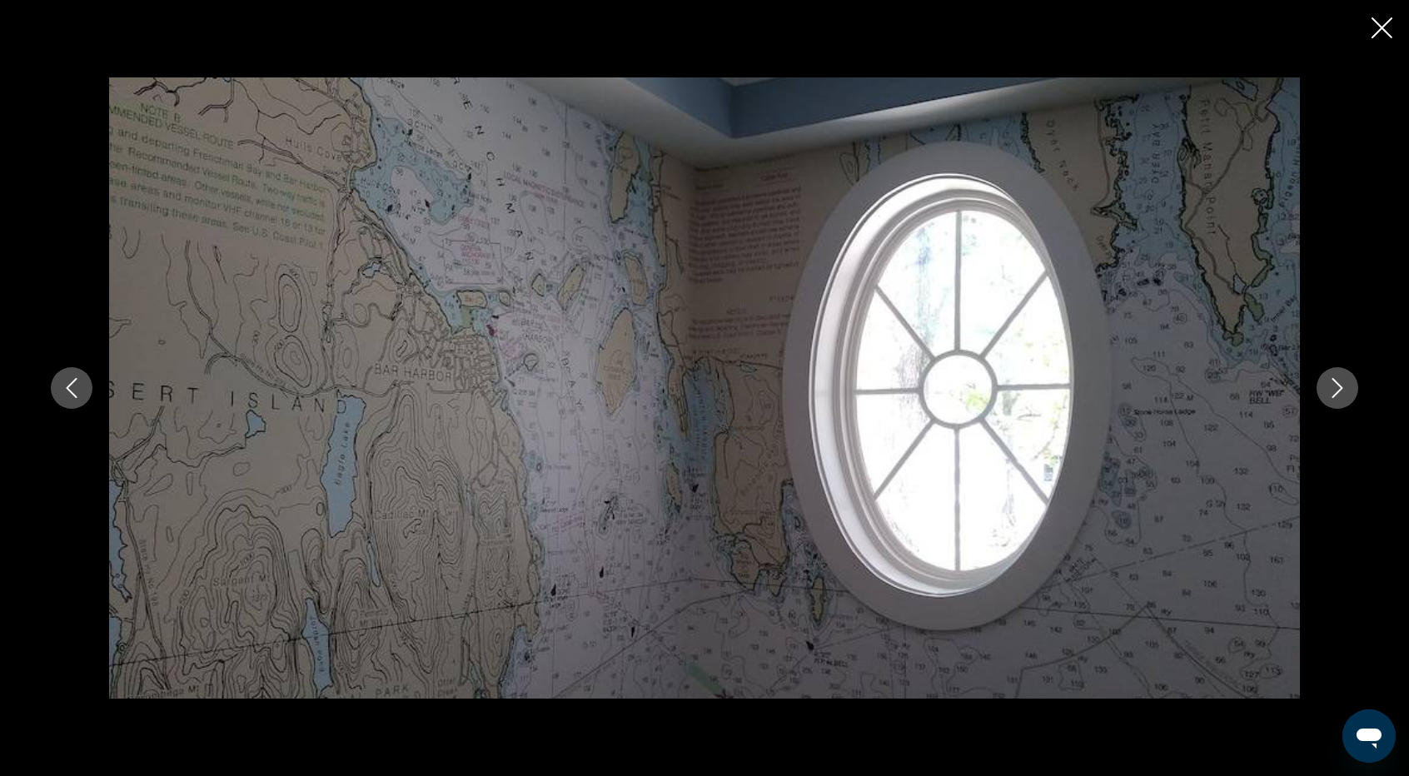
click at [1340, 389] on icon "Next image" at bounding box center [1337, 388] width 11 height 20
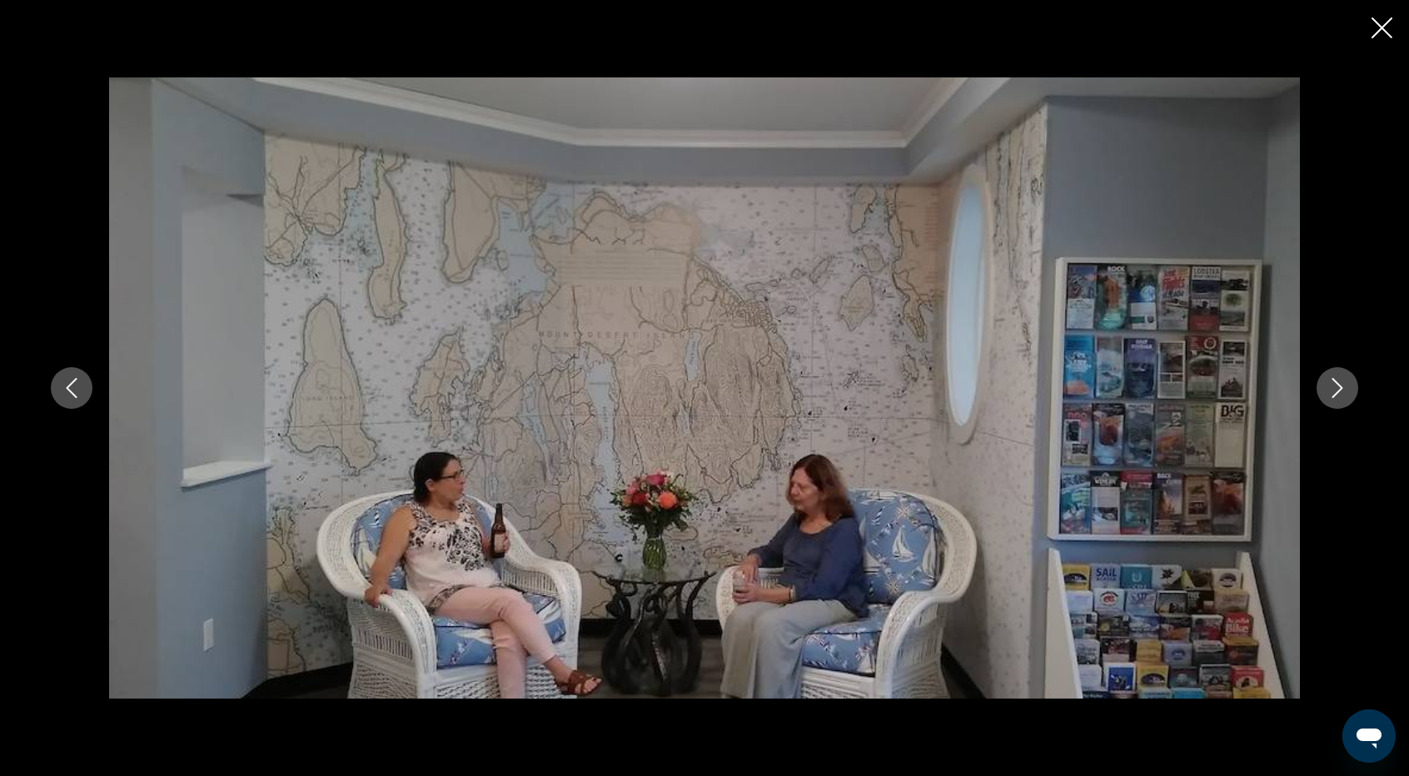
click at [1340, 389] on icon "Next image" at bounding box center [1337, 388] width 11 height 20
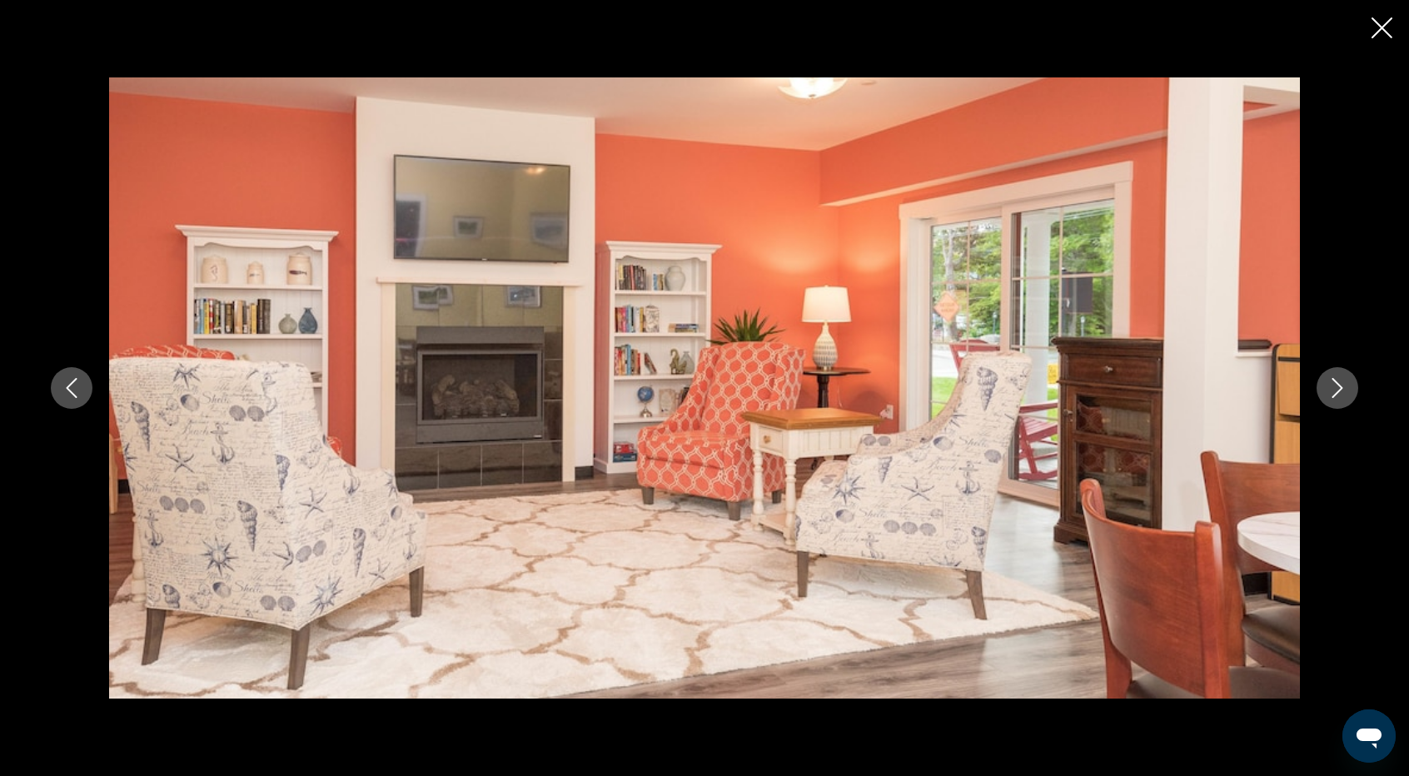
click at [1340, 389] on icon "Next image" at bounding box center [1337, 388] width 11 height 20
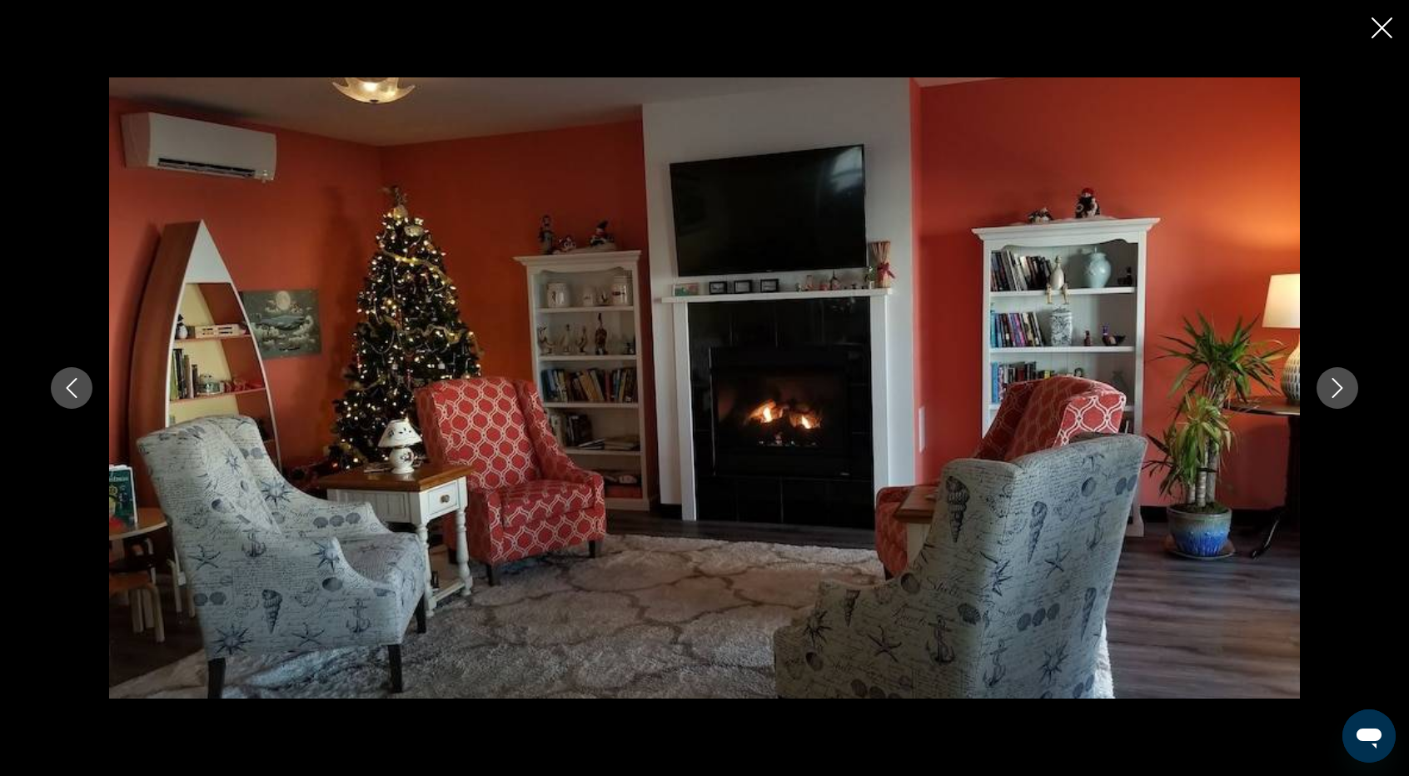
click at [1340, 389] on icon "Next image" at bounding box center [1337, 388] width 11 height 20
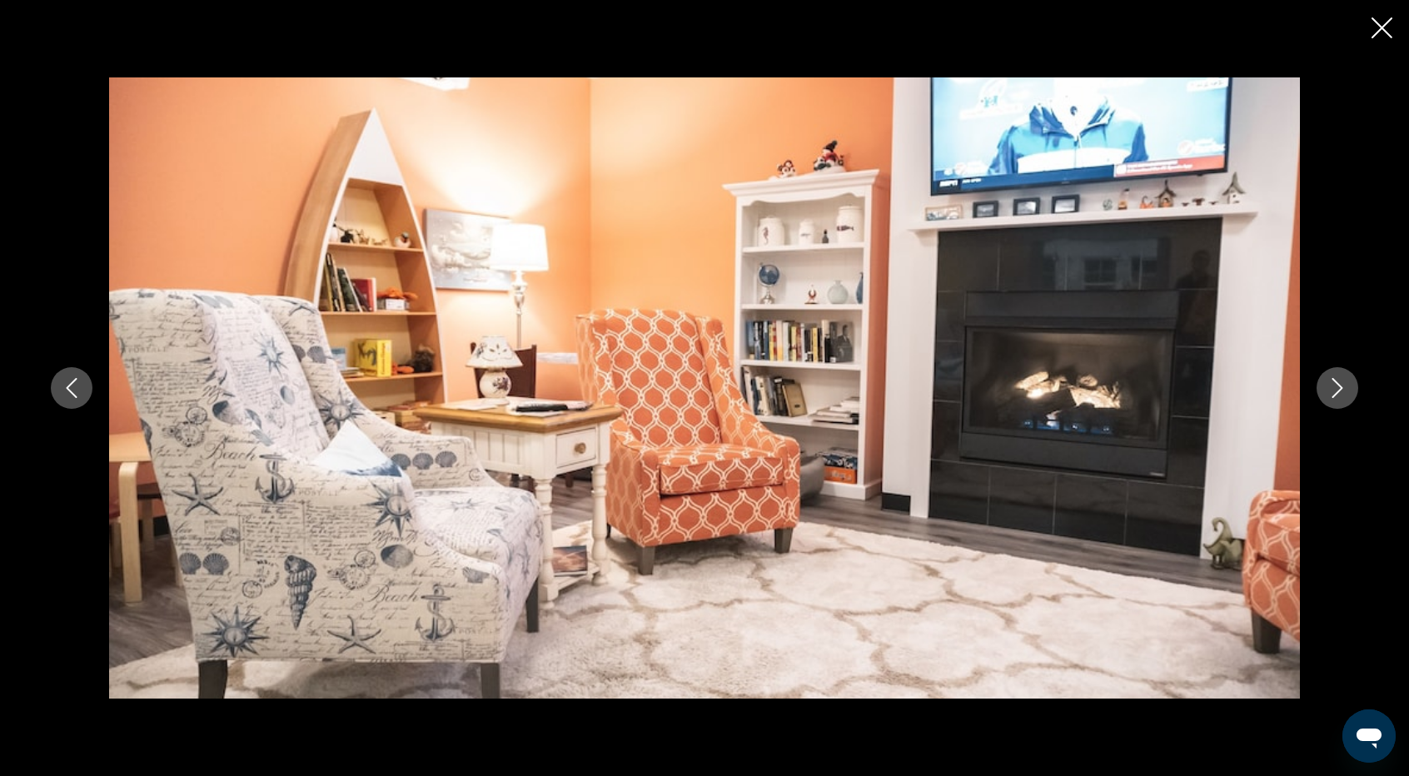
click at [1340, 389] on icon "Next image" at bounding box center [1337, 388] width 11 height 20
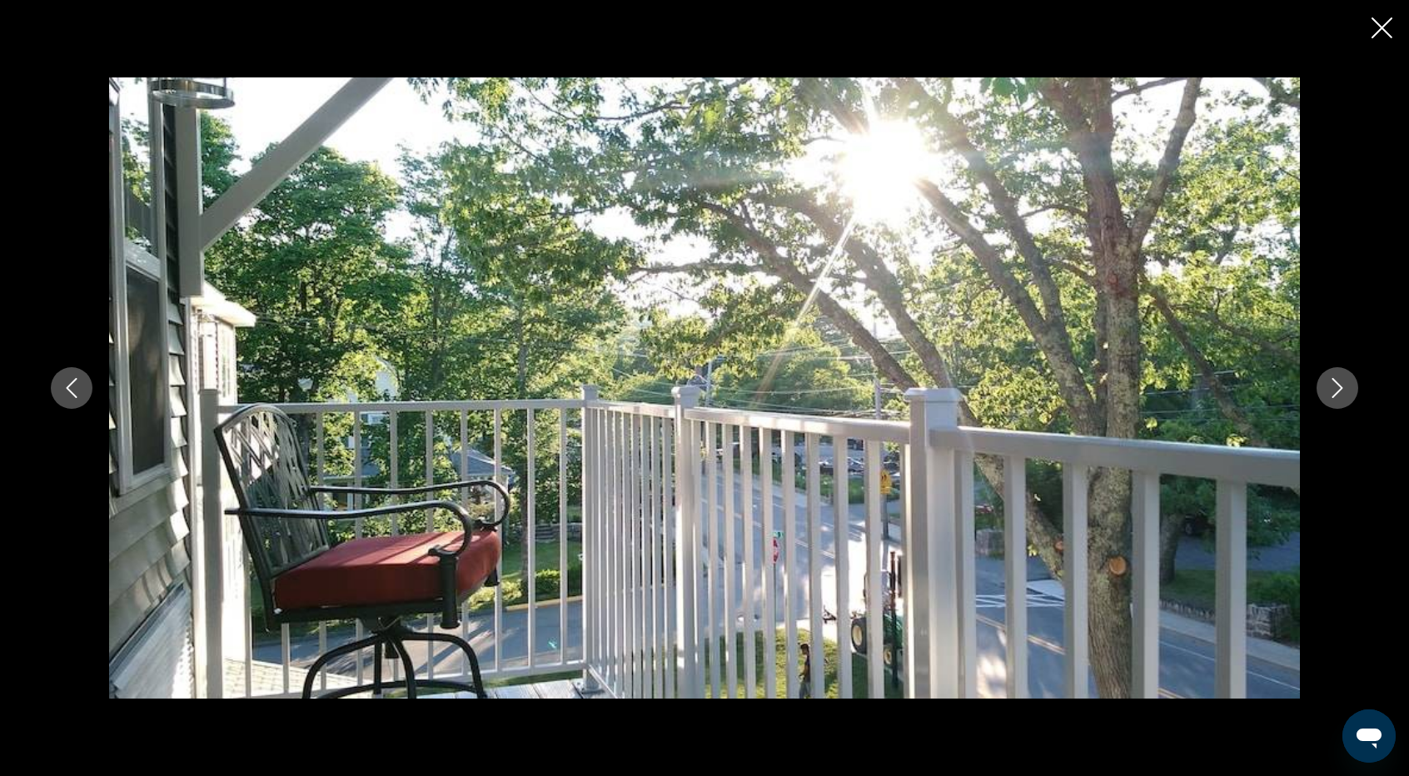
click at [1340, 389] on icon "Next image" at bounding box center [1337, 388] width 11 height 20
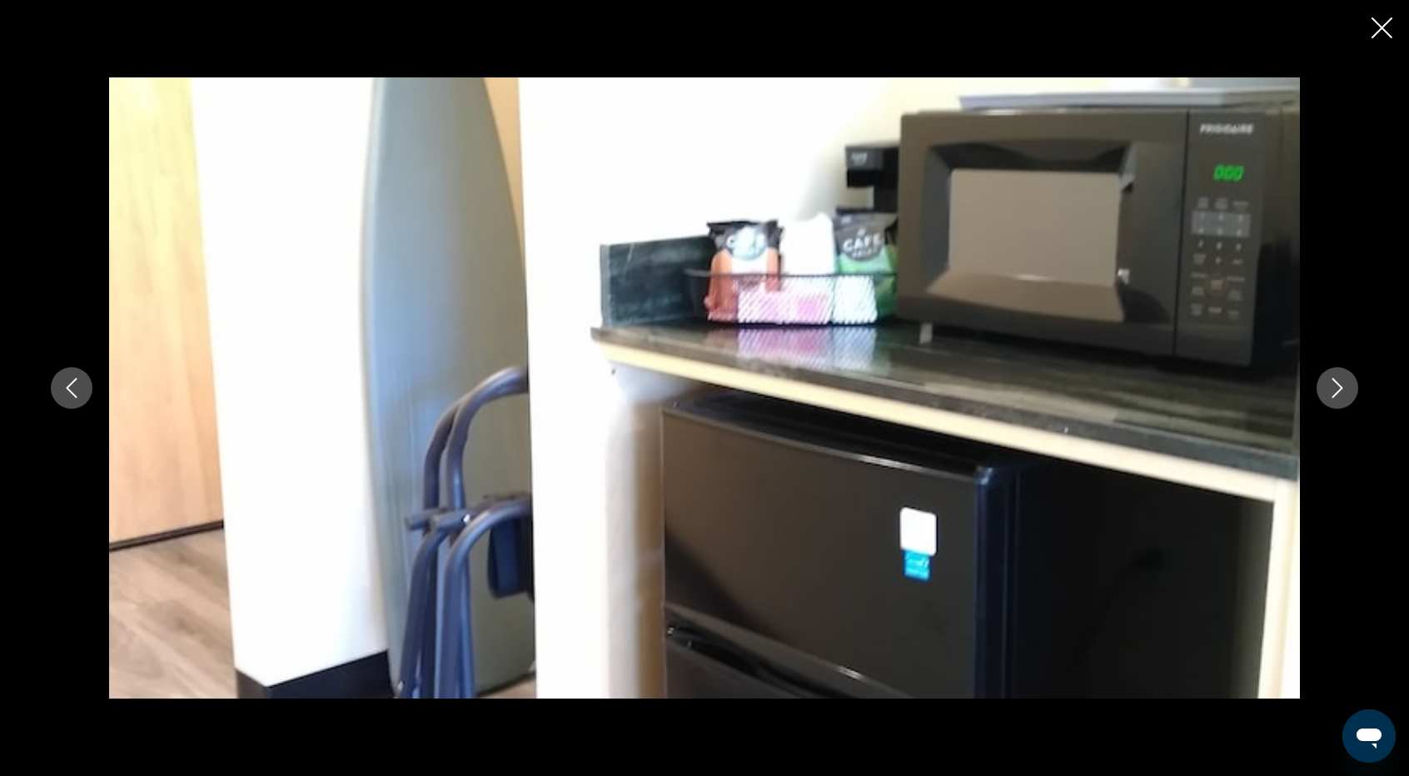
click at [1340, 389] on icon "Next image" at bounding box center [1337, 388] width 11 height 20
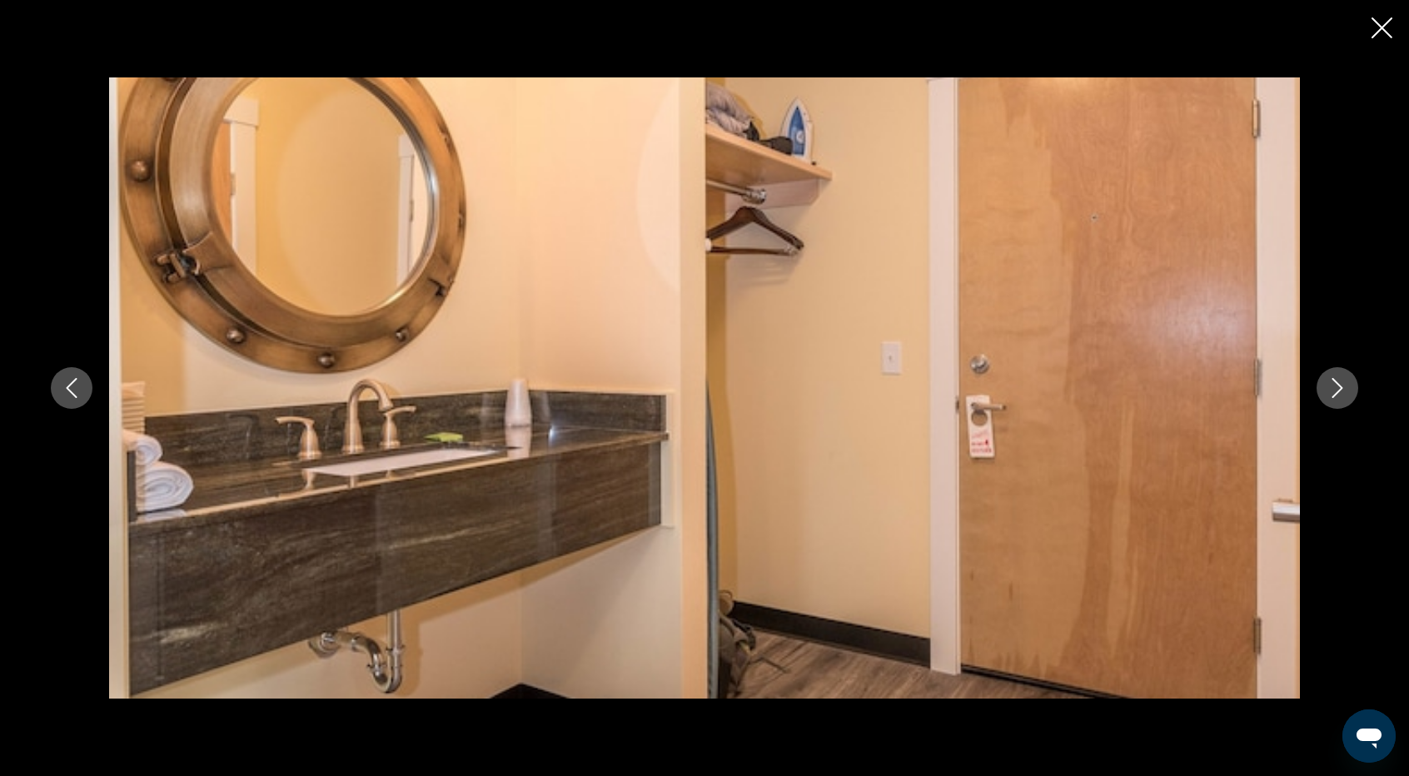
click at [1340, 389] on icon "Next image" at bounding box center [1337, 388] width 11 height 20
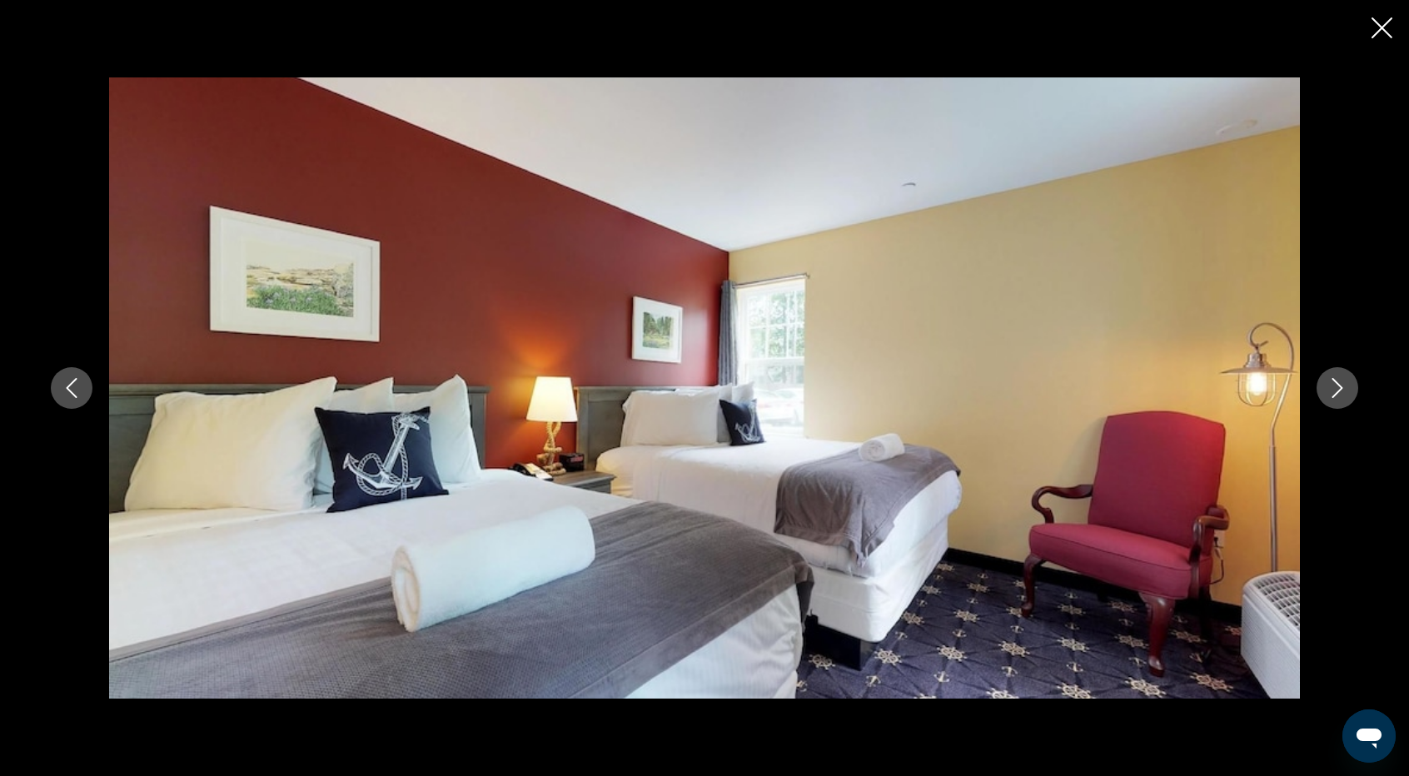
click at [1340, 389] on icon "Next image" at bounding box center [1337, 388] width 11 height 20
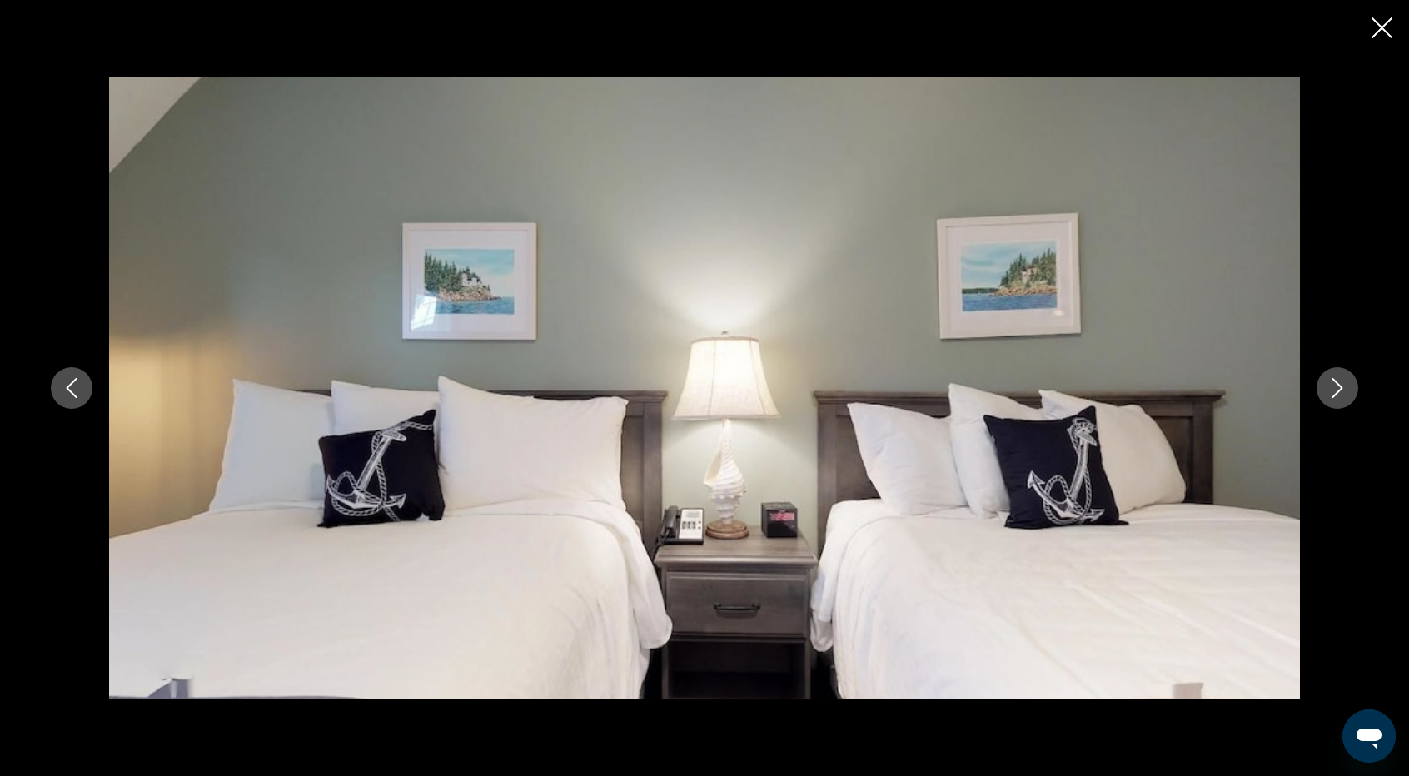
click at [1340, 389] on icon "Next image" at bounding box center [1337, 388] width 11 height 20
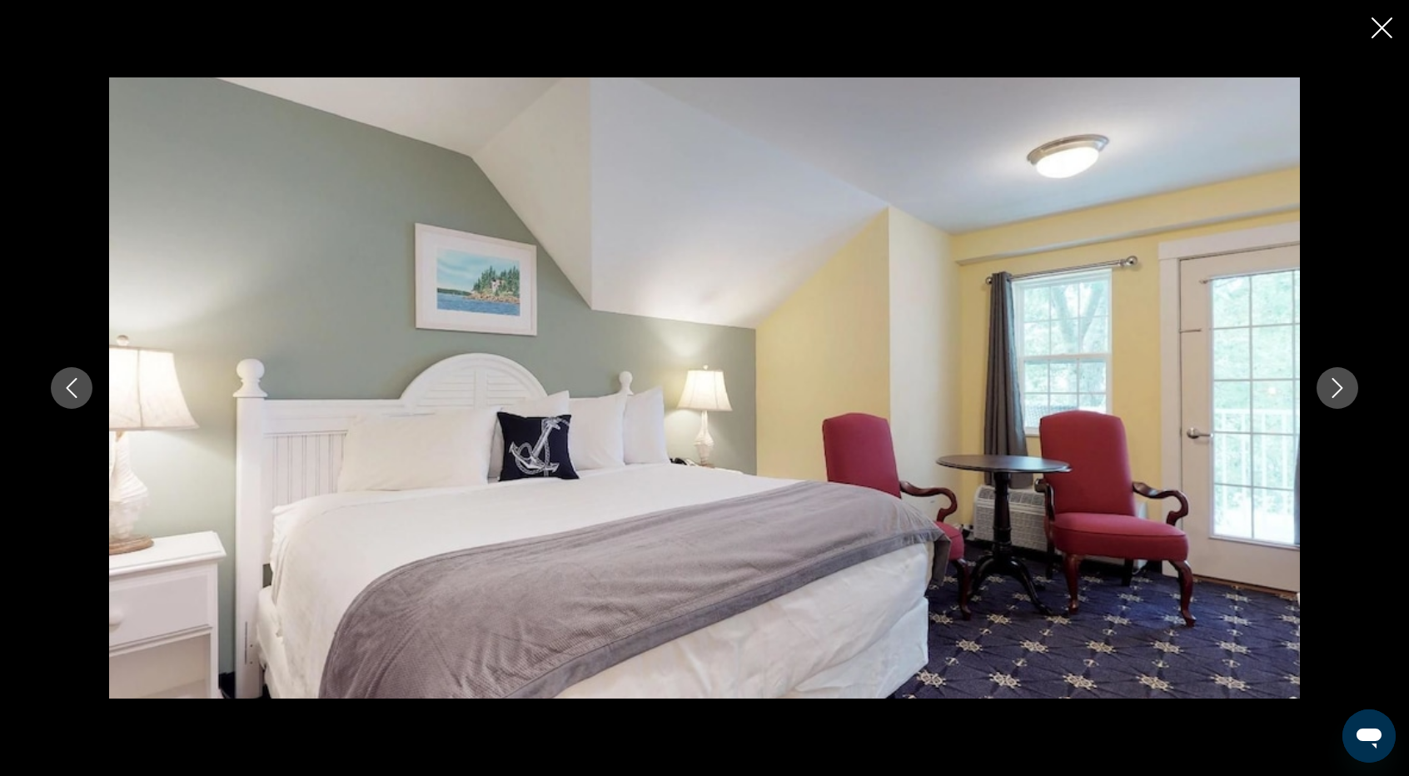
click at [1340, 389] on icon "Next image" at bounding box center [1337, 388] width 11 height 20
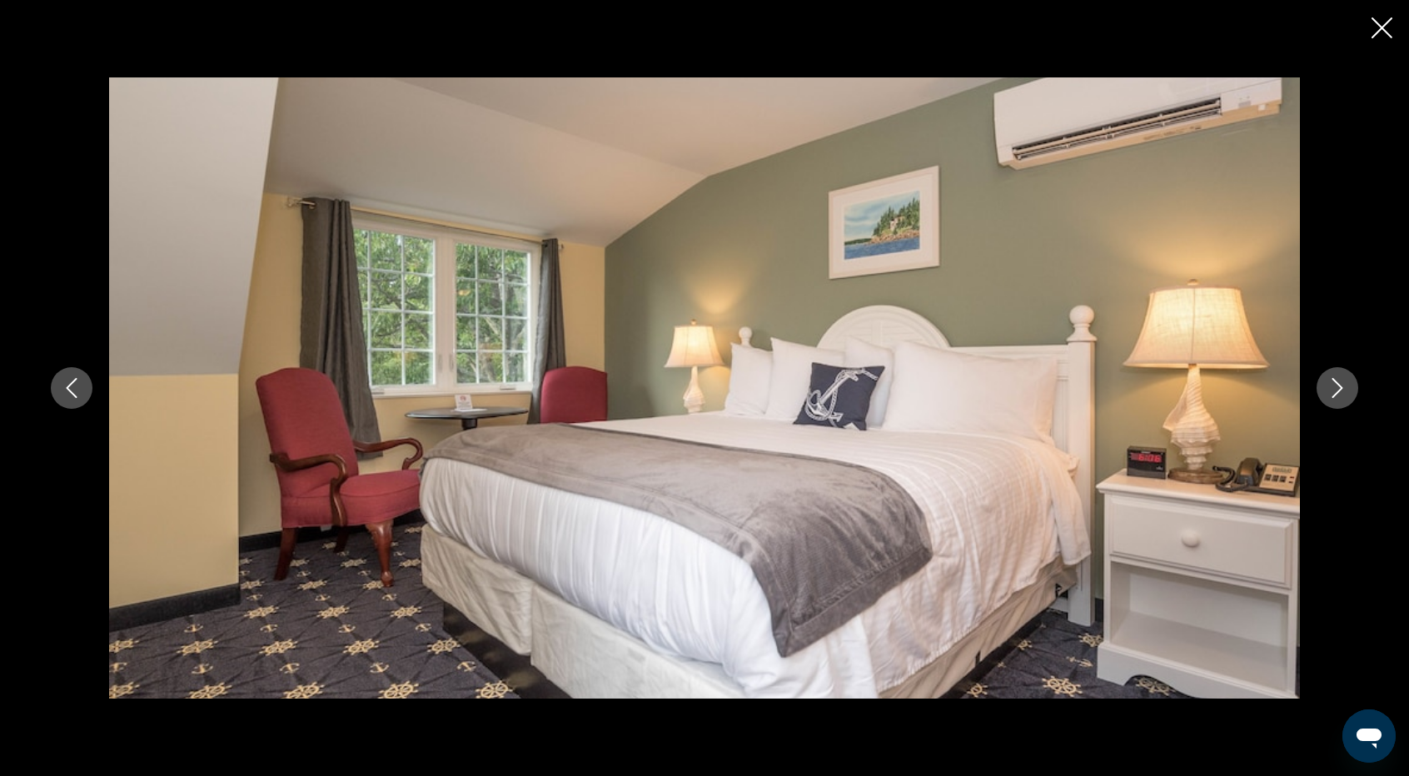
click at [1340, 389] on icon "Next image" at bounding box center [1337, 388] width 11 height 20
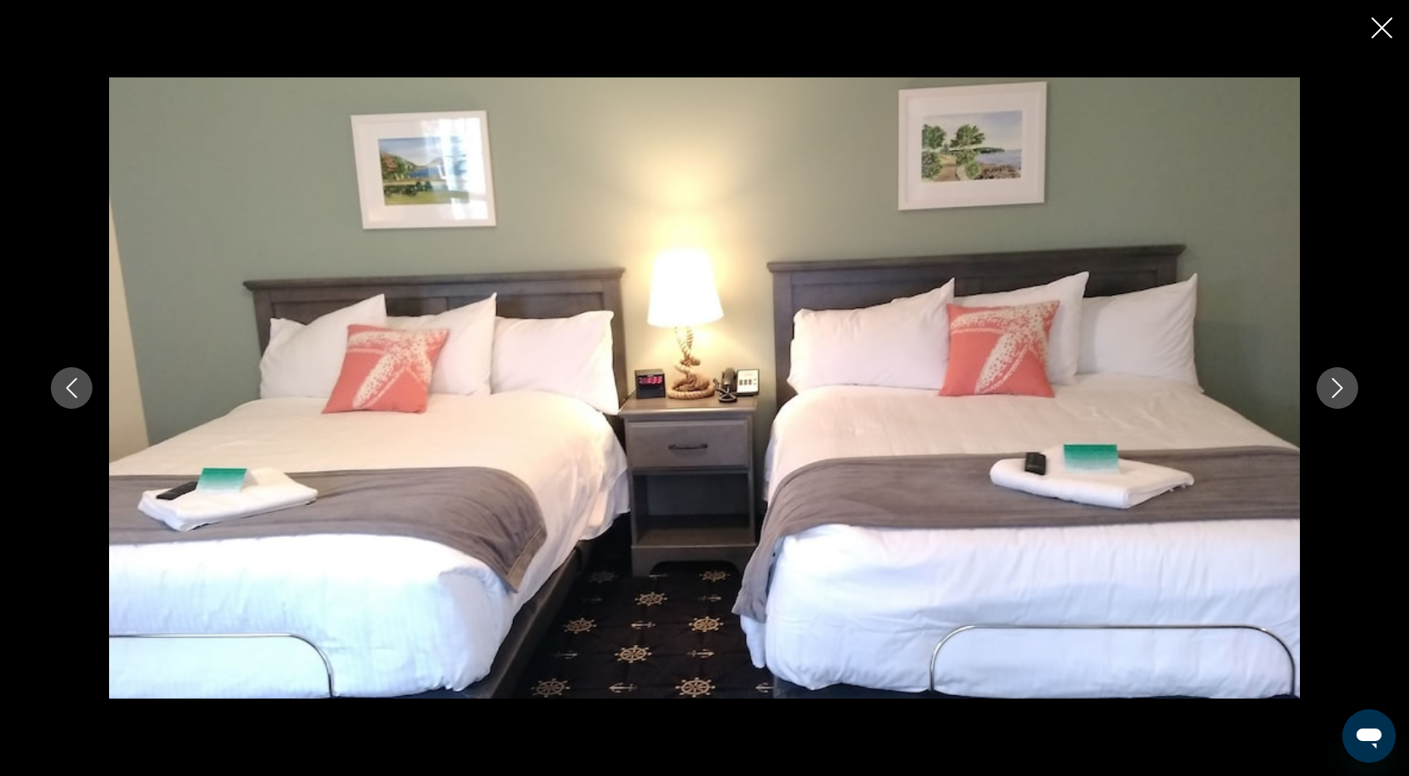
click at [1341, 389] on icon "Next image" at bounding box center [1337, 388] width 11 height 20
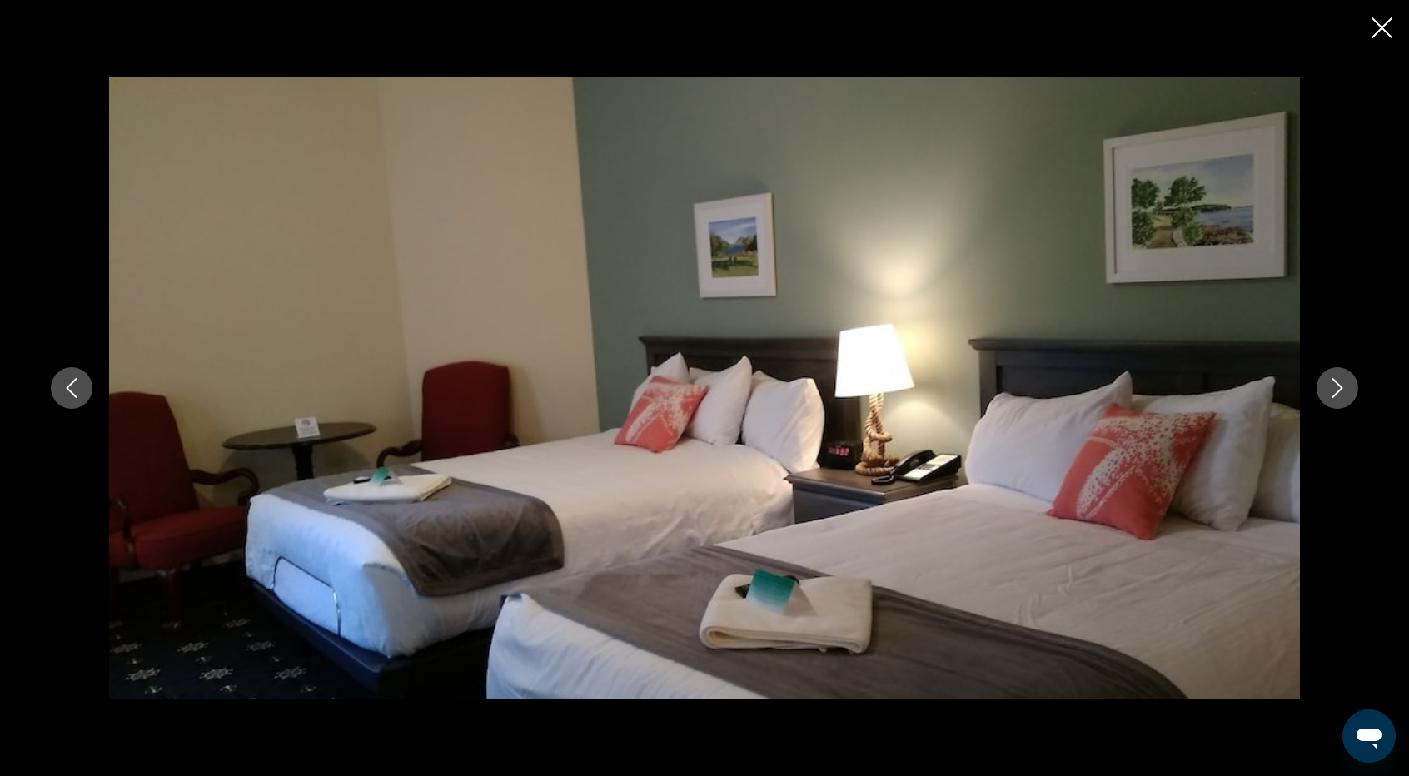
click at [1341, 389] on icon "Next image" at bounding box center [1337, 388] width 11 height 20
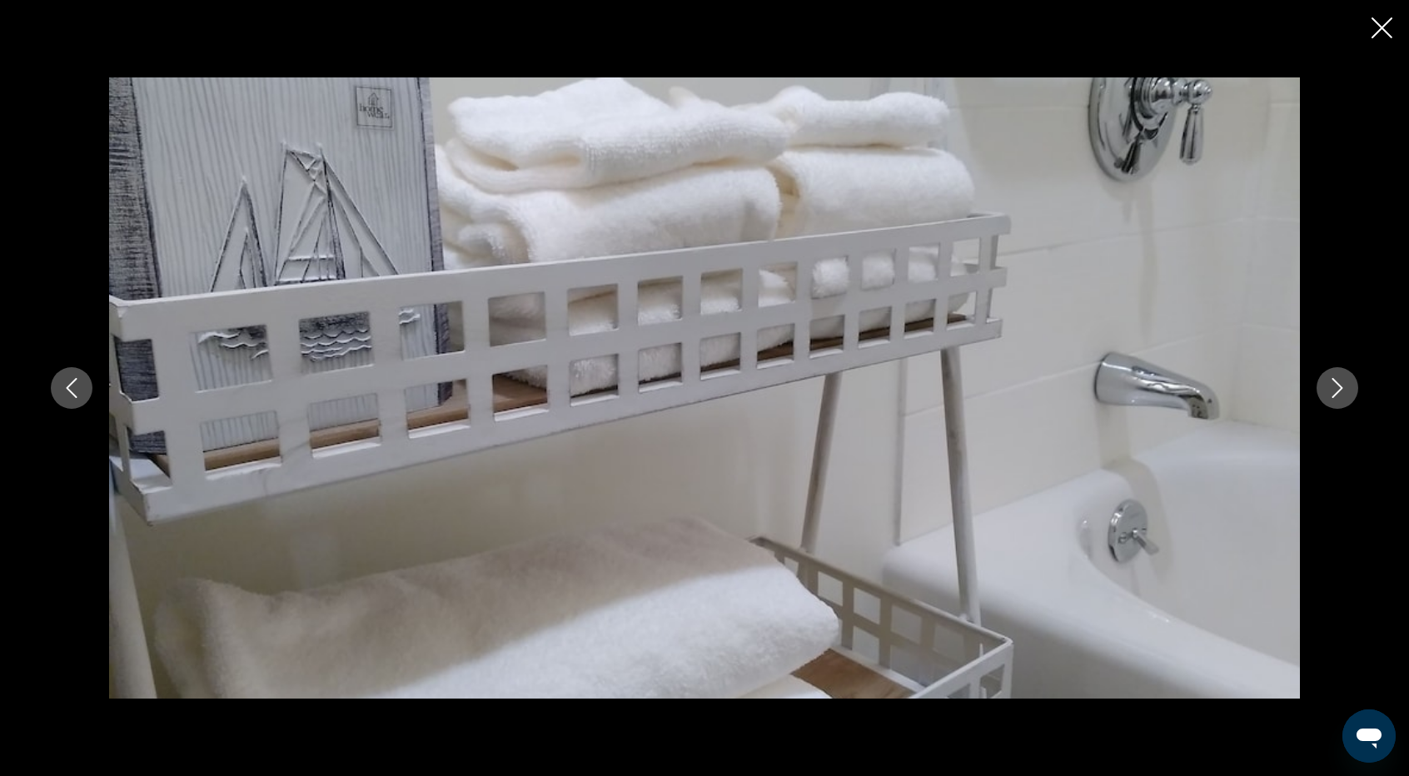
click at [1341, 389] on icon "Next image" at bounding box center [1337, 388] width 11 height 20
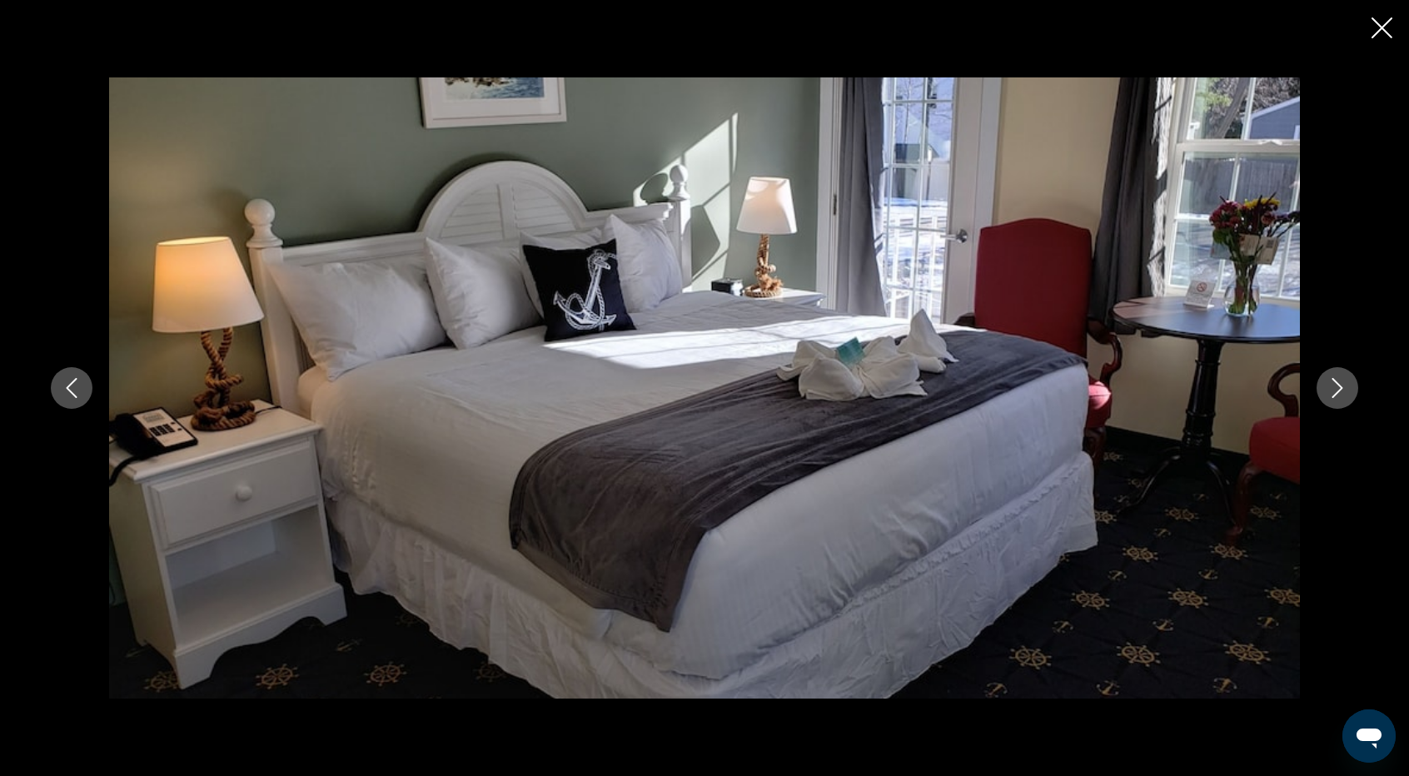
click at [1341, 389] on icon "Next image" at bounding box center [1337, 388] width 11 height 20
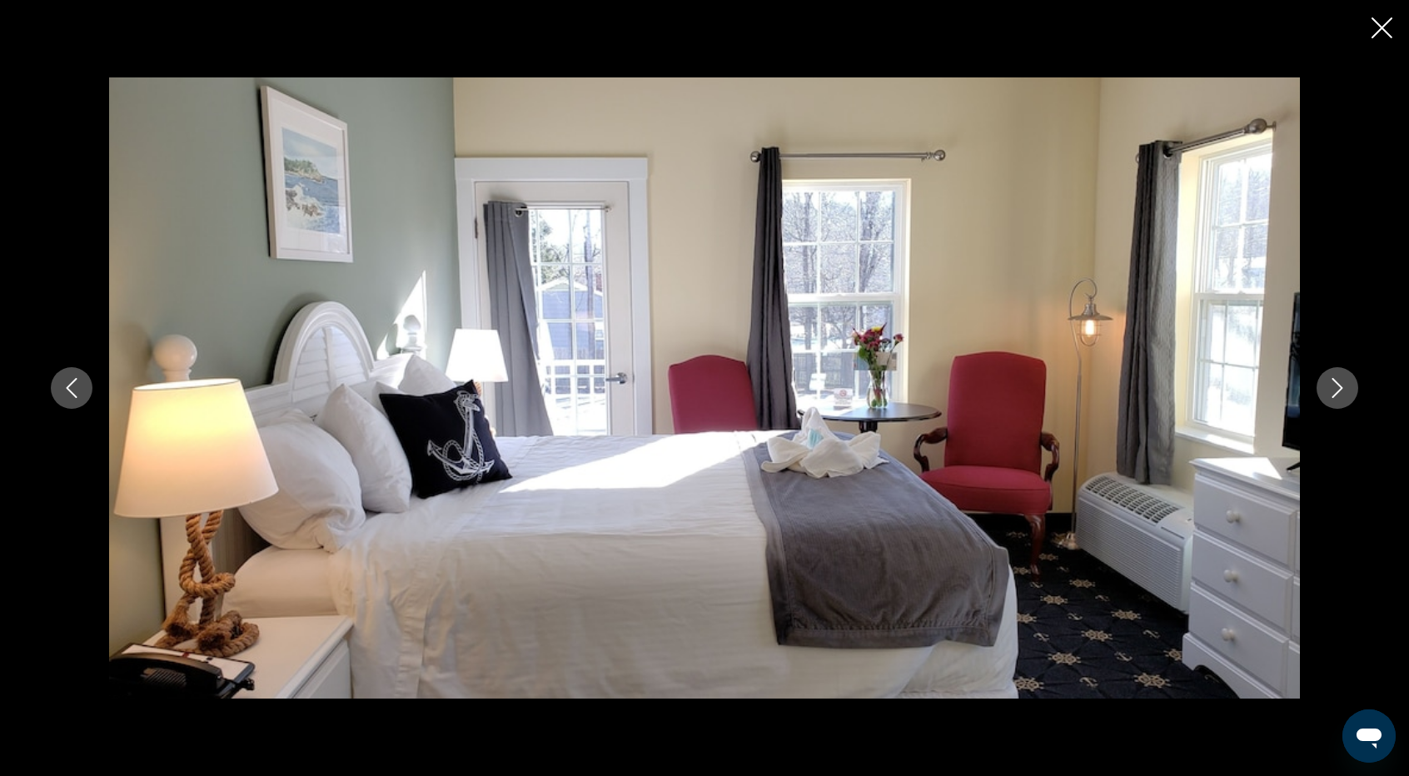
click at [1341, 389] on icon "Next image" at bounding box center [1337, 388] width 11 height 20
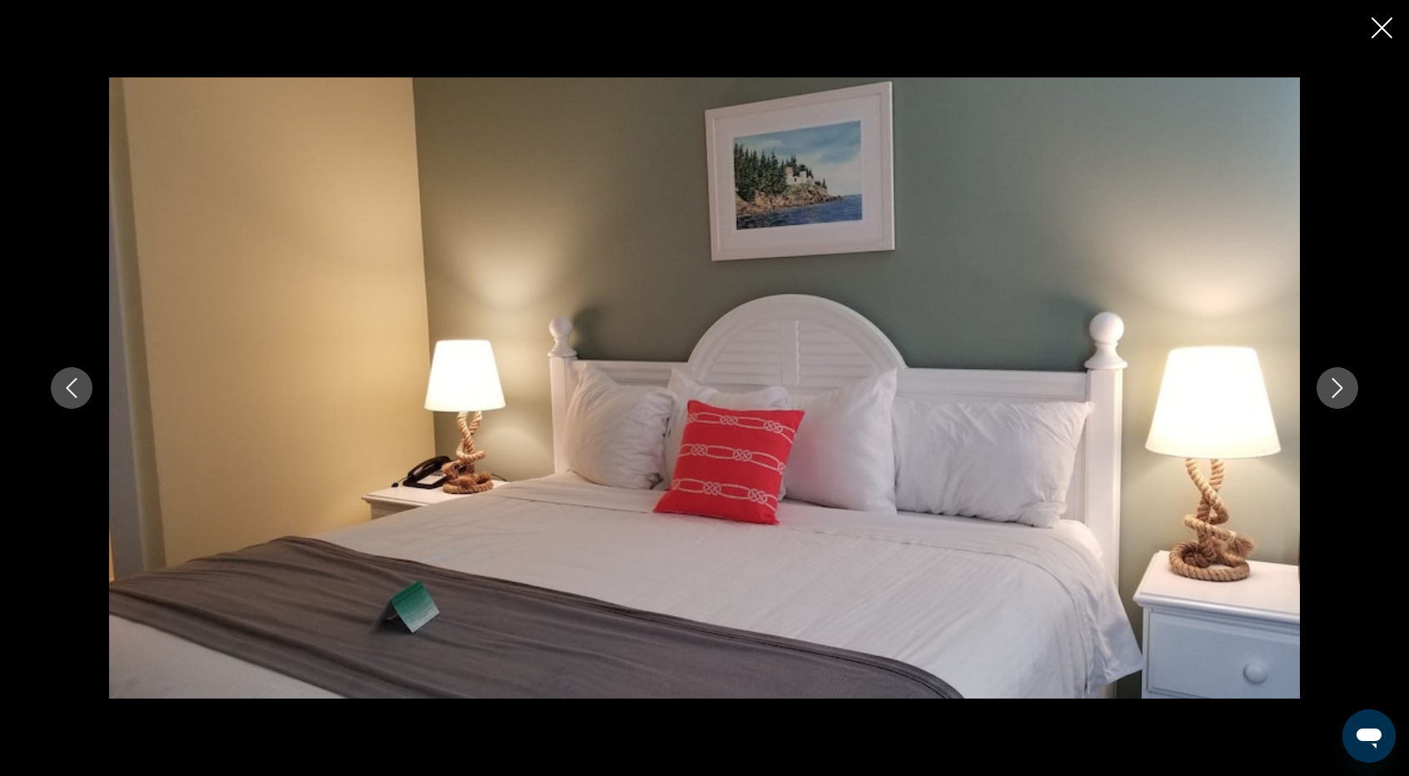
click at [1341, 389] on icon "Next image" at bounding box center [1337, 388] width 11 height 20
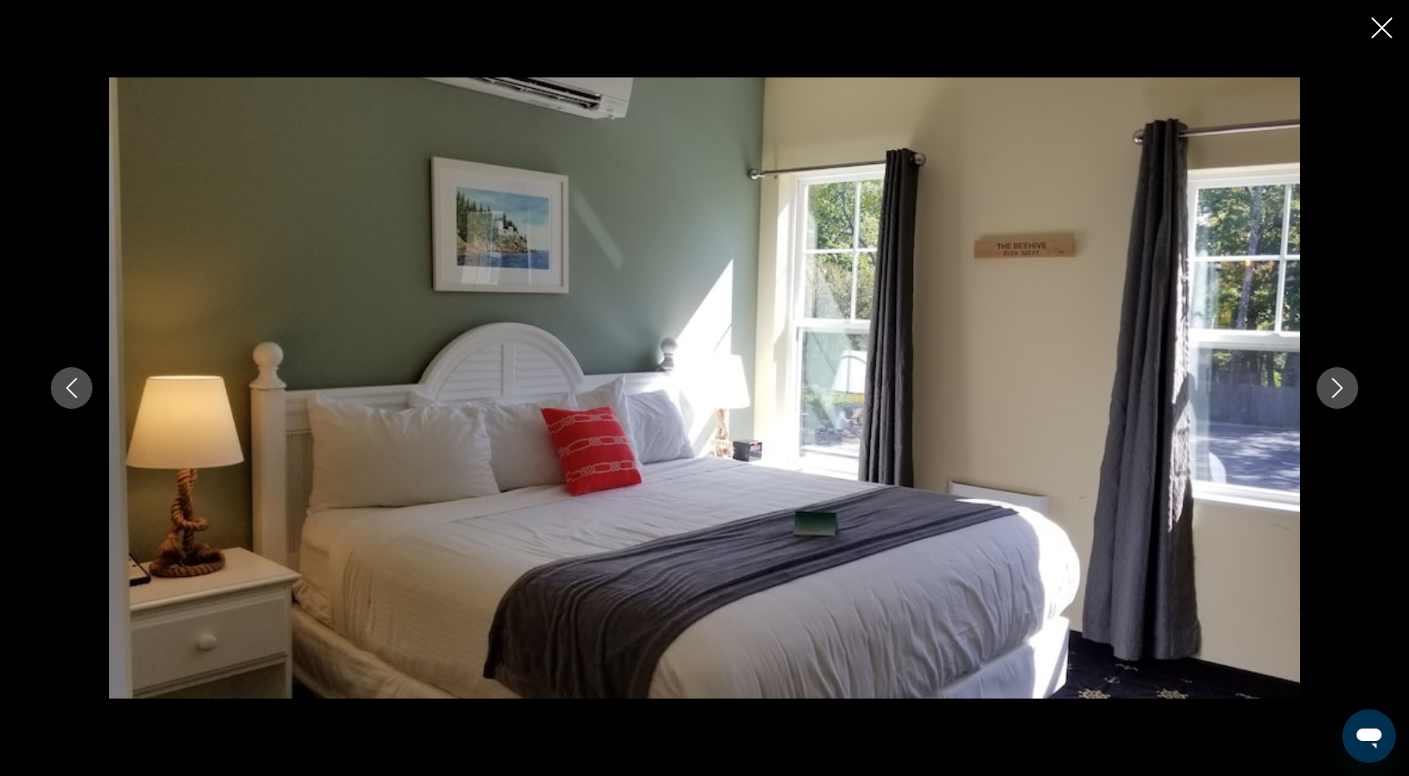
click at [1341, 389] on icon "Next image" at bounding box center [1337, 388] width 11 height 20
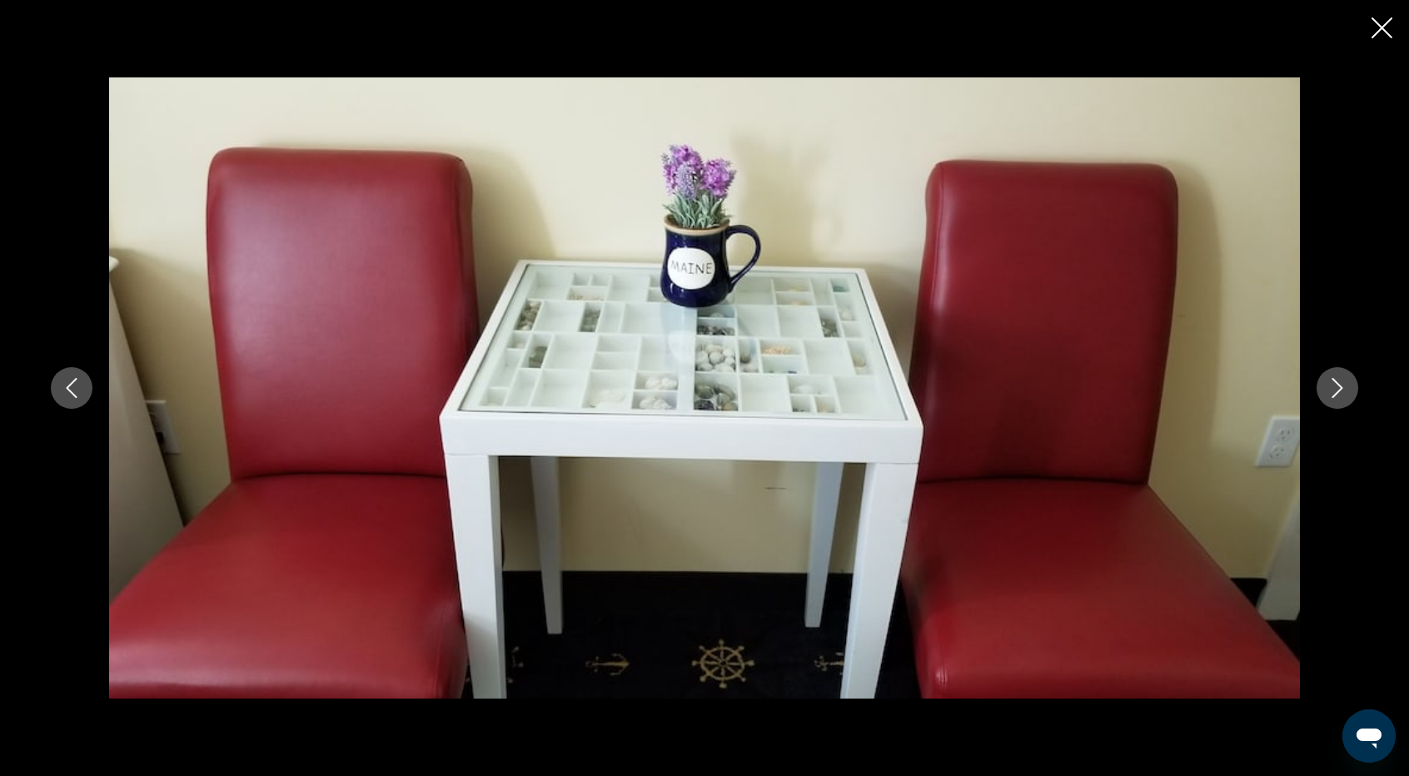
click at [1341, 389] on icon "Next image" at bounding box center [1337, 388] width 11 height 20
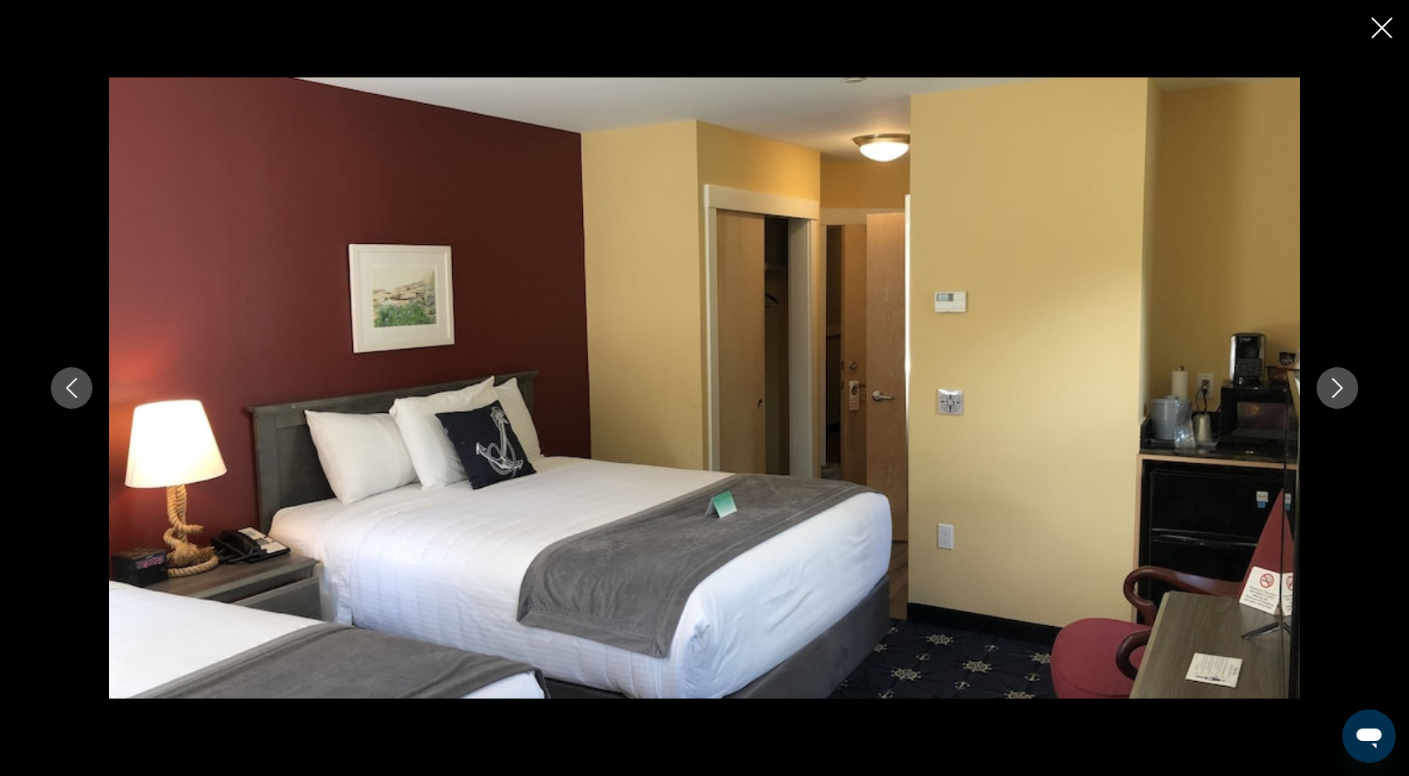
click at [1341, 389] on icon "Next image" at bounding box center [1337, 388] width 11 height 20
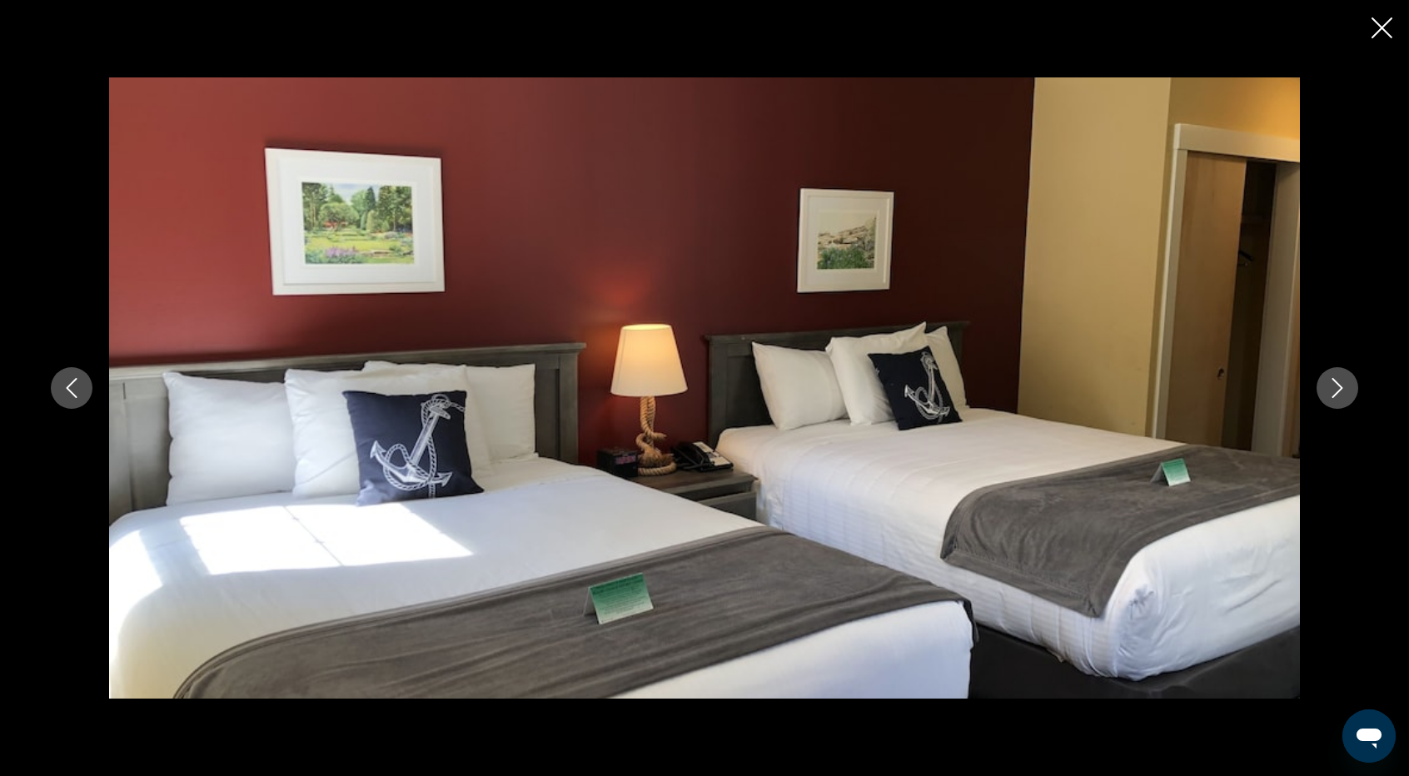
click at [1341, 389] on icon "Next image" at bounding box center [1337, 388] width 11 height 20
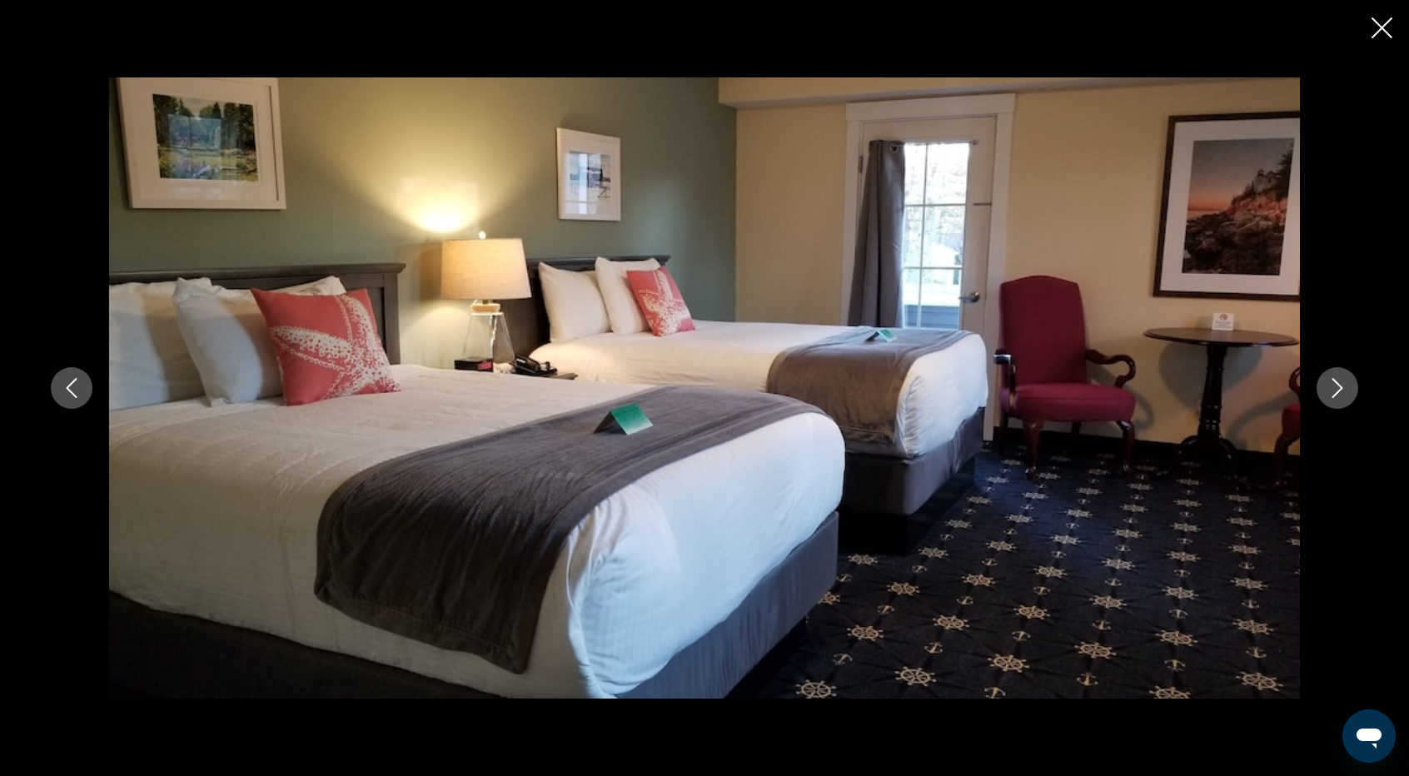
click at [1341, 389] on icon "Next image" at bounding box center [1337, 388] width 11 height 20
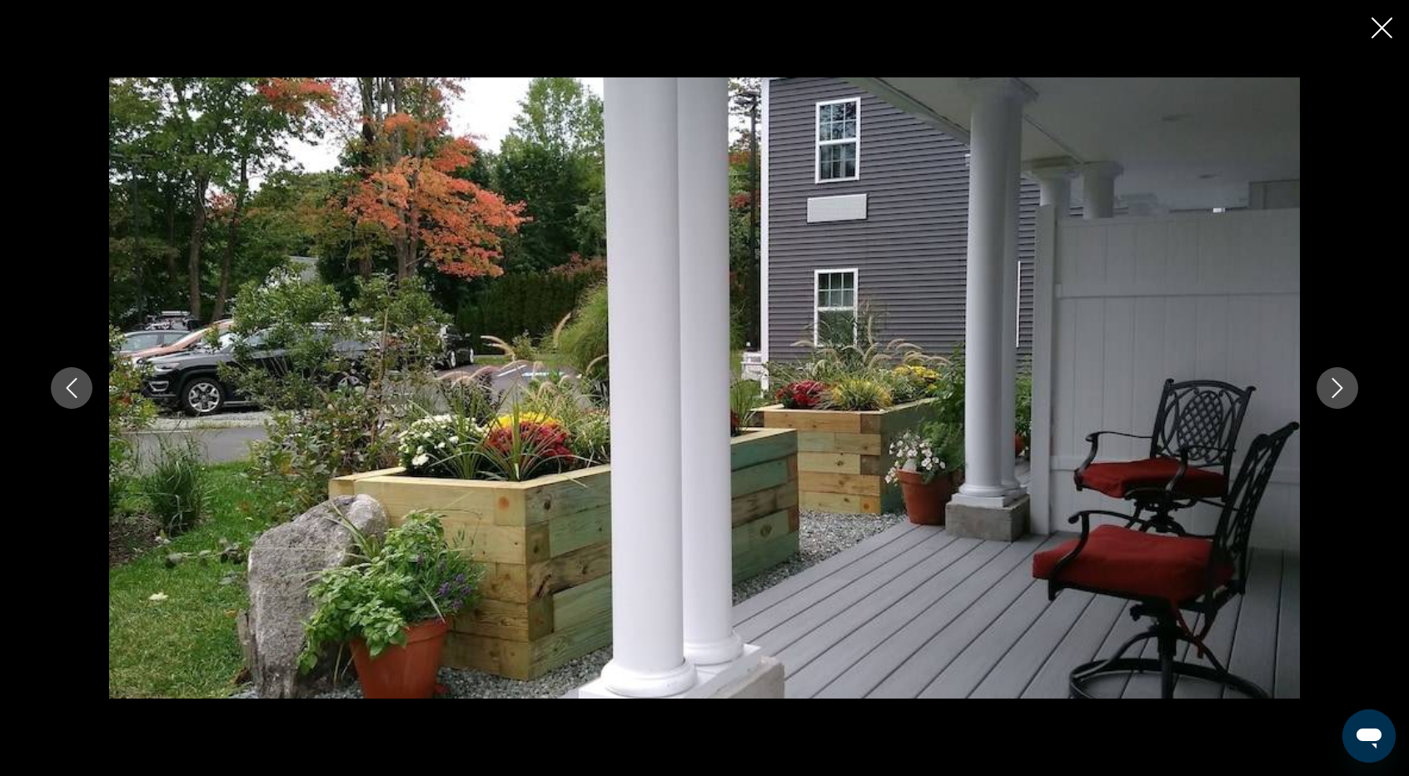
click at [1341, 389] on icon "Next image" at bounding box center [1337, 388] width 11 height 20
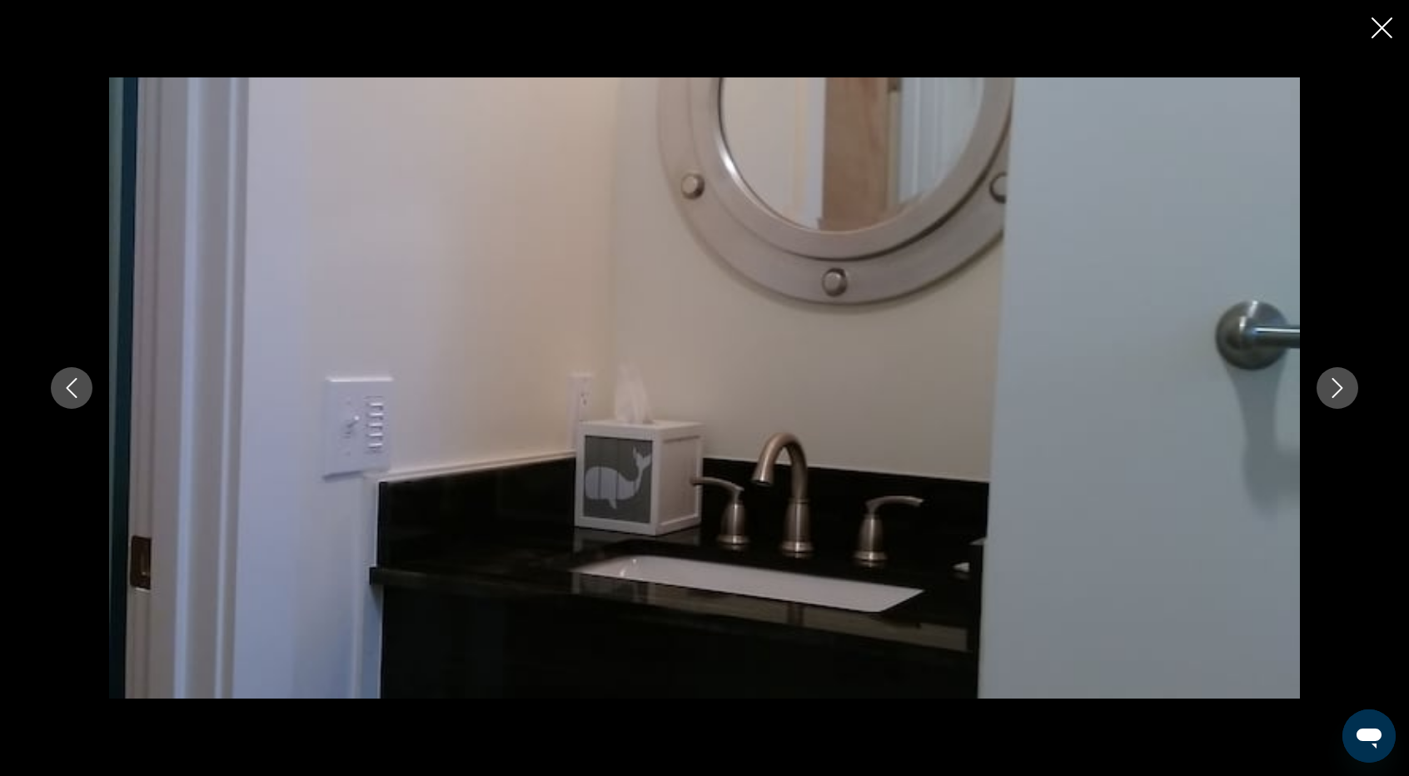
click at [1335, 376] on button "Next image" at bounding box center [1338, 388] width 42 height 42
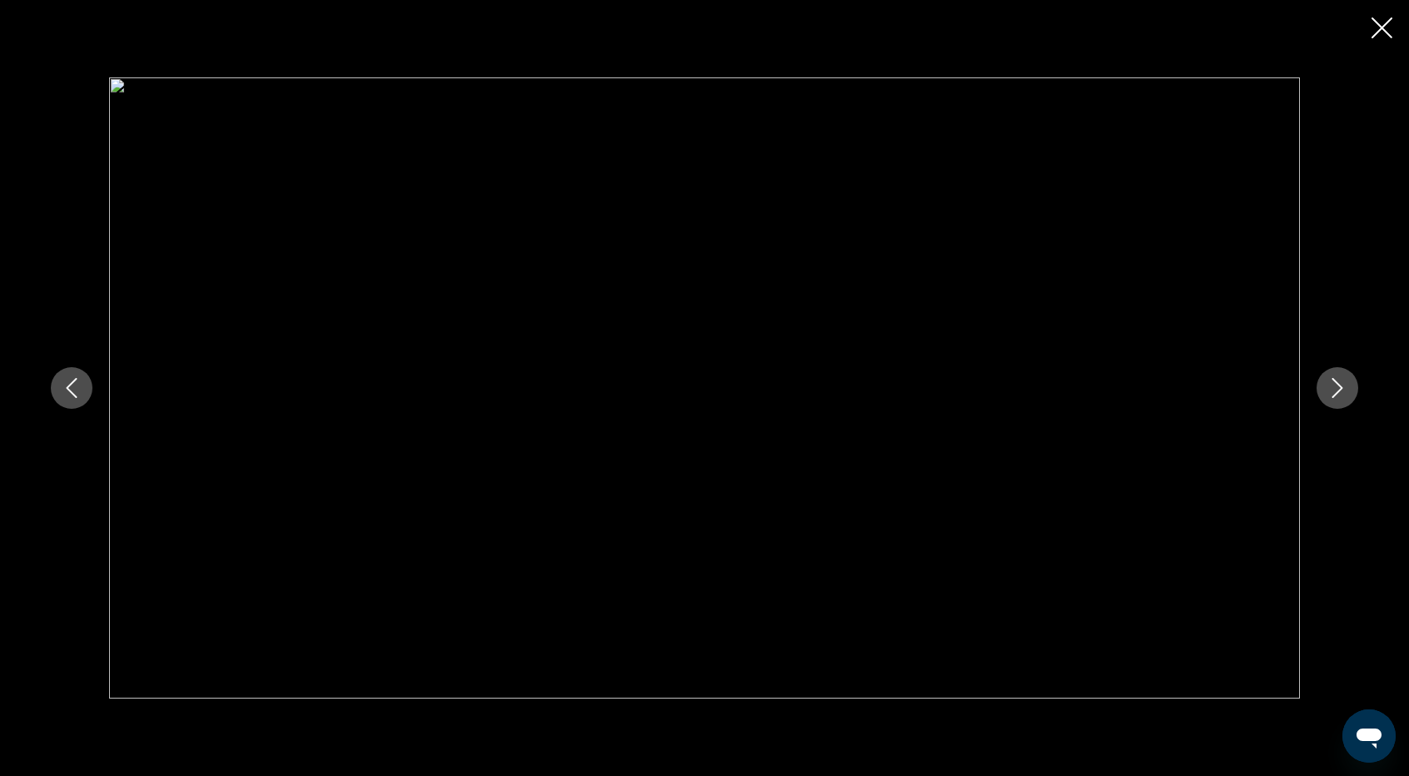
click at [1335, 376] on button "Next image" at bounding box center [1338, 388] width 42 height 42
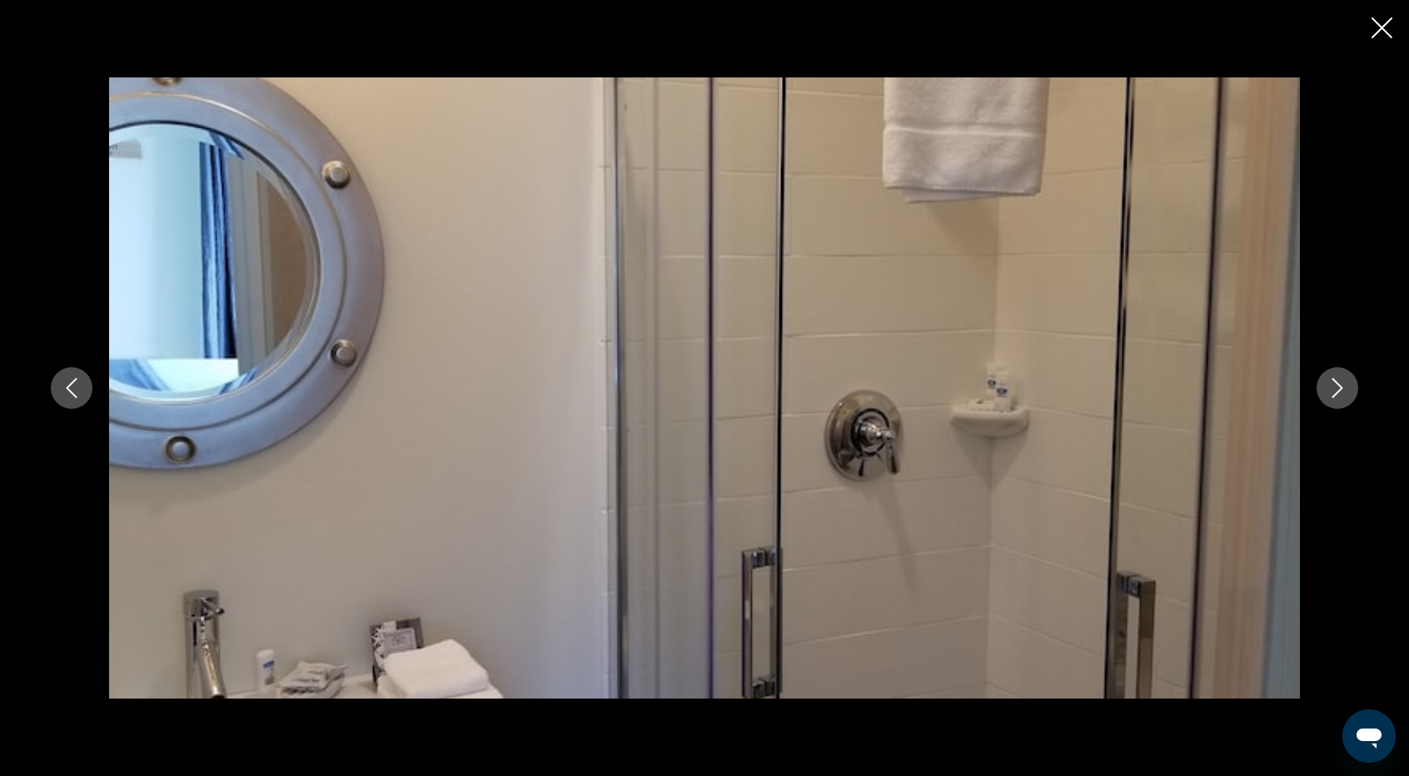
click at [1398, 20] on div "prev next" at bounding box center [704, 388] width 1409 height 776
click at [1382, 21] on icon "Close slideshow" at bounding box center [1382, 27] width 21 height 21
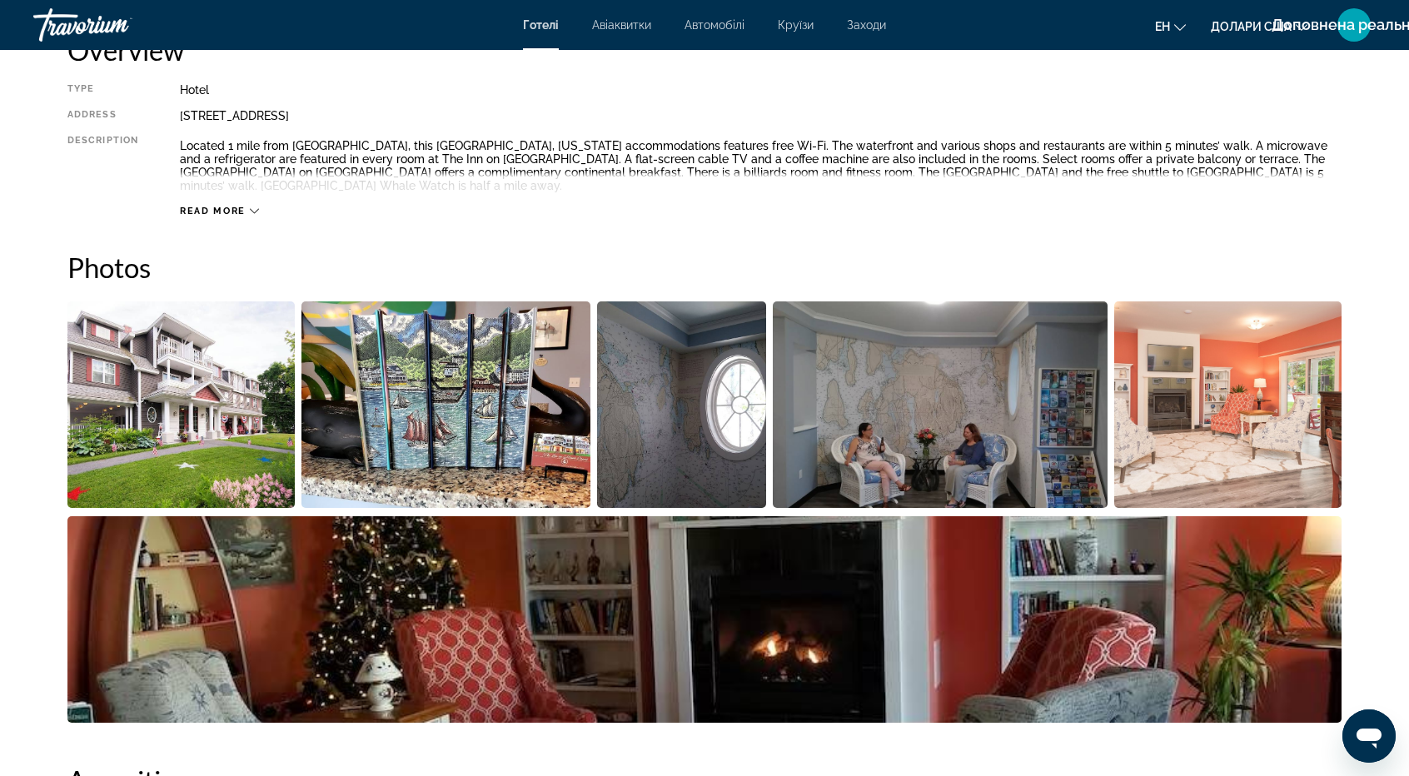
scroll to position [583, 0]
